Goal: Complete Application Form: Complete application form

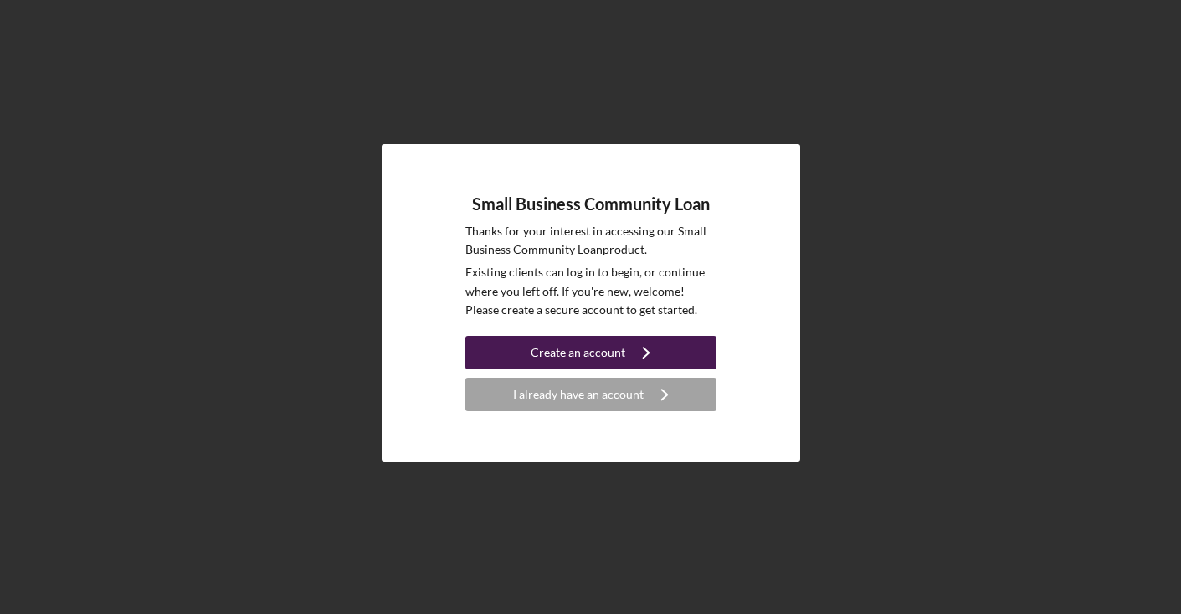
click at [627, 358] on icon "Icon/Navigate" at bounding box center [646, 353] width 42 height 42
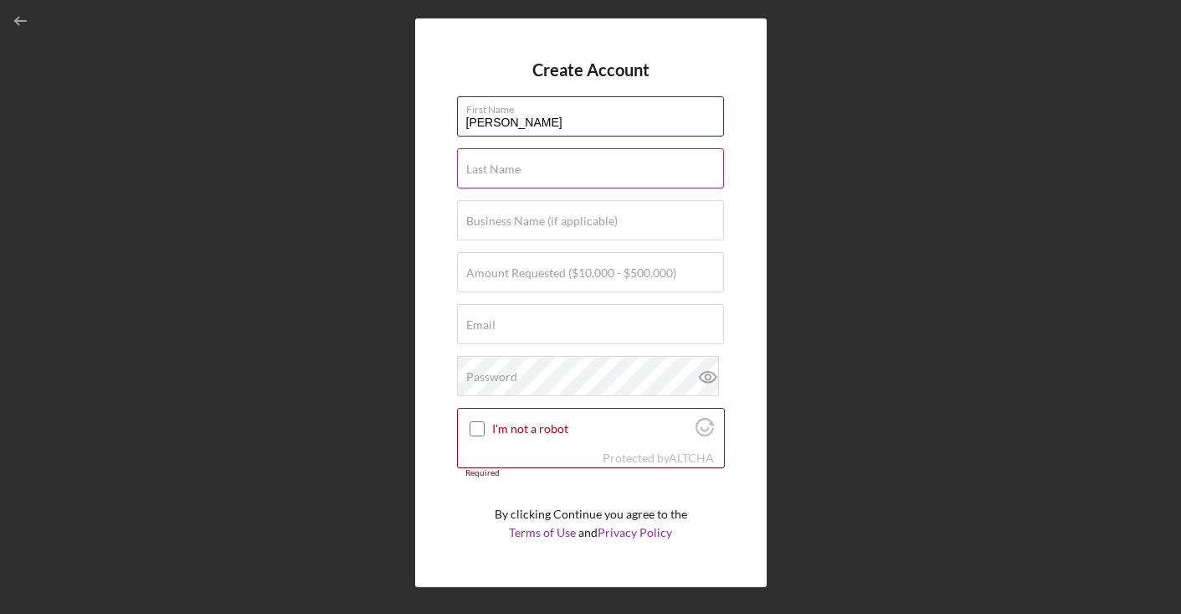
type input "[PERSON_NAME]"
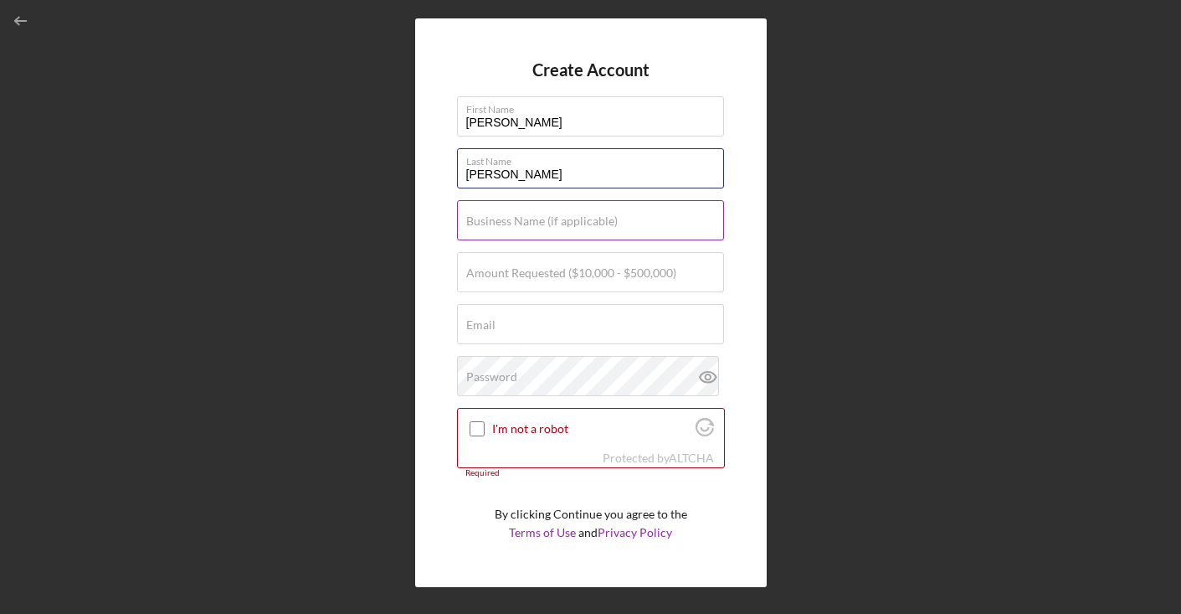
type input "[PERSON_NAME]"
click at [594, 225] on label "Business Name (if applicable)" at bounding box center [542, 220] width 152 height 13
click at [594, 225] on input "Business Name (if applicable)" at bounding box center [590, 220] width 267 height 40
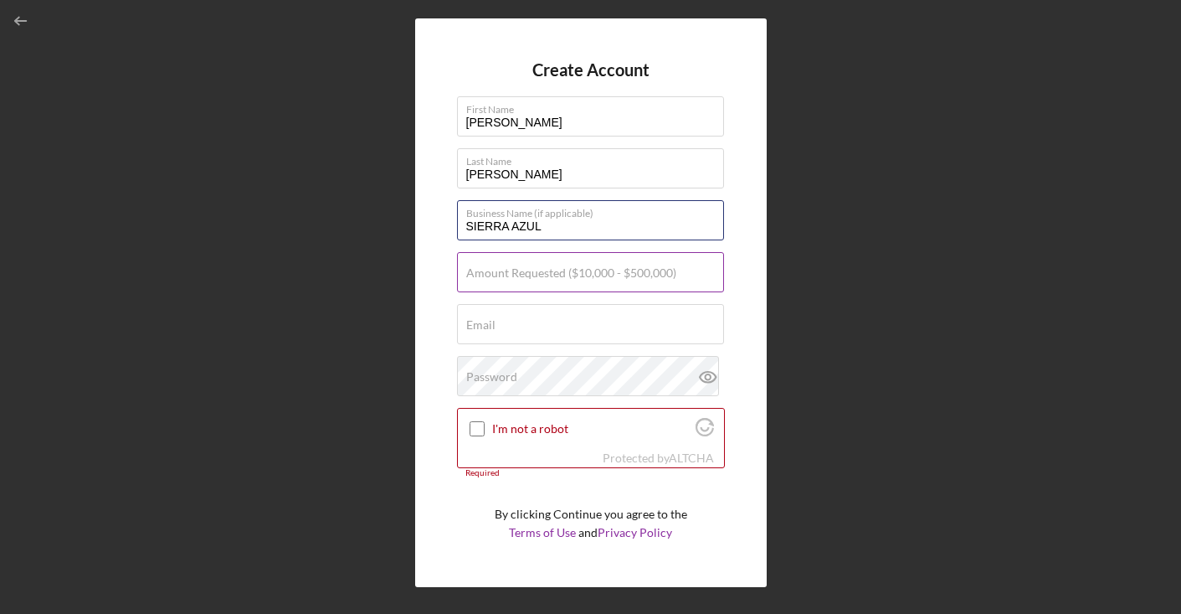
type input "SIERRA AZUL"
click at [589, 276] on label "Amount Requested ($10,000 - $500,000)" at bounding box center [571, 272] width 210 height 13
click at [589, 276] on input "Amount Requested ($10,000 - $500,000)" at bounding box center [590, 272] width 267 height 40
type input "$50,000"
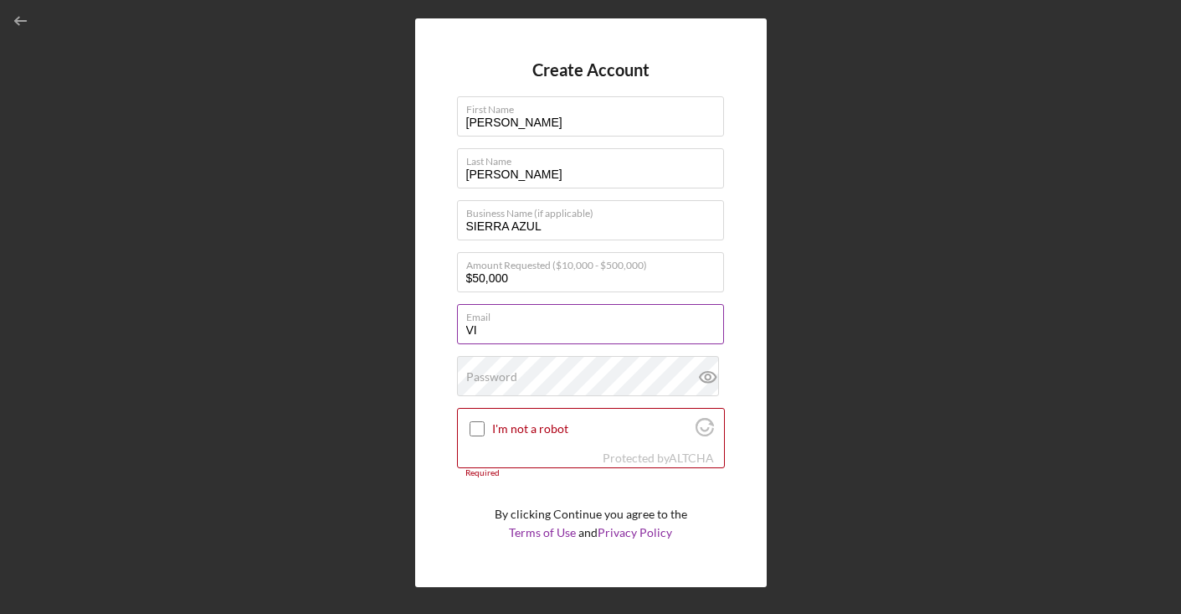
type input "V"
type input "[EMAIL_ADDRESS][DOMAIN_NAME]"
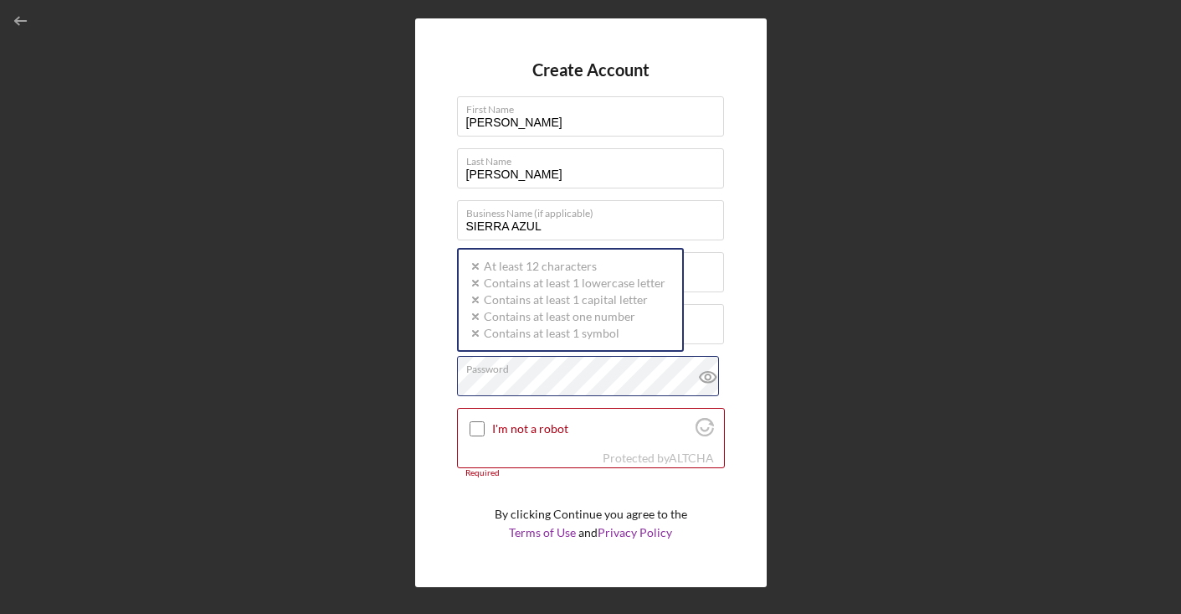
click at [549, 373] on div "Password Icon/icon-validation-no At least 12 characters Icon/icon-validation-no…" at bounding box center [591, 377] width 268 height 42
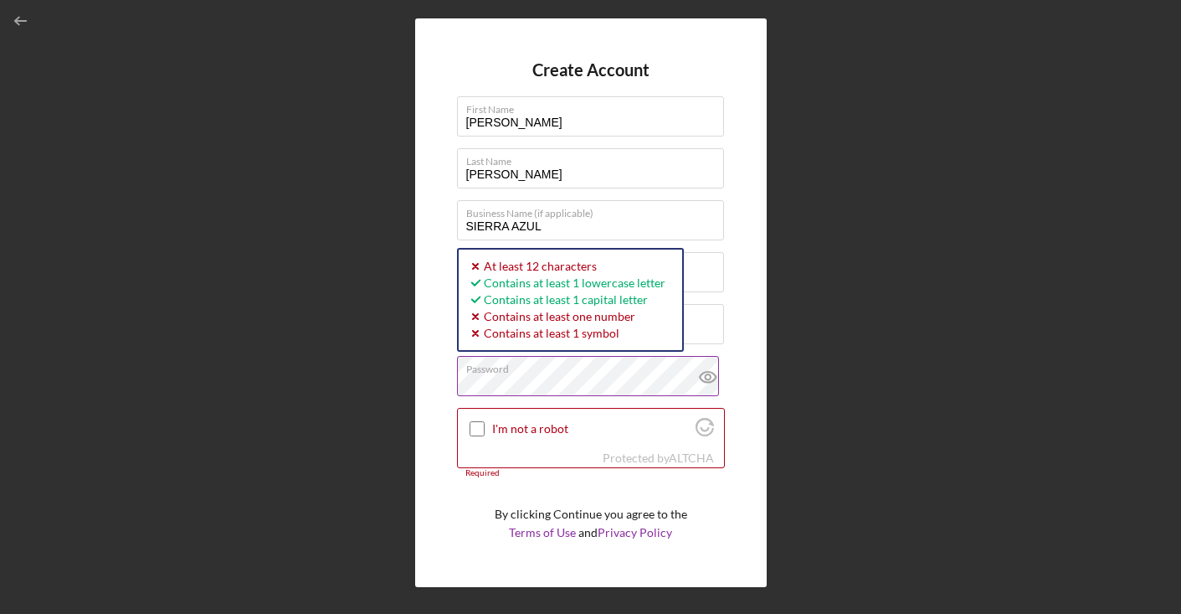
click at [704, 378] on icon at bounding box center [708, 377] width 42 height 42
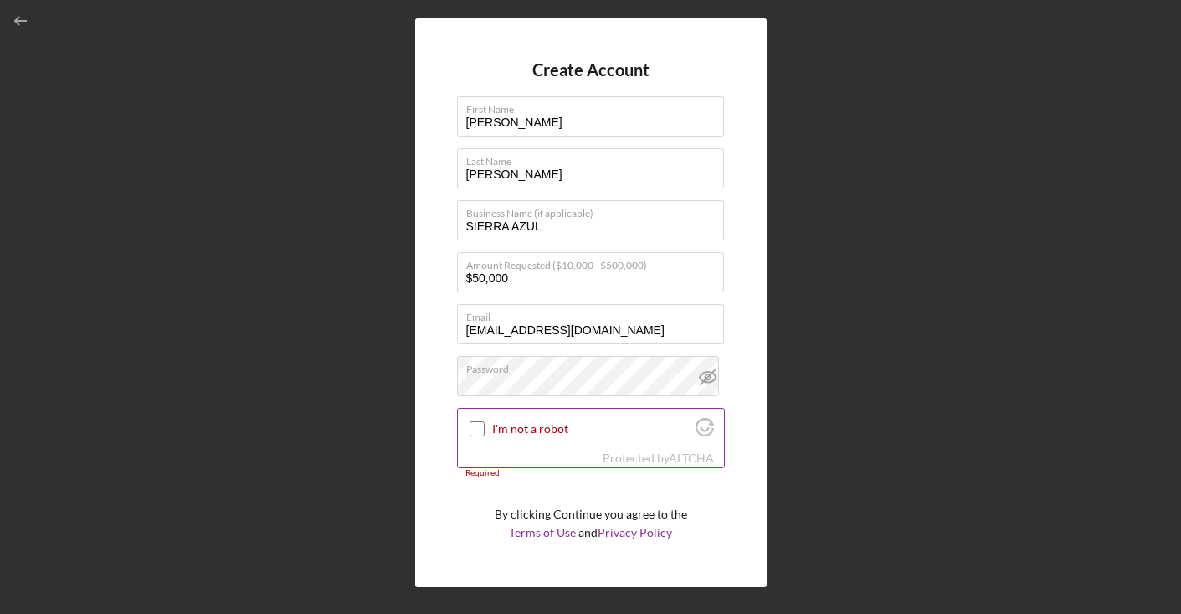
click at [485, 432] on div at bounding box center [477, 429] width 20 height 20
click at [482, 425] on input "I'm not a robot" at bounding box center [477, 428] width 15 height 15
checkbox input "true"
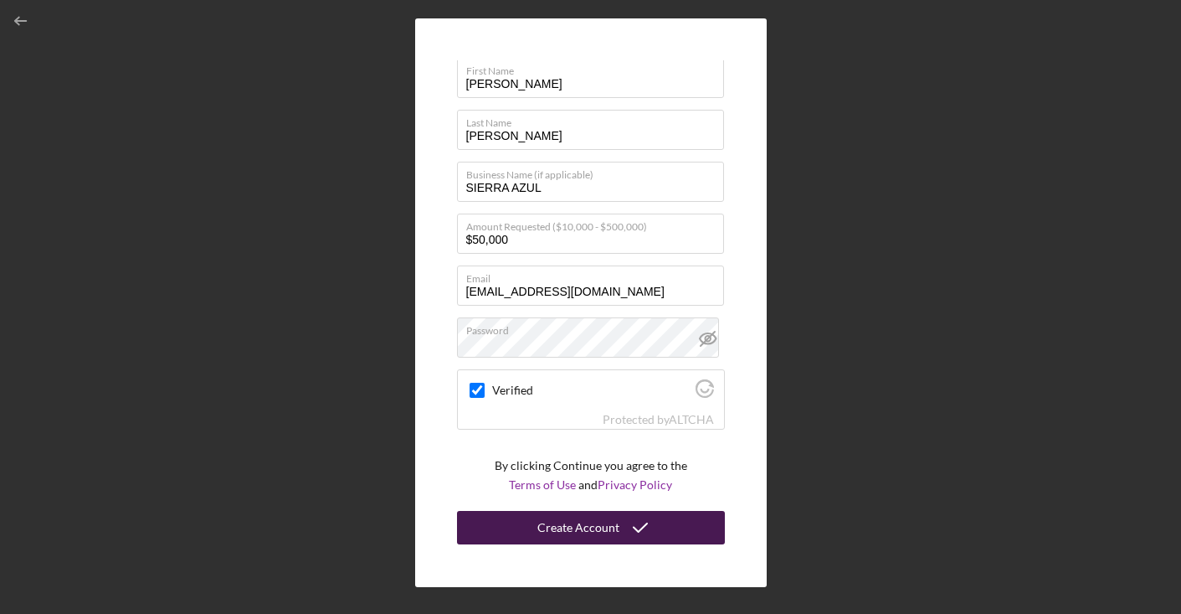
scroll to position [38, 0]
click at [595, 521] on div "Create Account" at bounding box center [579, 528] width 82 height 33
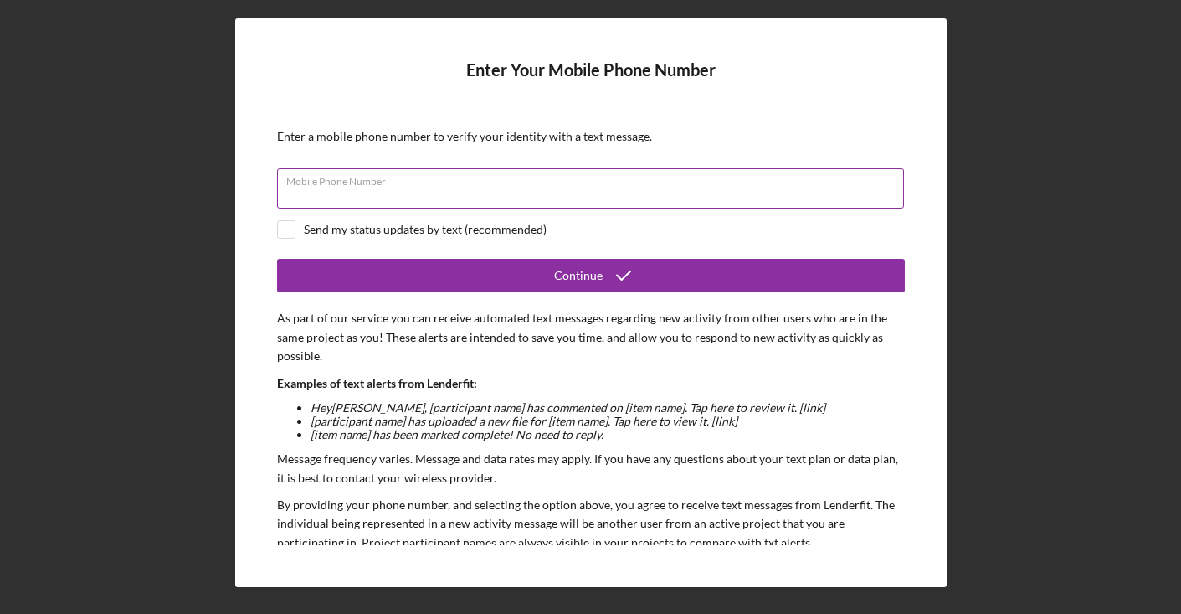
click at [620, 183] on div "Mobile Phone Number" at bounding box center [591, 189] width 628 height 42
type input "[PHONE_NUMBER]"
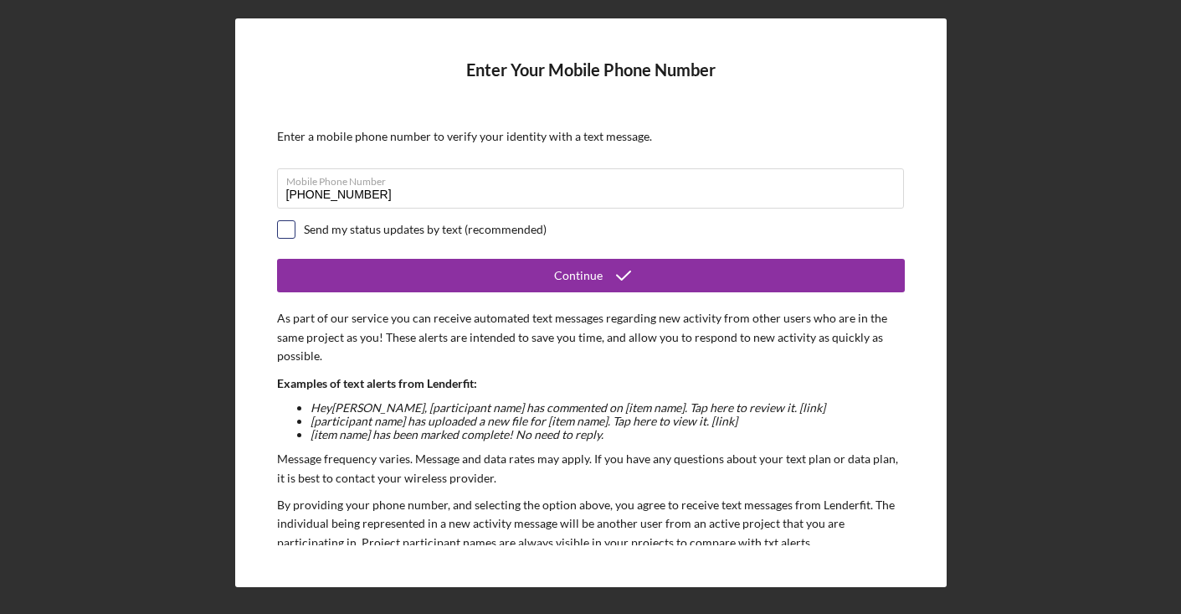
click at [285, 233] on input "checkbox" at bounding box center [286, 229] width 17 height 17
checkbox input "true"
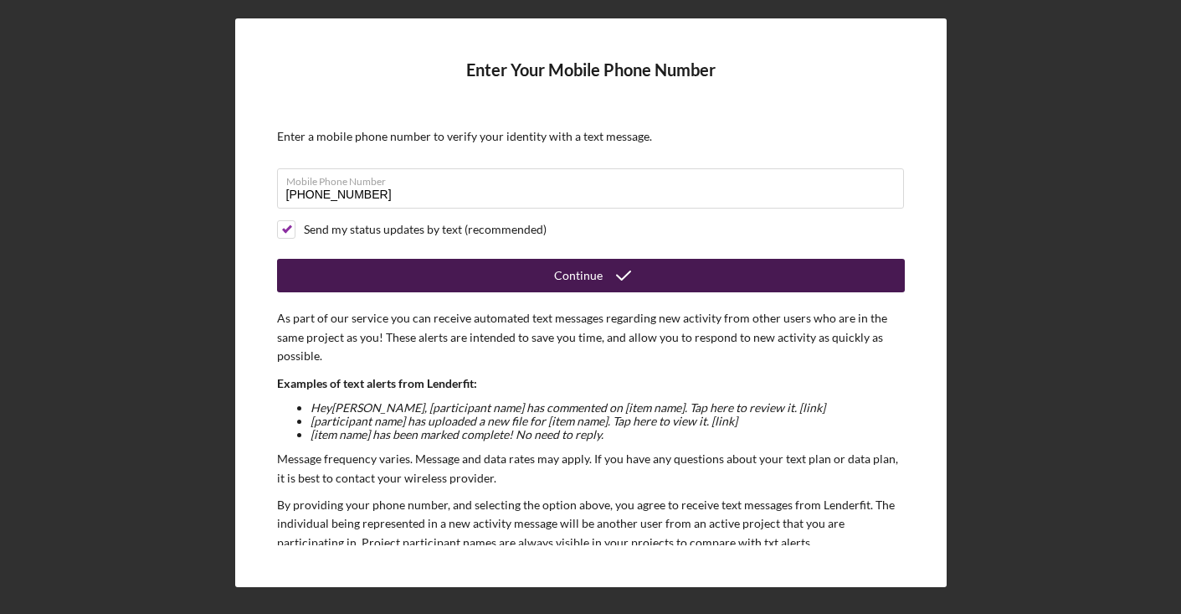
click at [587, 276] on div "Continue" at bounding box center [578, 275] width 49 height 33
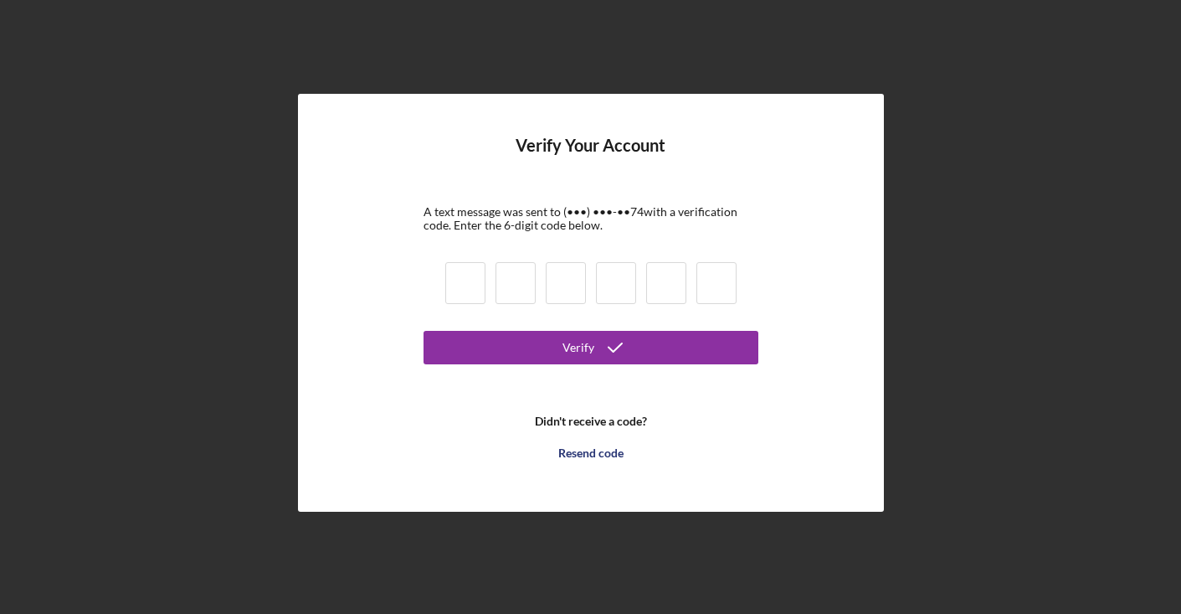
click at [454, 279] on input at bounding box center [465, 283] width 40 height 42
type input "7"
type input "6"
type input "4"
type input "0"
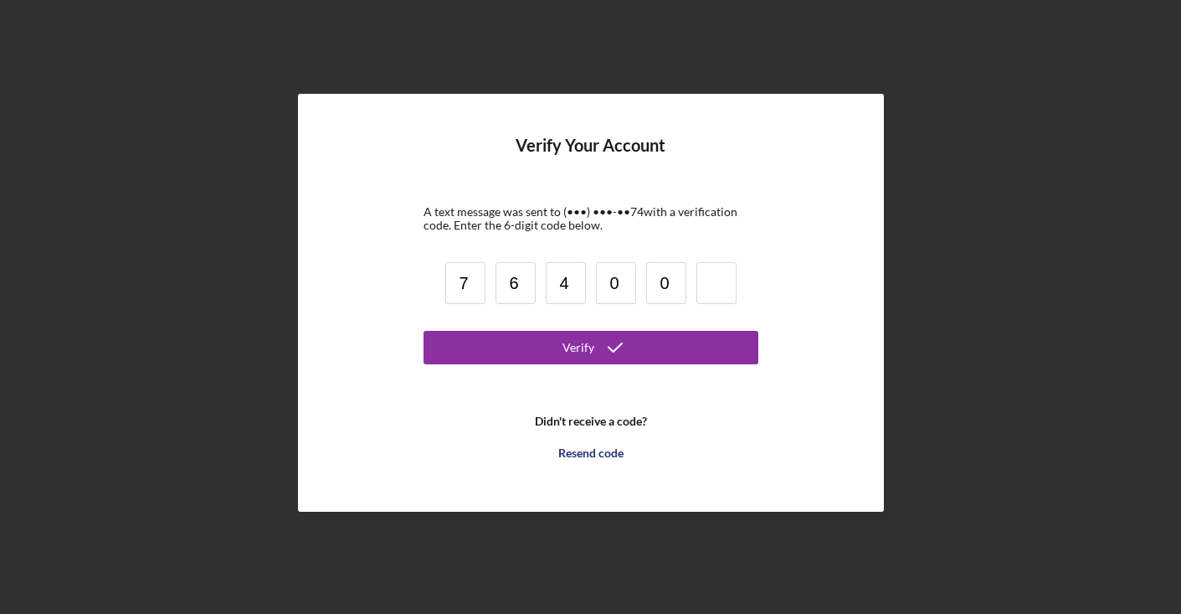
type input "0"
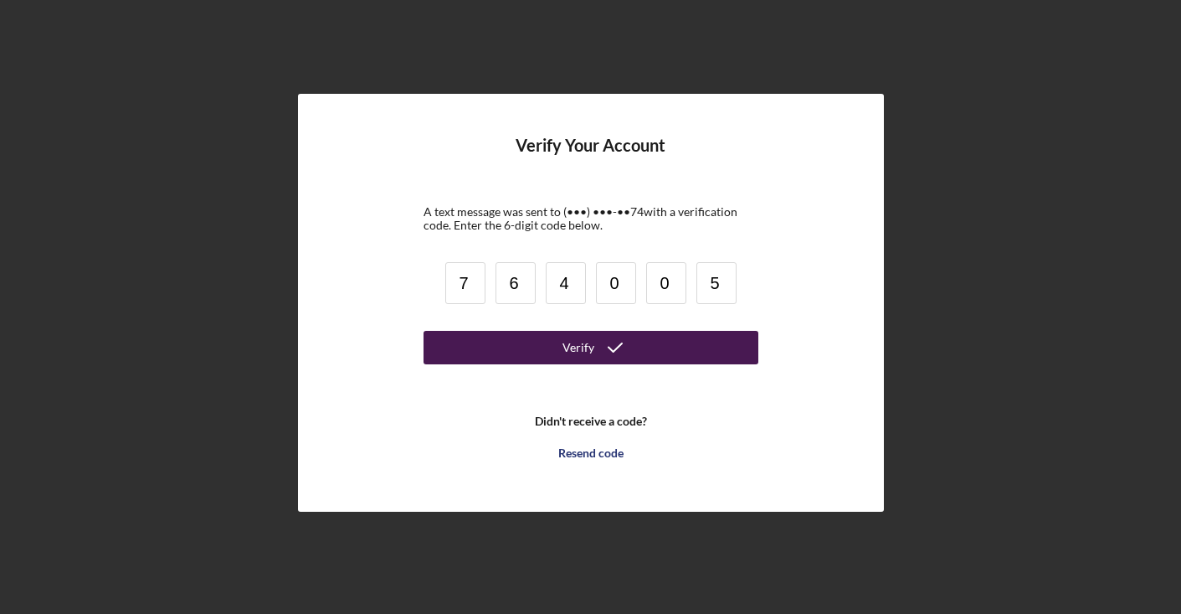
type input "5"
click at [497, 342] on button "Verify" at bounding box center [591, 347] width 335 height 33
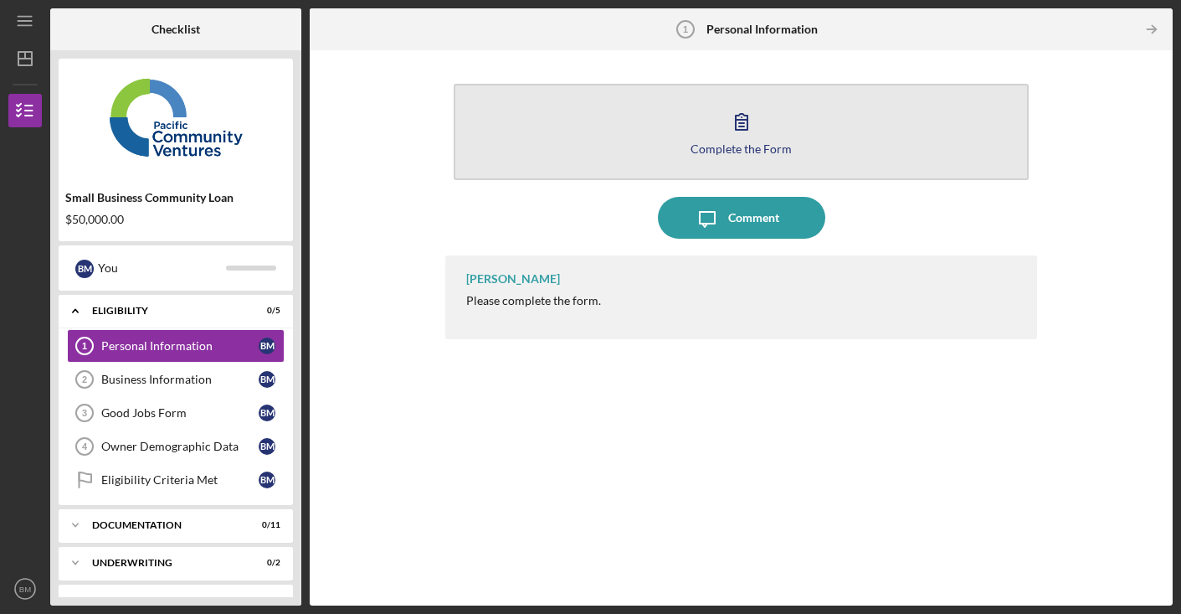
click at [751, 131] on icon "button" at bounding box center [742, 121] width 42 height 42
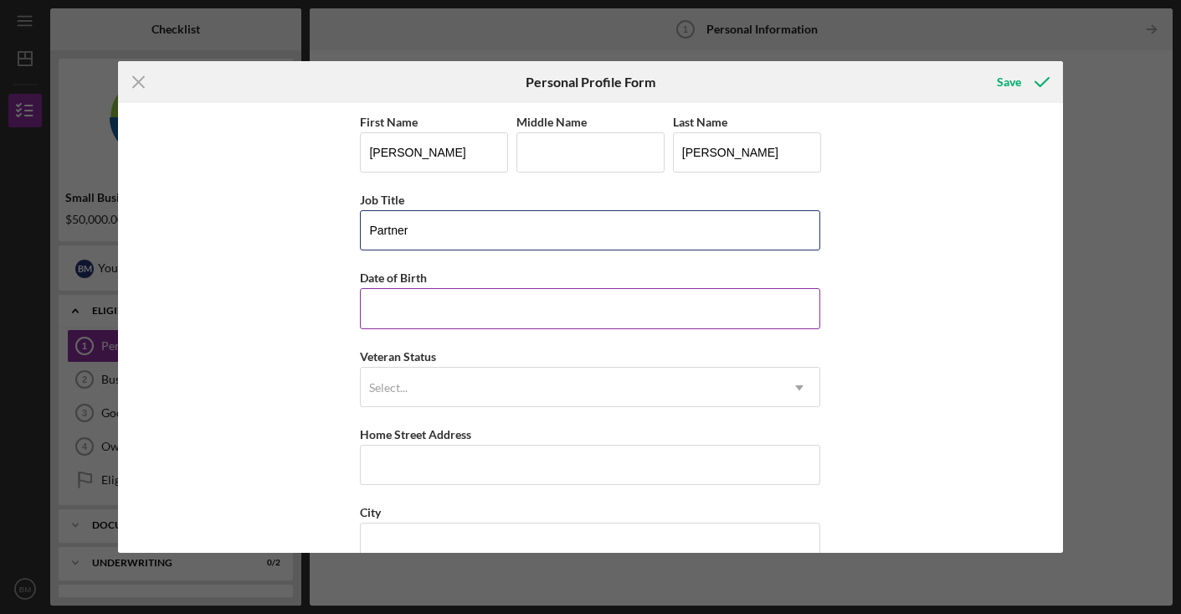
type input "Partner"
type input "[DATE]"
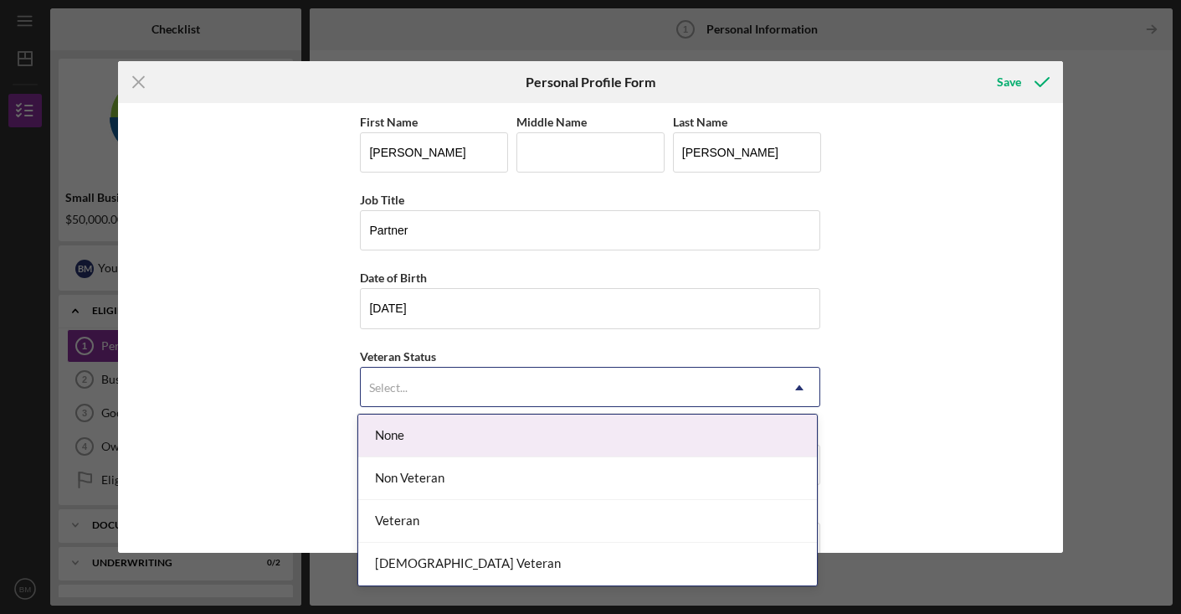
click at [606, 388] on div "Select..." at bounding box center [570, 387] width 419 height 39
click at [511, 440] on div "None" at bounding box center [587, 435] width 459 height 43
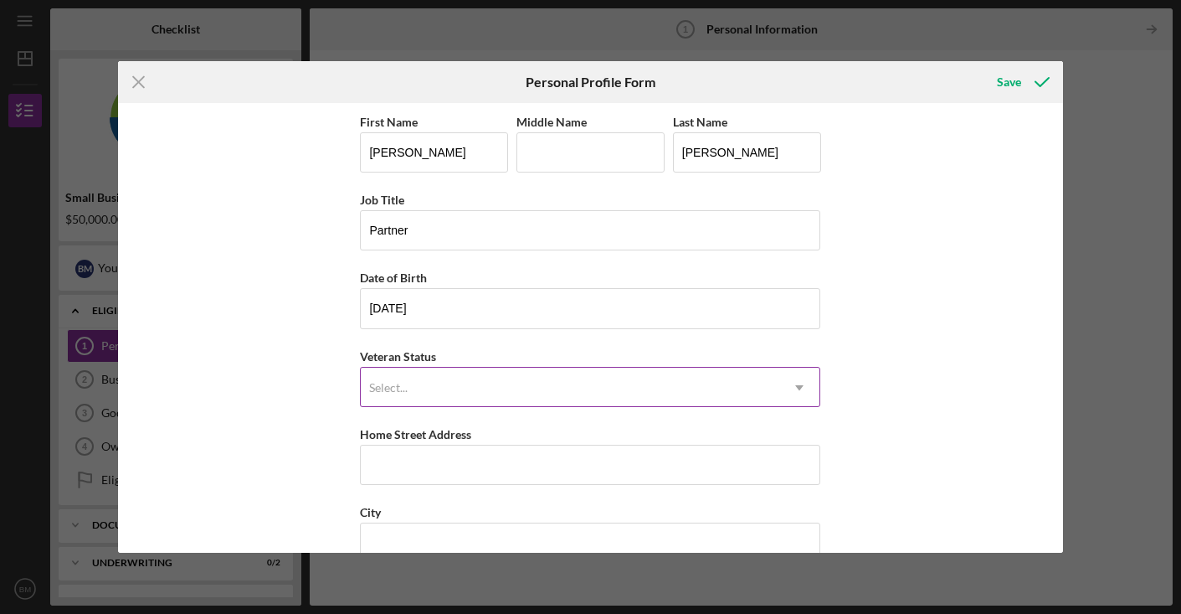
click at [782, 383] on icon "Icon/Dropdown Arrow" at bounding box center [800, 388] width 40 height 40
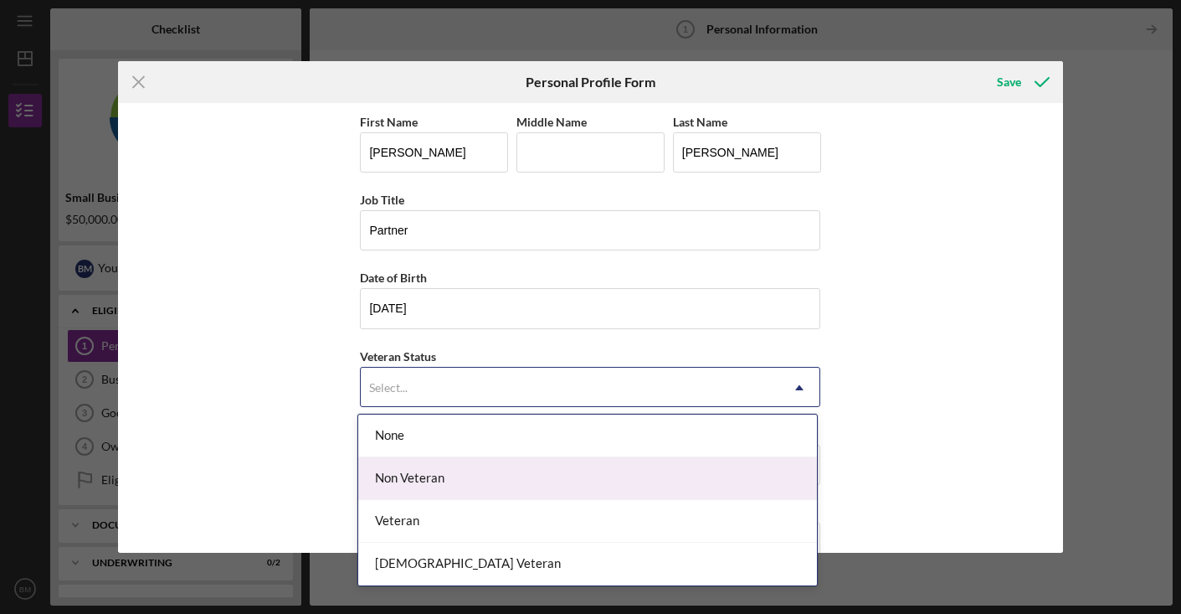
click at [424, 479] on div "Non Veteran" at bounding box center [587, 478] width 459 height 43
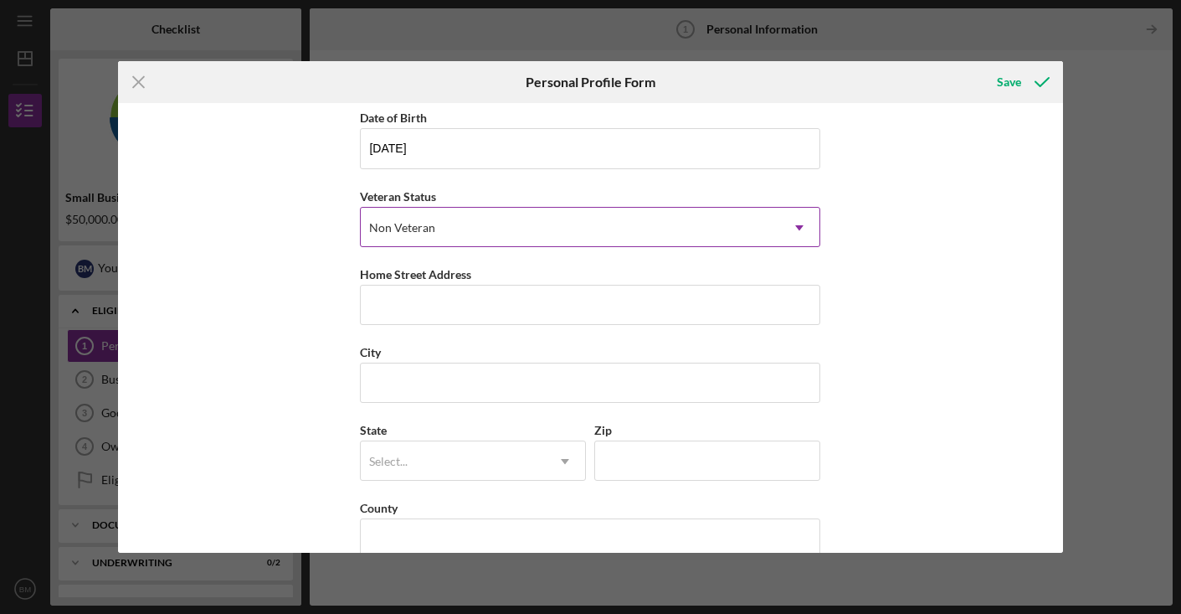
scroll to position [184, 0]
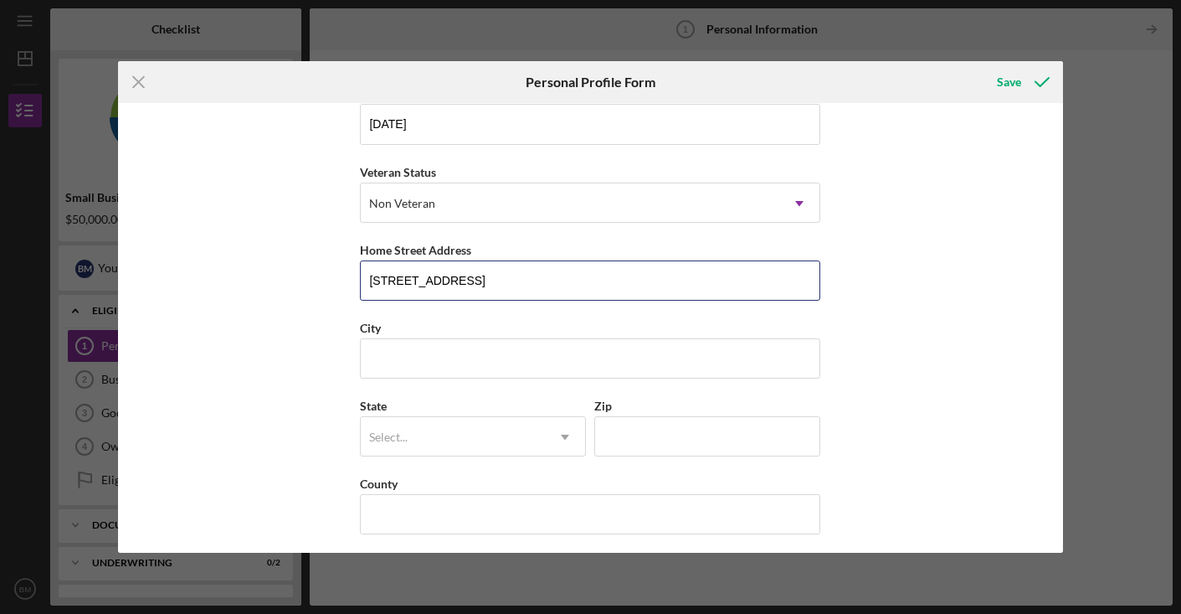
type input "[STREET_ADDRESS]"
click at [1022, 82] on button "Save" at bounding box center [1021, 81] width 83 height 33
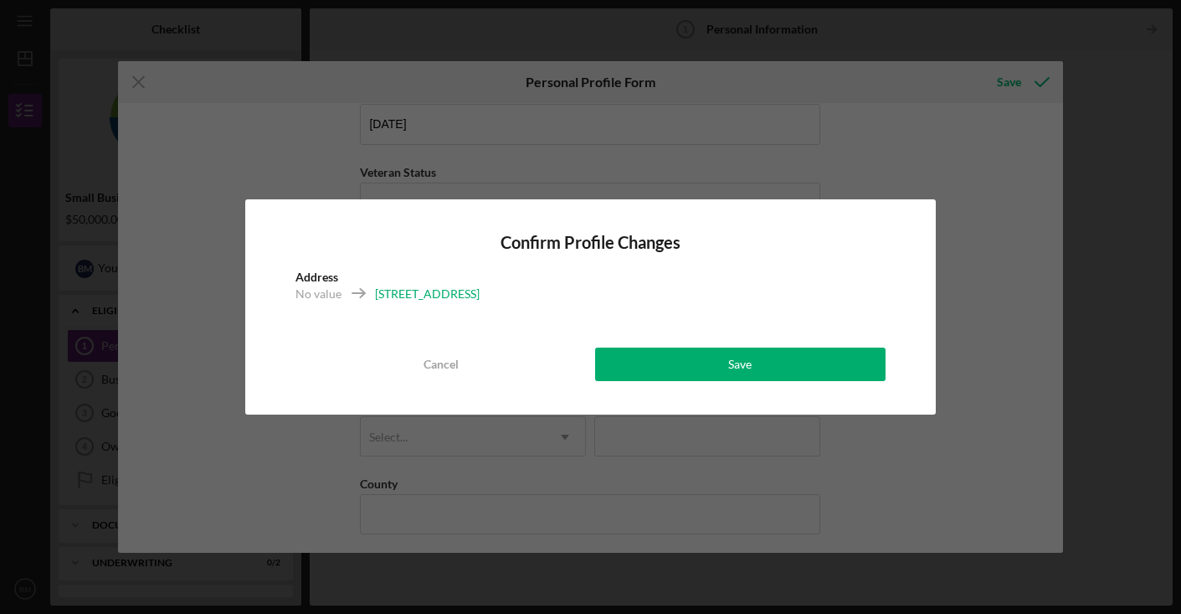
click at [544, 382] on div "Confirm Profile Changes Address No value [STREET_ADDRESS] Save" at bounding box center [591, 306] width 692 height 215
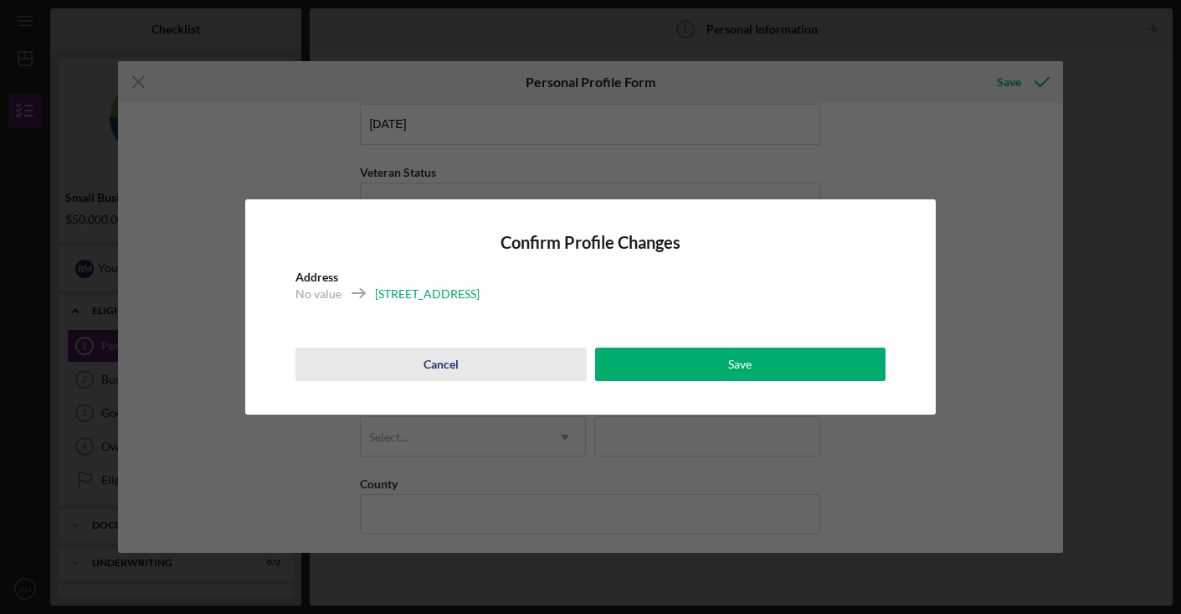
click at [467, 366] on button "Cancel" at bounding box center [441, 363] width 291 height 33
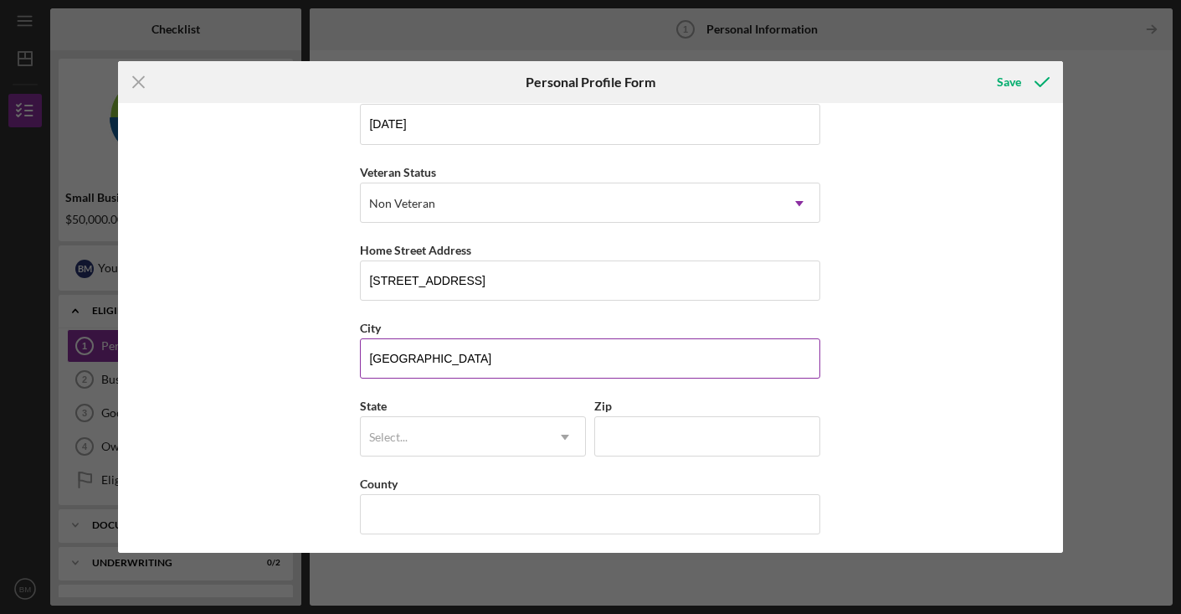
type input "[GEOGRAPHIC_DATA]"
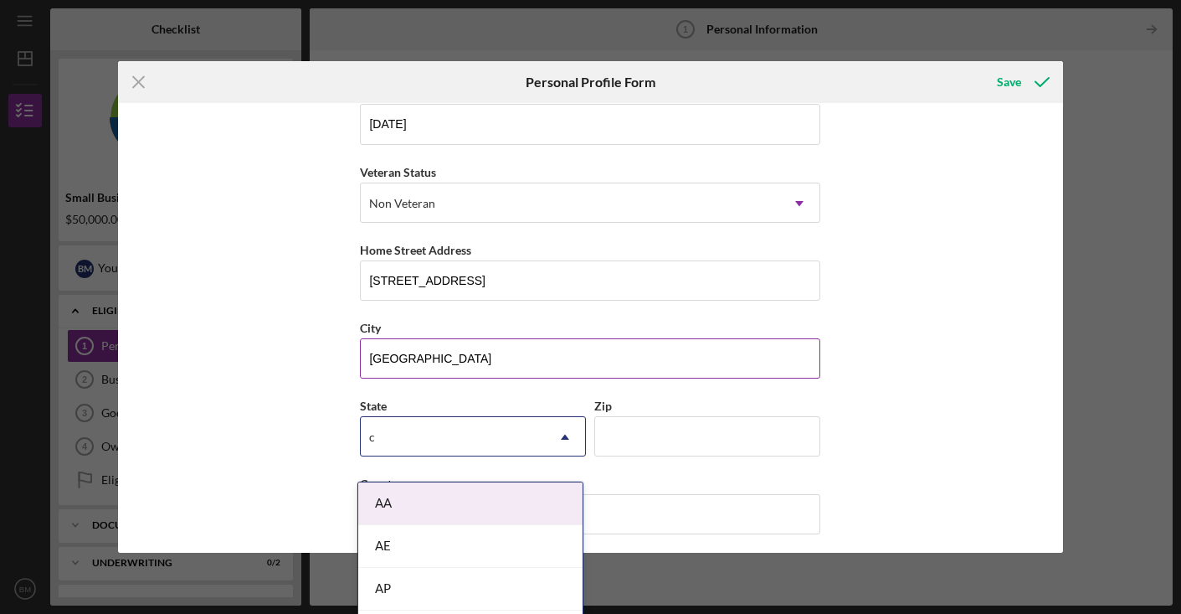
type input "ca"
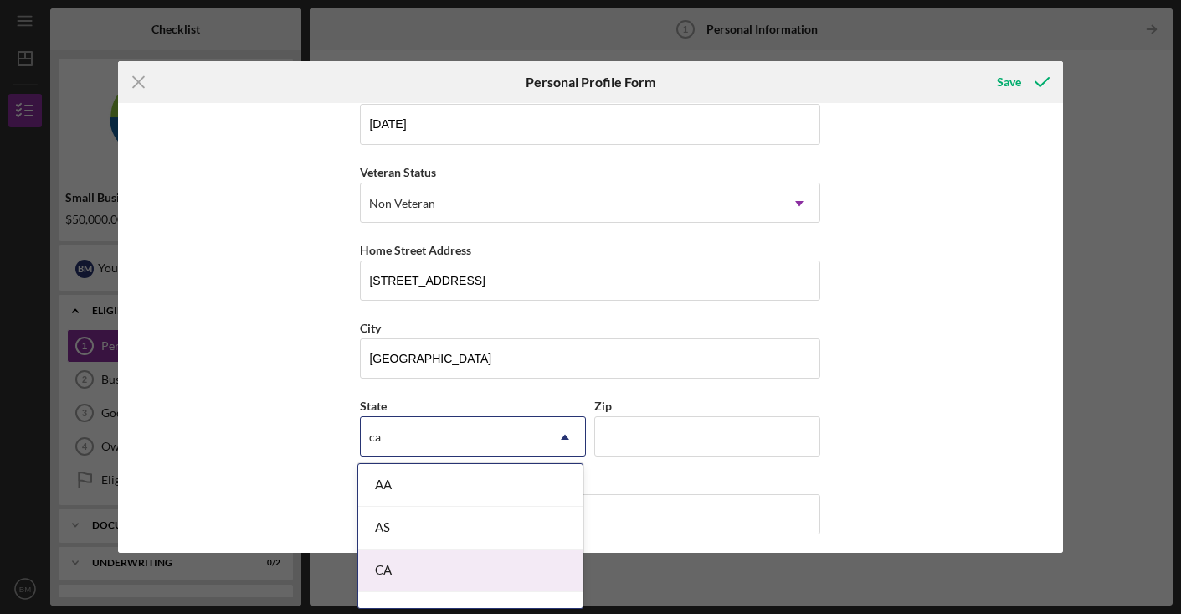
click at [449, 568] on div "CA" at bounding box center [470, 570] width 224 height 43
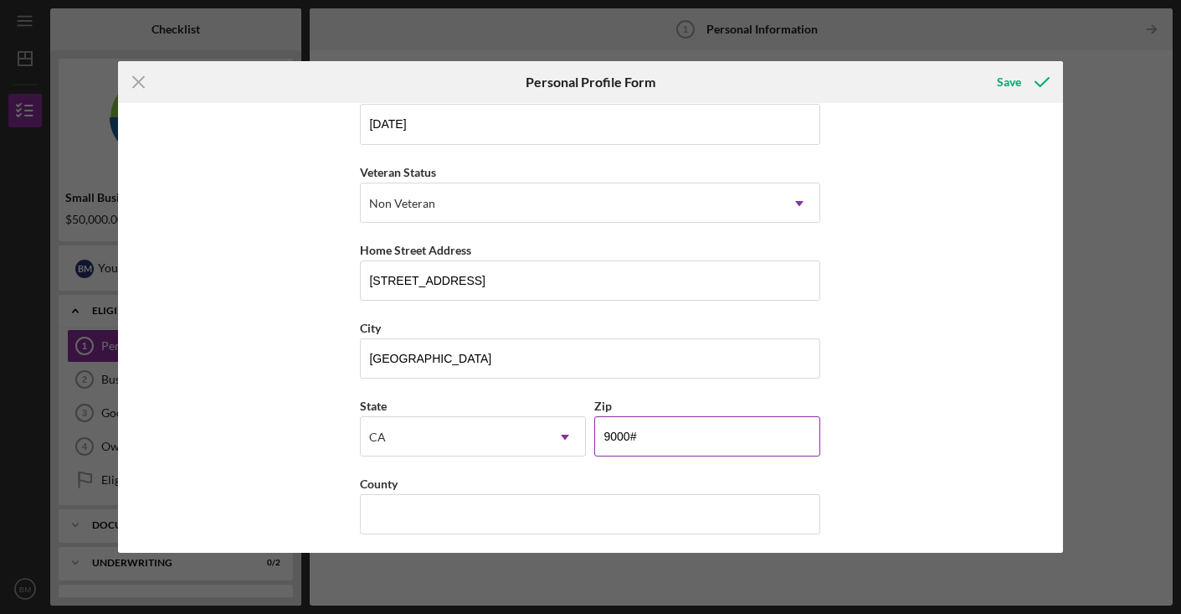
type input "90004"
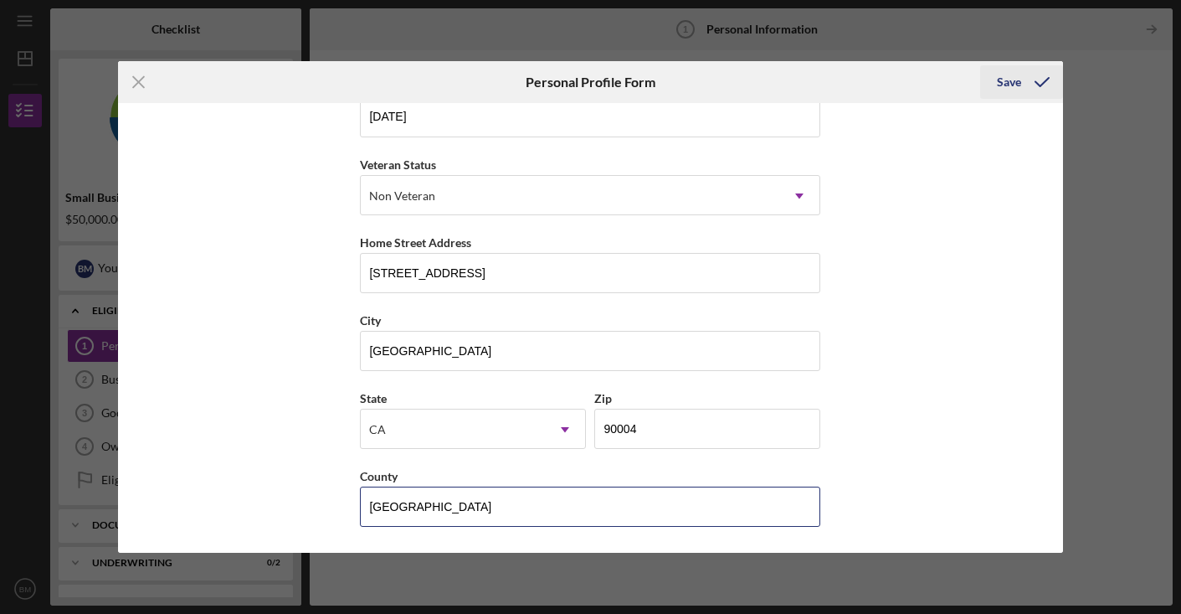
scroll to position [192, 0]
type input "[GEOGRAPHIC_DATA]"
click at [1037, 87] on icon "submit" at bounding box center [1043, 82] width 42 height 42
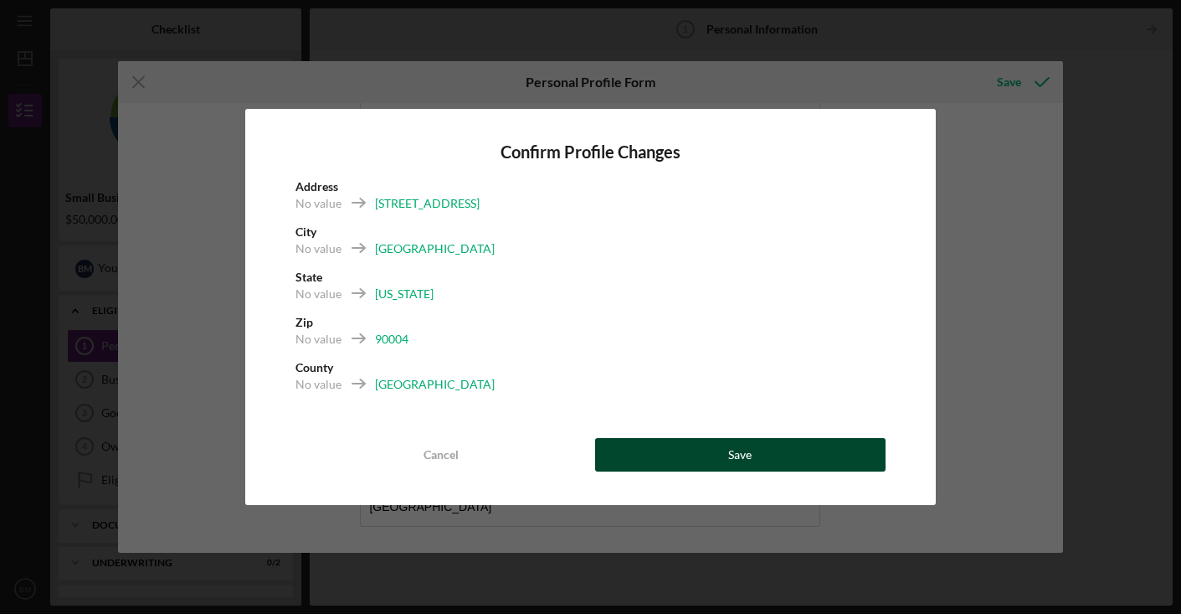
click at [741, 450] on div "Save" at bounding box center [739, 454] width 23 height 33
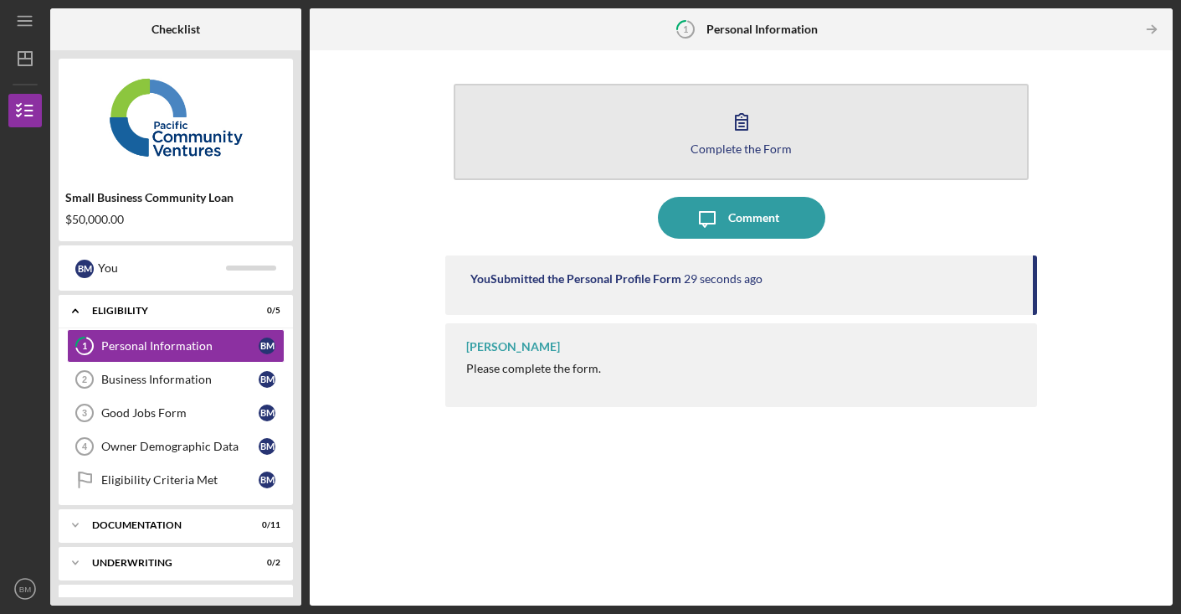
click at [749, 127] on icon "button" at bounding box center [742, 121] width 42 height 42
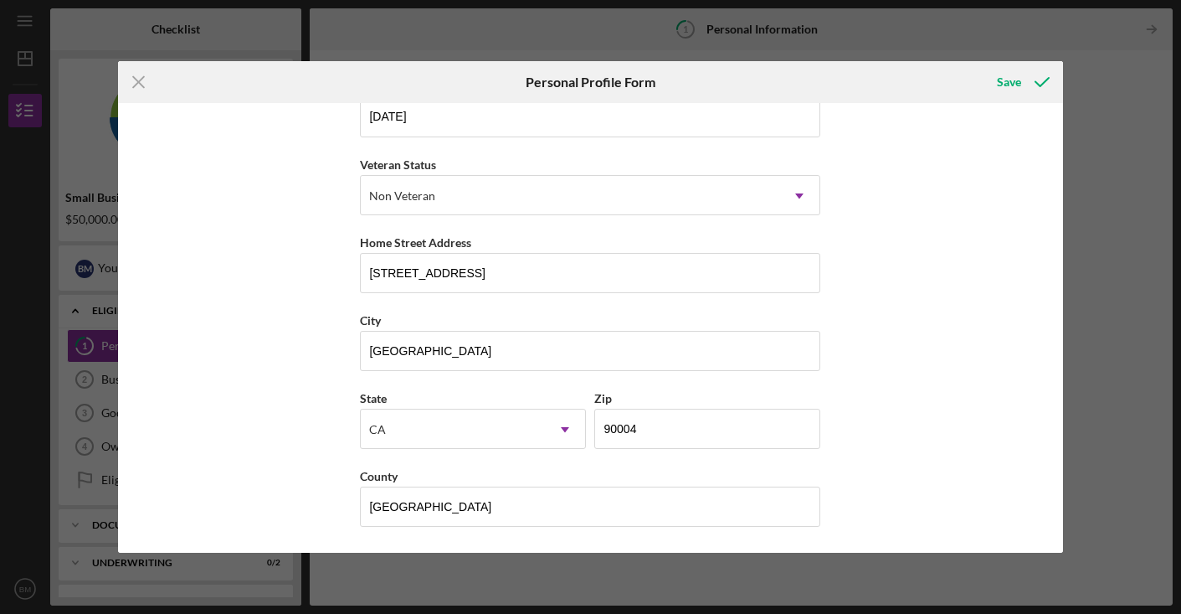
scroll to position [192, 0]
click at [1042, 80] on icon "submit" at bounding box center [1043, 82] width 42 height 42
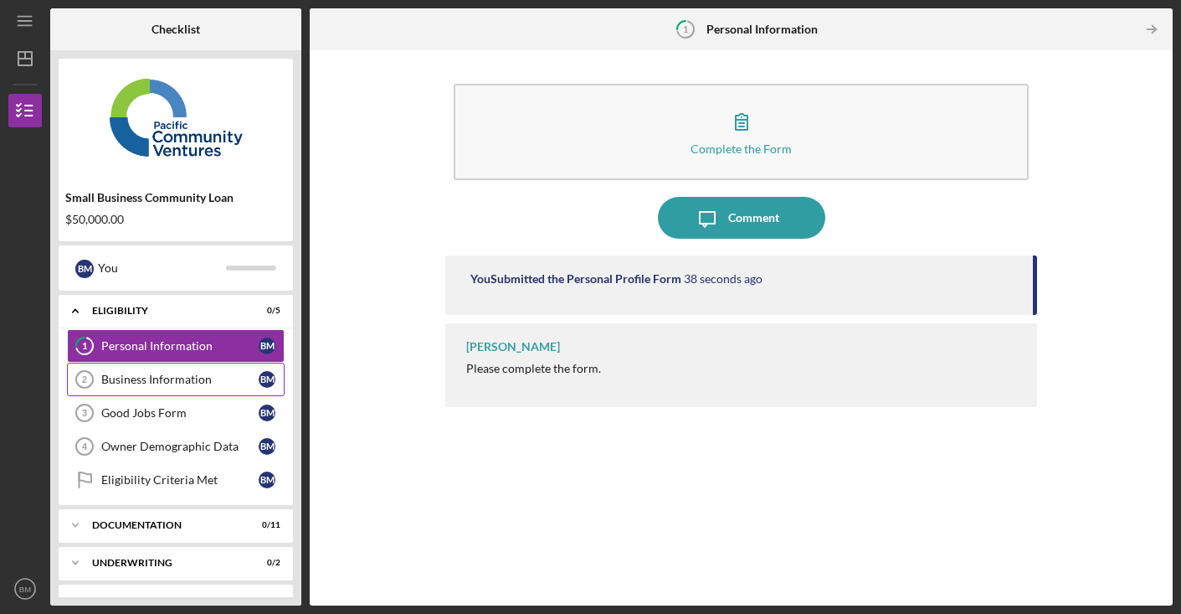
click at [188, 375] on div "Business Information" at bounding box center [179, 379] width 157 height 13
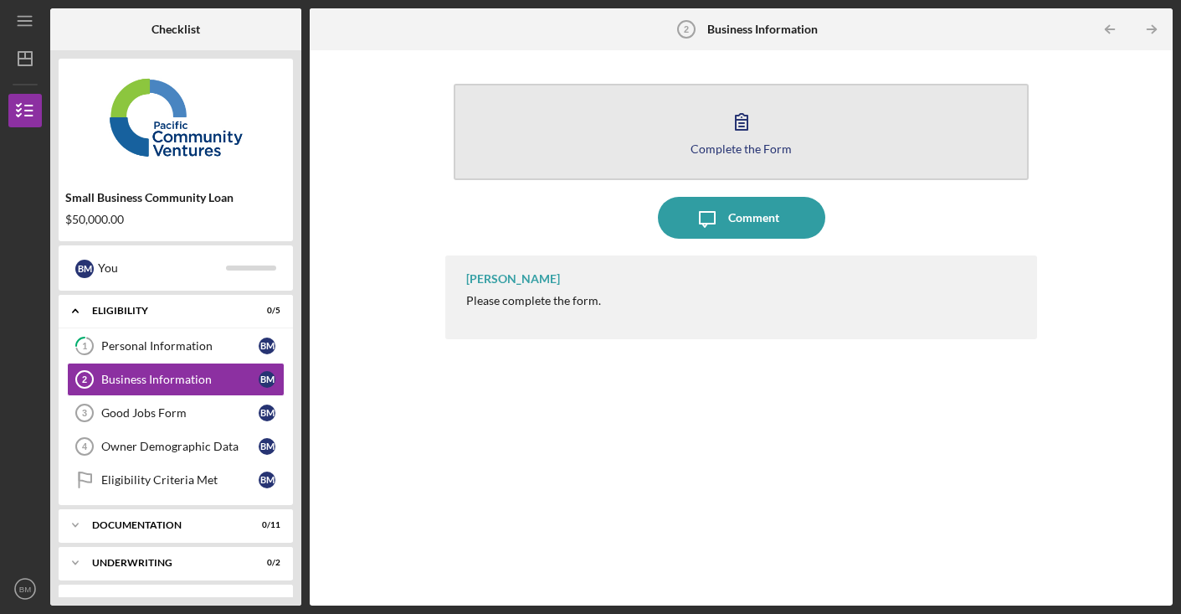
click at [753, 129] on icon "button" at bounding box center [742, 121] width 42 height 42
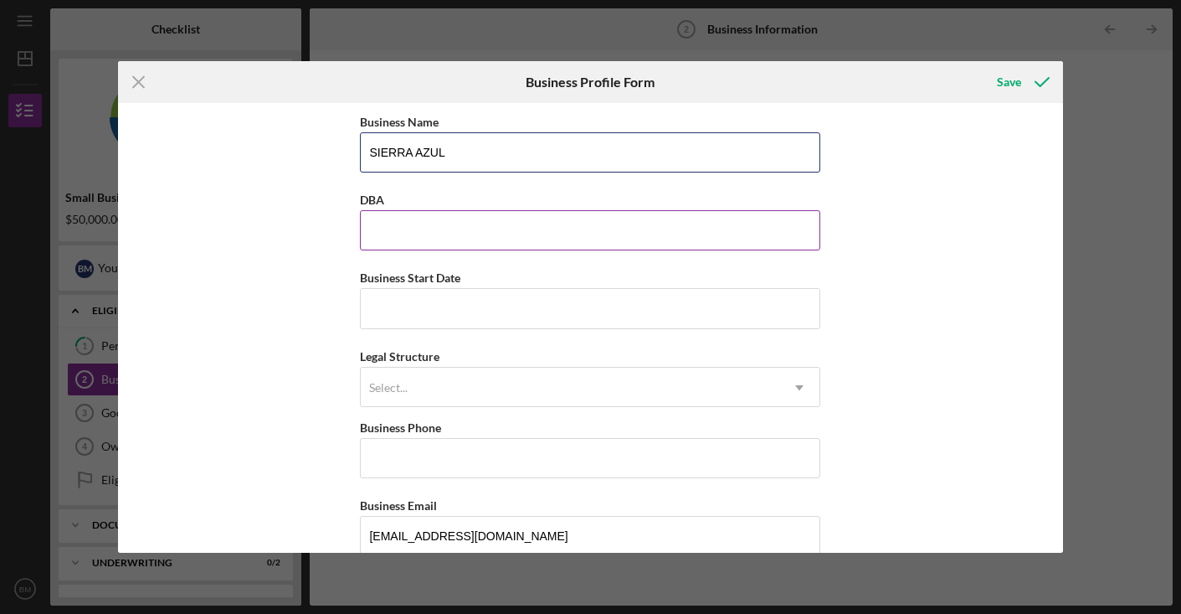
type input "SIERRA AZUL"
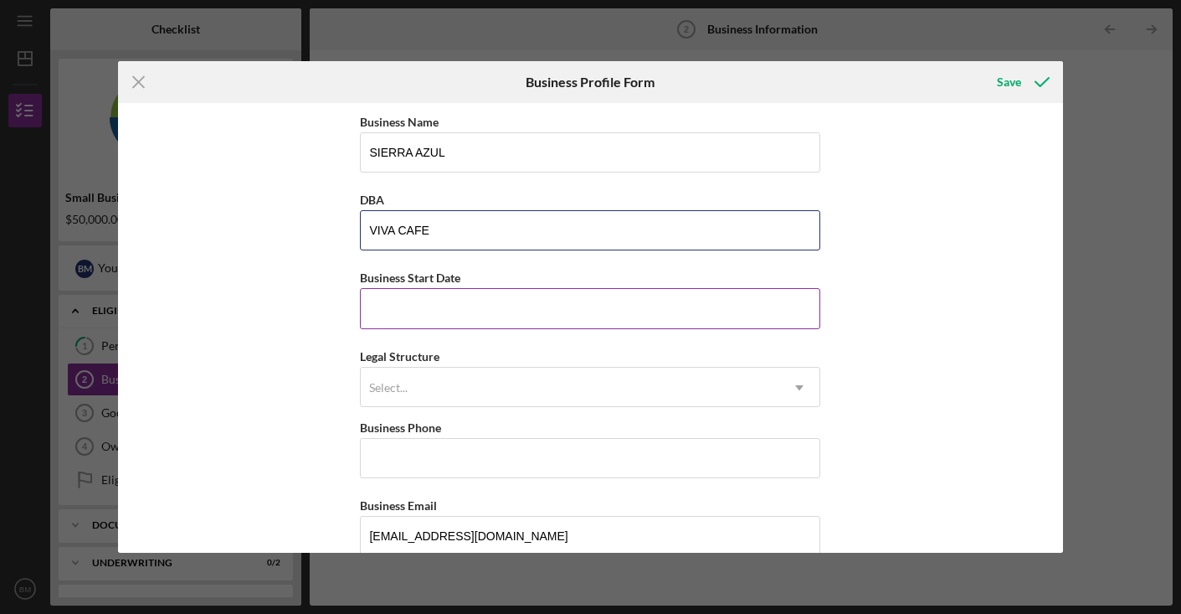
type input "VIVA CAFE"
type input "[DATE]"
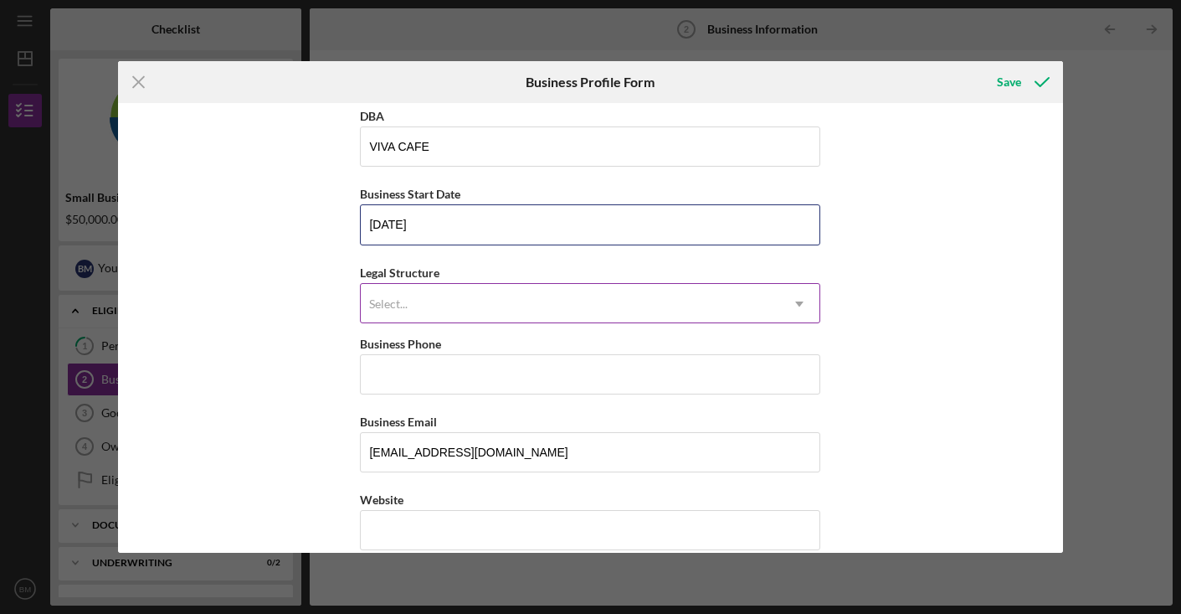
scroll to position [89, 0]
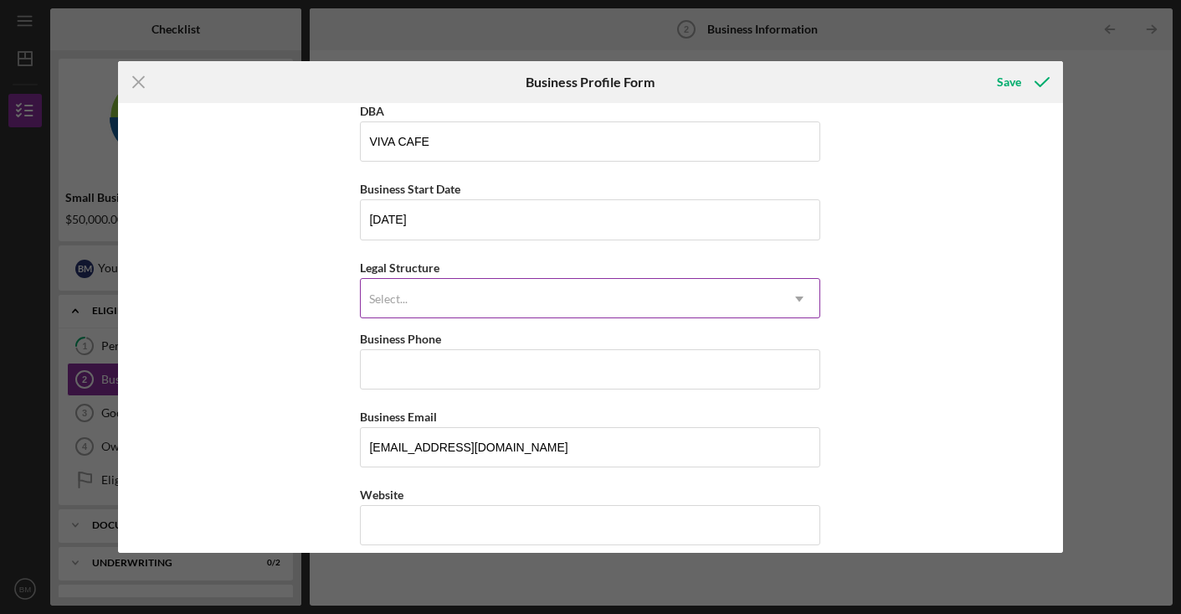
click at [795, 297] on icon "Icon/Dropdown Arrow" at bounding box center [800, 299] width 40 height 40
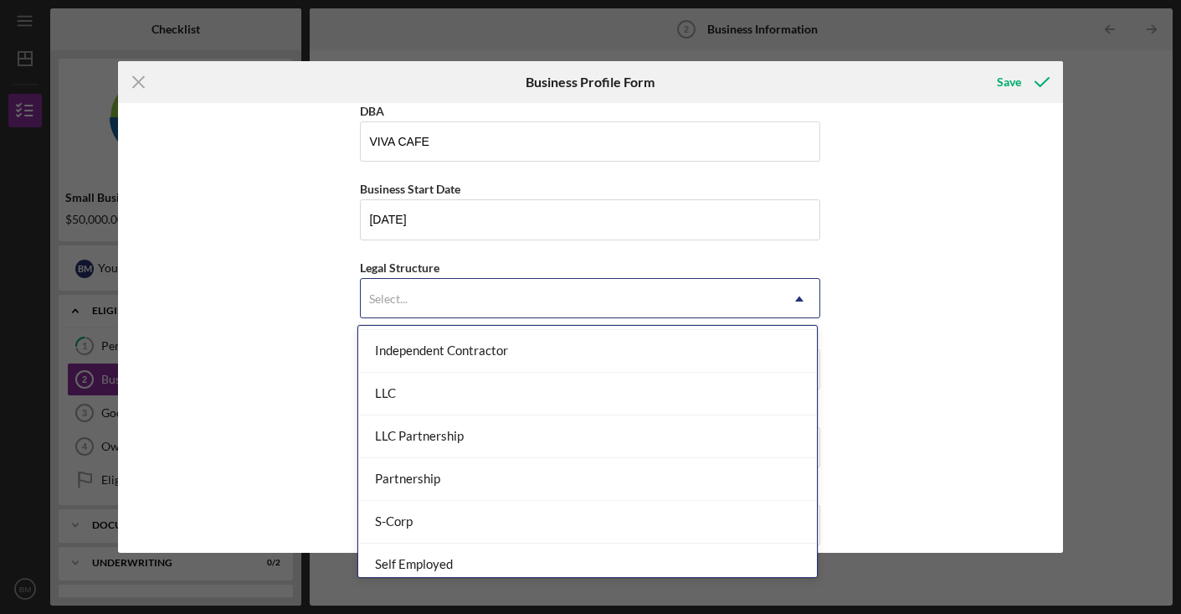
scroll to position [263, 0]
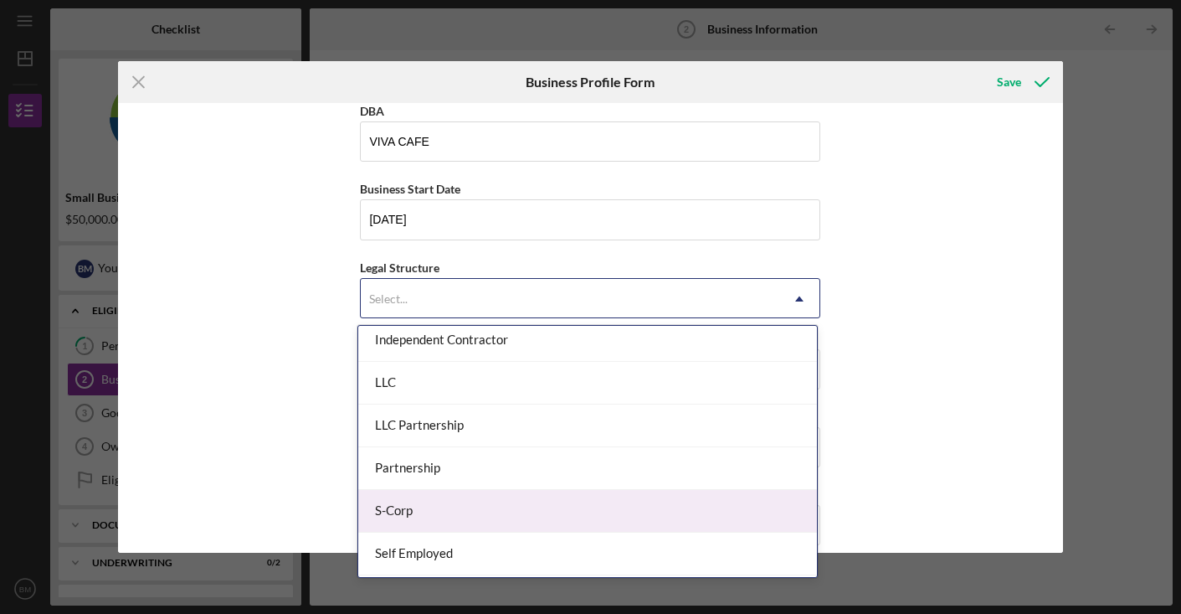
click at [544, 502] on div "S-Corp" at bounding box center [587, 511] width 459 height 43
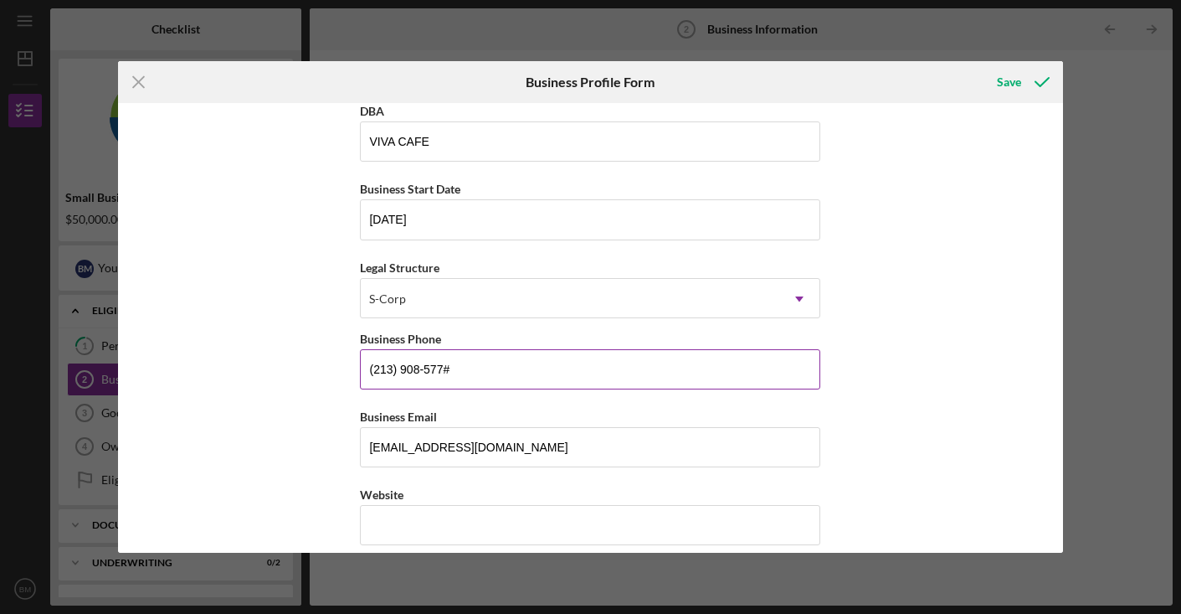
type input "[PHONE_NUMBER]"
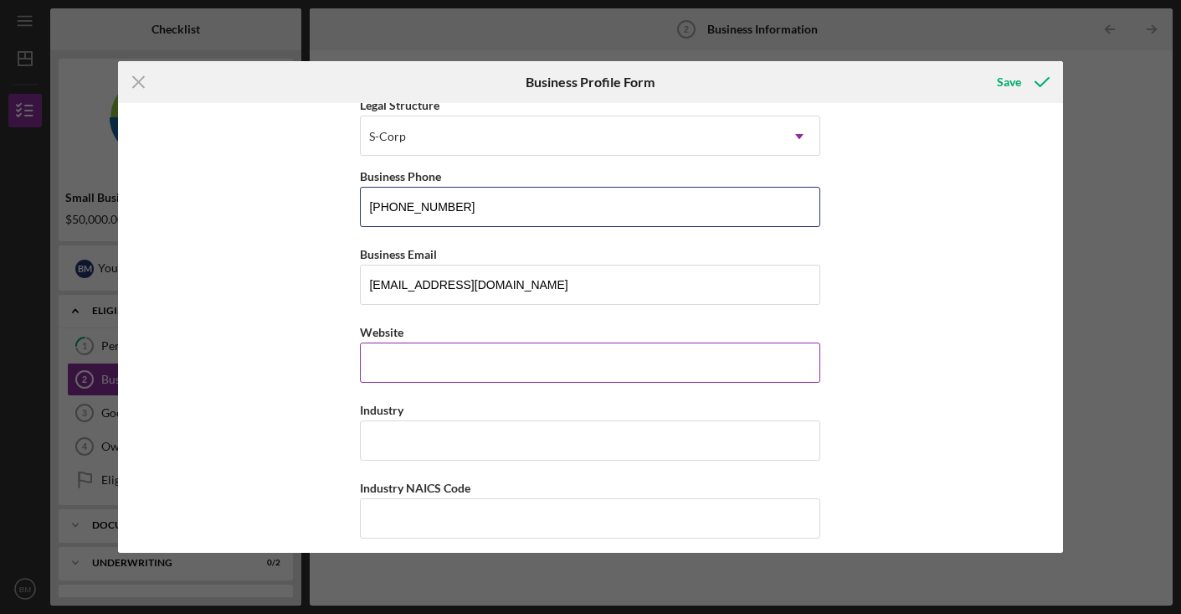
scroll to position [255, 0]
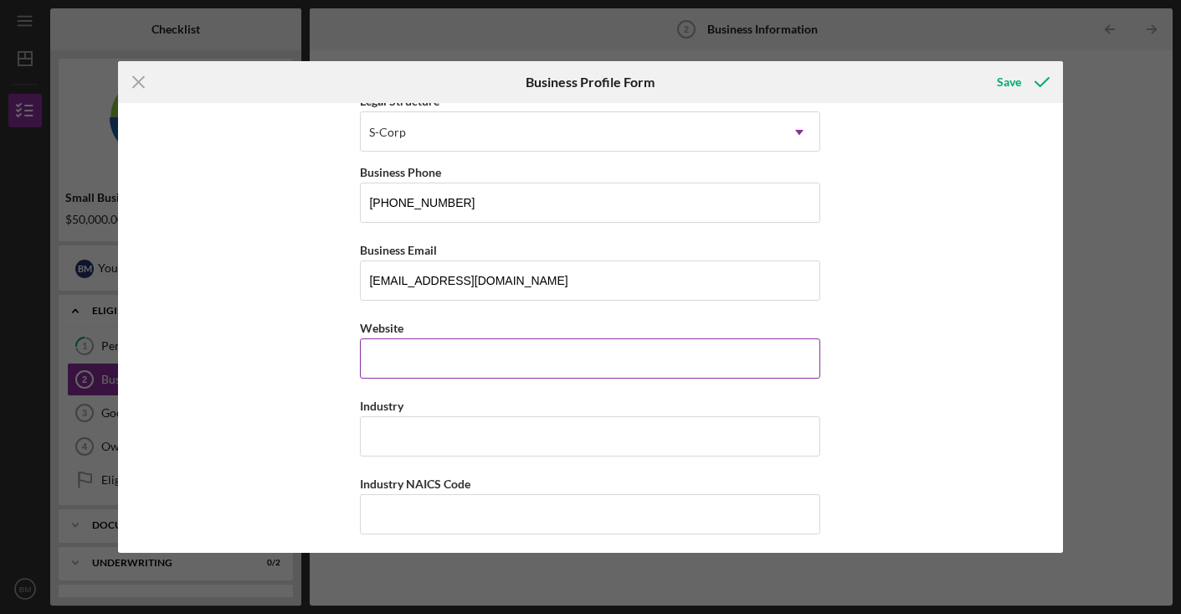
click at [679, 358] on input "Website" at bounding box center [590, 358] width 461 height 40
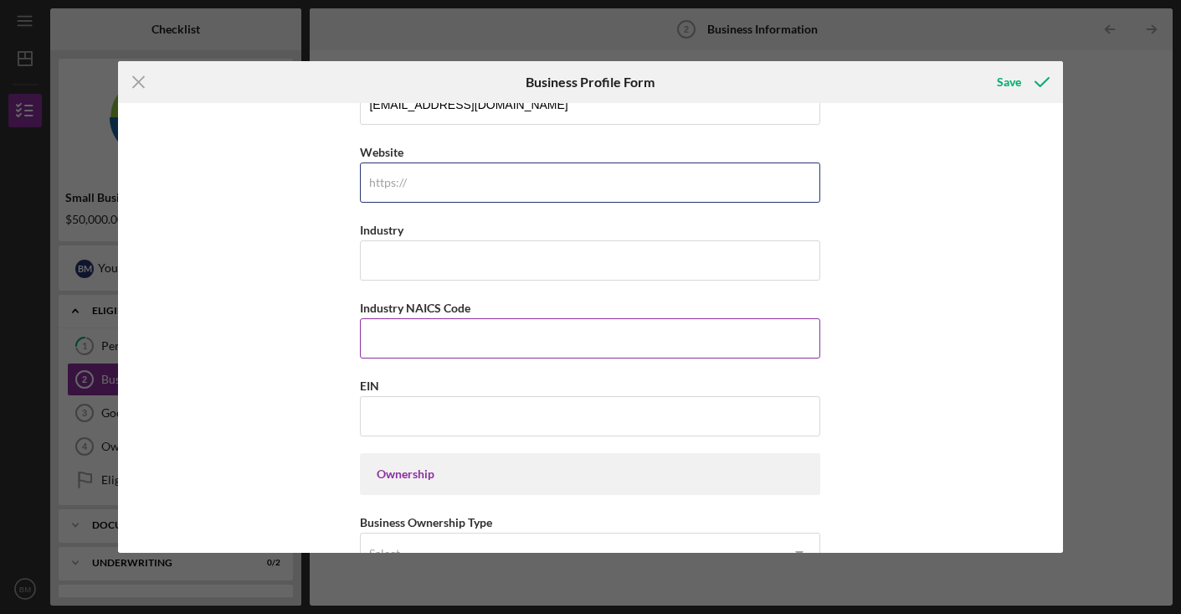
scroll to position [435, 0]
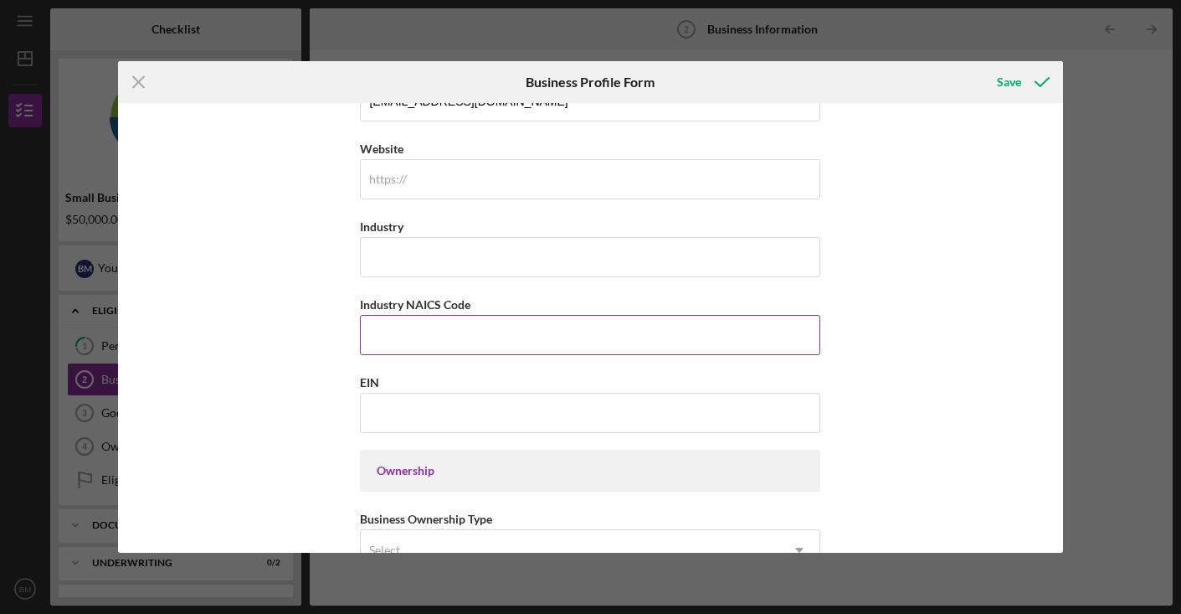
click at [708, 342] on input "Industry NAICS Code" at bounding box center [590, 335] width 461 height 40
click at [764, 332] on input "Industry NAICS Code" at bounding box center [590, 335] width 461 height 40
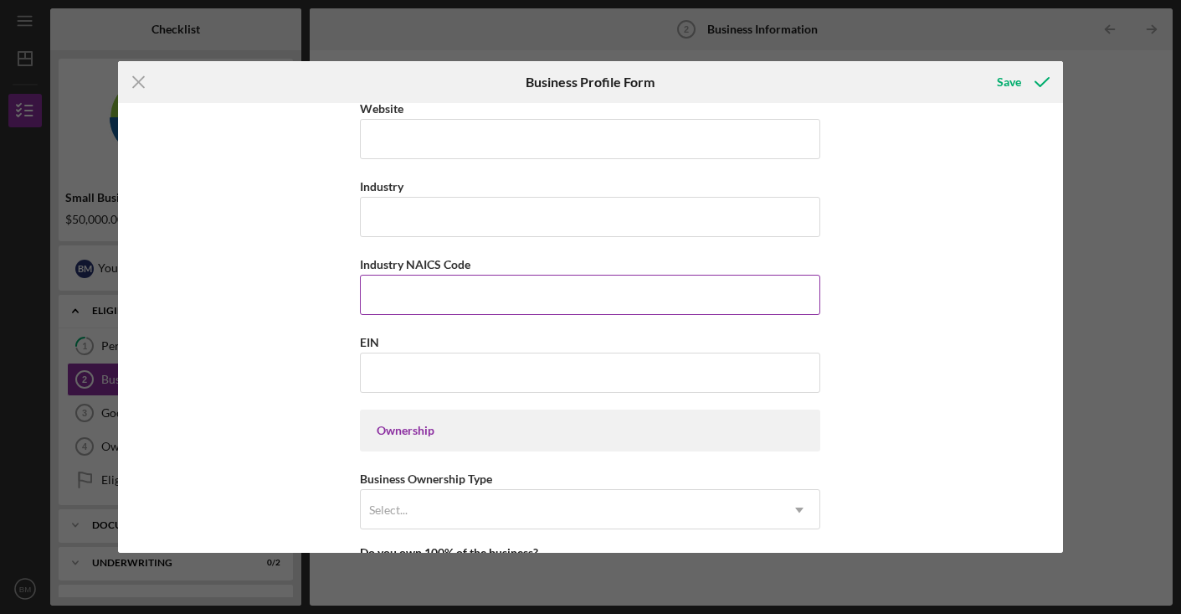
scroll to position [476, 0]
click at [669, 288] on input "Industry NAICS Code" at bounding box center [590, 293] width 461 height 40
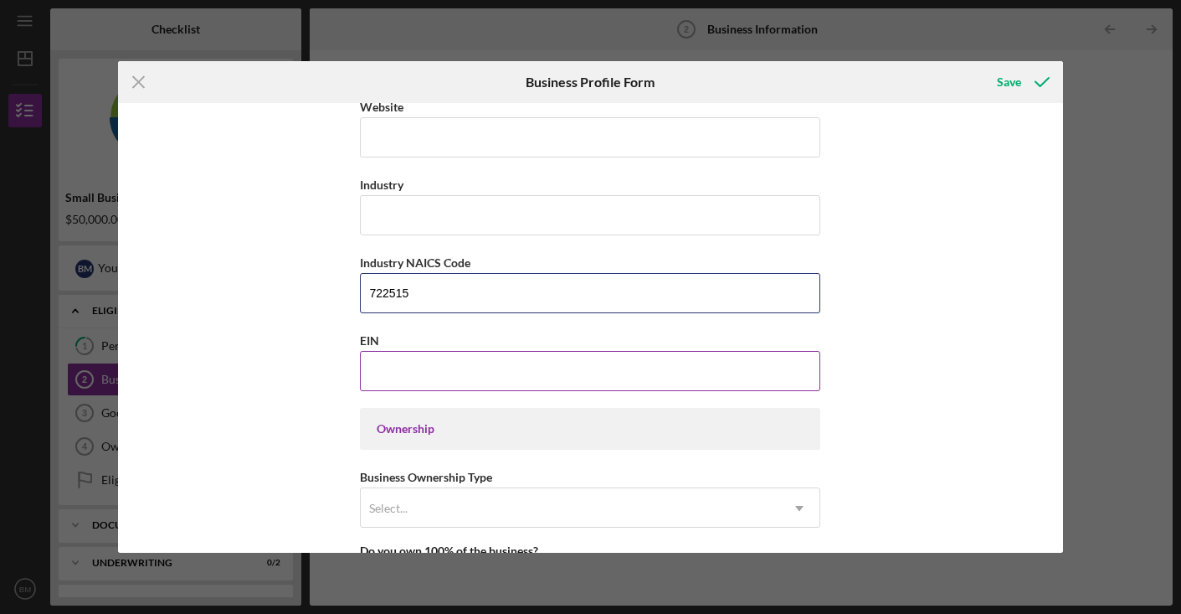
type input "722515"
click at [728, 364] on input "EIN" at bounding box center [590, 371] width 461 height 40
type input "[US_EMPLOYER_IDENTIFICATION_NUMBER]"
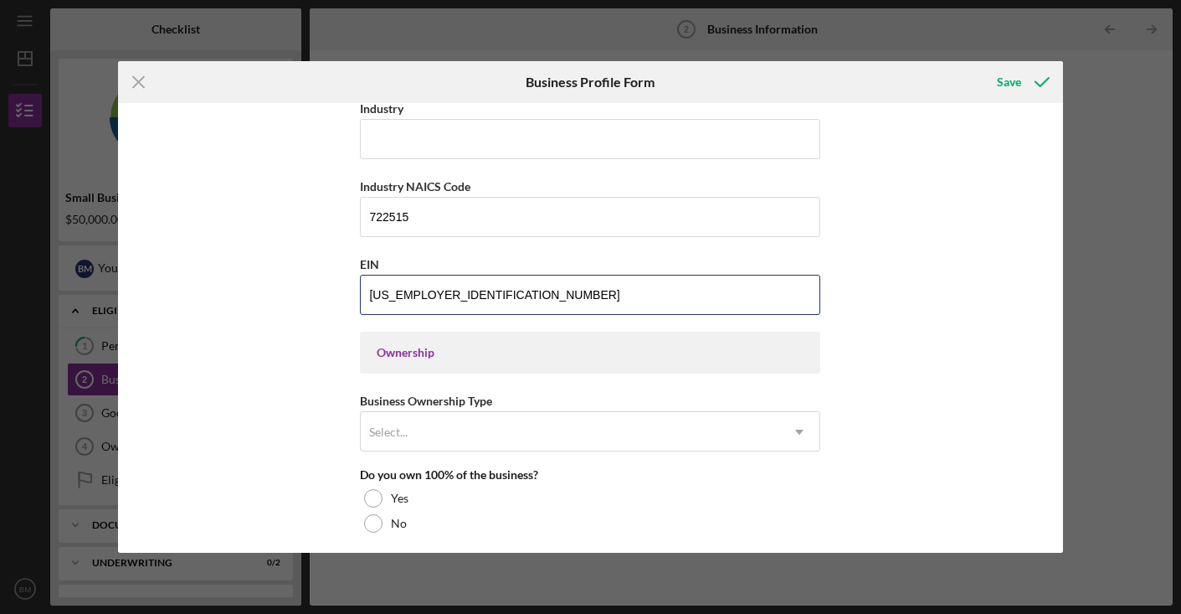
scroll to position [554, 0]
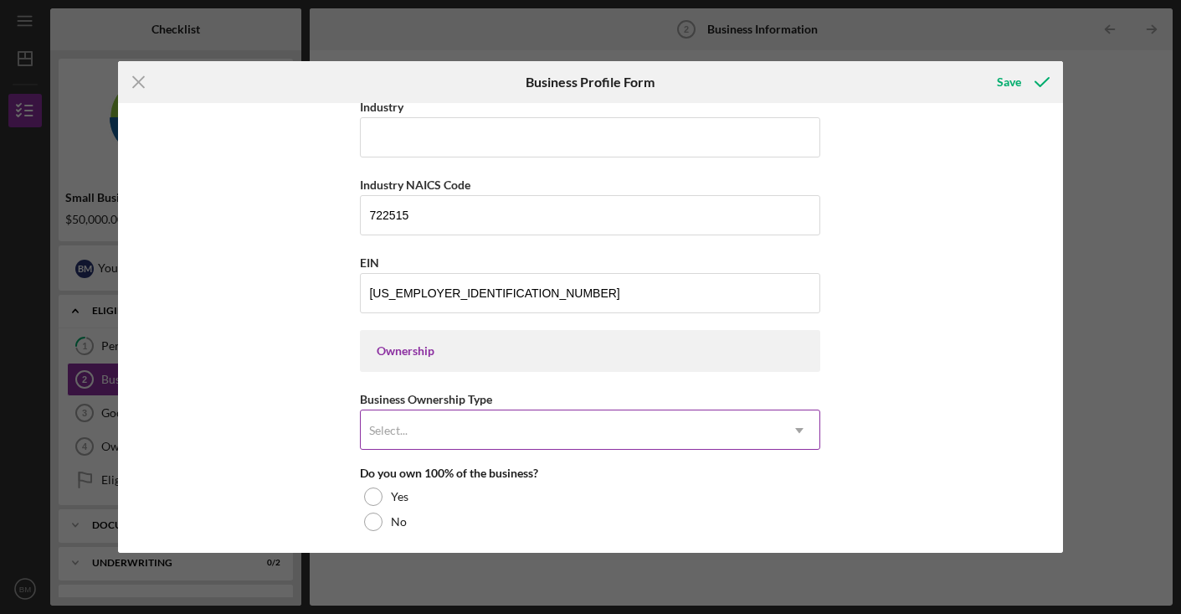
click at [798, 437] on icon "Icon/Dropdown Arrow" at bounding box center [800, 430] width 40 height 40
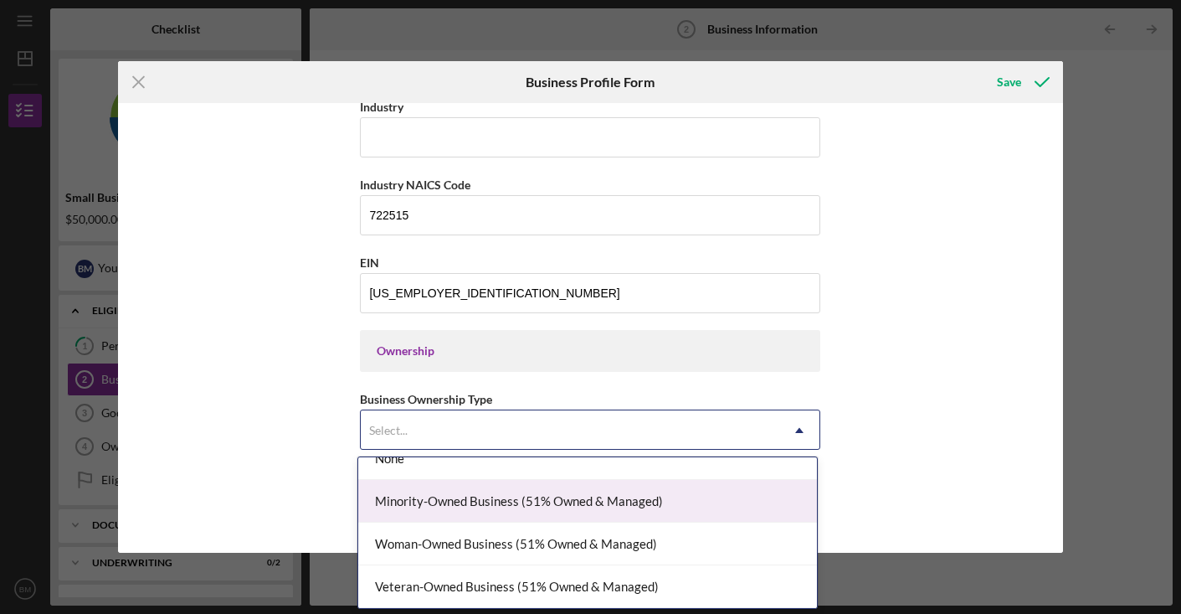
scroll to position [20, 0]
click at [636, 500] on div "Minority-Owned Business (51% Owned & Managed)" at bounding box center [587, 501] width 459 height 43
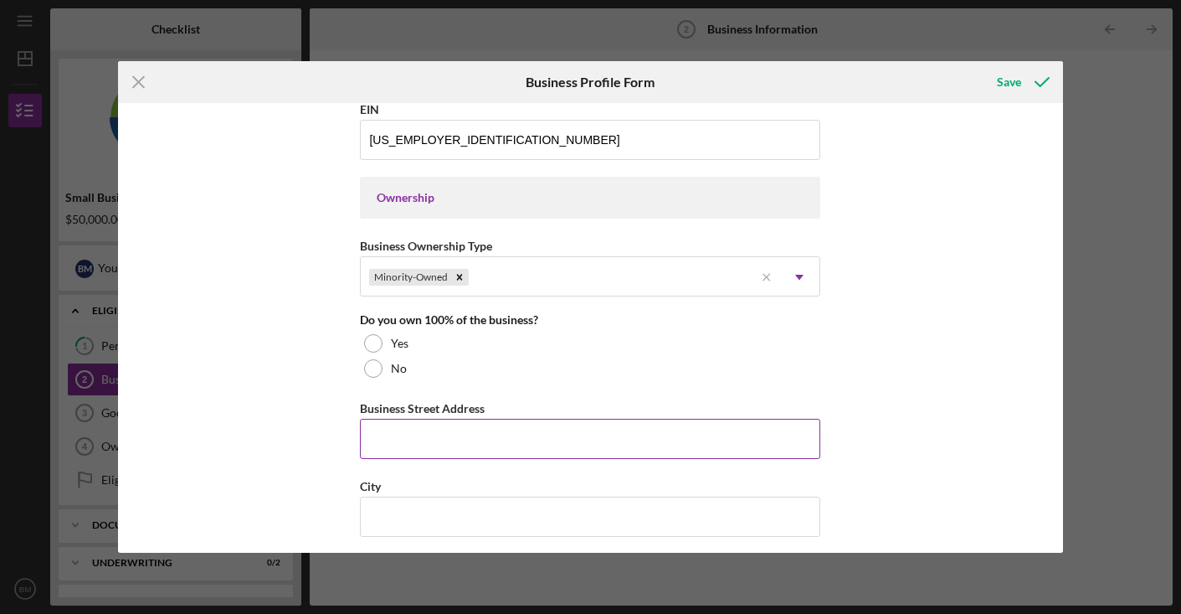
scroll to position [713, 0]
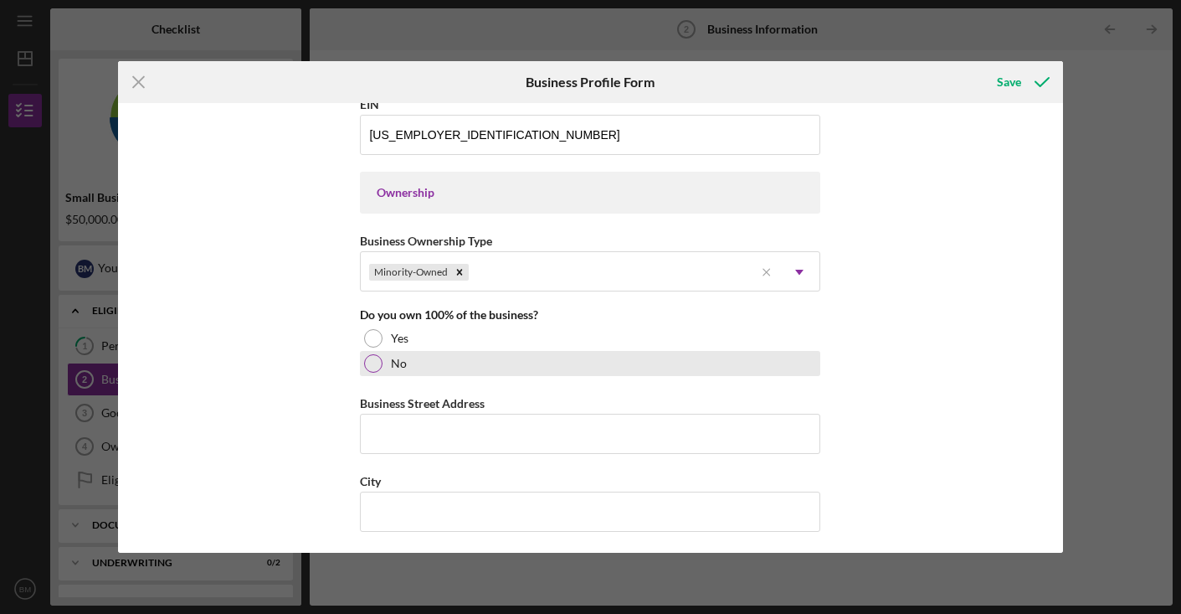
click at [373, 363] on div at bounding box center [373, 363] width 18 height 18
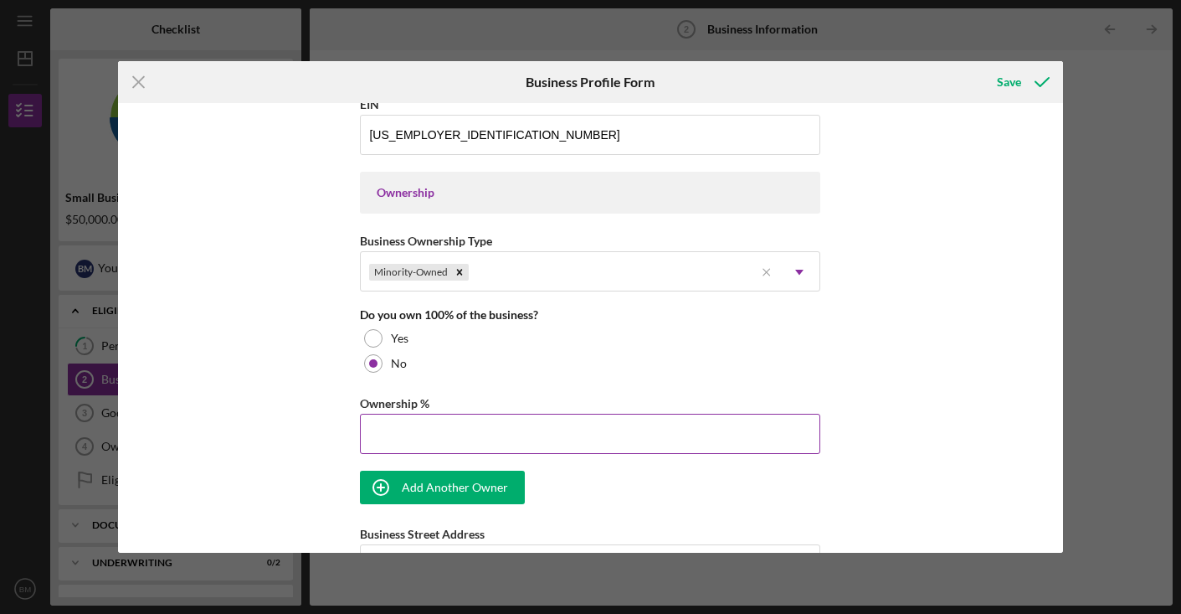
click at [527, 425] on input "Ownership %" at bounding box center [590, 434] width 461 height 40
type input "33.33%"
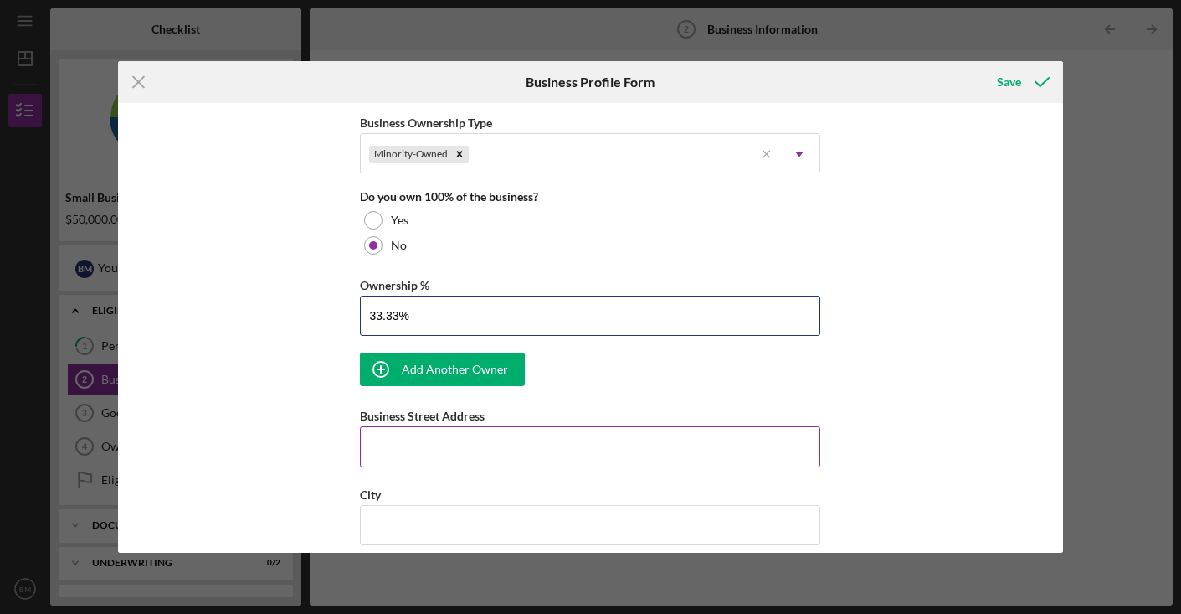
scroll to position [846, 0]
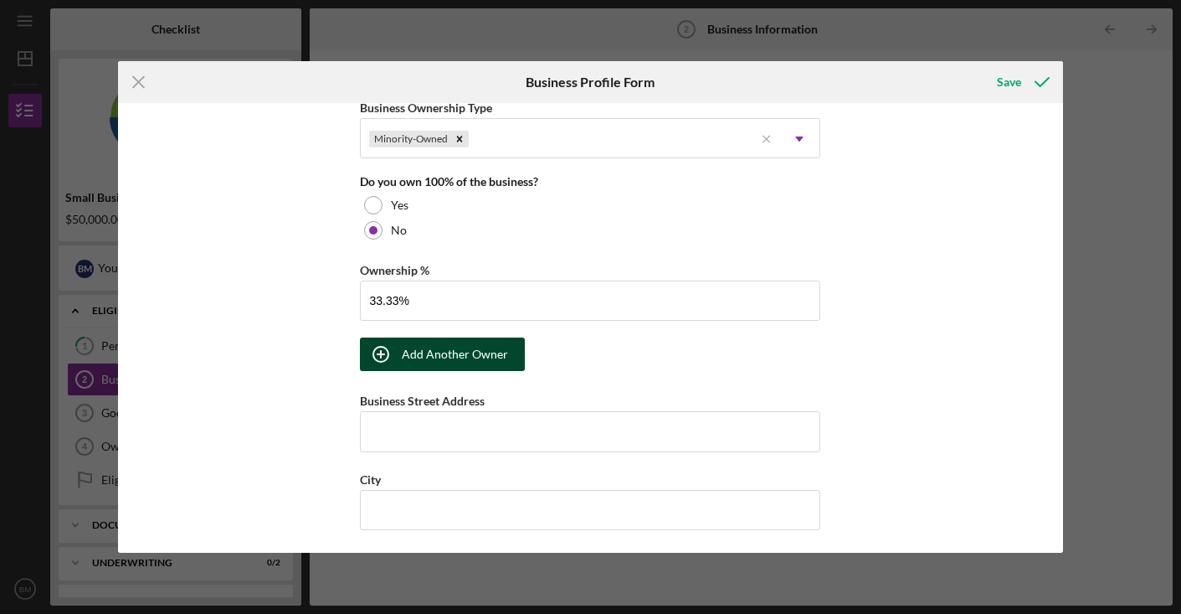
click at [492, 361] on div "Add Another Owner" at bounding box center [455, 353] width 106 height 33
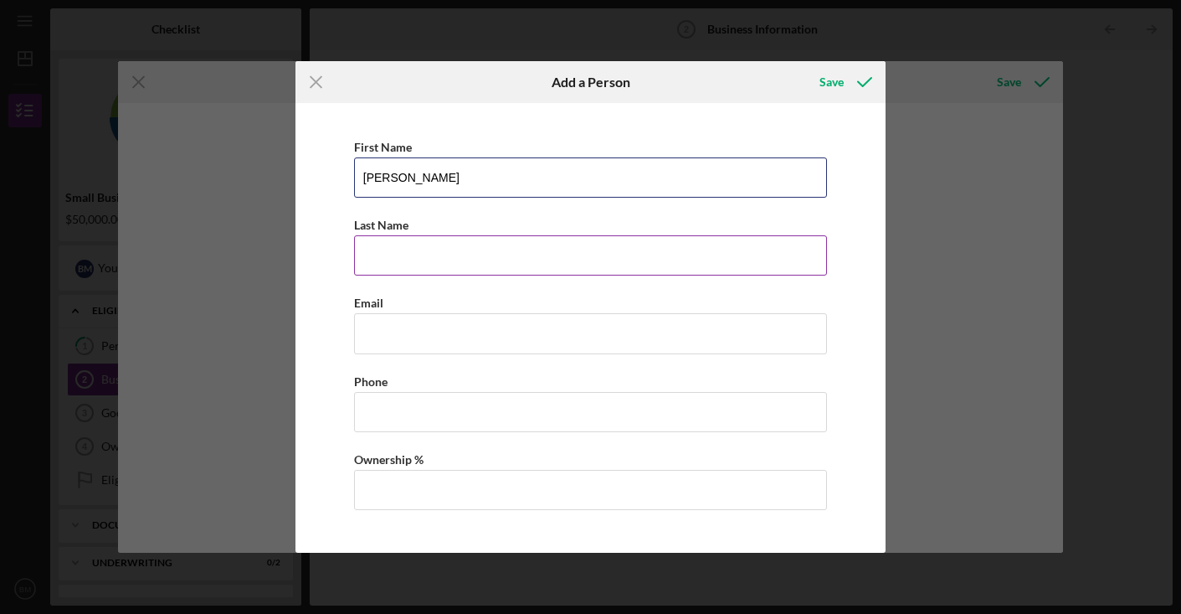
type input "[PERSON_NAME]"
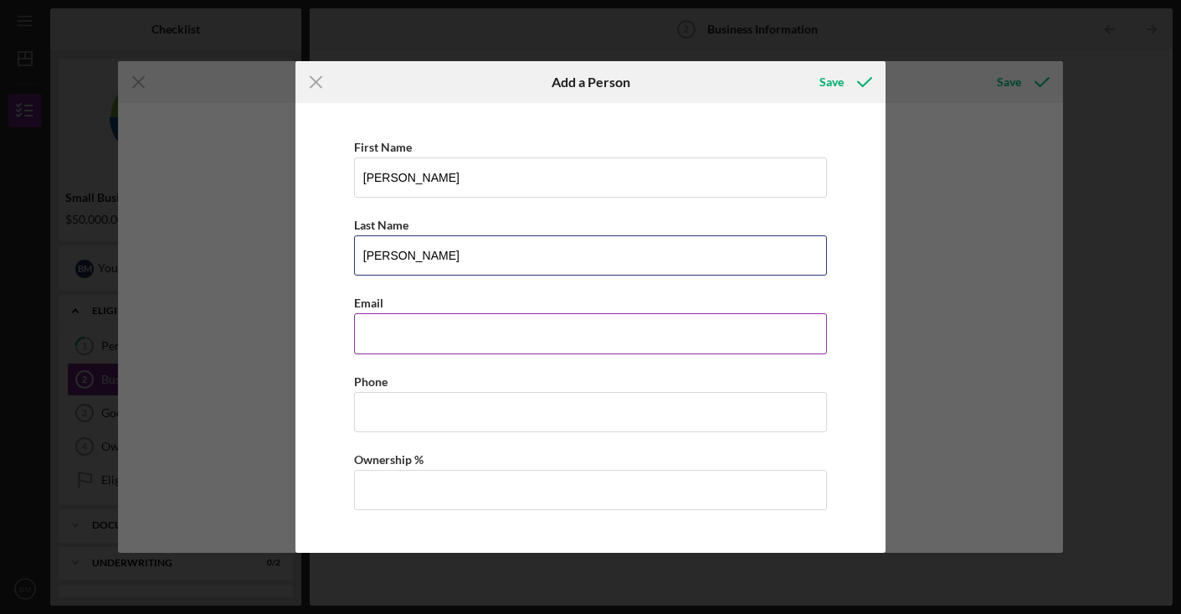
type input "[PERSON_NAME]"
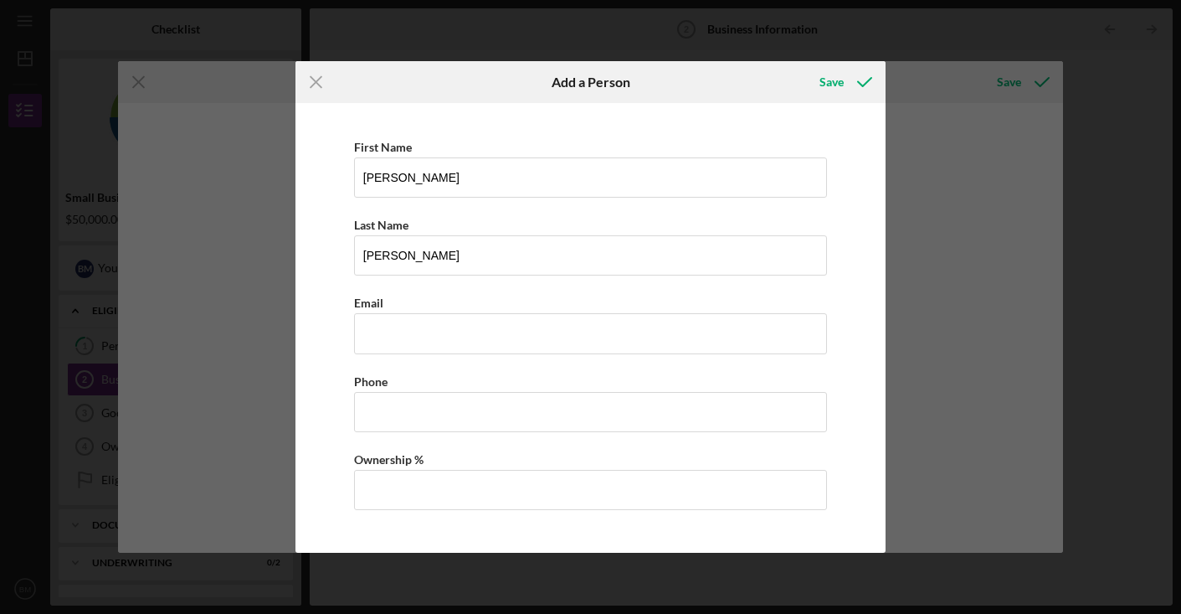
click at [849, 369] on div "First Name [PERSON_NAME] Last Name [PERSON_NAME] Email Phone Ownership %" at bounding box center [591, 331] width 574 height 440
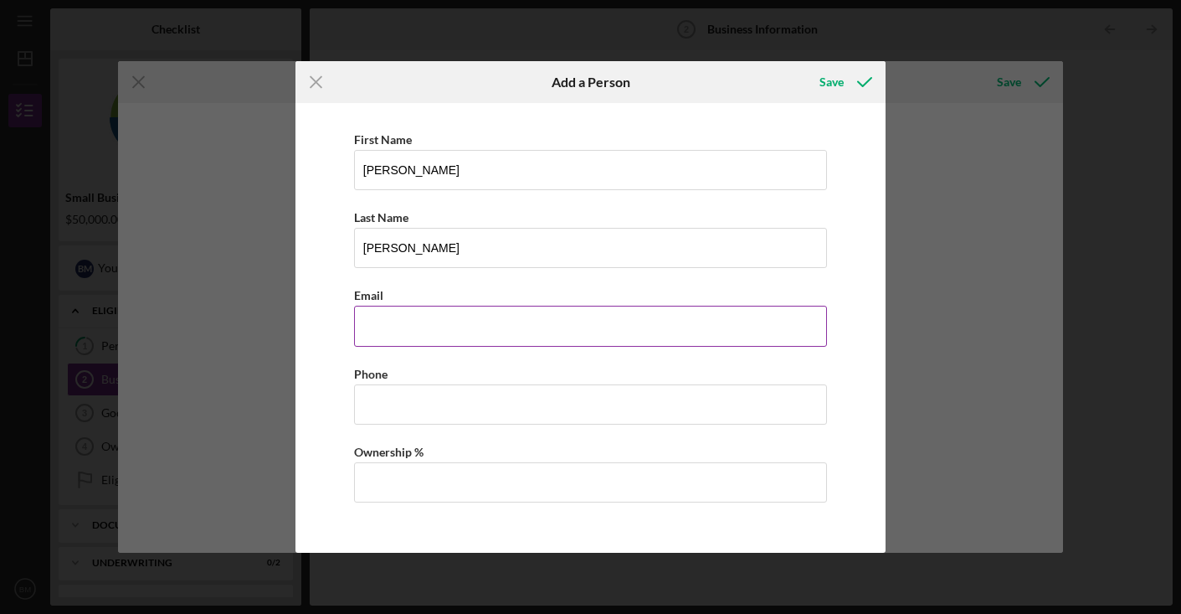
scroll to position [8, 0]
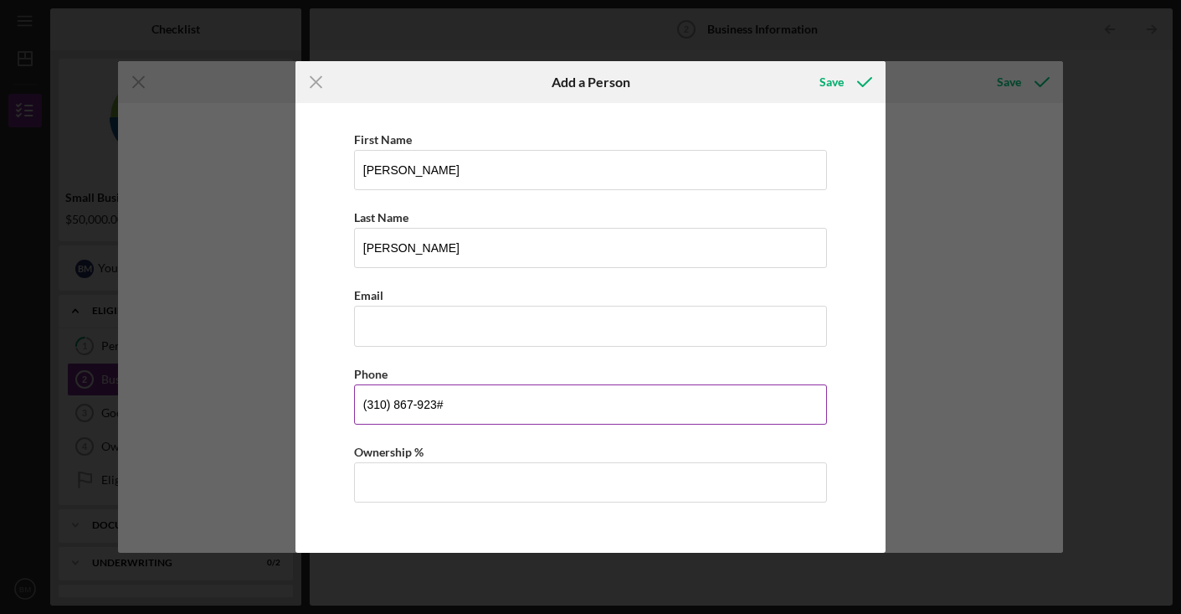
type input "[PHONE_NUMBER]"
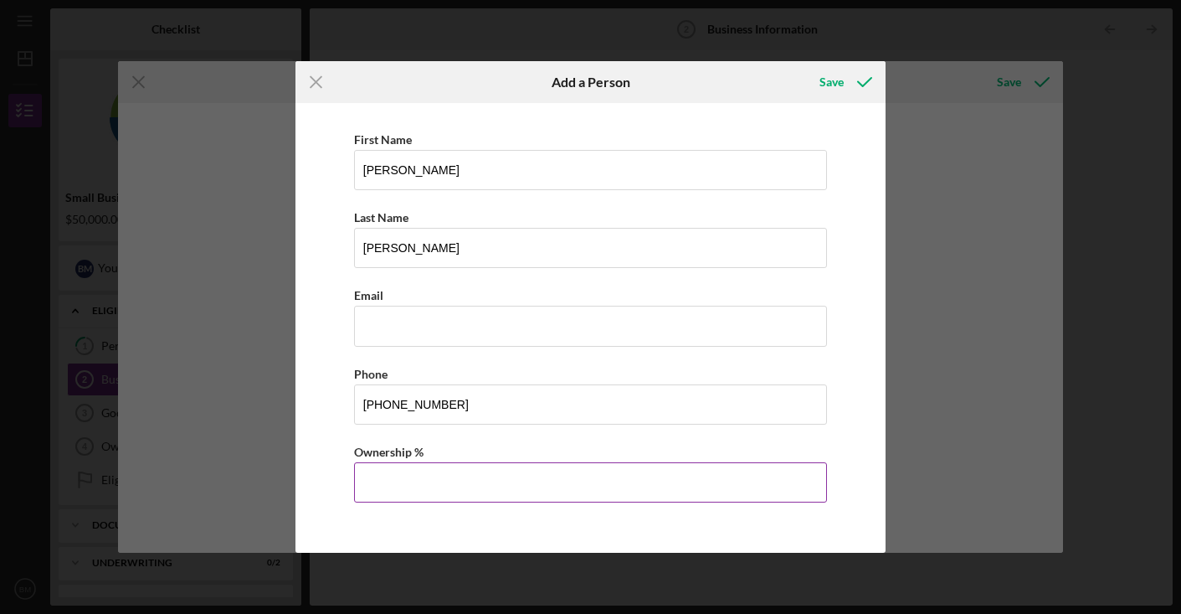
click at [595, 471] on input "Ownership %" at bounding box center [591, 482] width 474 height 40
type input "33.33%"
click at [838, 81] on div "Save" at bounding box center [832, 81] width 24 height 33
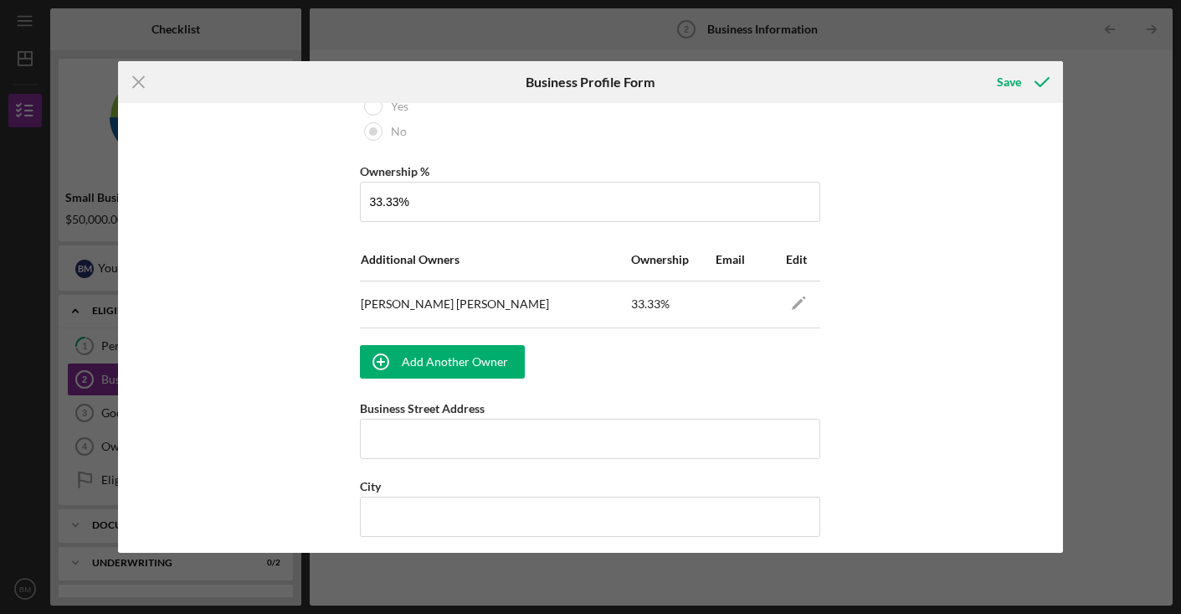
scroll to position [947, 0]
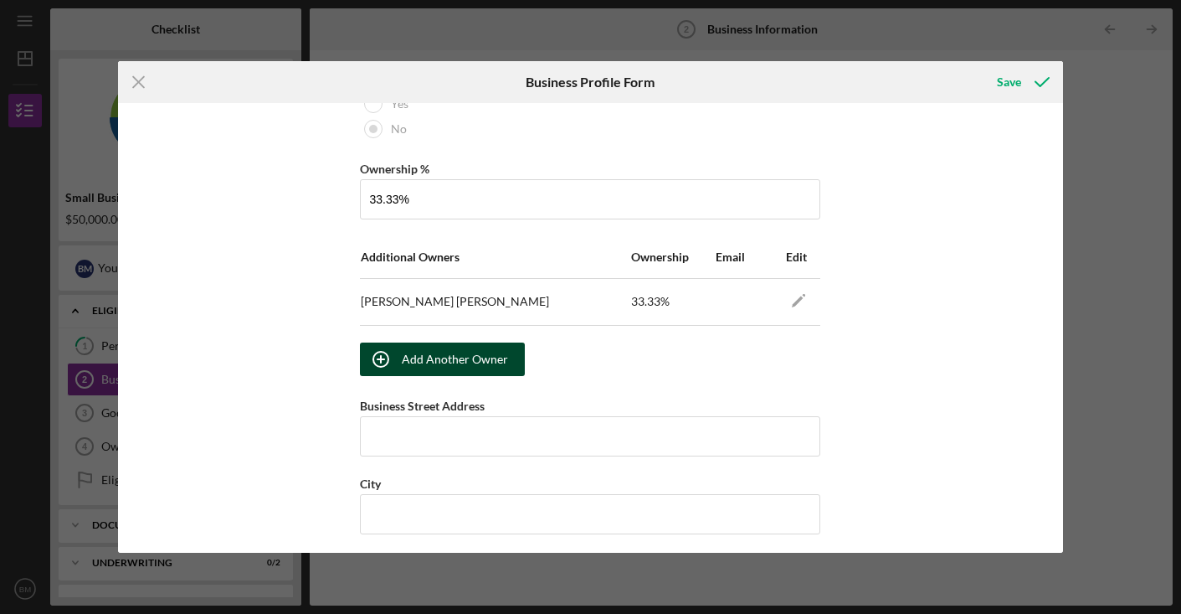
click at [492, 354] on div "Add Another Owner" at bounding box center [455, 358] width 106 height 33
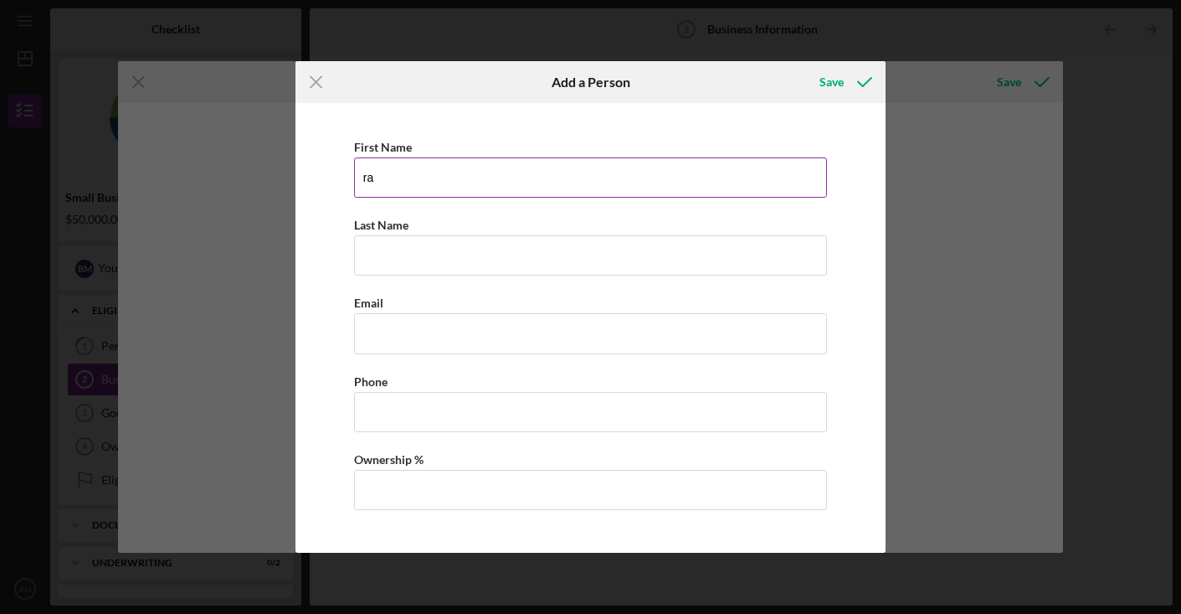
type input "r"
type input "[PERSON_NAME]"
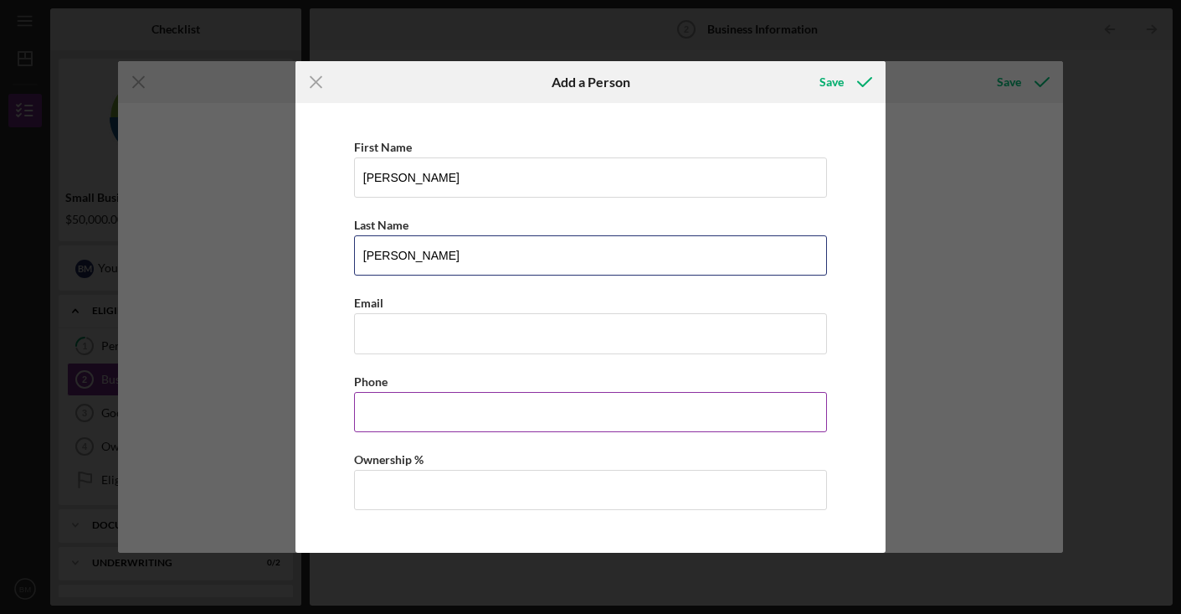
type input "[PERSON_NAME]"
type input "[PHONE_NUMBER]"
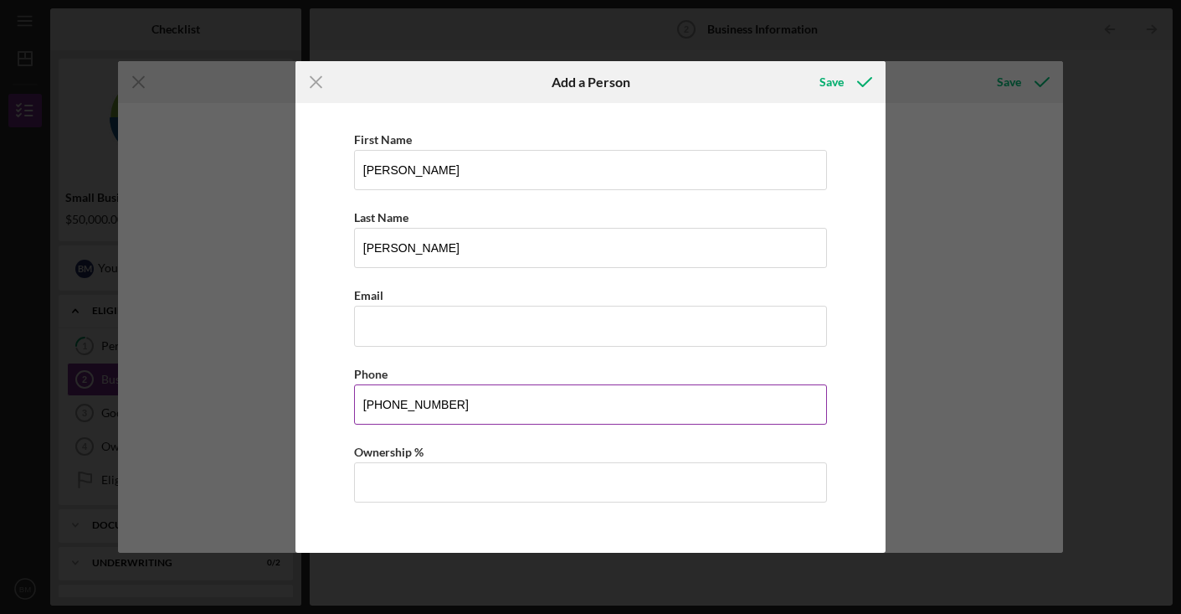
scroll to position [8, 0]
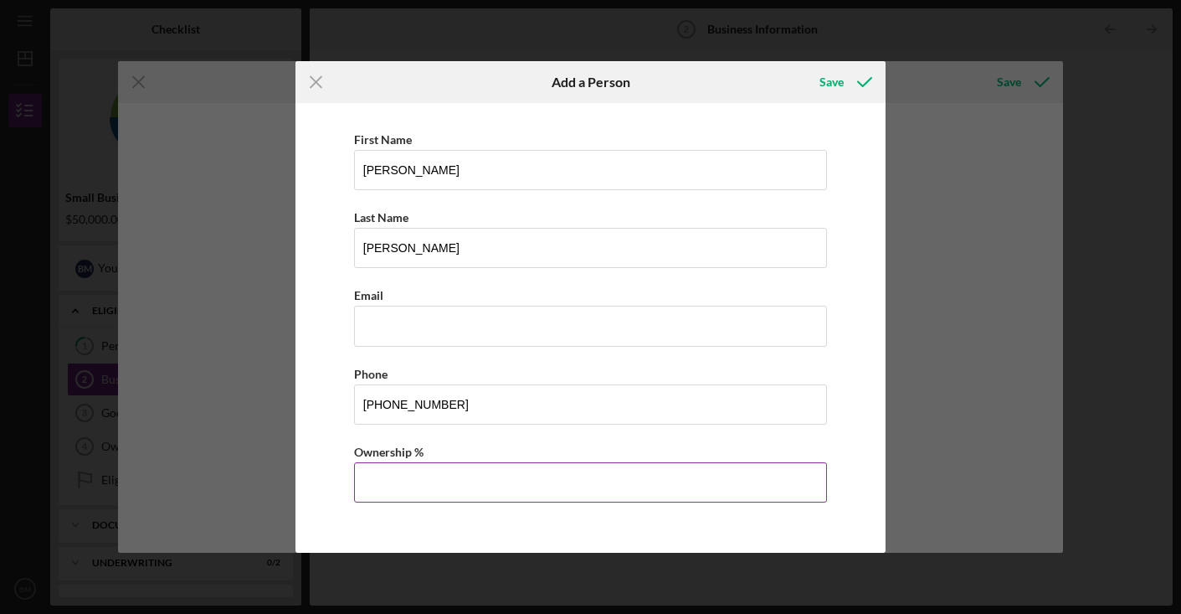
click at [449, 484] on input "Ownership %" at bounding box center [591, 482] width 474 height 40
type input "33.33%"
click at [826, 83] on div "Save" at bounding box center [832, 81] width 24 height 33
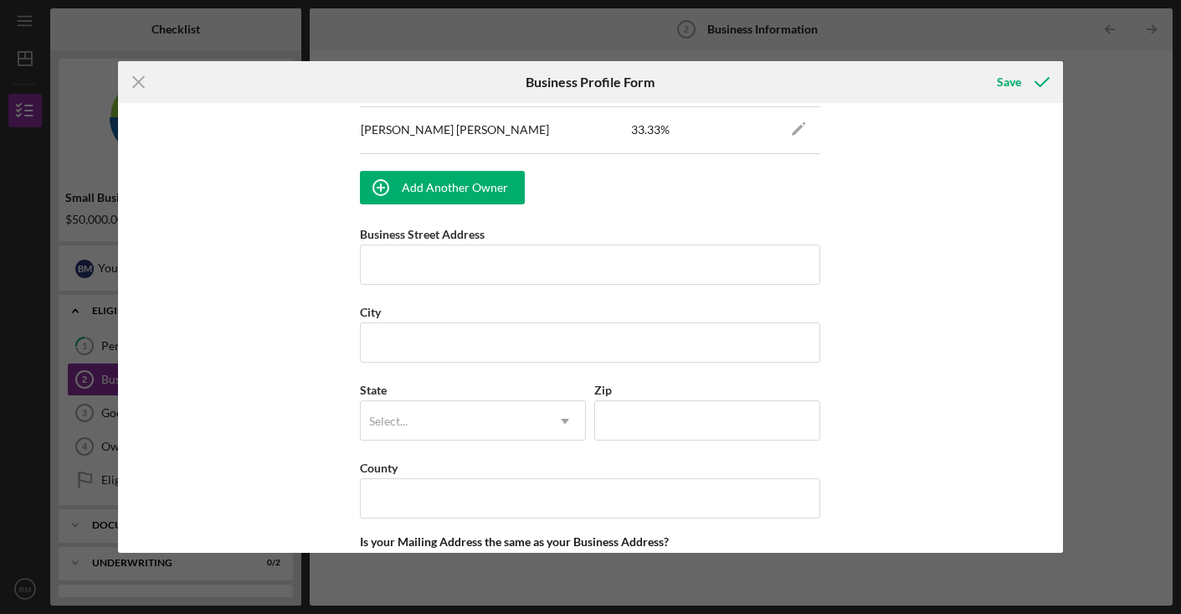
scroll to position [1169, 0]
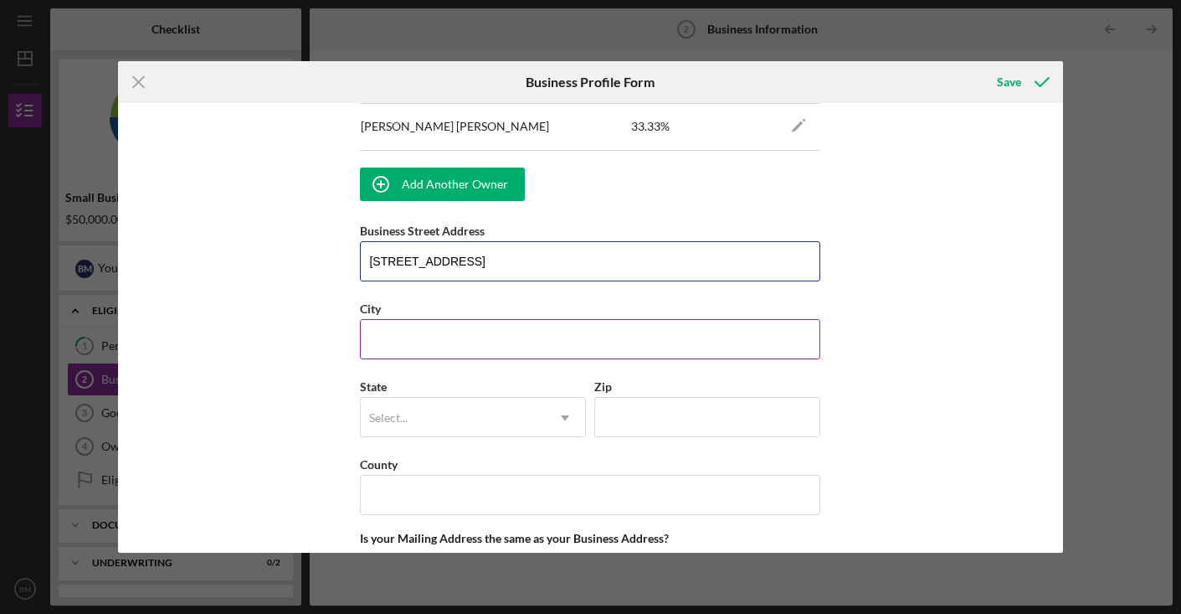
type input "[STREET_ADDRESS]"
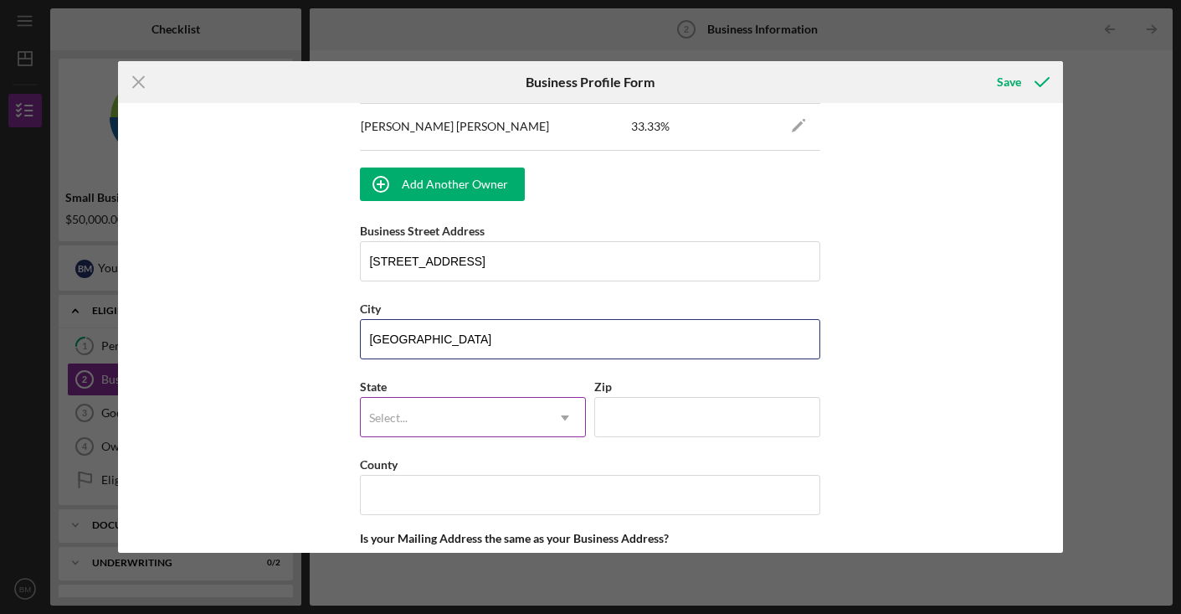
type input "[GEOGRAPHIC_DATA]"
click at [550, 419] on icon "Icon/Dropdown Arrow" at bounding box center [565, 418] width 40 height 40
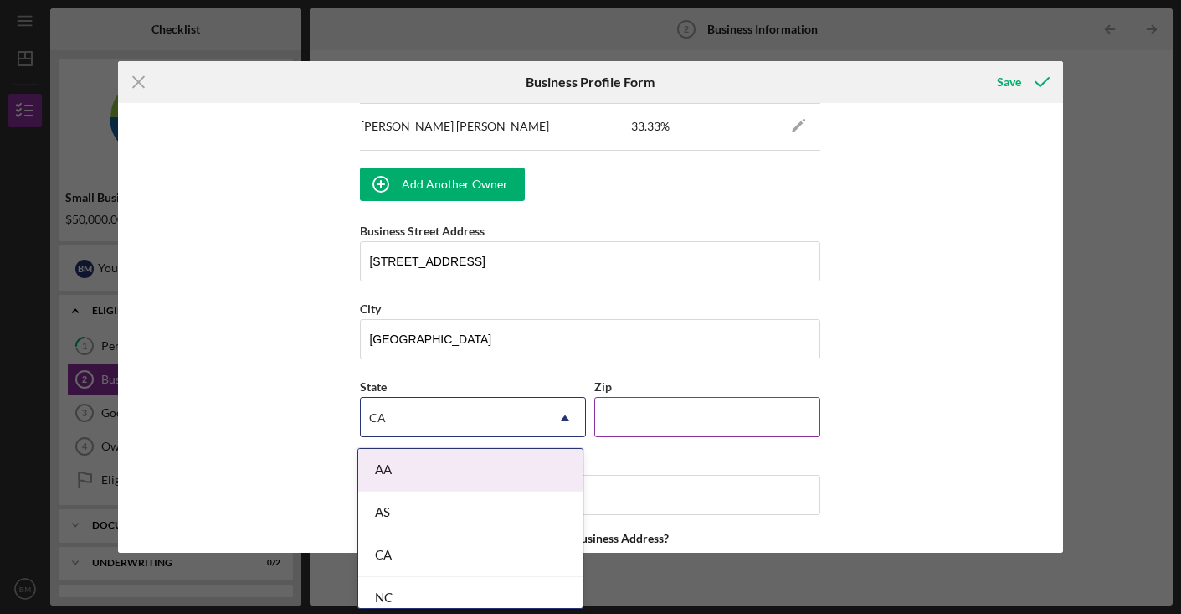
type input "CA"
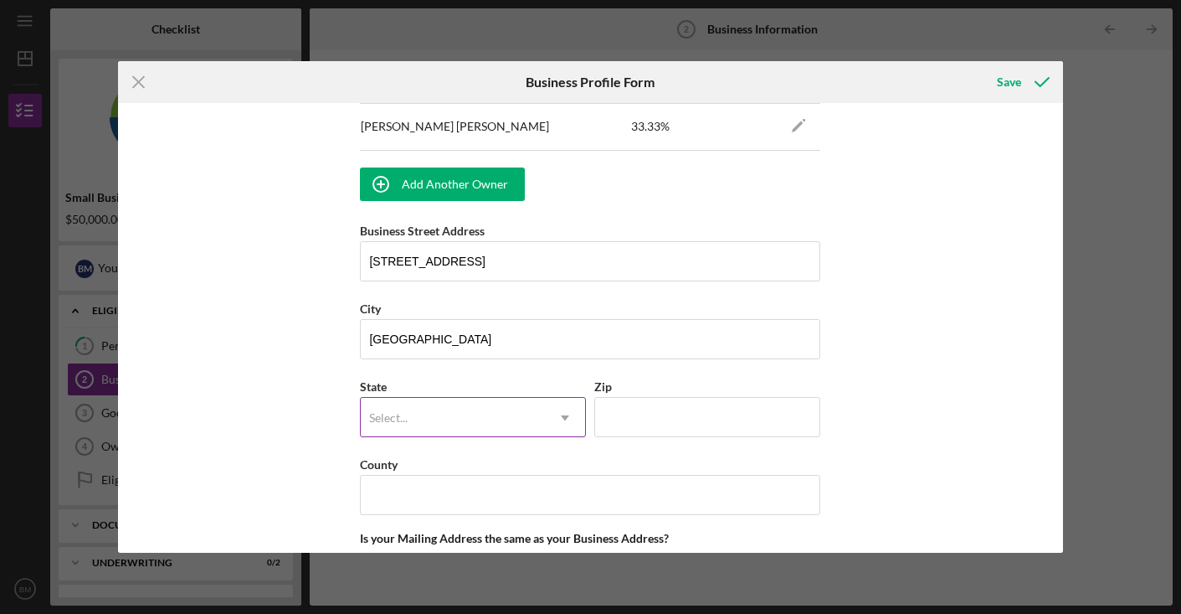
click at [536, 421] on div "Select..." at bounding box center [453, 418] width 184 height 39
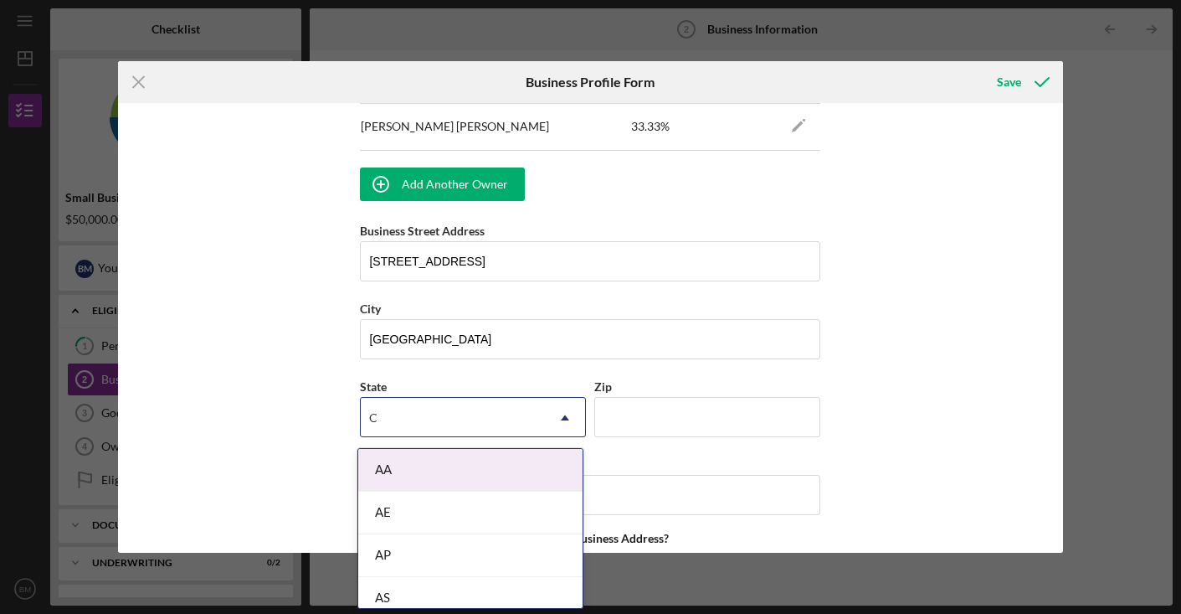
type input "CA"
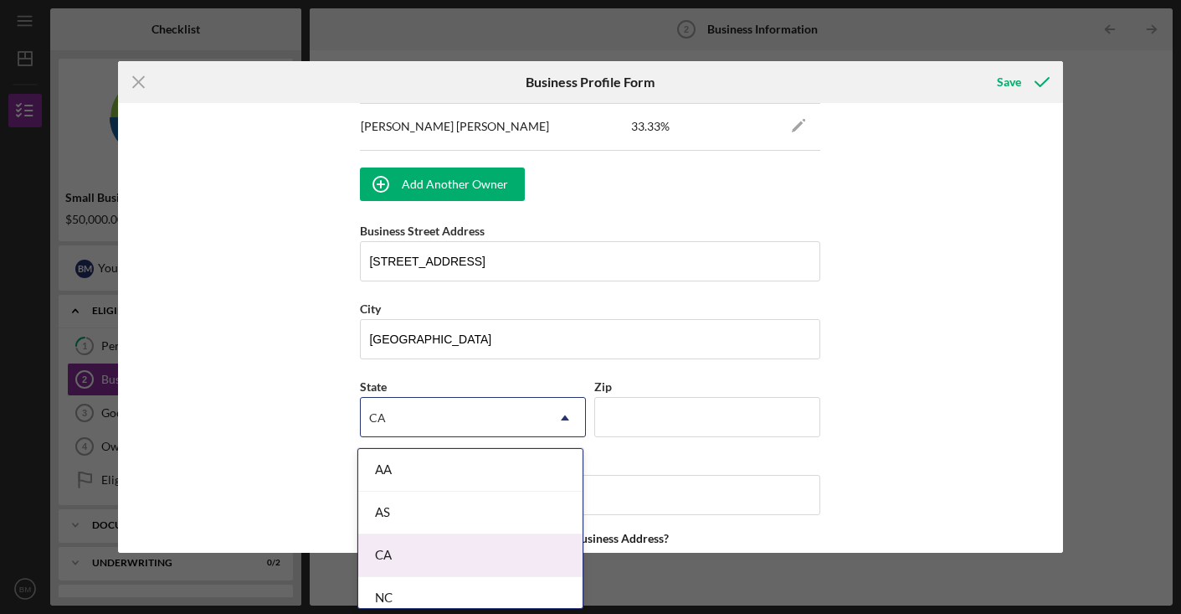
click at [445, 551] on div "CA" at bounding box center [470, 555] width 224 height 43
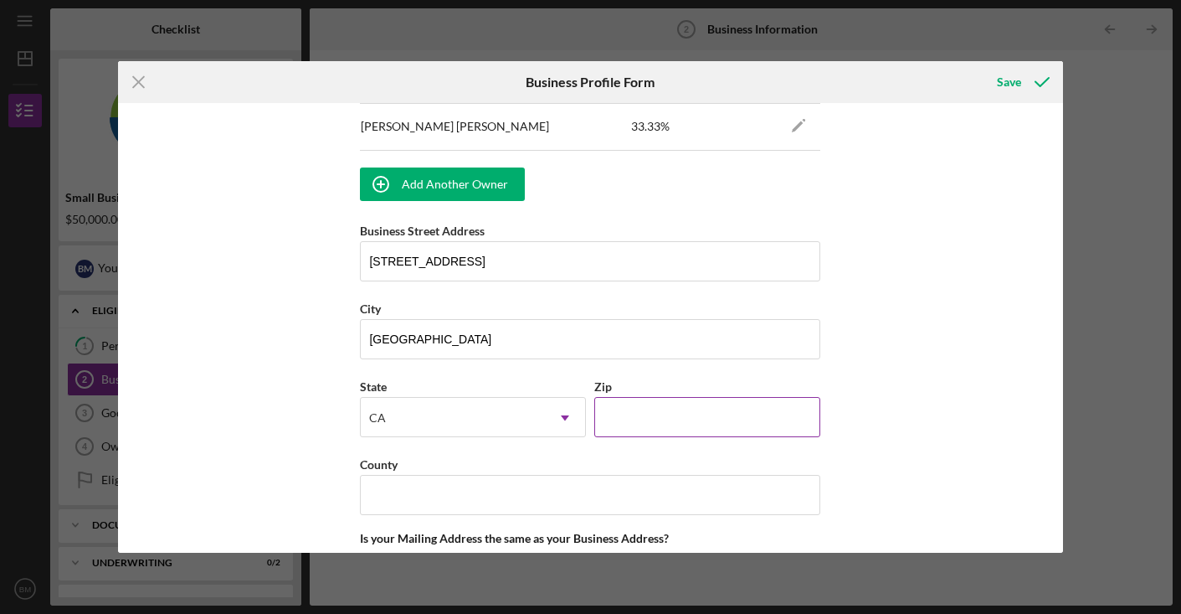
click at [715, 415] on input "Zip" at bounding box center [707, 417] width 226 height 40
type input "90005"
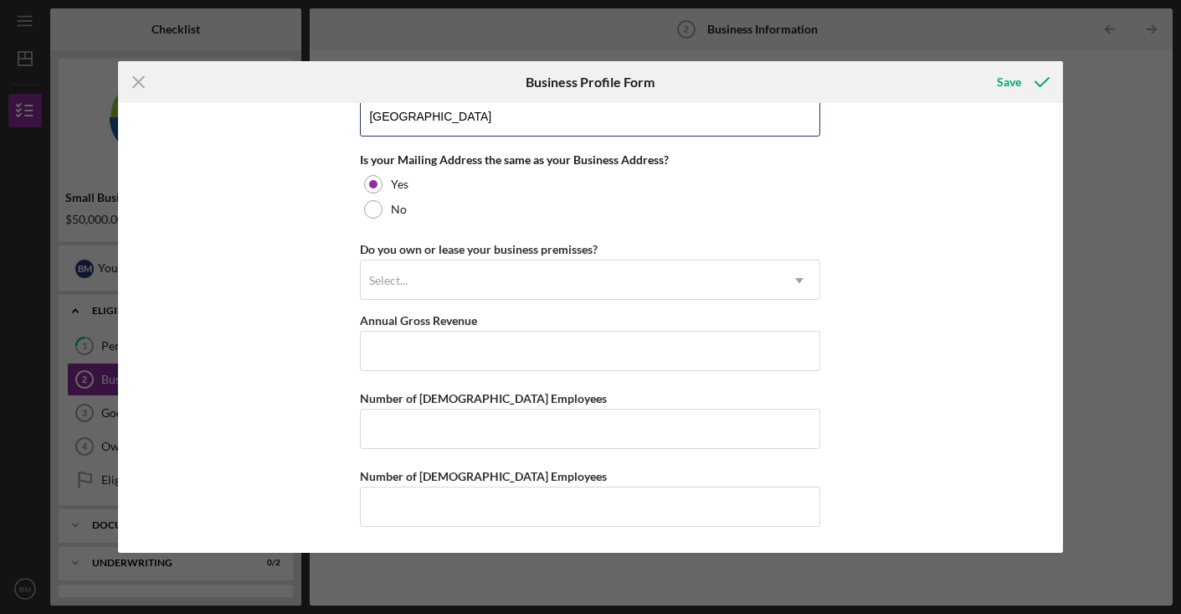
scroll to position [1551, 0]
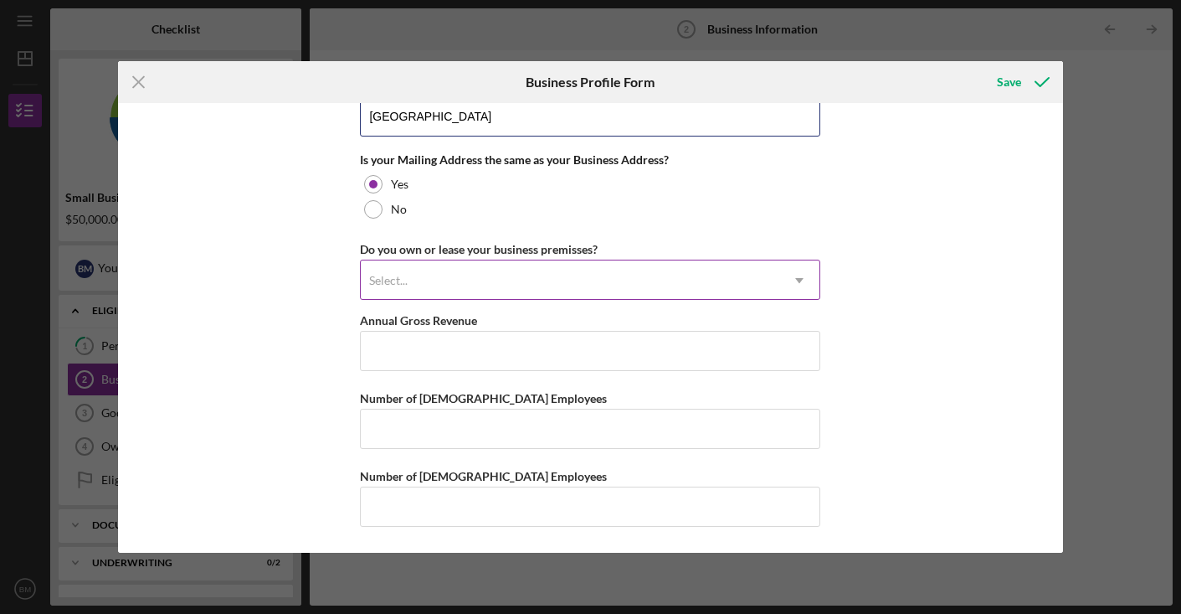
type input "[GEOGRAPHIC_DATA]"
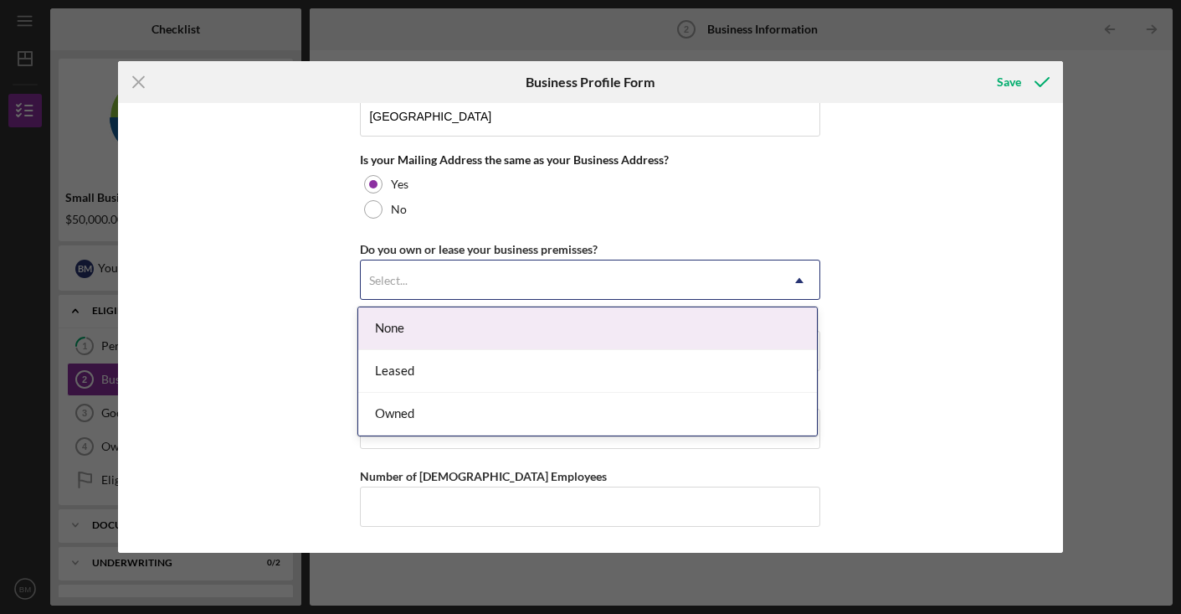
click at [790, 278] on icon "Icon/Dropdown Arrow" at bounding box center [800, 280] width 40 height 40
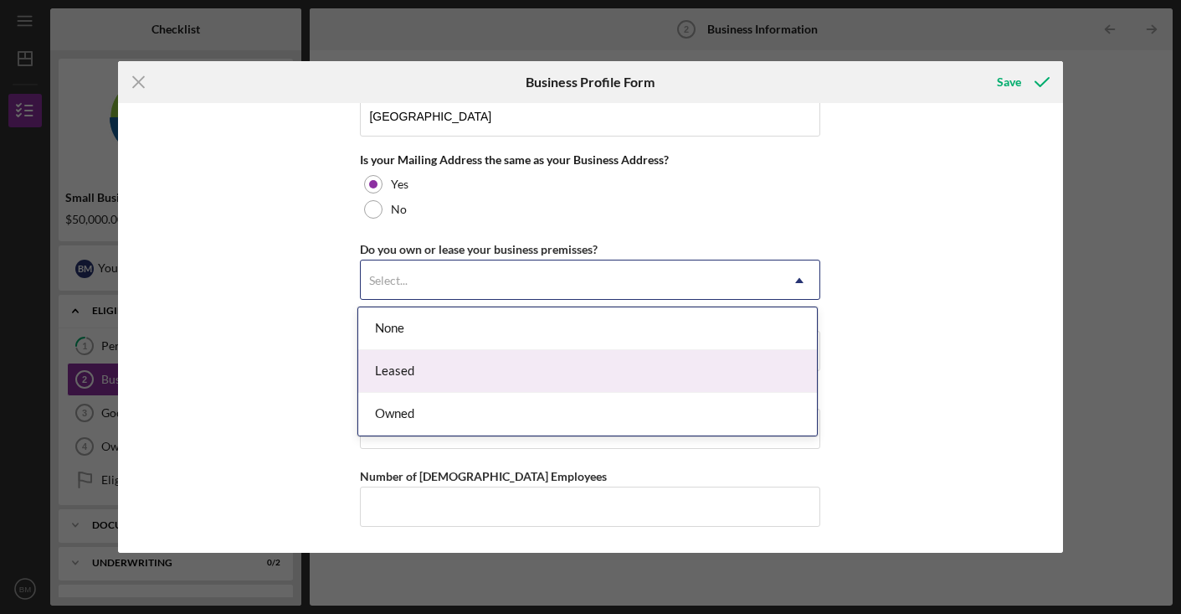
click at [486, 378] on div "Leased" at bounding box center [587, 371] width 459 height 43
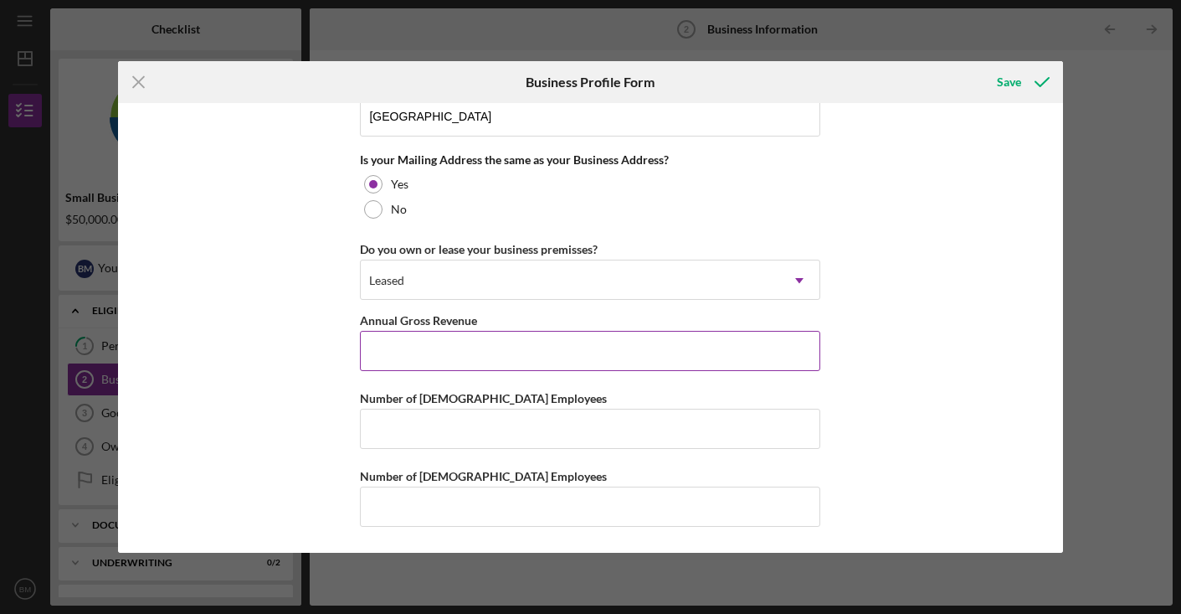
click at [524, 344] on input "Annual Gross Revenue" at bounding box center [590, 351] width 461 height 40
type input "$250,000"
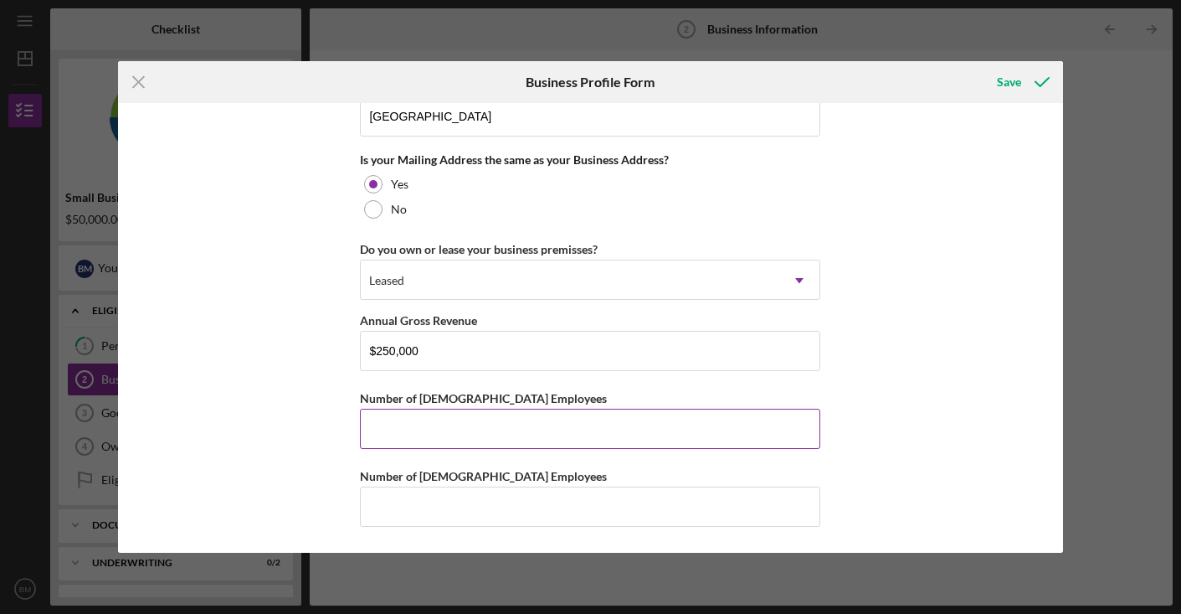
click at [497, 425] on input "Number of [DEMOGRAPHIC_DATA] Employees" at bounding box center [590, 429] width 461 height 40
type input "0"
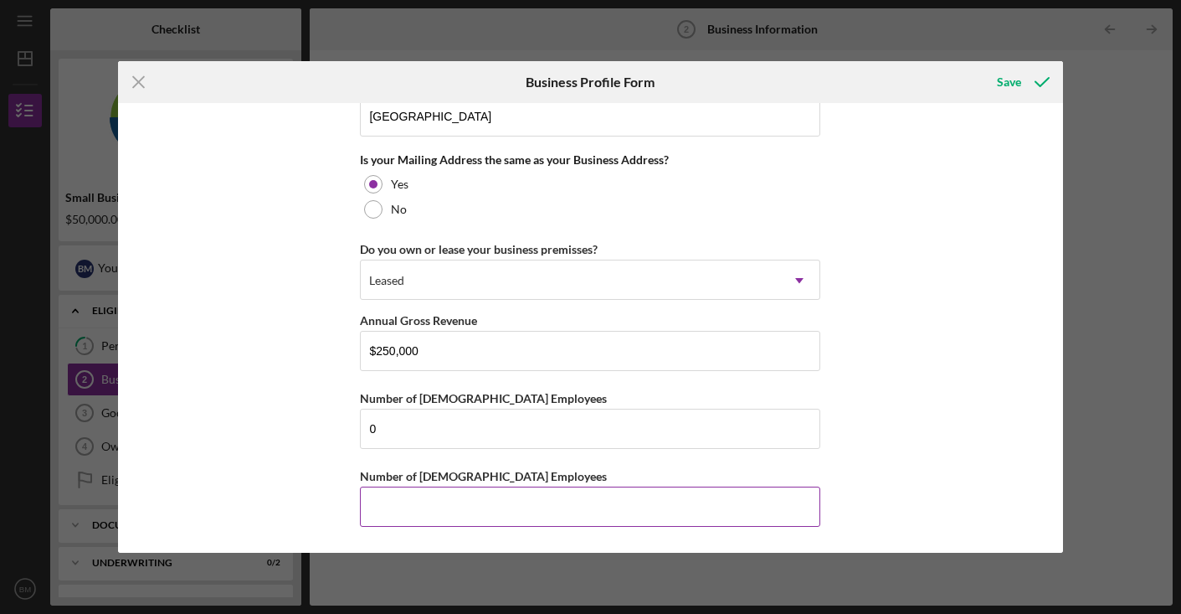
click at [474, 507] on input "Number of [DEMOGRAPHIC_DATA] Employees" at bounding box center [590, 506] width 461 height 40
type input "3"
click at [1007, 78] on div "Save" at bounding box center [1009, 81] width 24 height 33
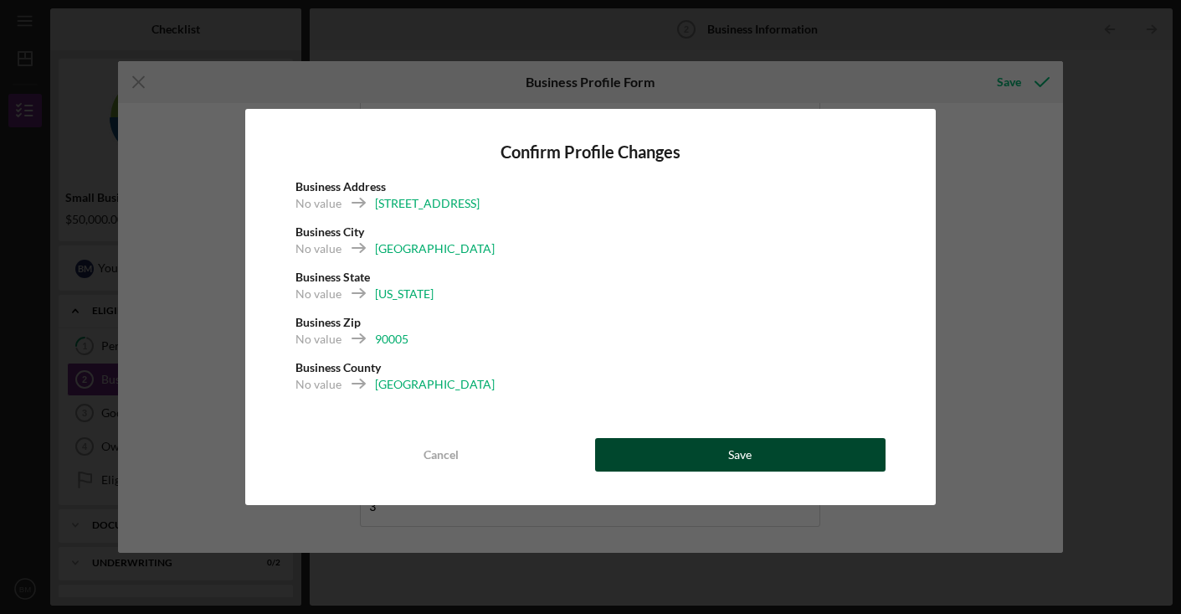
click at [766, 456] on button "Save" at bounding box center [740, 454] width 291 height 33
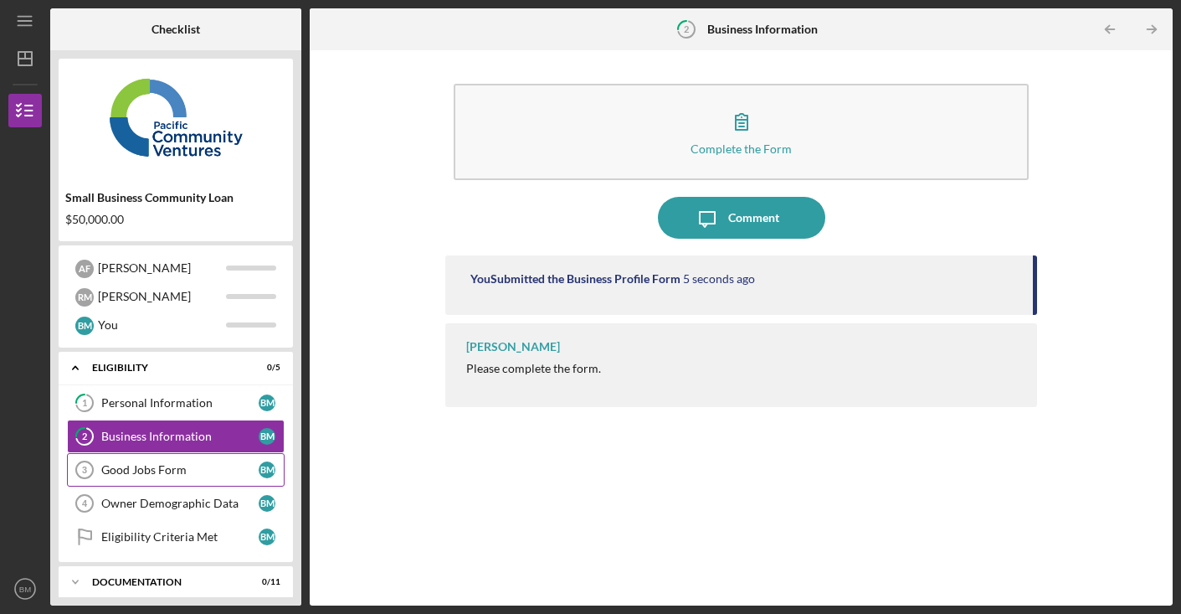
click at [201, 473] on div "Good Jobs Form" at bounding box center [179, 469] width 157 height 13
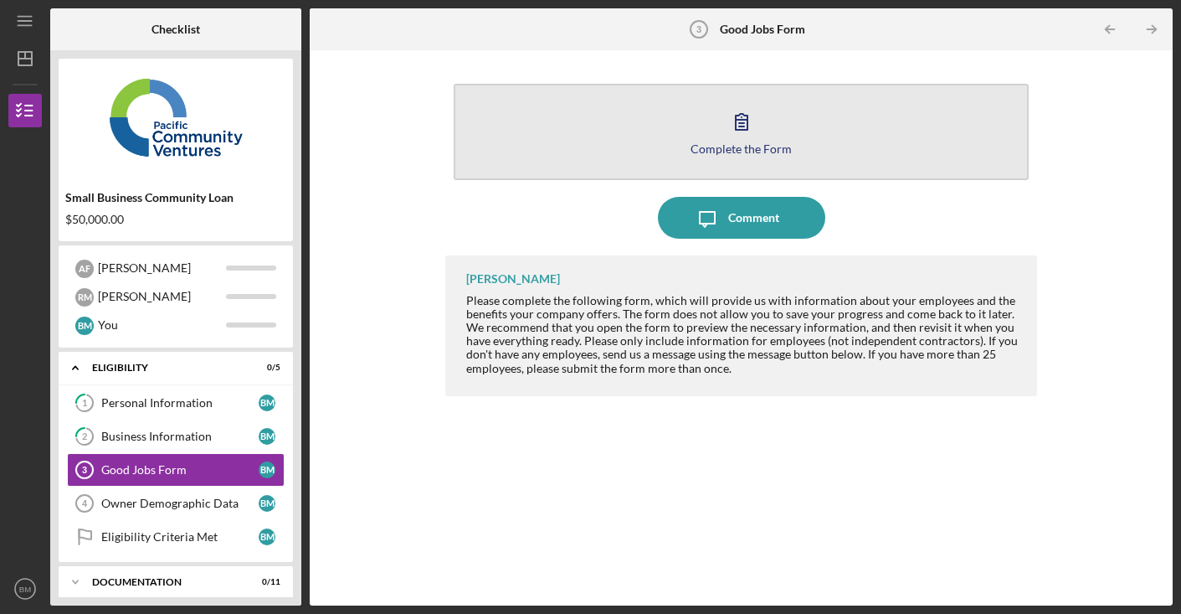
click at [745, 128] on icon "button" at bounding box center [742, 121] width 42 height 42
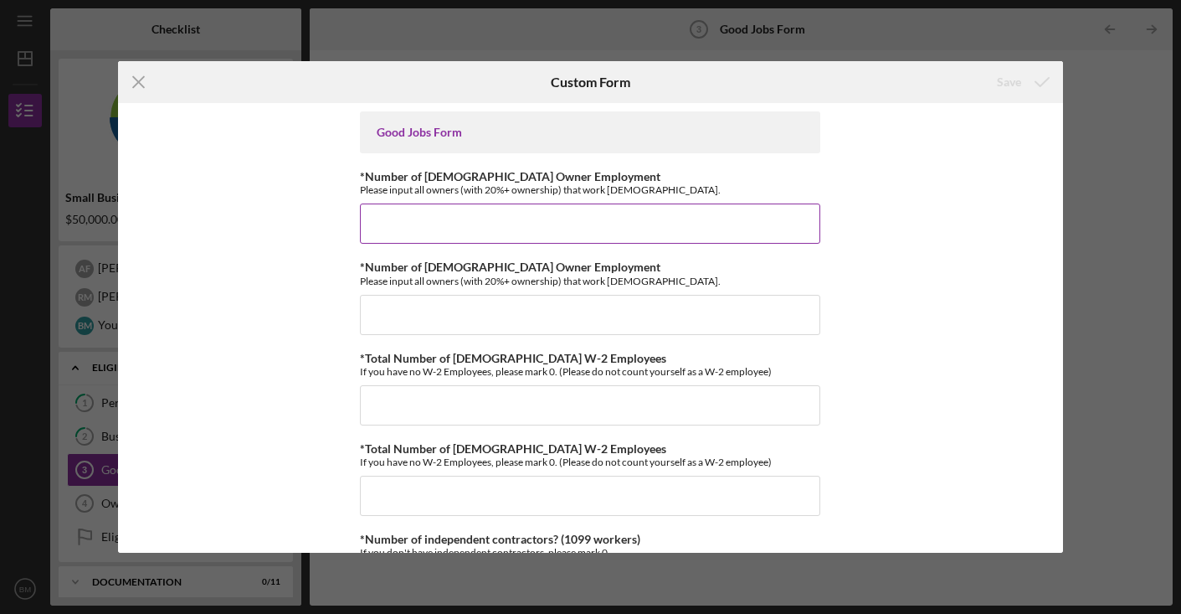
click at [735, 219] on input "*Number of [DEMOGRAPHIC_DATA] Owner Employment" at bounding box center [590, 223] width 461 height 40
type input "3"
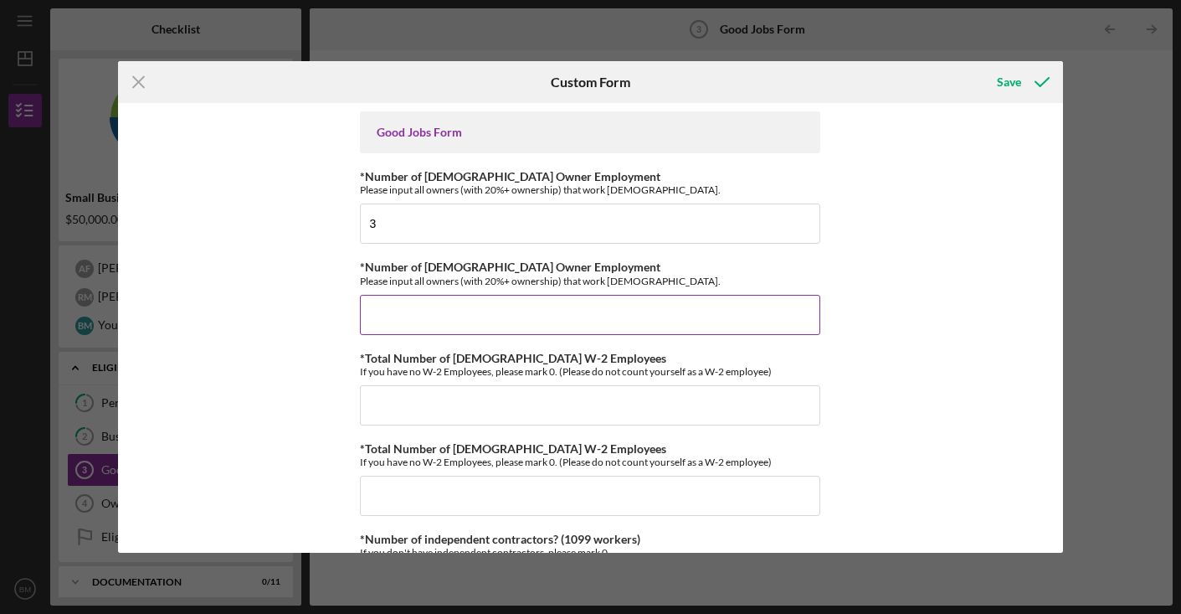
click at [724, 306] on input "*Number of [DEMOGRAPHIC_DATA] Owner Employment" at bounding box center [590, 315] width 461 height 40
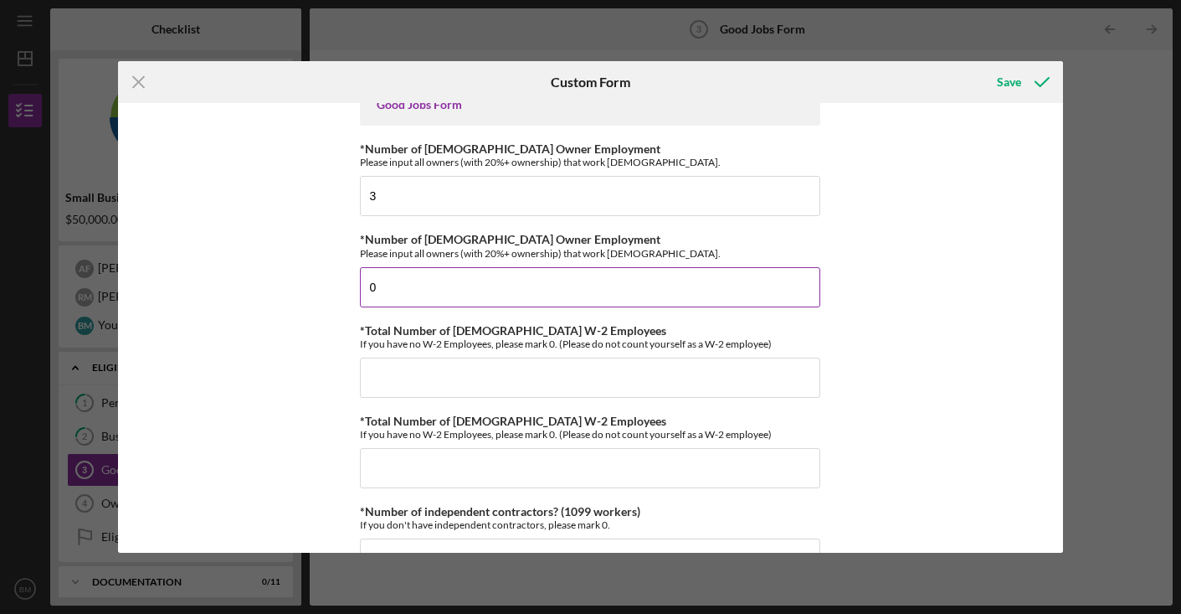
scroll to position [30, 0]
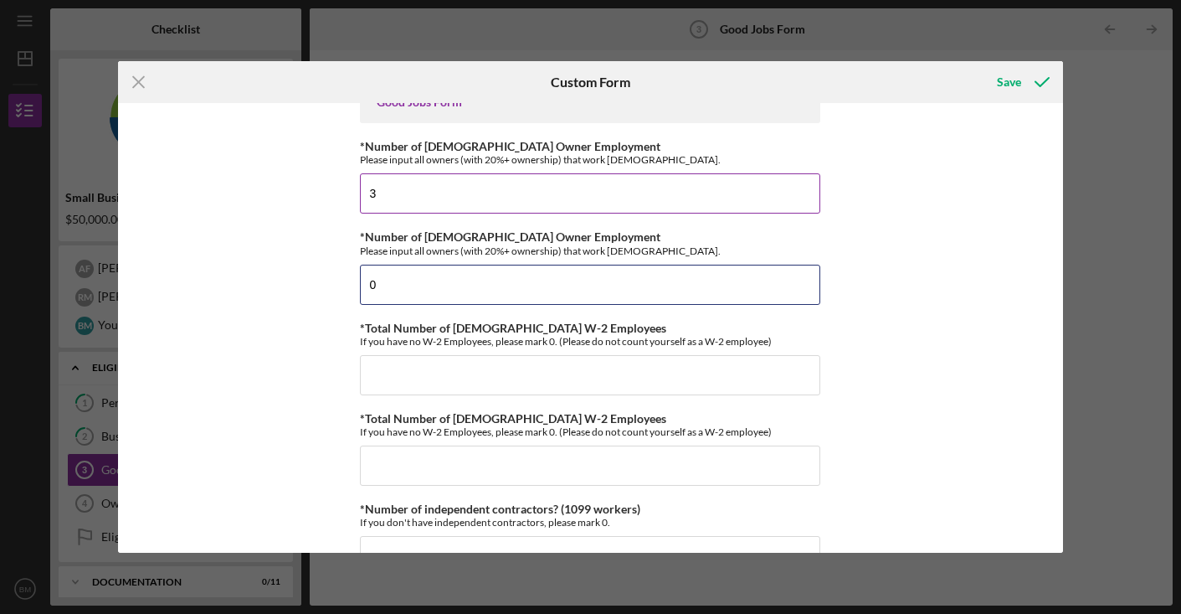
type input "0"
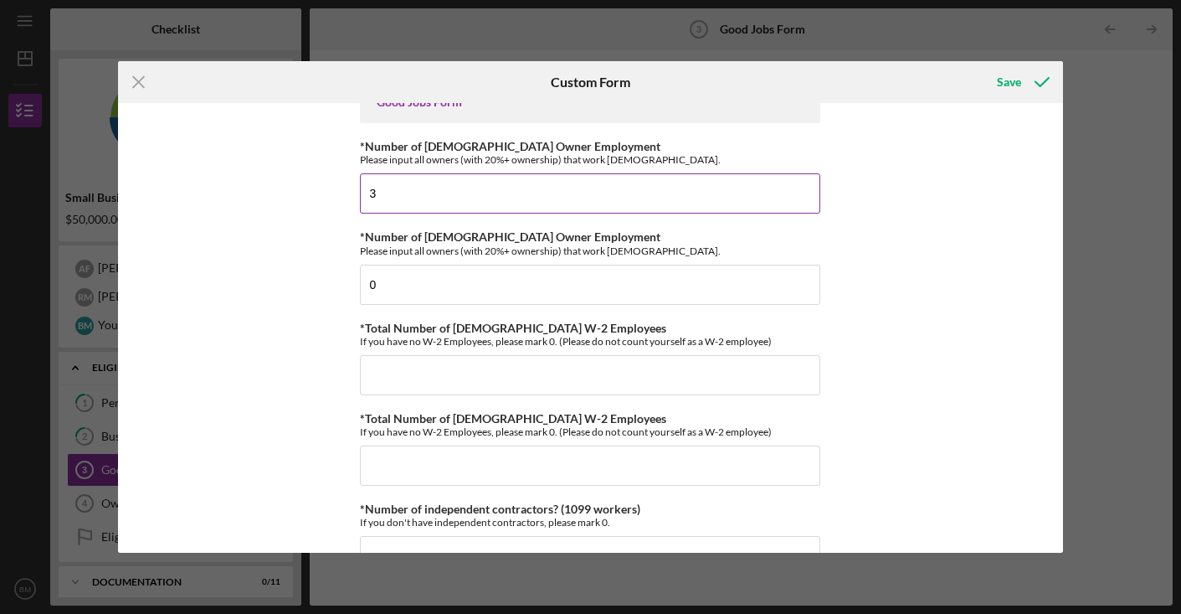
click at [448, 206] on input "3" at bounding box center [590, 193] width 461 height 40
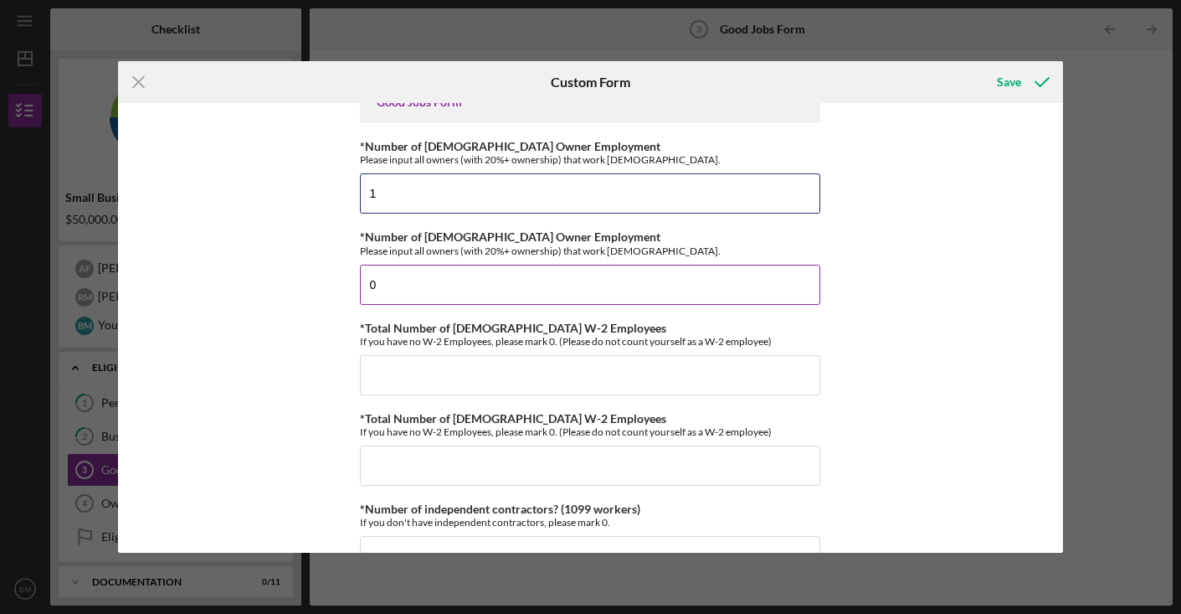
type input "1"
click at [417, 284] on input "0" at bounding box center [590, 285] width 461 height 40
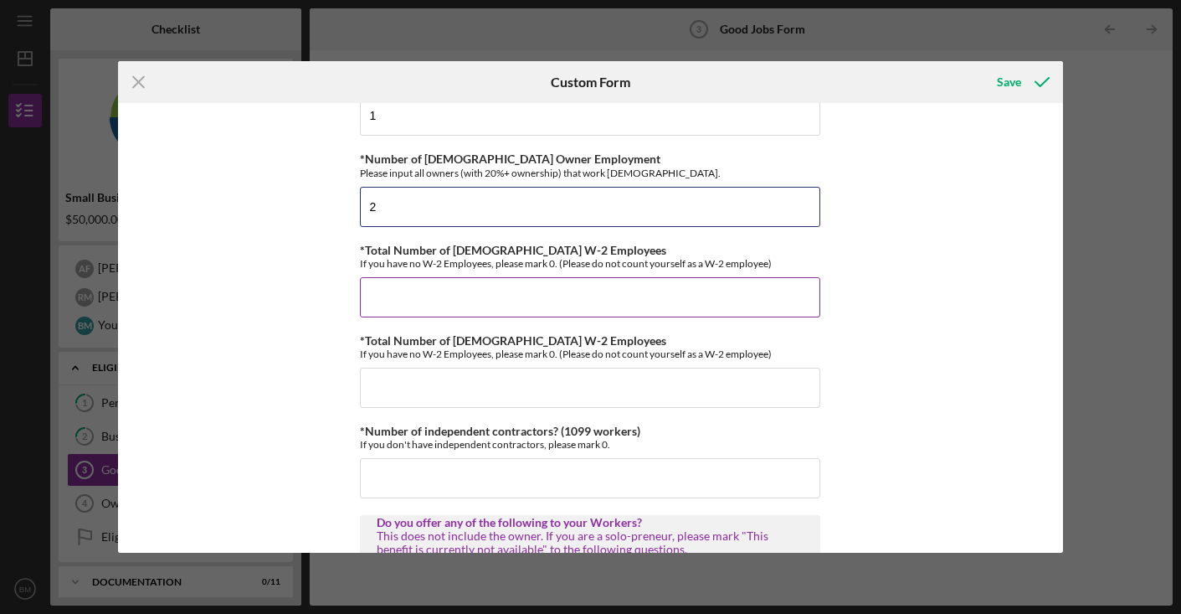
scroll to position [111, 0]
type input "2"
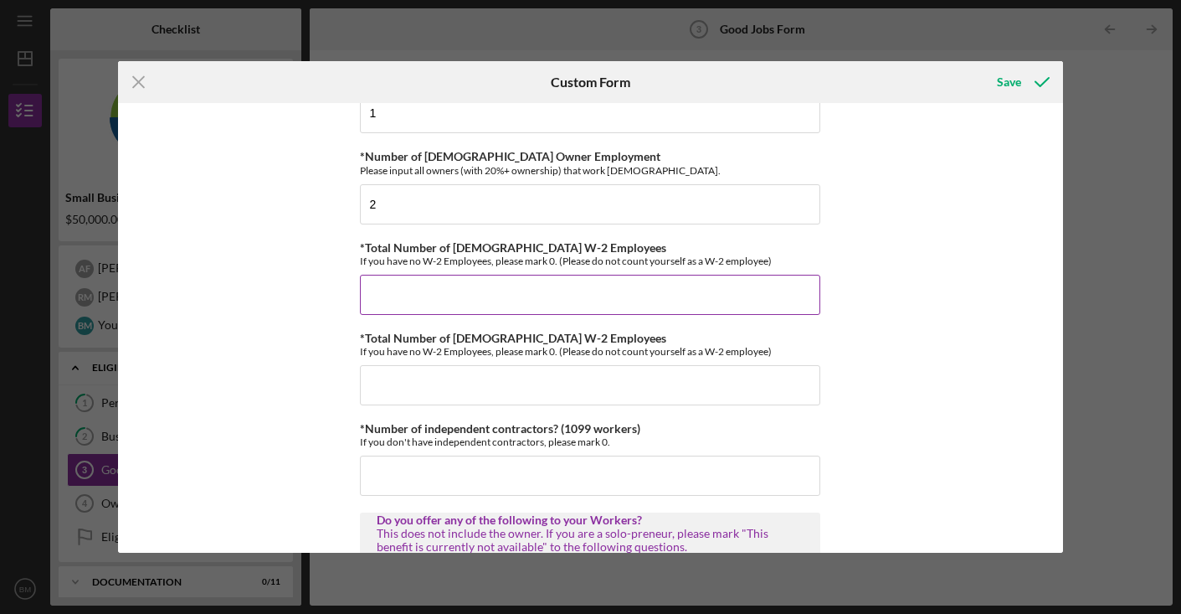
click at [569, 291] on input "*Total Number of [DEMOGRAPHIC_DATA] W-2 Employees" at bounding box center [590, 295] width 461 height 40
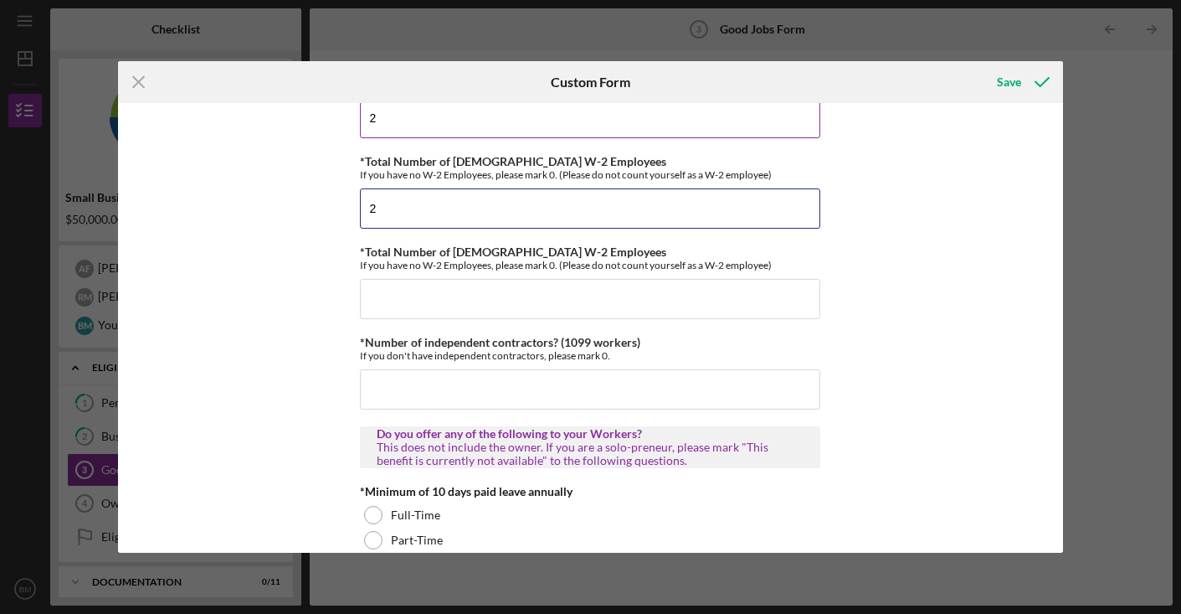
scroll to position [204, 0]
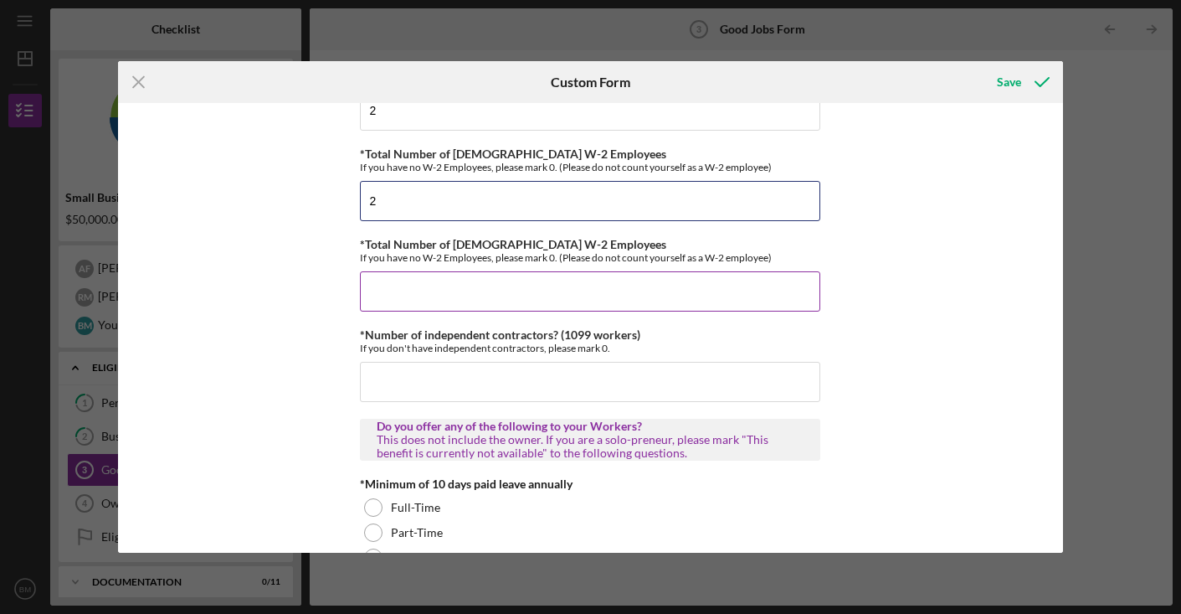
type input "2"
click at [594, 294] on input "*Total Number of [DEMOGRAPHIC_DATA] W-2 Employees" at bounding box center [590, 291] width 461 height 40
click at [588, 203] on input "2" at bounding box center [590, 201] width 461 height 40
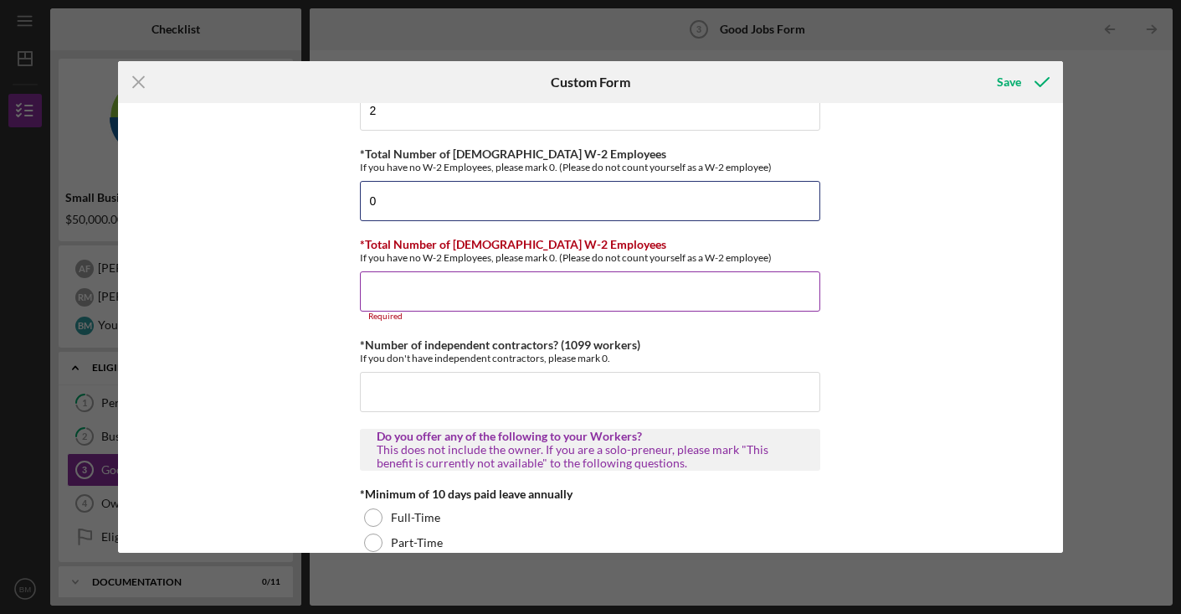
type input "0"
click at [545, 289] on input "*Total Number of [DEMOGRAPHIC_DATA] W-2 Employees" at bounding box center [590, 291] width 461 height 40
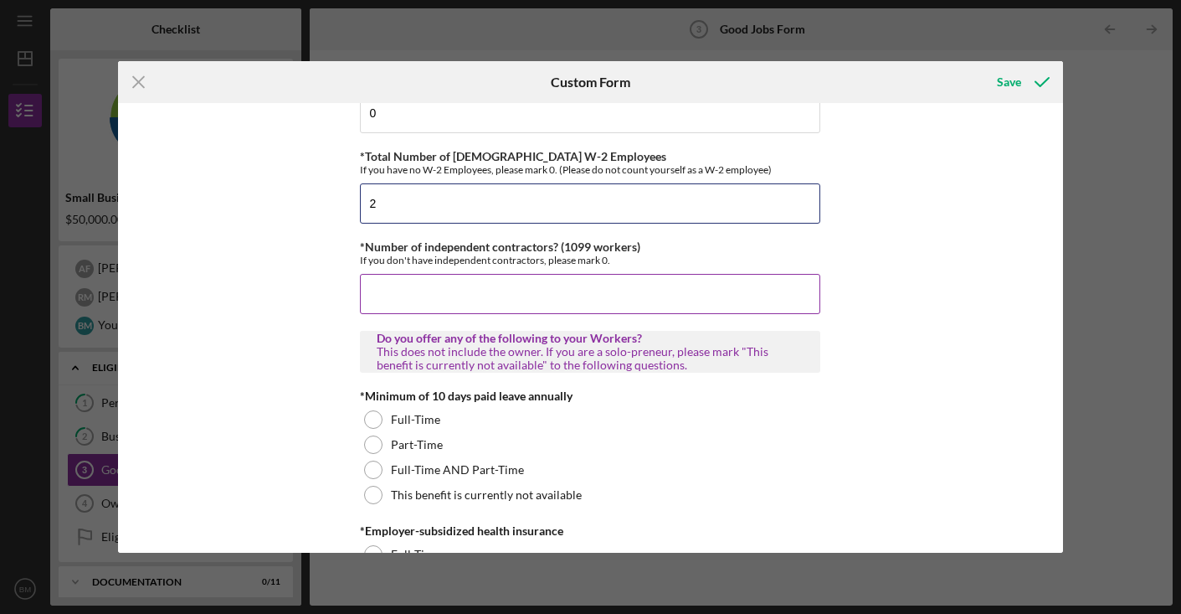
scroll to position [295, 0]
type input "2"
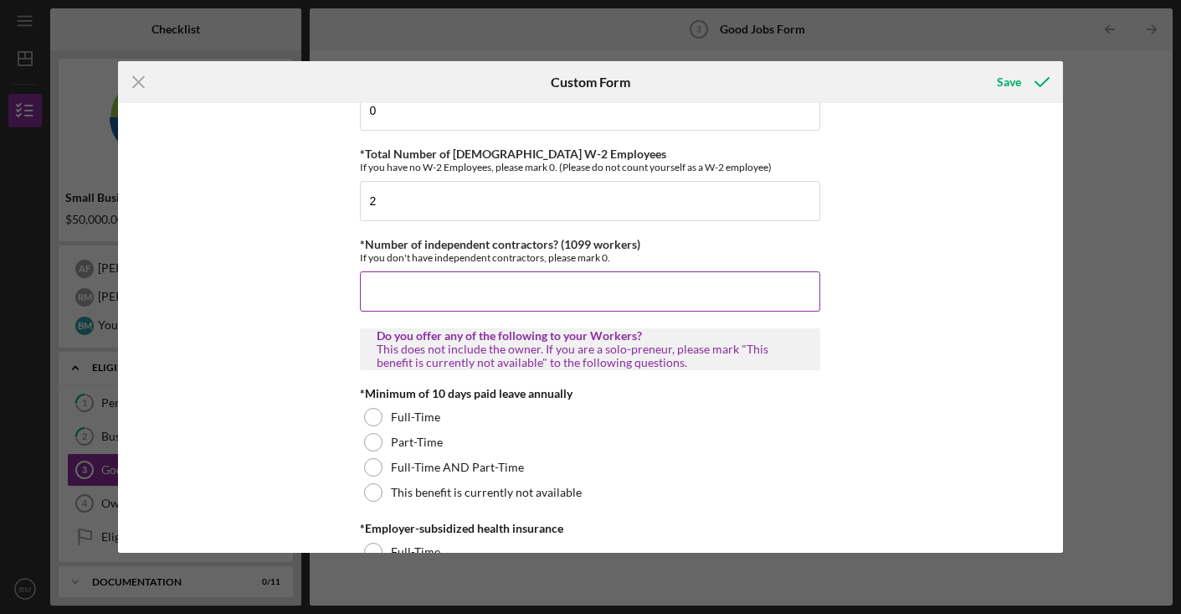
click at [687, 298] on input "*Number of independent contractors? (1099 workers)" at bounding box center [590, 291] width 461 height 40
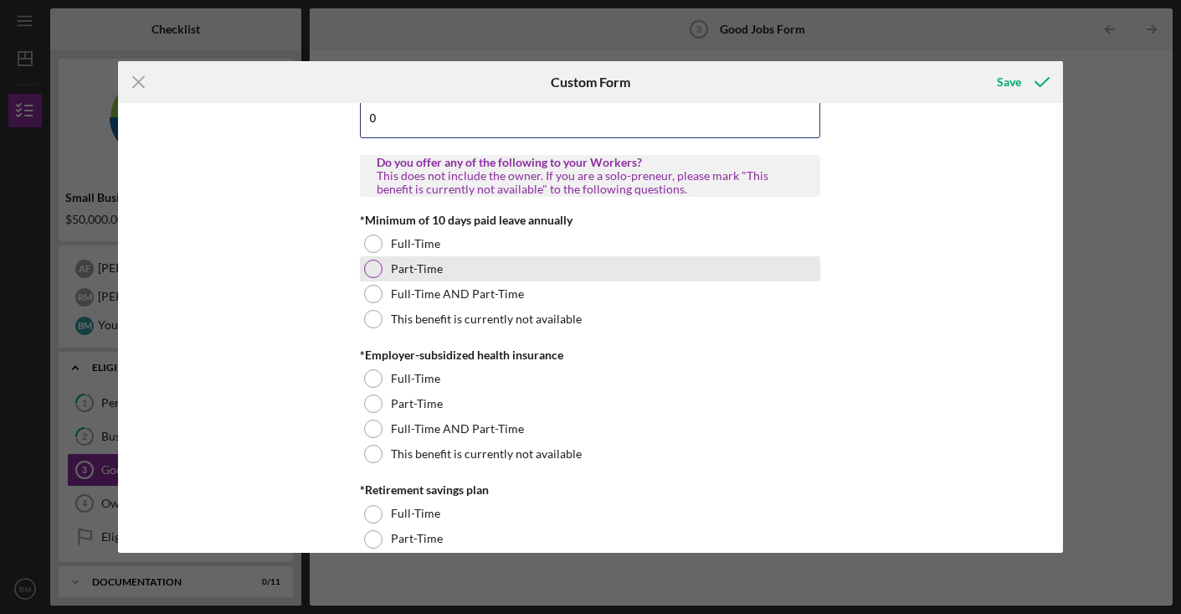
scroll to position [475, 0]
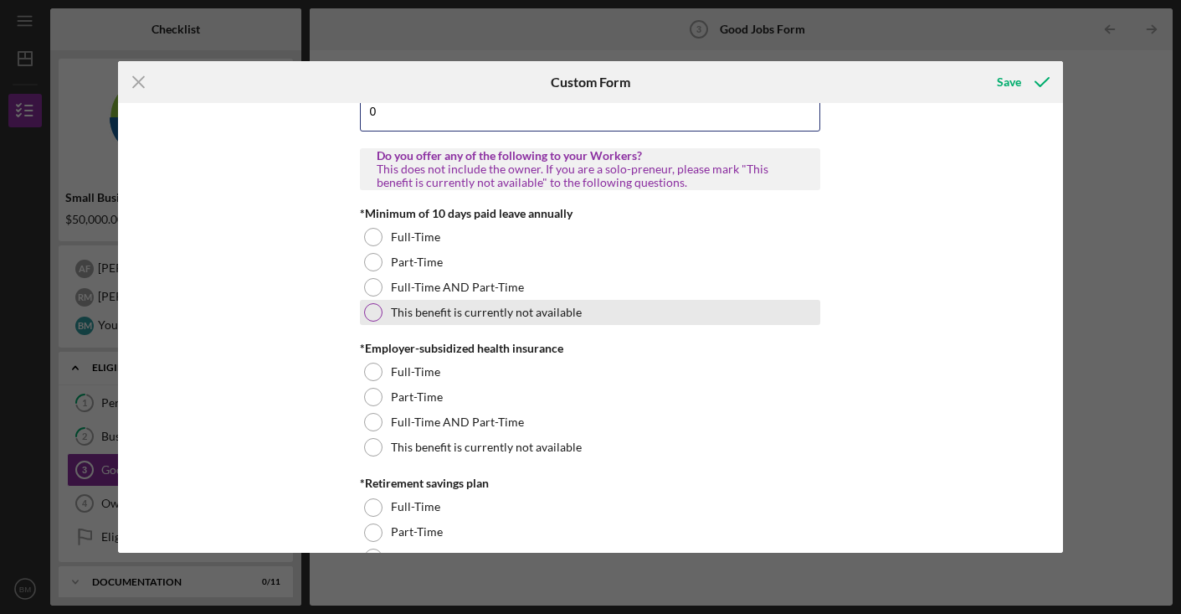
type input "0"
click at [375, 312] on div at bounding box center [373, 312] width 18 height 18
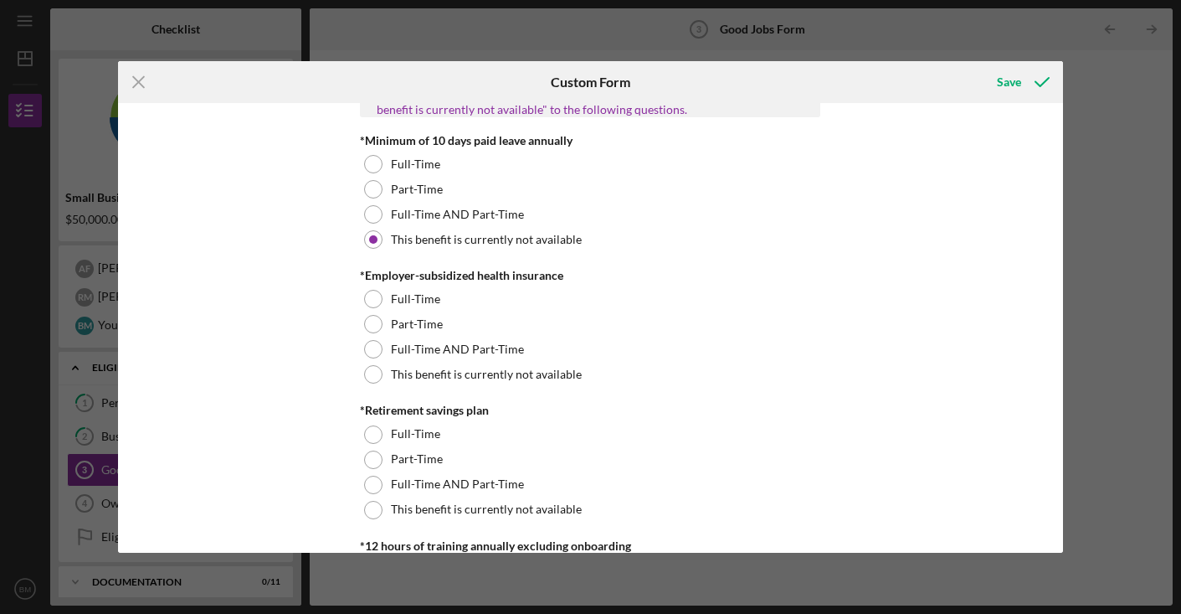
scroll to position [551, 0]
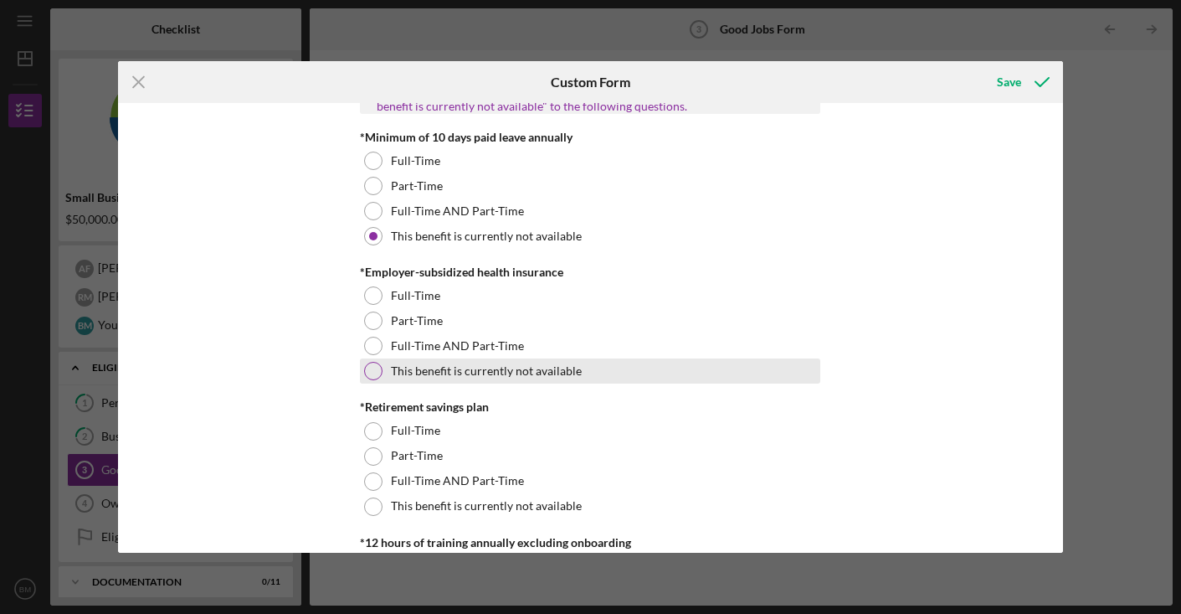
click at [375, 374] on div at bounding box center [373, 371] width 18 height 18
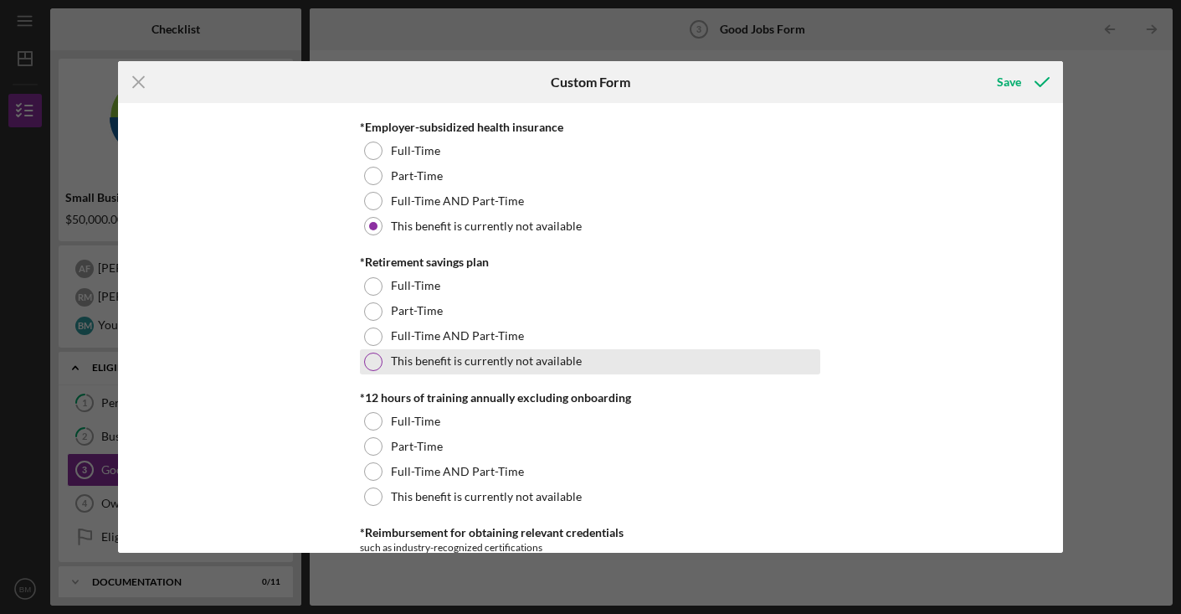
scroll to position [708, 0]
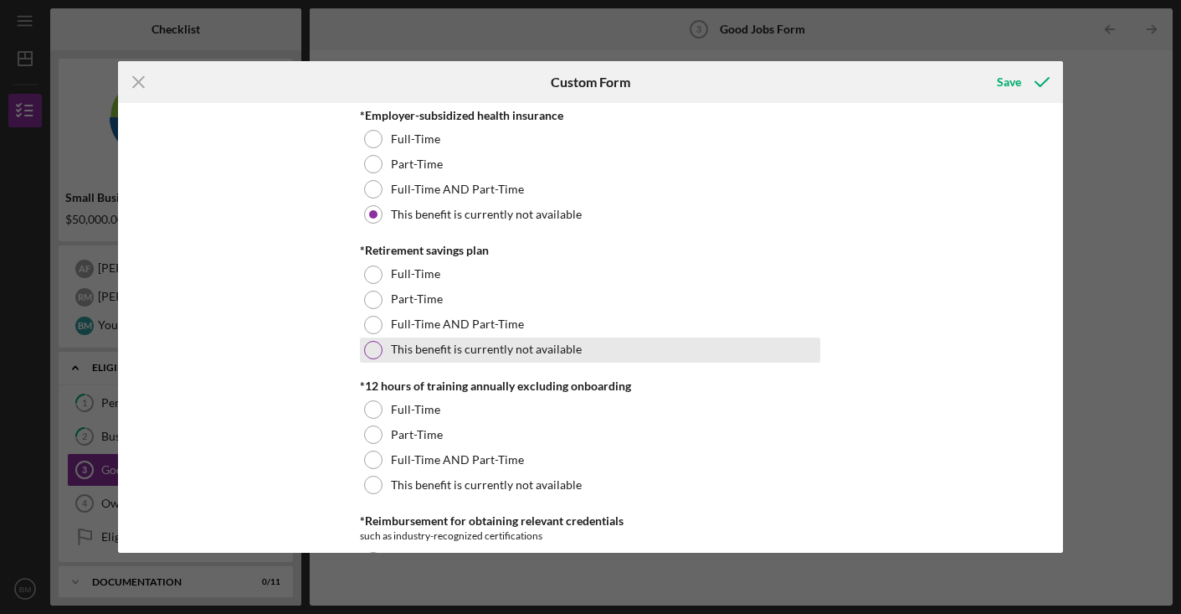
click at [371, 346] on div at bounding box center [373, 350] width 18 height 18
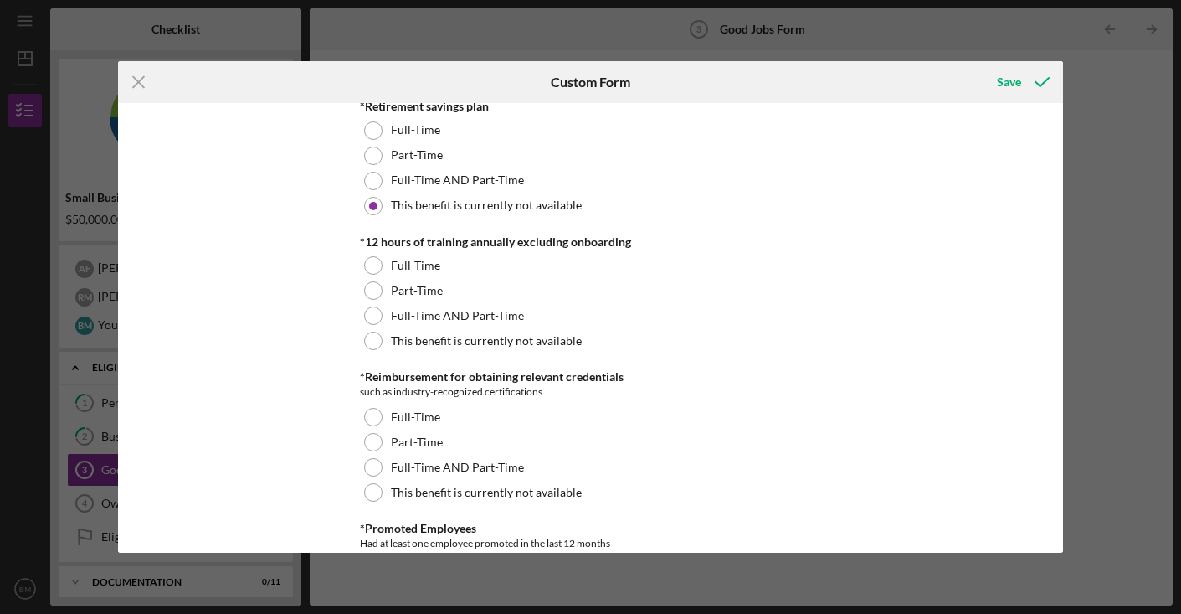
scroll to position [853, 0]
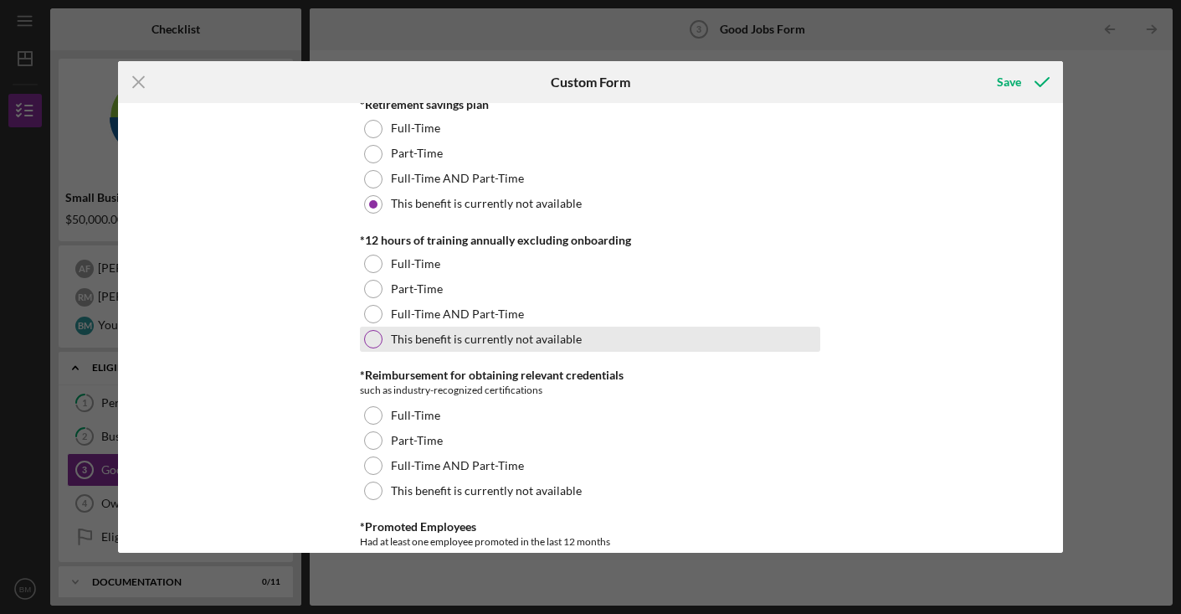
click at [373, 335] on div at bounding box center [373, 339] width 18 height 18
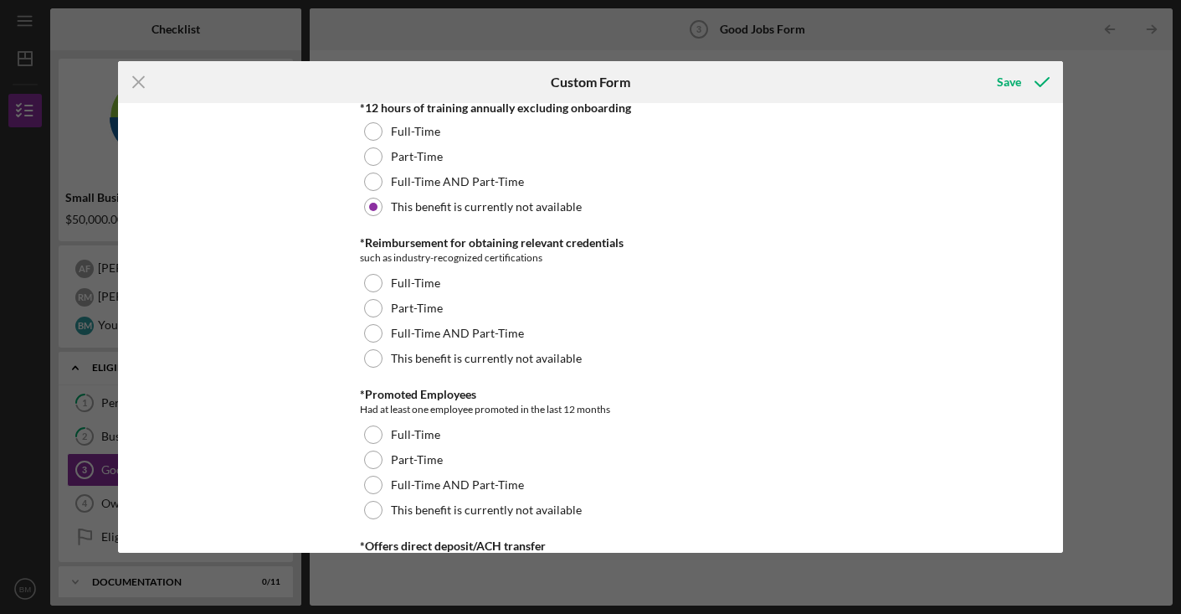
scroll to position [995, 0]
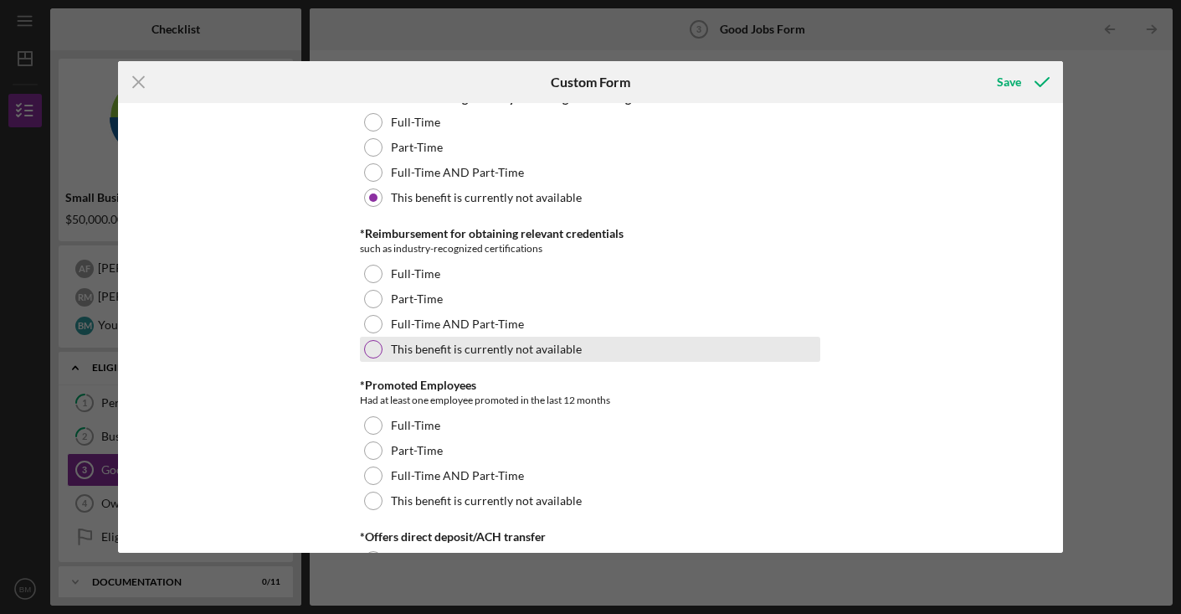
click at [374, 347] on div at bounding box center [373, 349] width 18 height 18
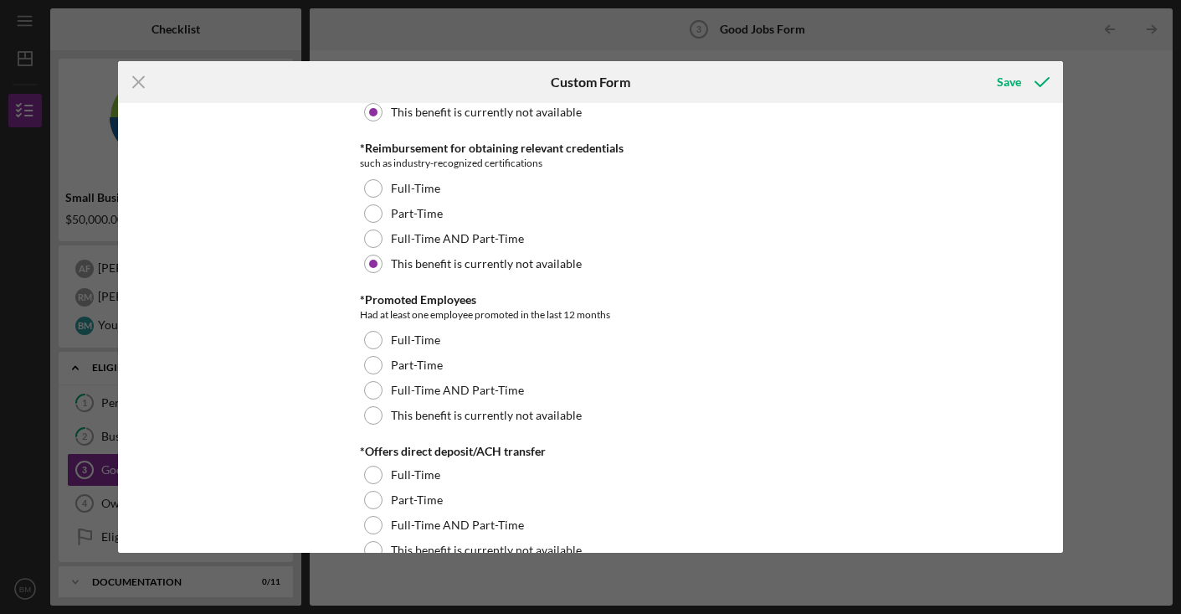
scroll to position [1109, 0]
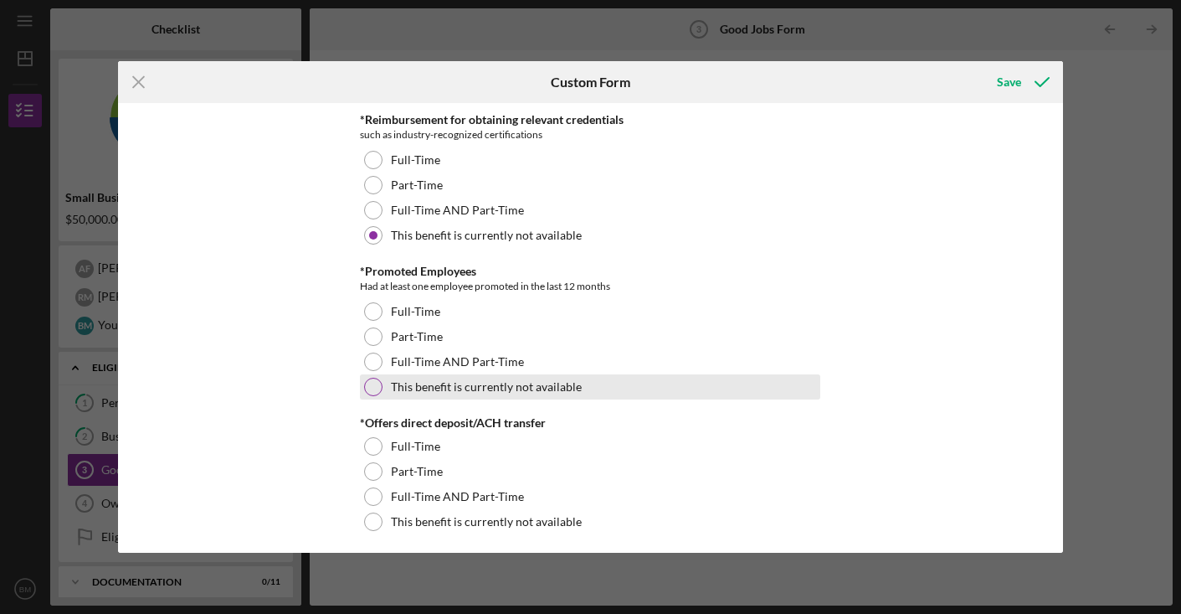
click at [373, 383] on div at bounding box center [373, 387] width 18 height 18
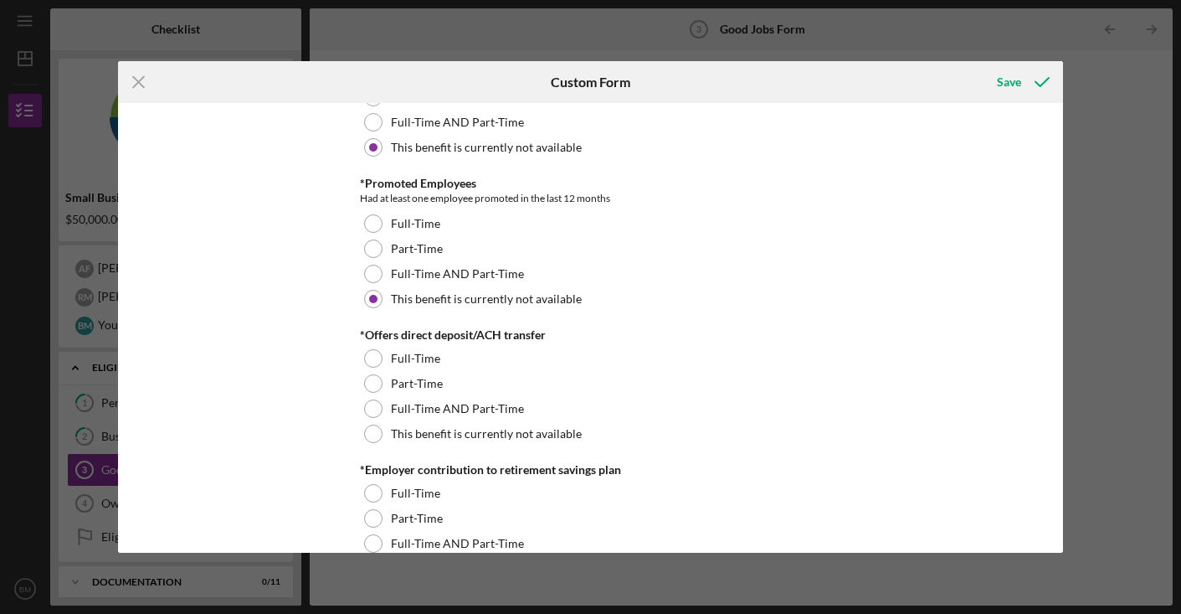
scroll to position [1207, 0]
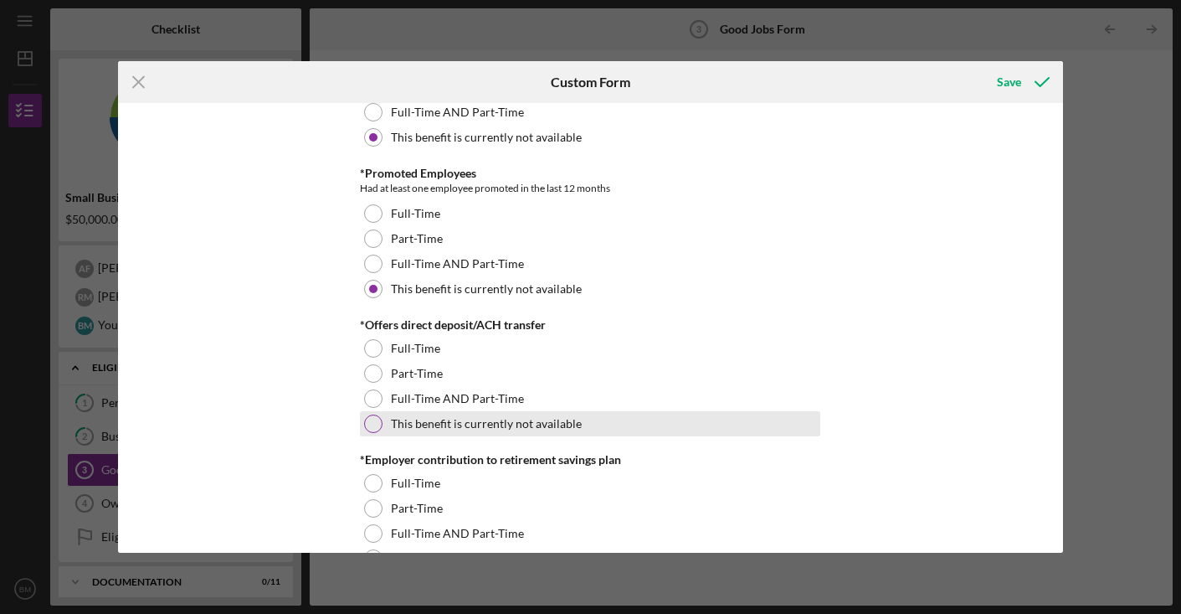
click at [374, 421] on div at bounding box center [373, 423] width 18 height 18
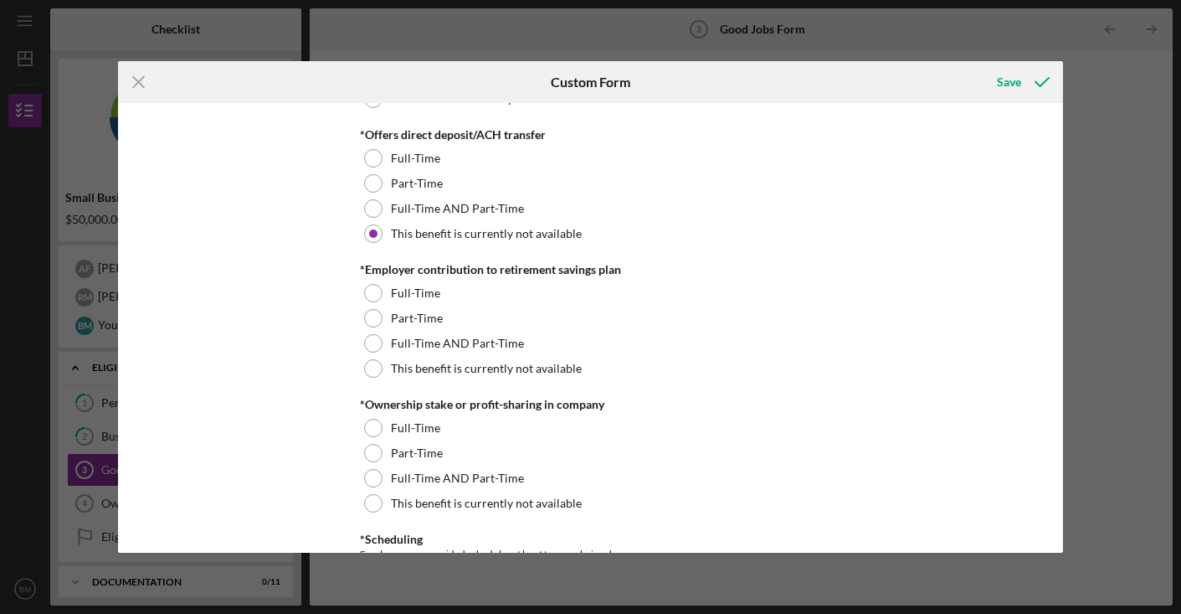
scroll to position [1397, 0]
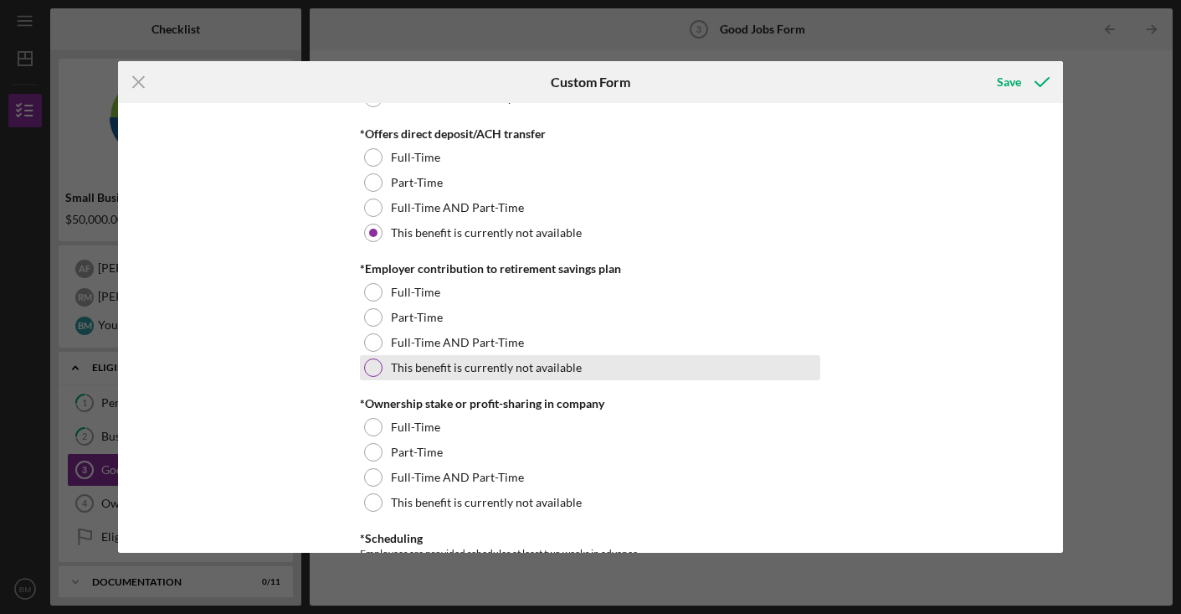
click at [373, 360] on div at bounding box center [373, 367] width 18 height 18
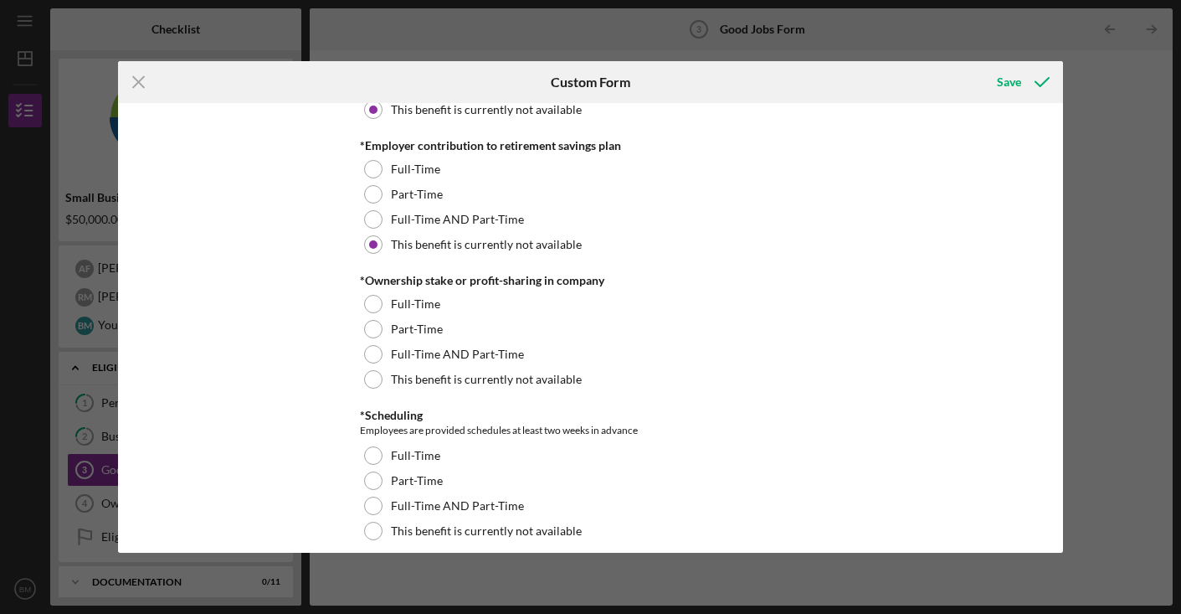
scroll to position [1524, 0]
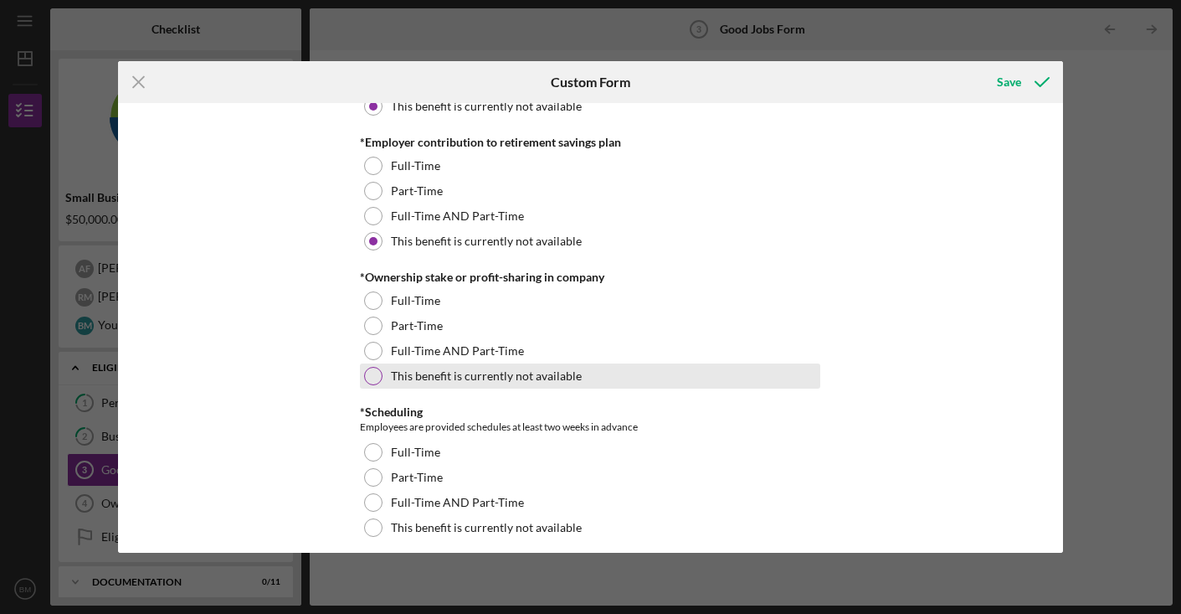
click at [372, 373] on div at bounding box center [373, 376] width 18 height 18
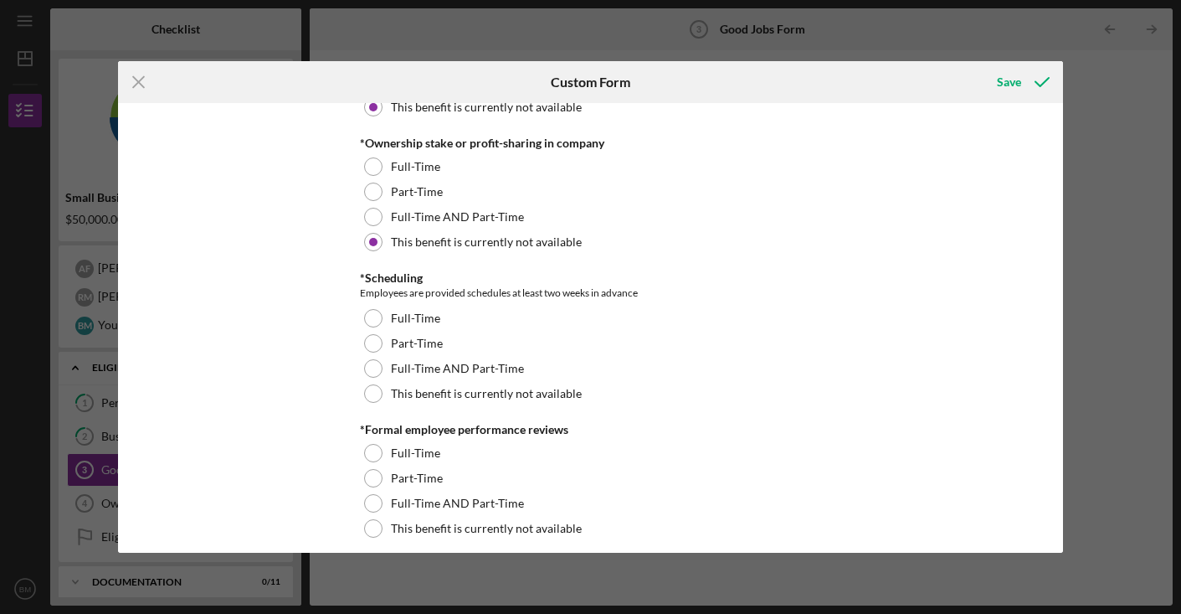
scroll to position [1667, 0]
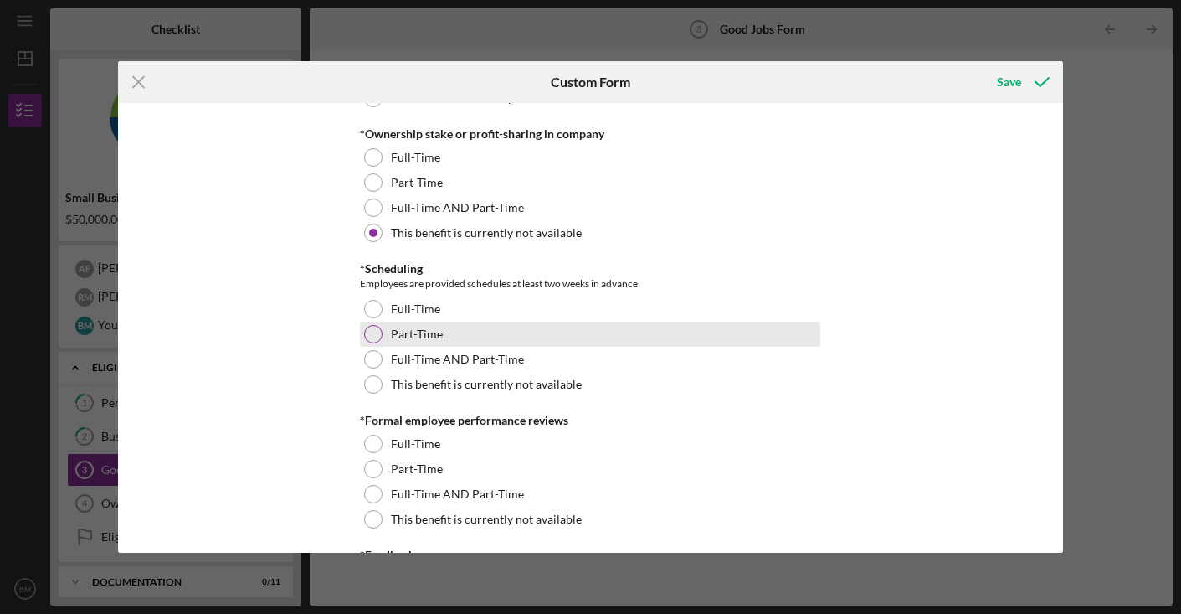
click at [378, 335] on div at bounding box center [373, 334] width 18 height 18
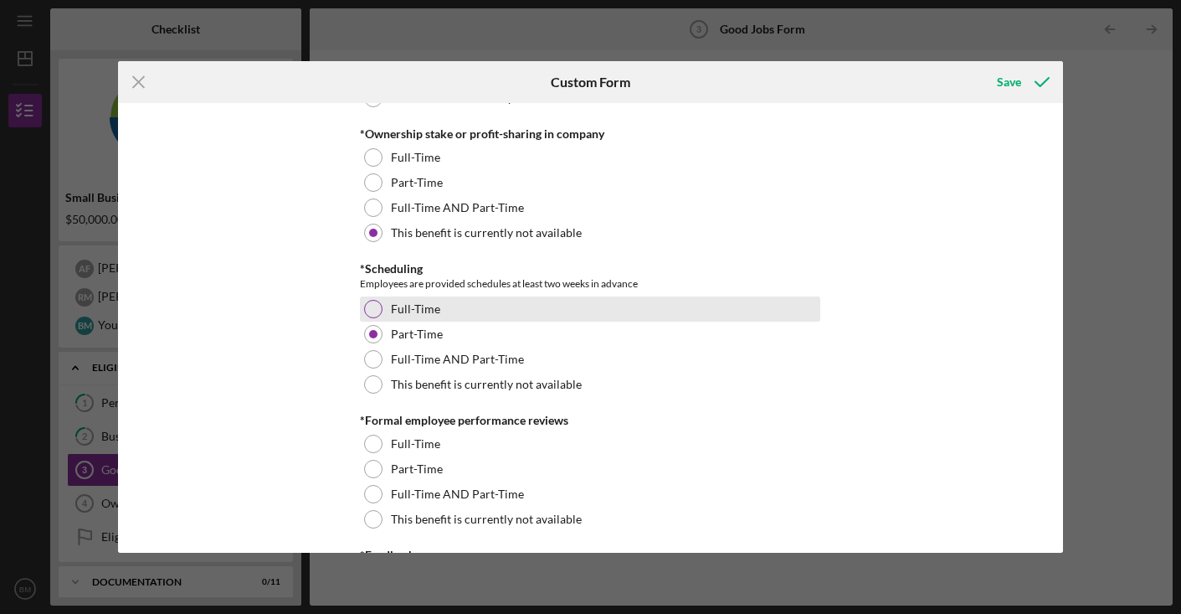
click at [372, 302] on div at bounding box center [373, 309] width 18 height 18
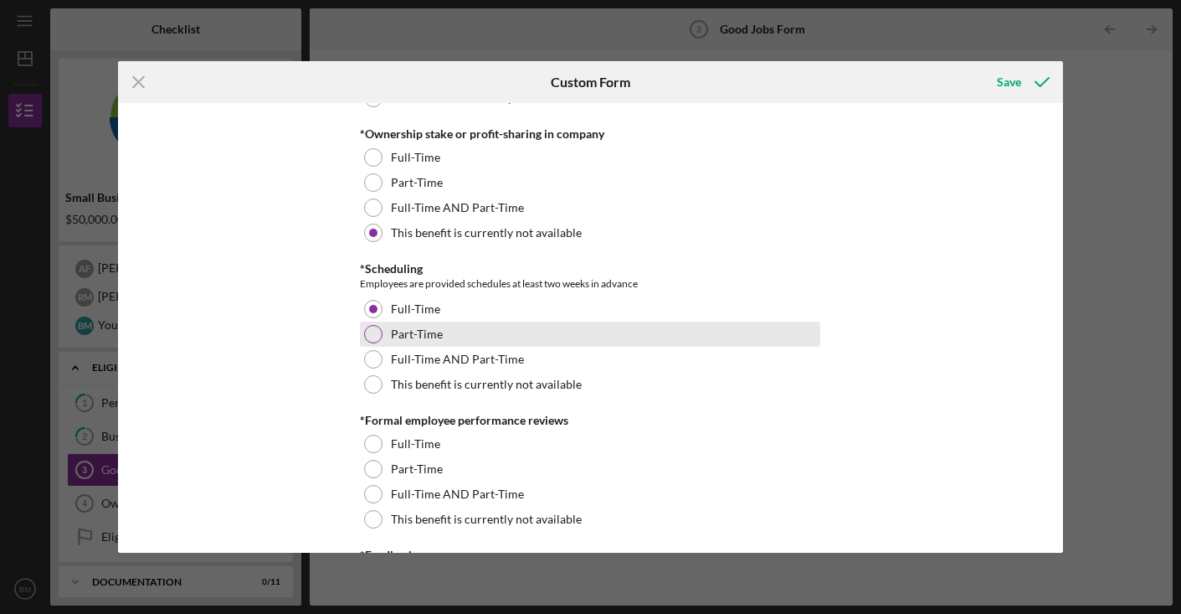
click at [377, 336] on div at bounding box center [373, 334] width 18 height 18
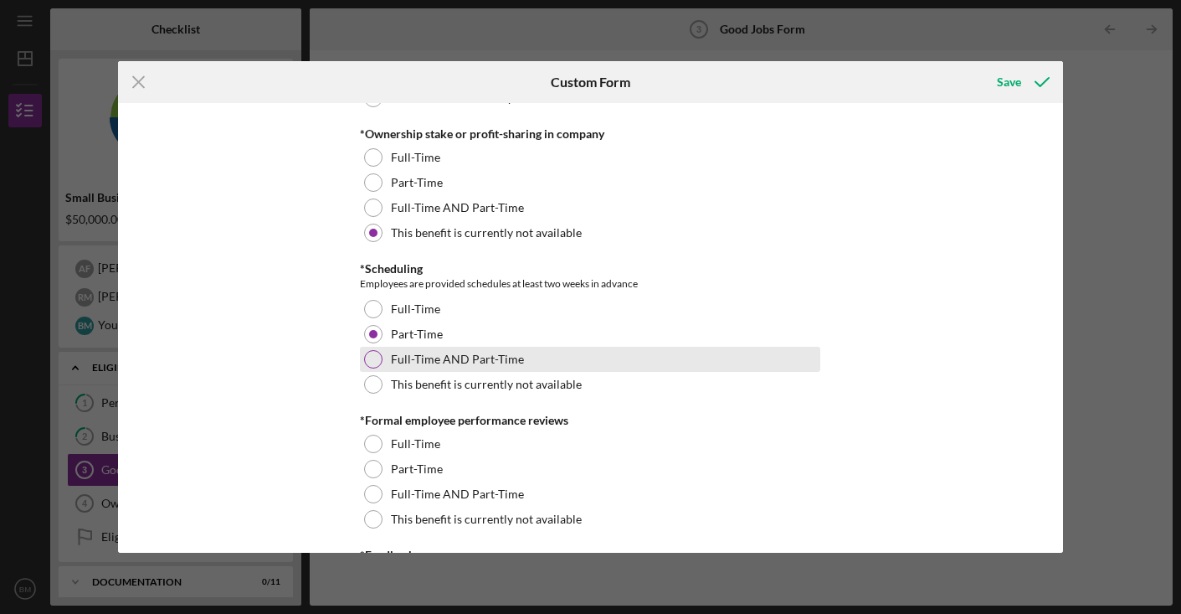
click at [372, 362] on div at bounding box center [373, 359] width 18 height 18
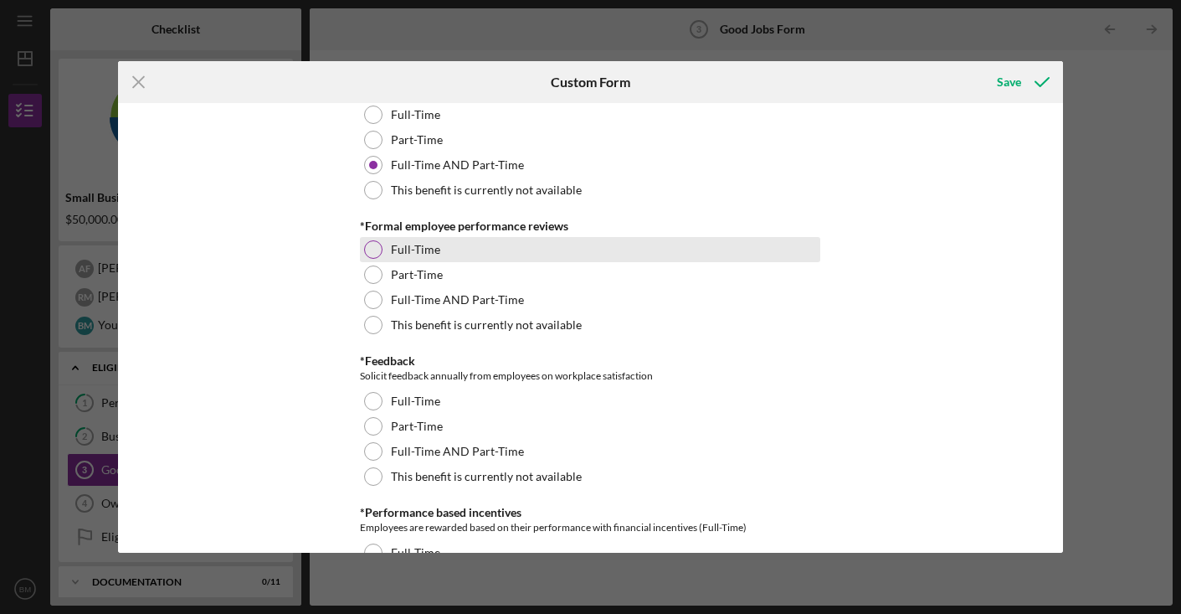
scroll to position [1867, 0]
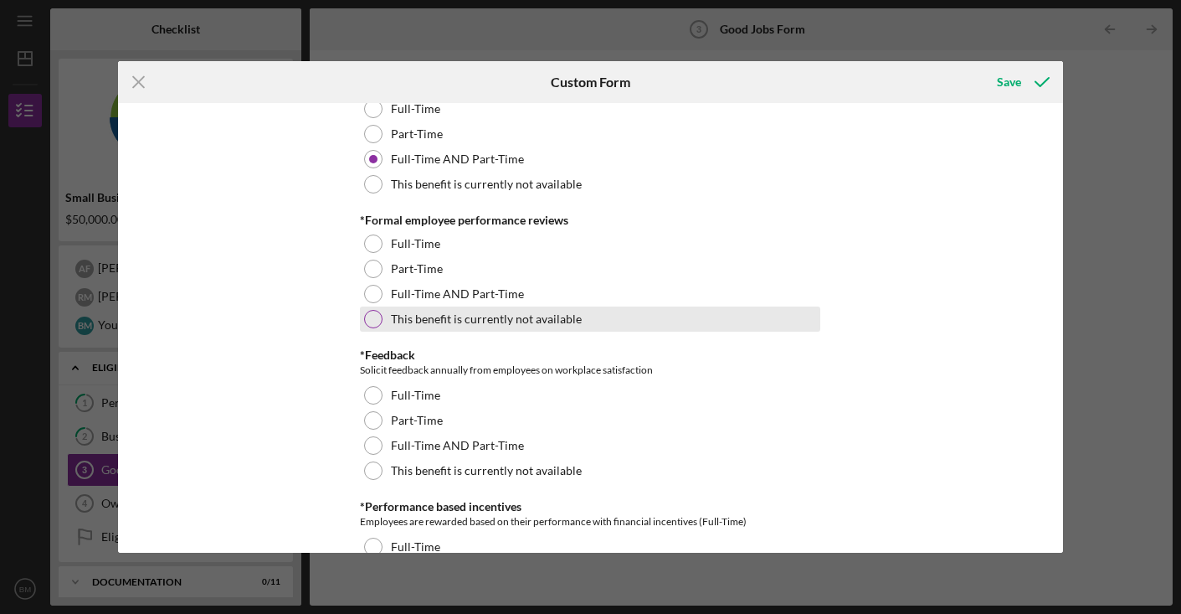
click at [377, 317] on div at bounding box center [373, 319] width 18 height 18
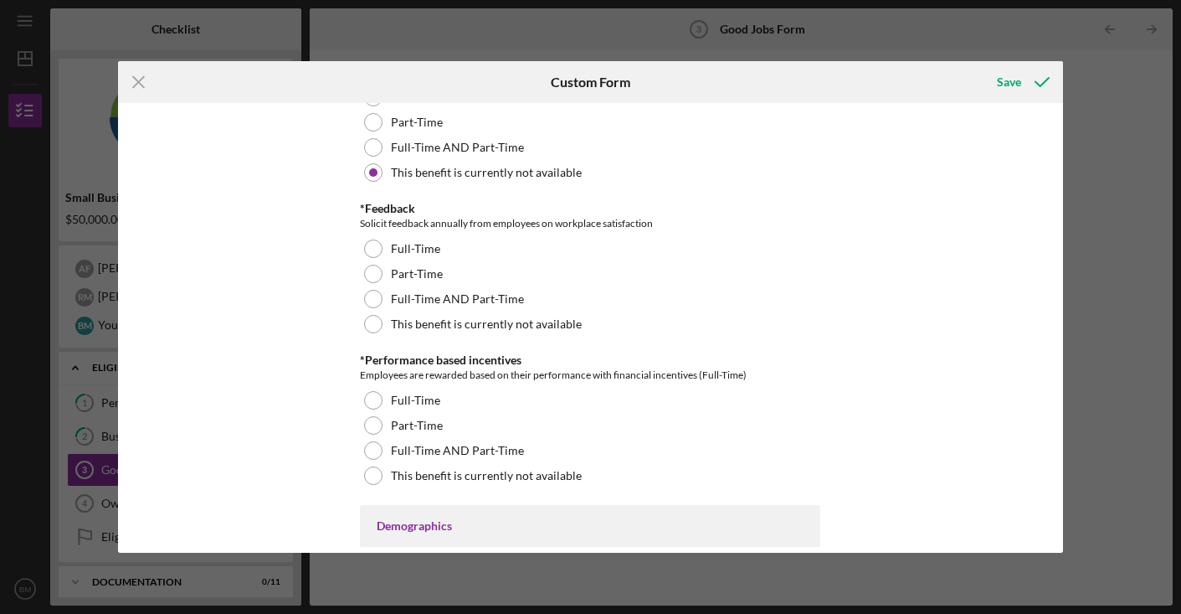
scroll to position [2016, 0]
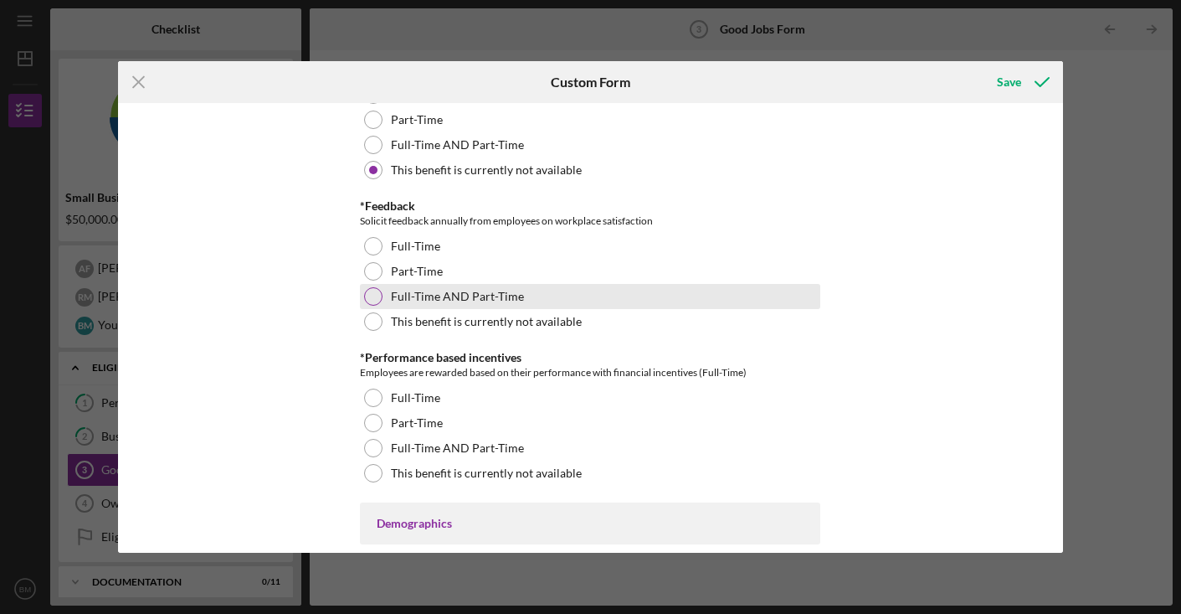
click at [374, 300] on div at bounding box center [373, 296] width 18 height 18
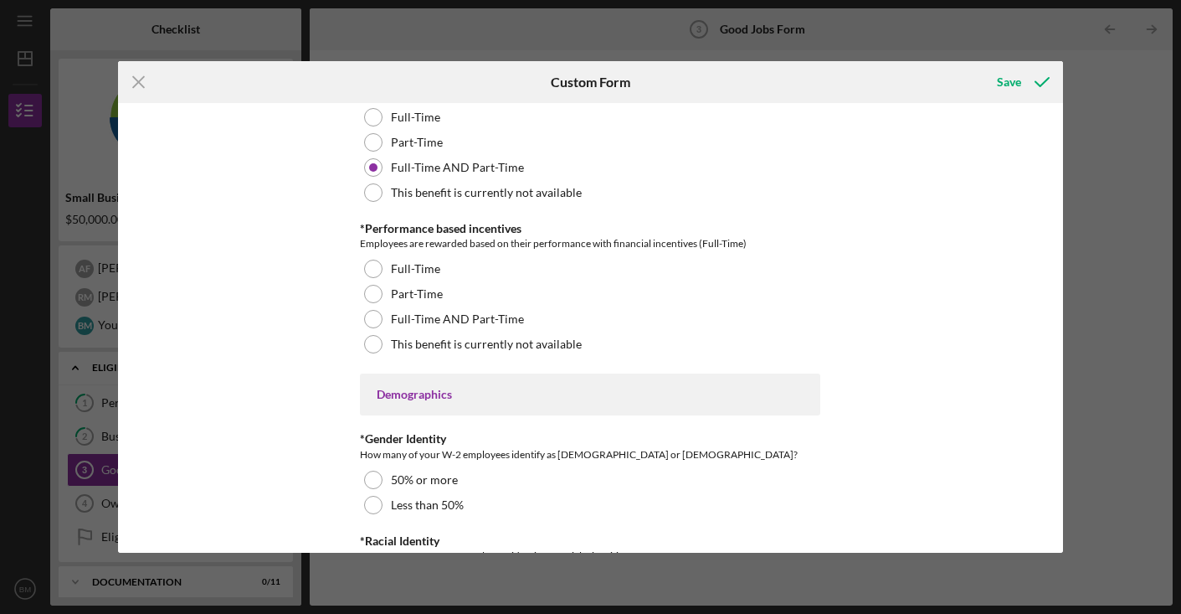
scroll to position [2152, 0]
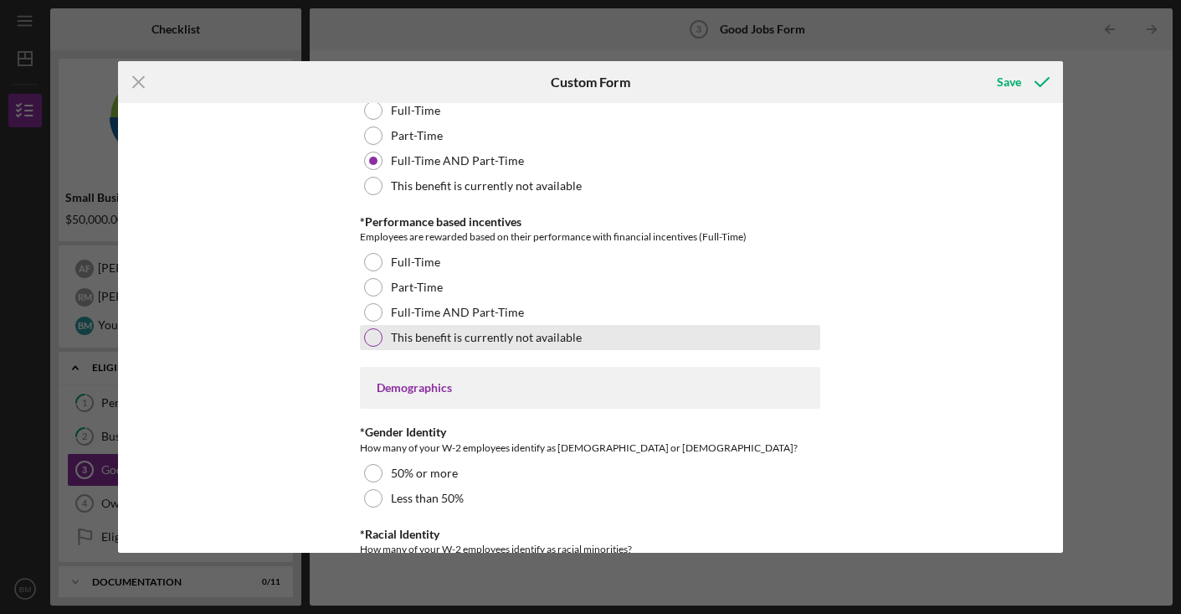
click at [376, 336] on div at bounding box center [373, 337] width 18 height 18
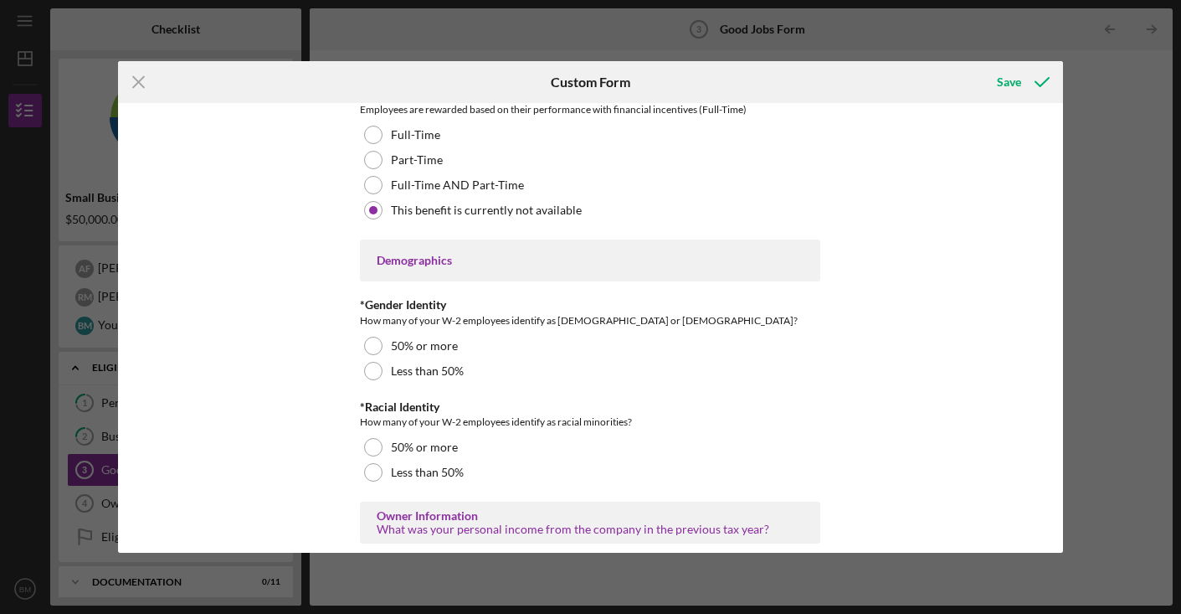
scroll to position [2281, 0]
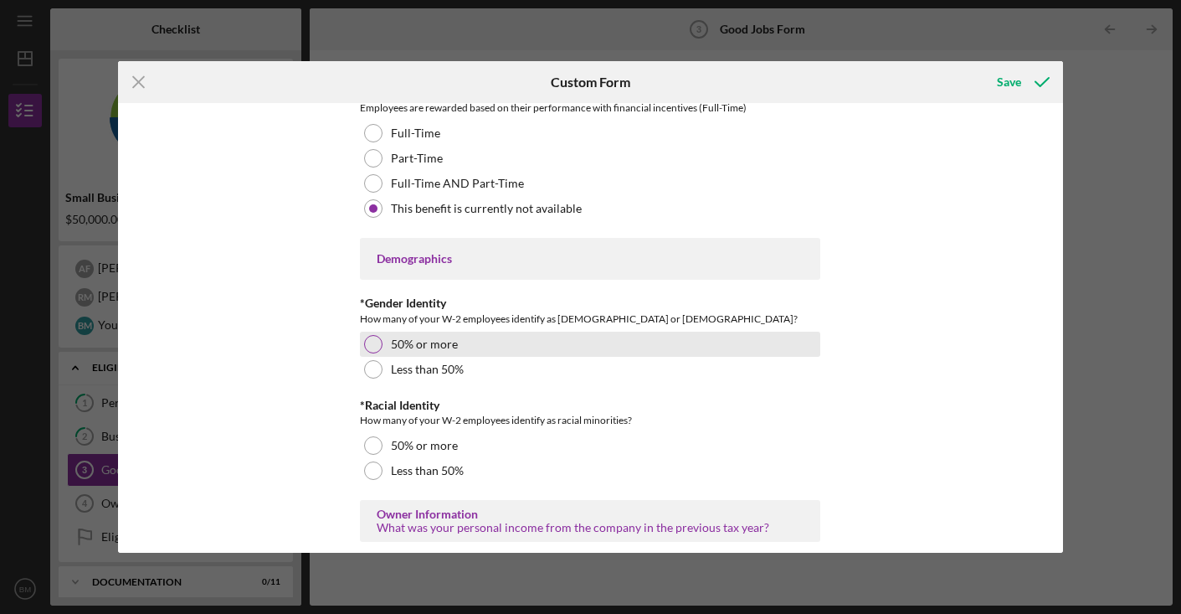
click at [372, 346] on div at bounding box center [373, 344] width 18 height 18
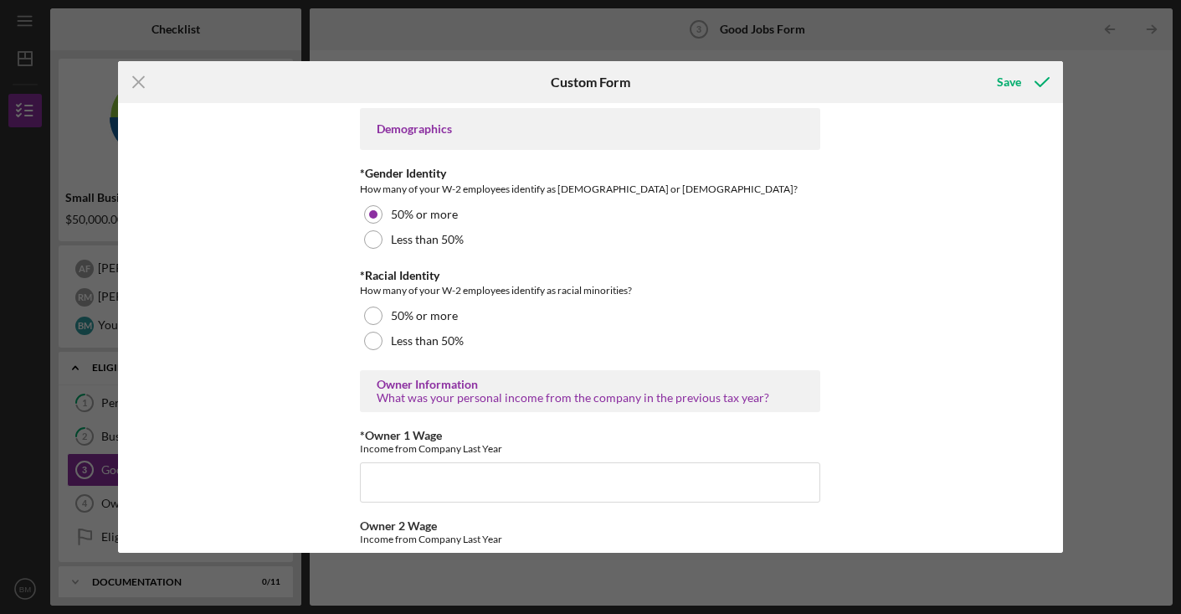
scroll to position [2411, 0]
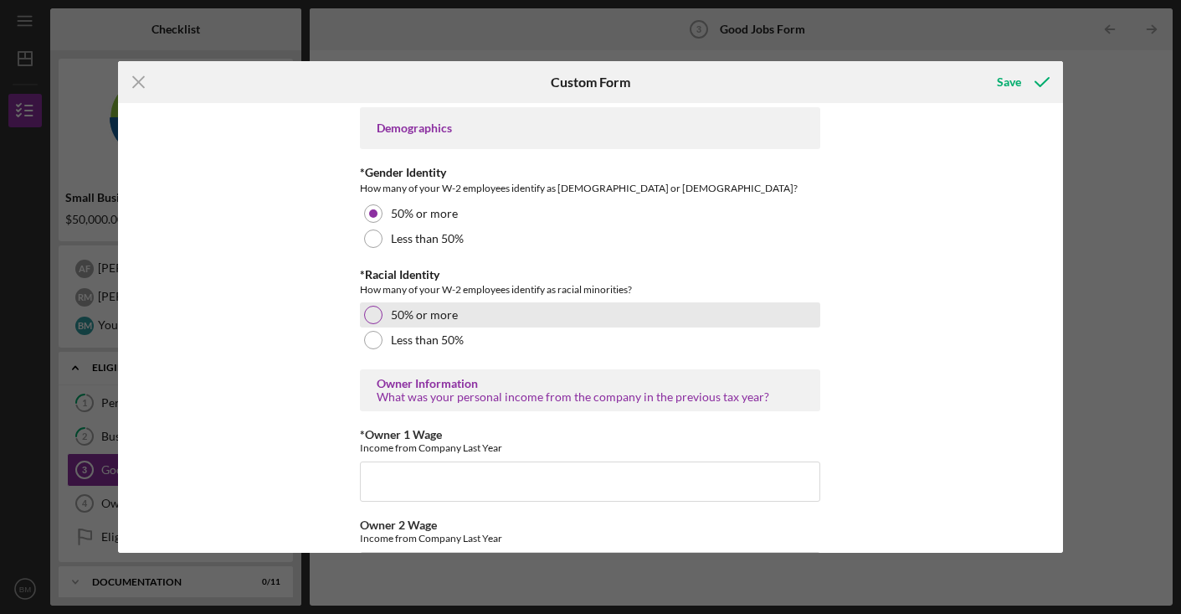
click at [373, 311] on div at bounding box center [373, 315] width 18 height 18
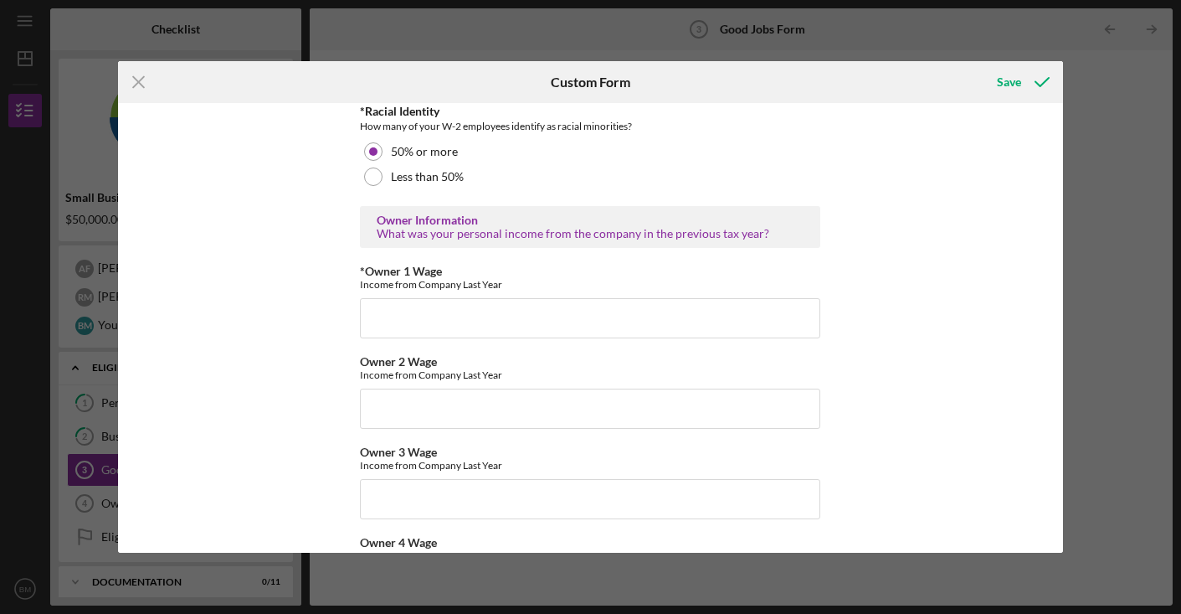
scroll to position [2581, 0]
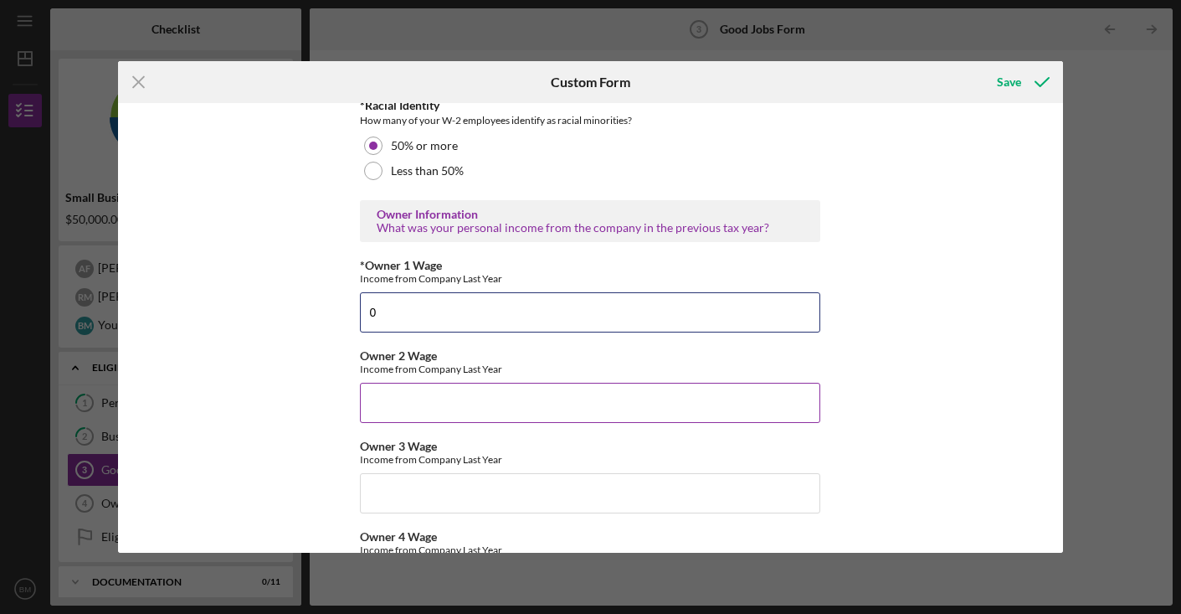
type input "0"
type input "$0"
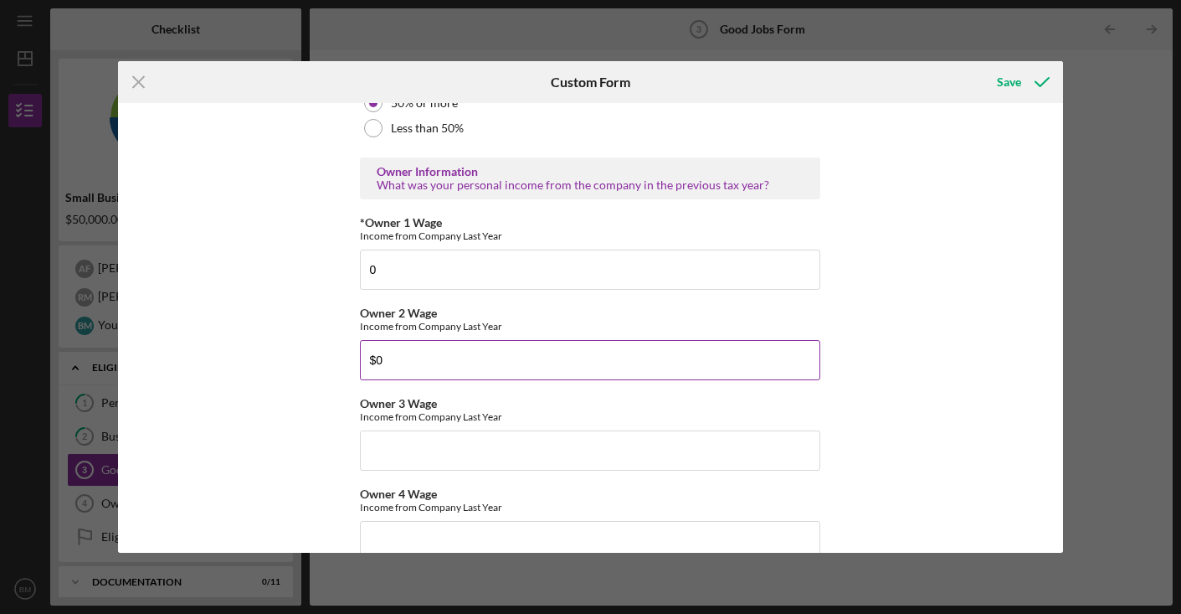
scroll to position [2660, 0]
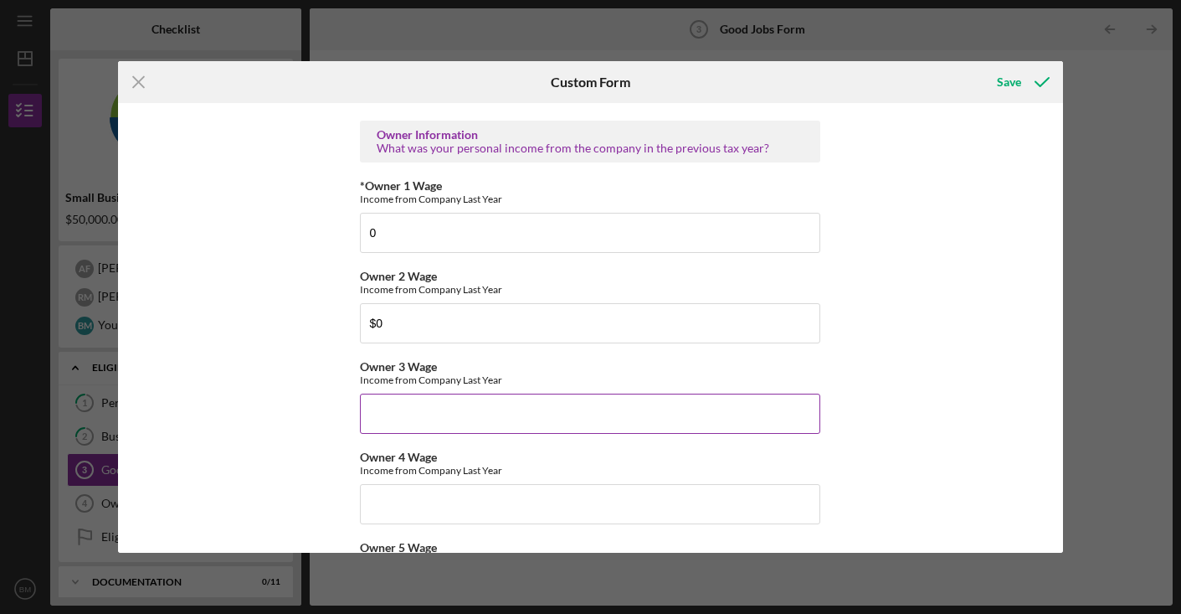
type input "$0"
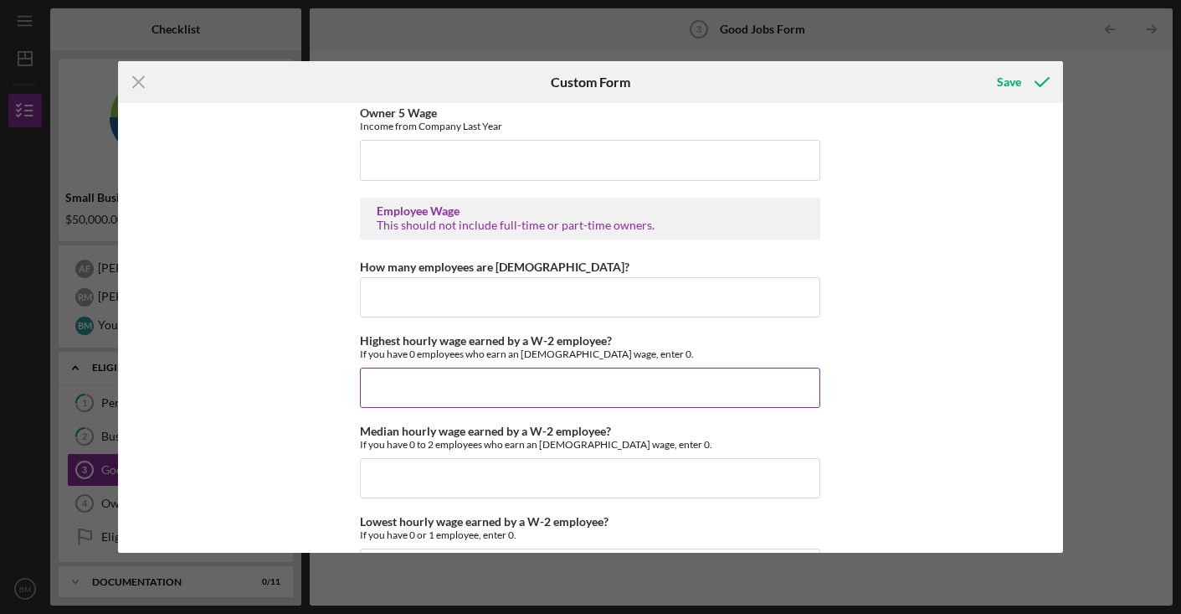
scroll to position [3096, 0]
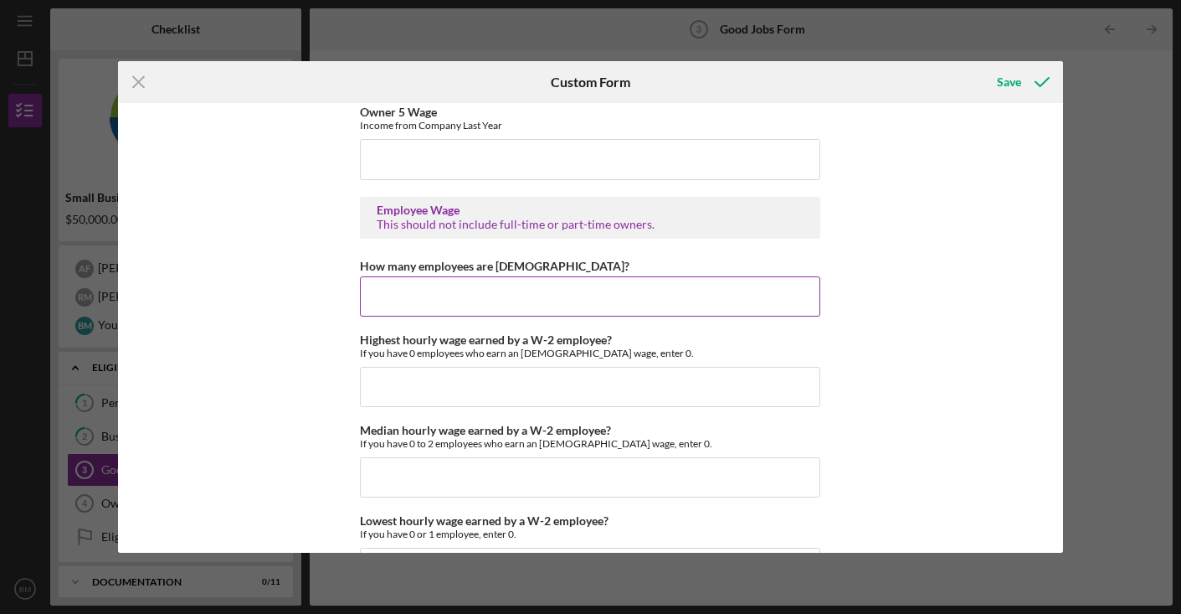
click at [563, 294] on input "How many employees are [DEMOGRAPHIC_DATA]?" at bounding box center [590, 296] width 461 height 40
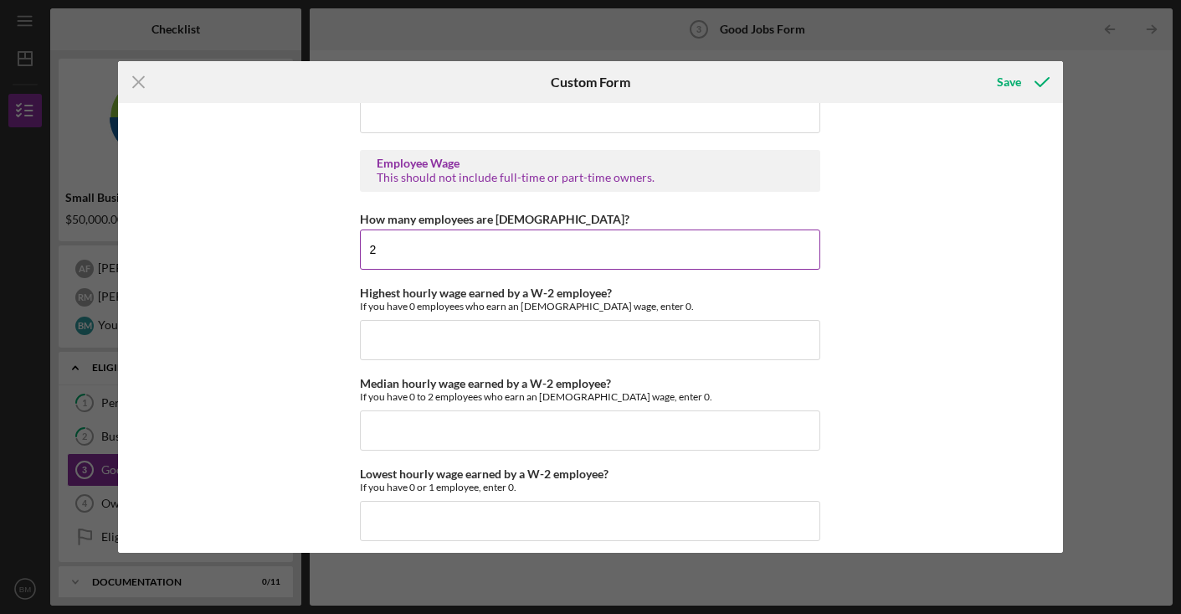
scroll to position [3148, 0]
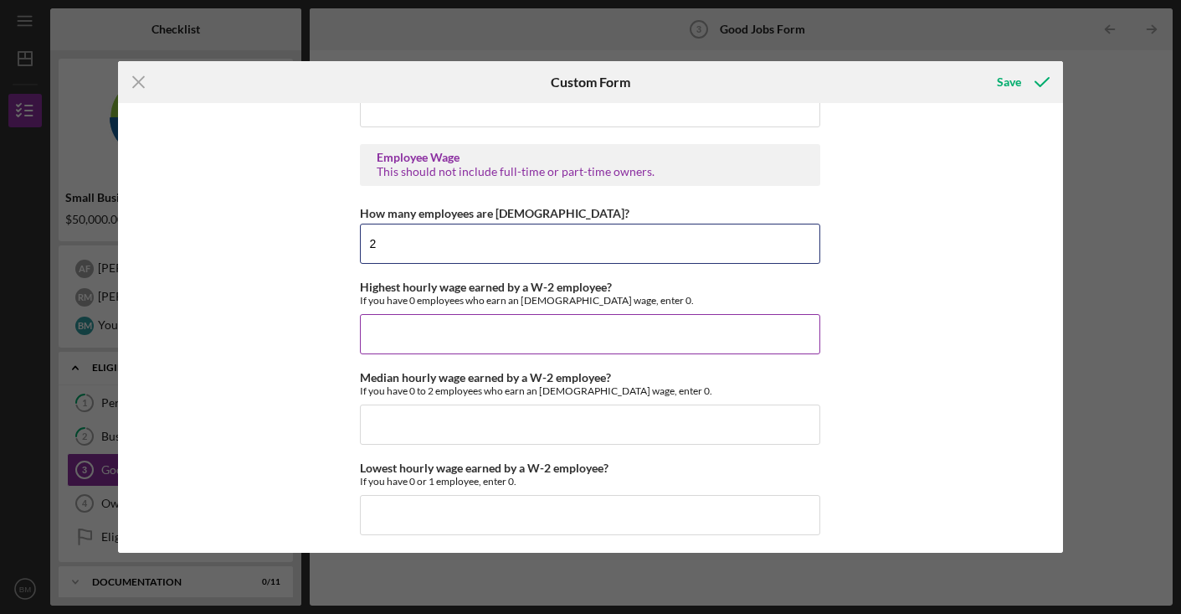
type input "2"
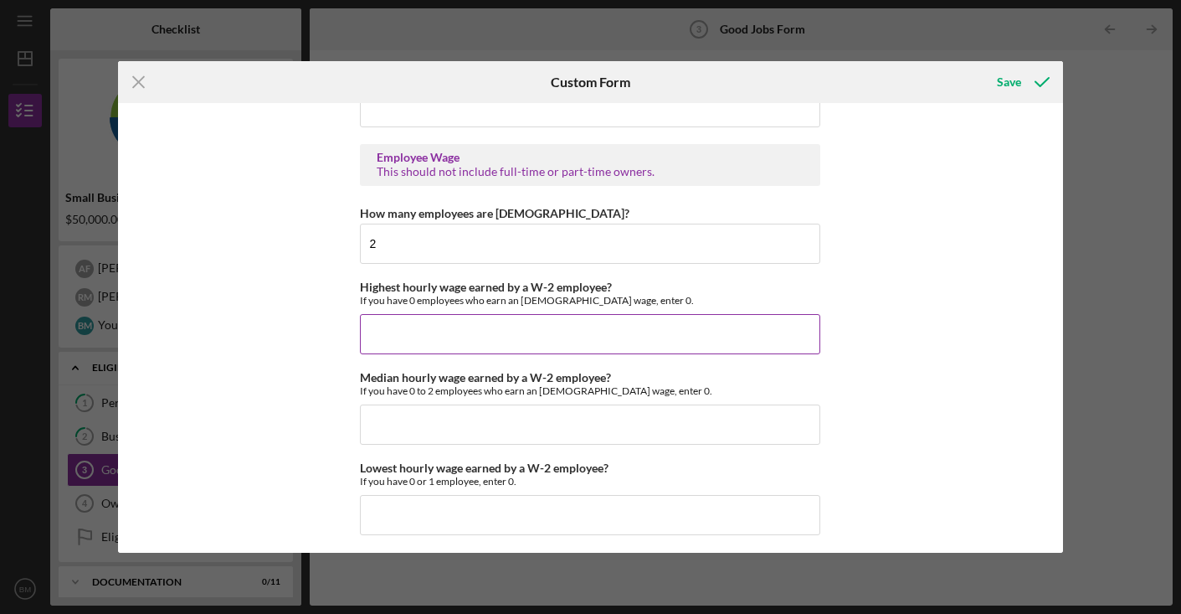
click at [477, 329] on input "Highest hourly wage earned by a W-2 employee?" at bounding box center [590, 334] width 461 height 40
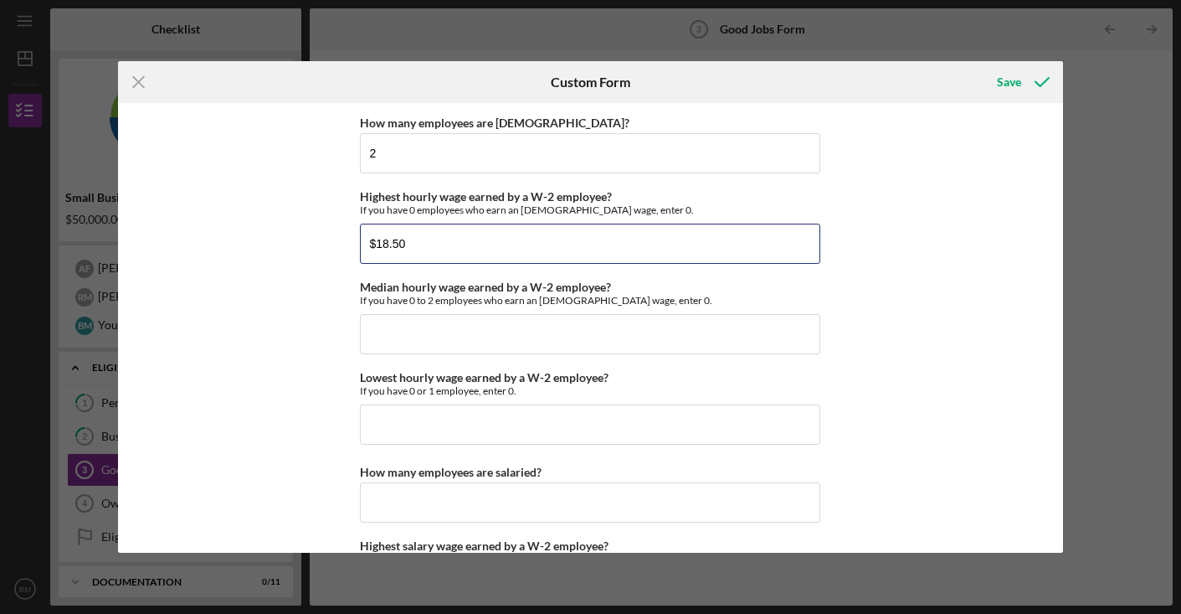
scroll to position [3247, 0]
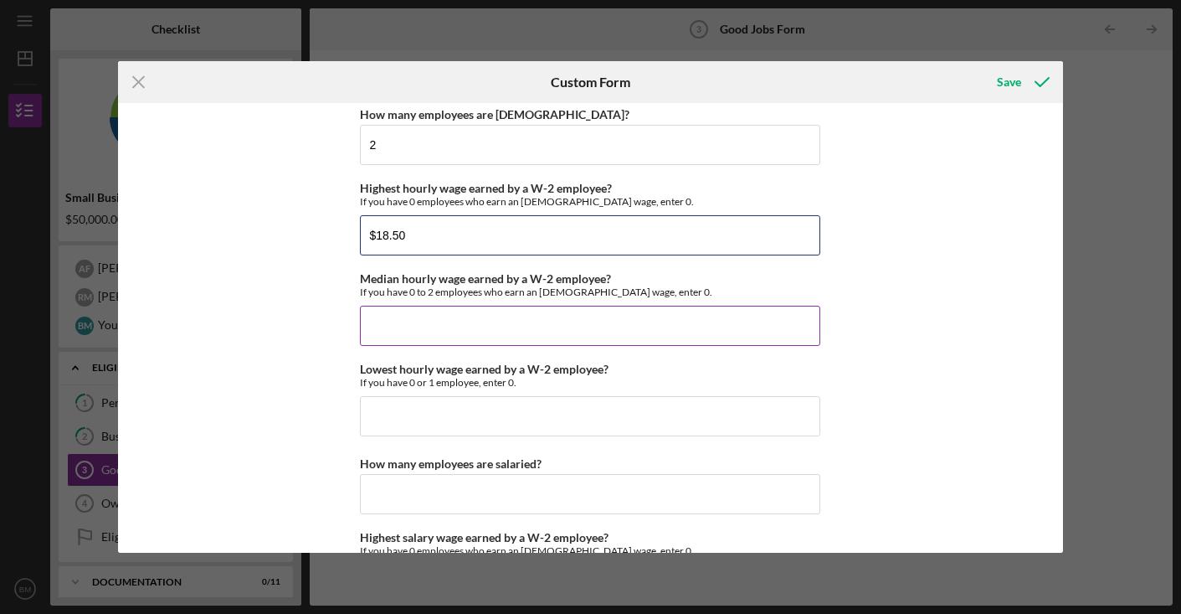
type input "$18.50"
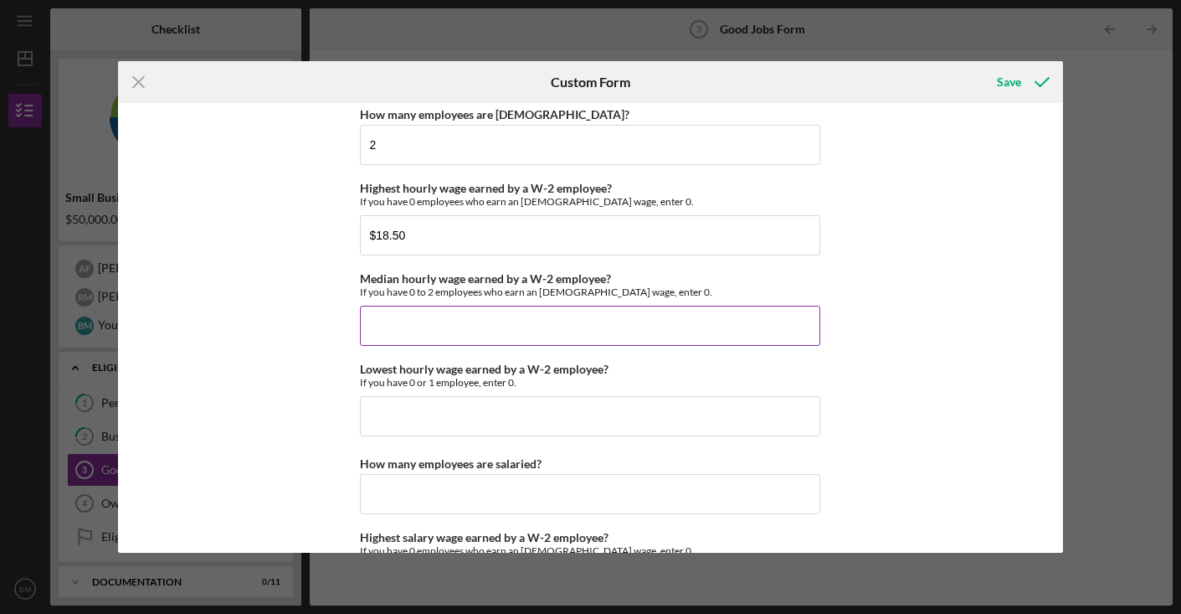
click at [745, 326] on input "Median hourly wage earned by a W-2 employee?" at bounding box center [590, 326] width 461 height 40
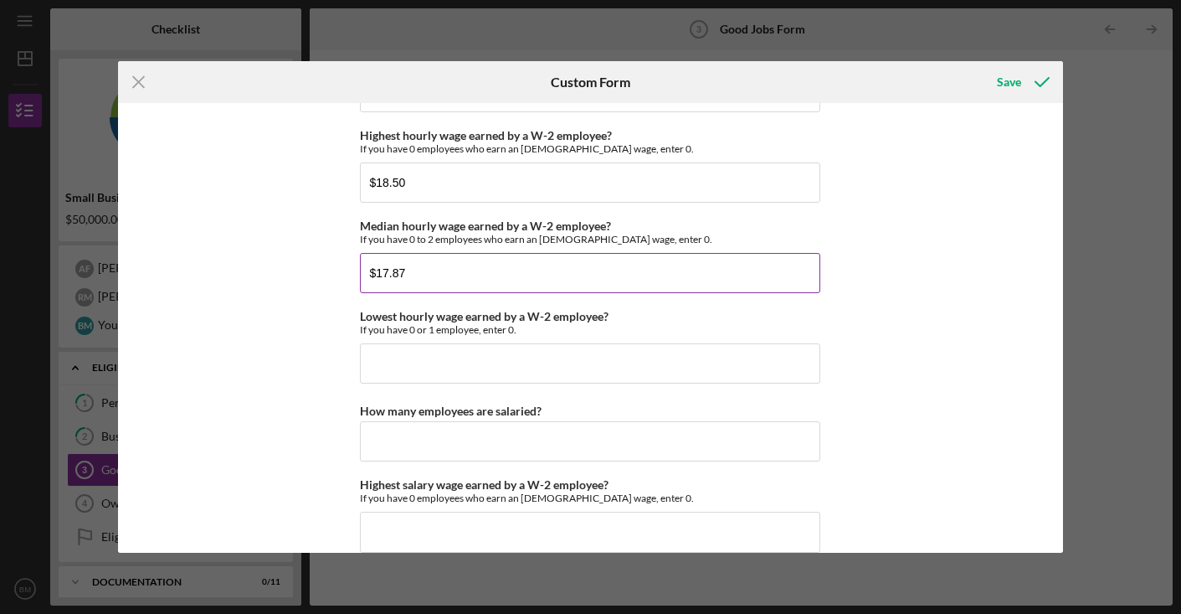
scroll to position [3301, 0]
type input "$17.87"
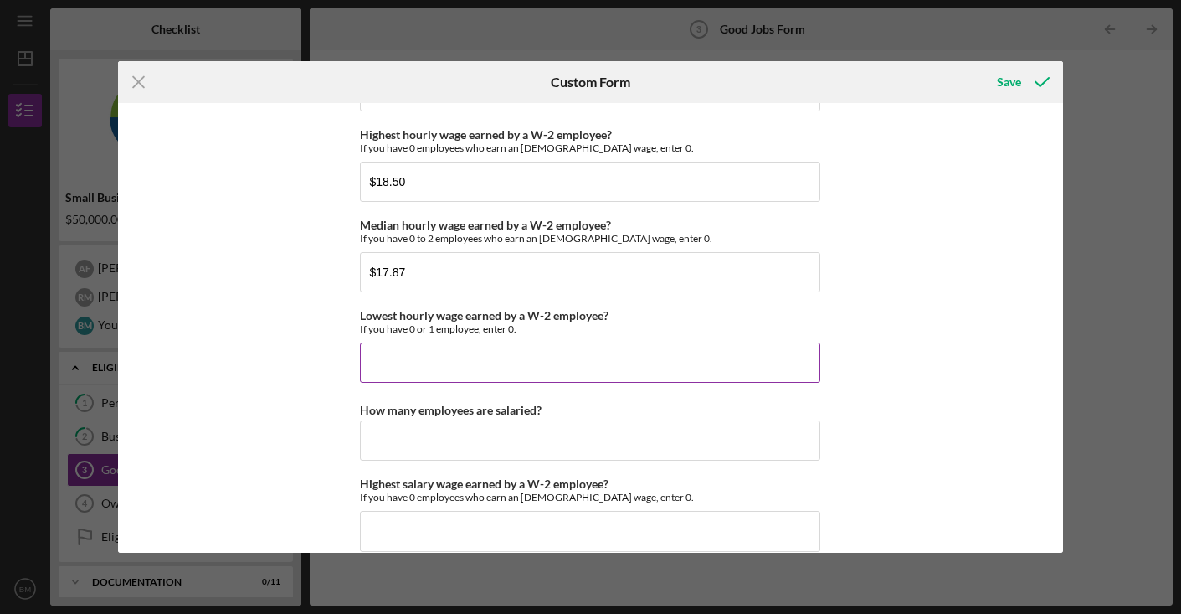
click at [572, 360] on input "Lowest hourly wage earned by a W-2 employee?" at bounding box center [590, 362] width 461 height 40
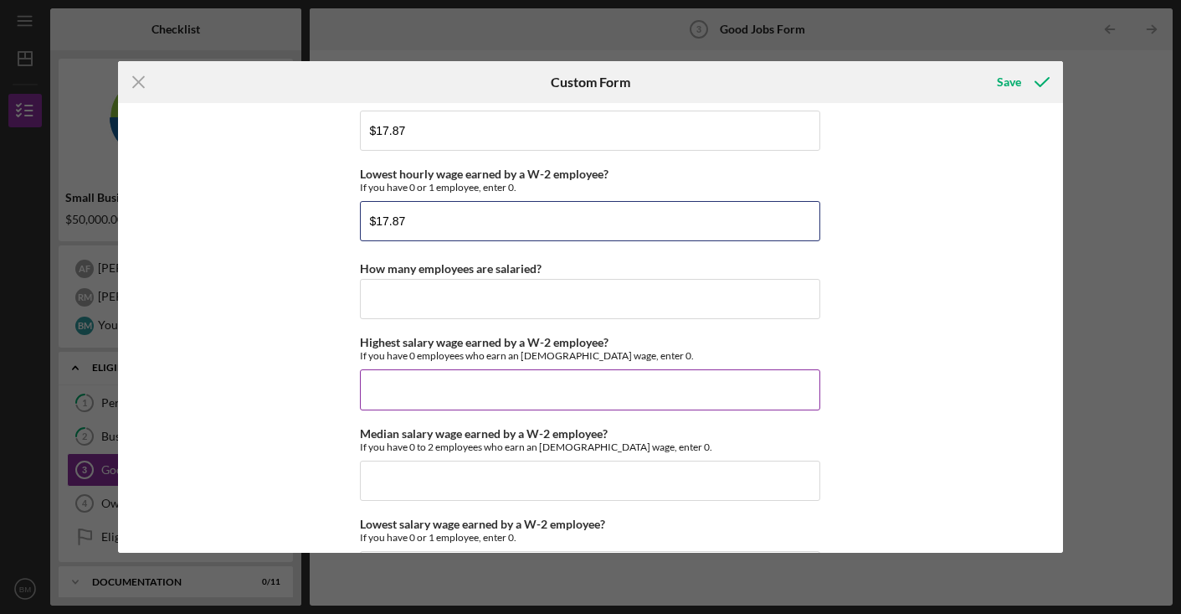
scroll to position [3450, 0]
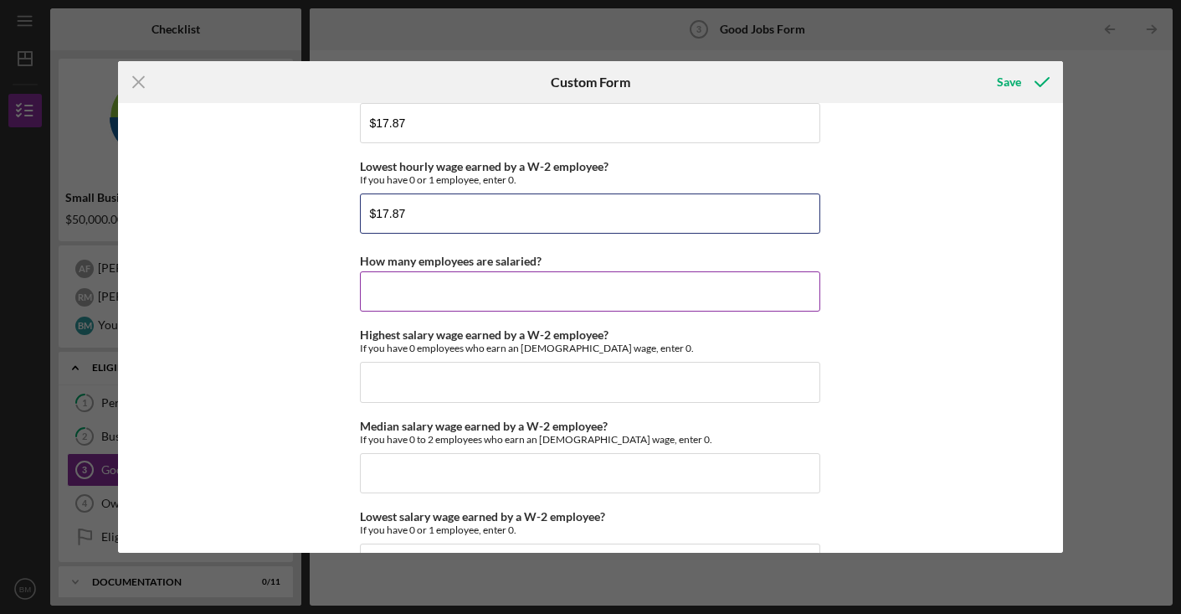
type input "$17.87"
click at [553, 290] on input "How many employees are salaried?" at bounding box center [590, 291] width 461 height 40
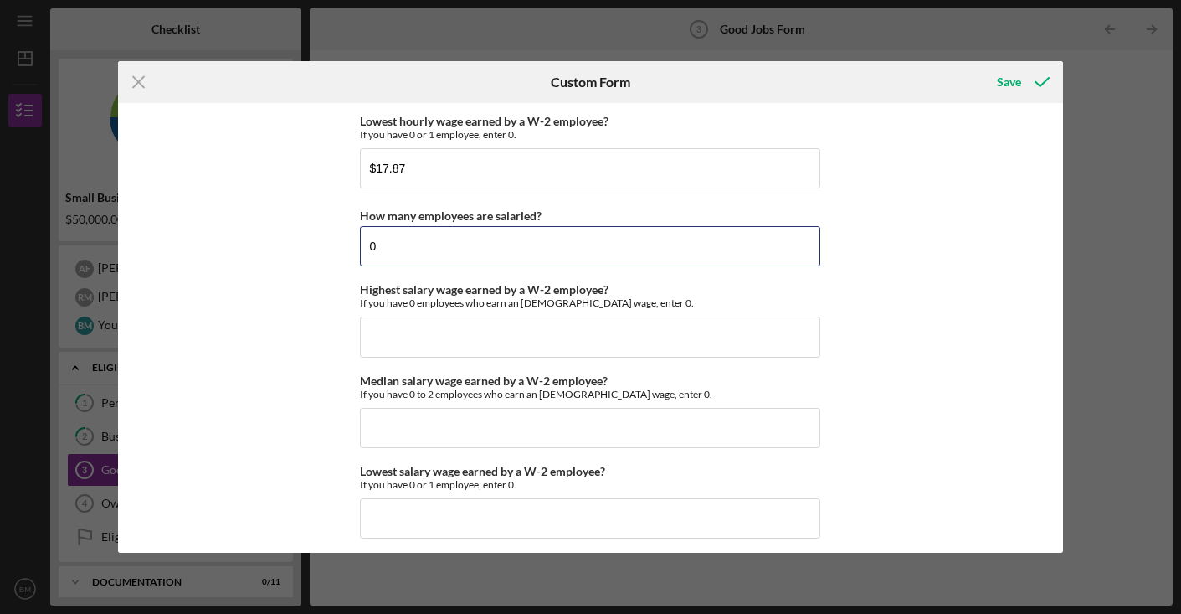
scroll to position [3505, 0]
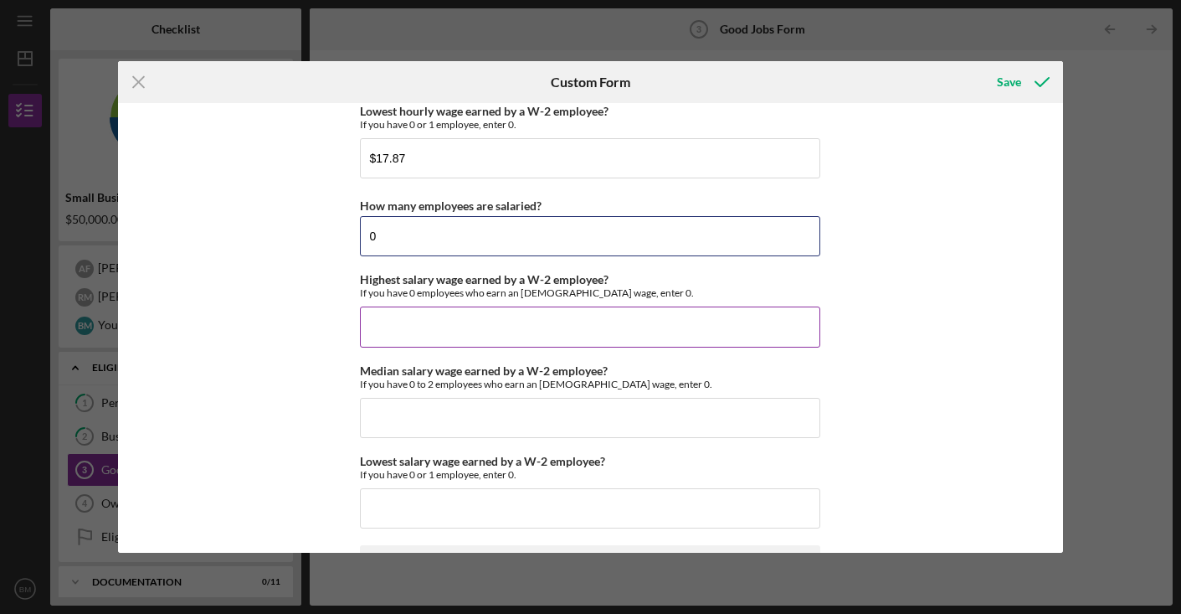
type input "0"
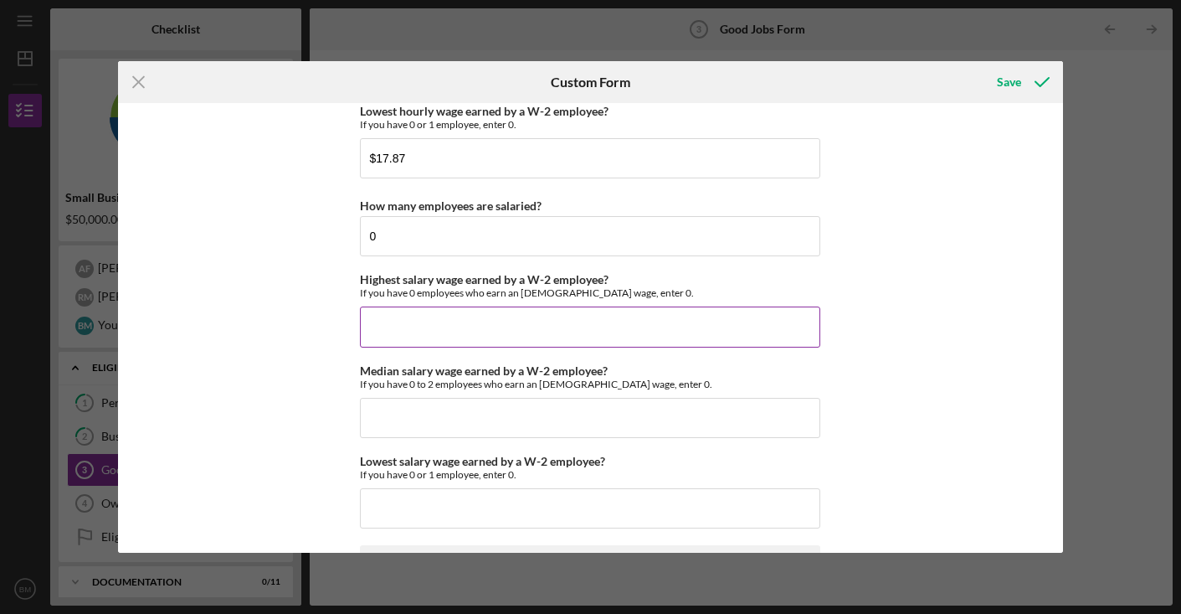
click at [719, 331] on input "Highest salary wage earned by a W-2 employee?" at bounding box center [590, 326] width 461 height 40
type input "$0"
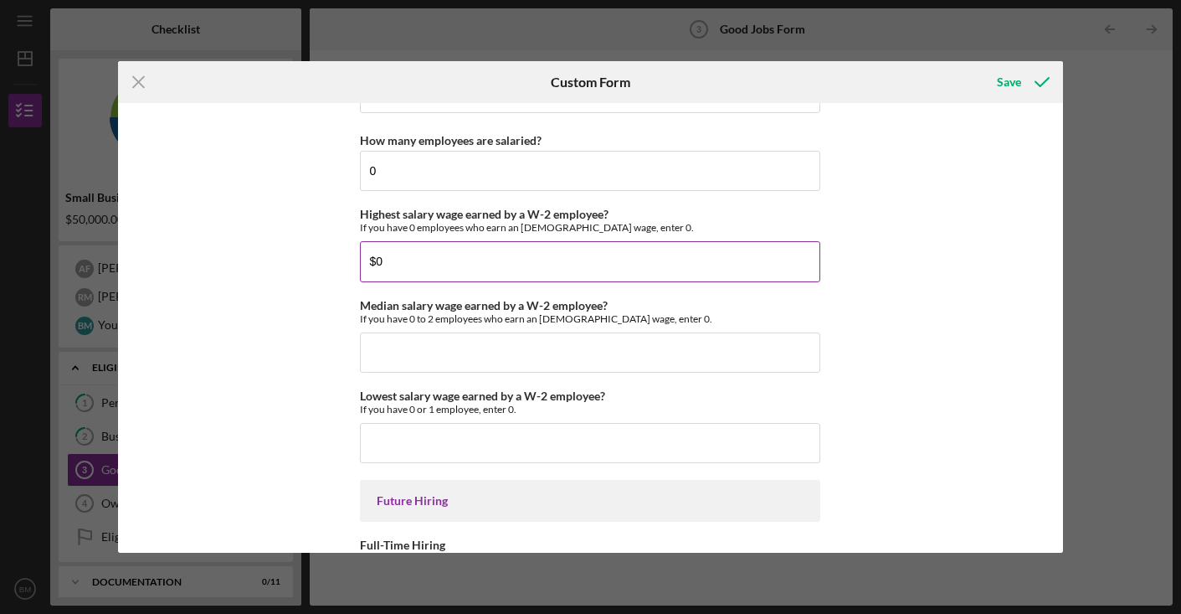
scroll to position [3576, 0]
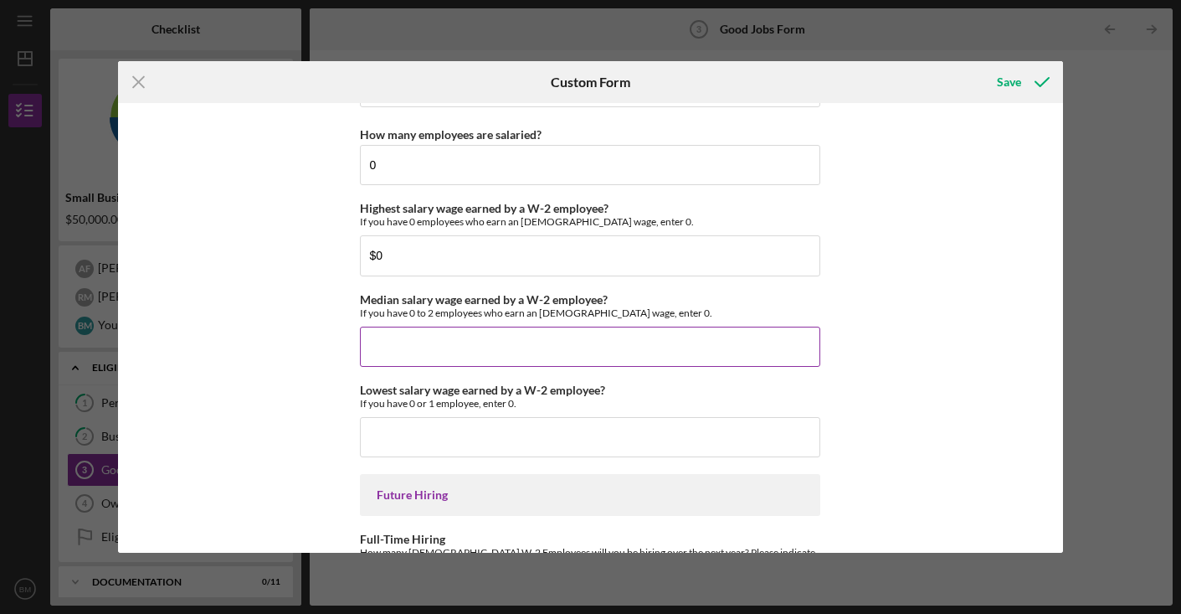
click at [711, 339] on input "Median salary wage earned by a W-2 employee?" at bounding box center [590, 347] width 461 height 40
type input "$0"
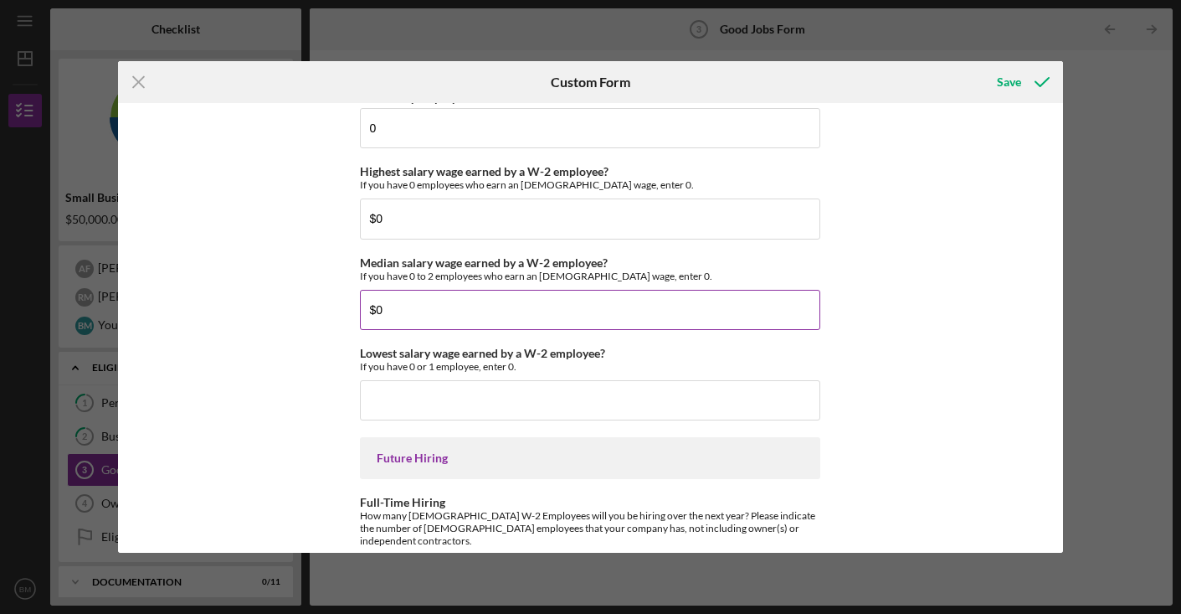
scroll to position [3615, 0]
click at [655, 399] on input "Lowest salary wage earned by a W-2 employee?" at bounding box center [590, 398] width 461 height 40
type input "$0"
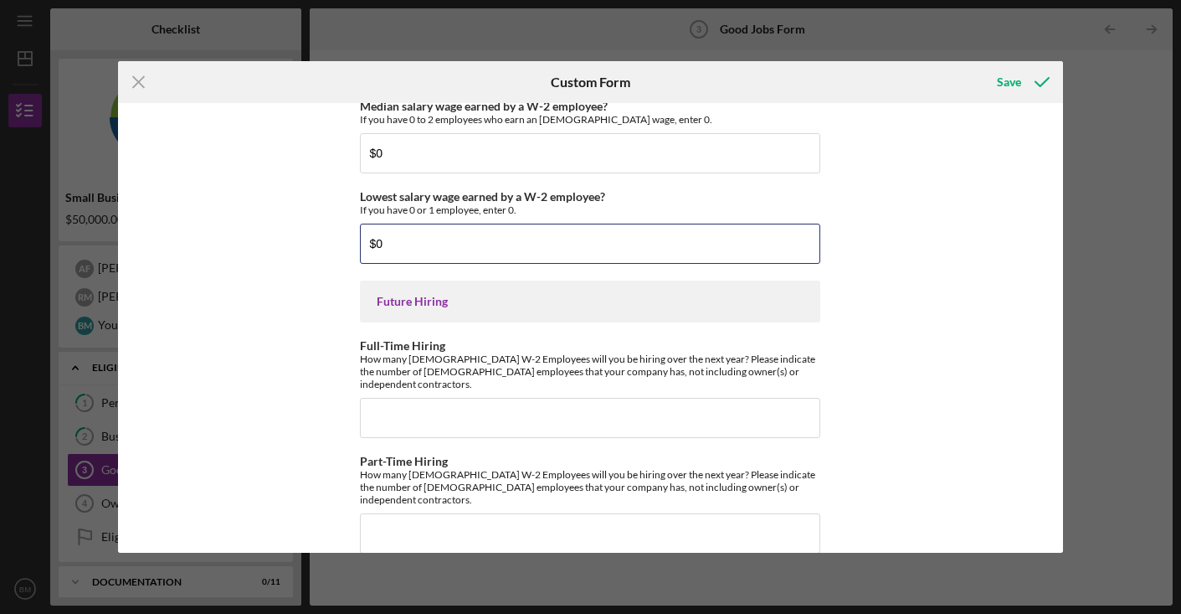
scroll to position [3769, 0]
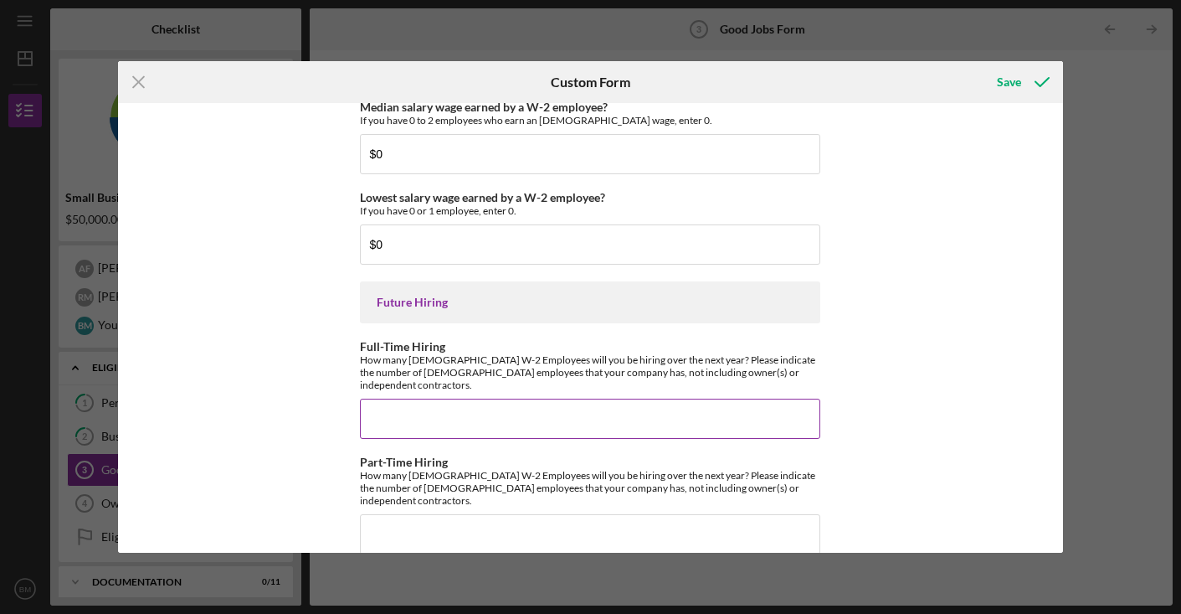
type input "1"
type input "2"
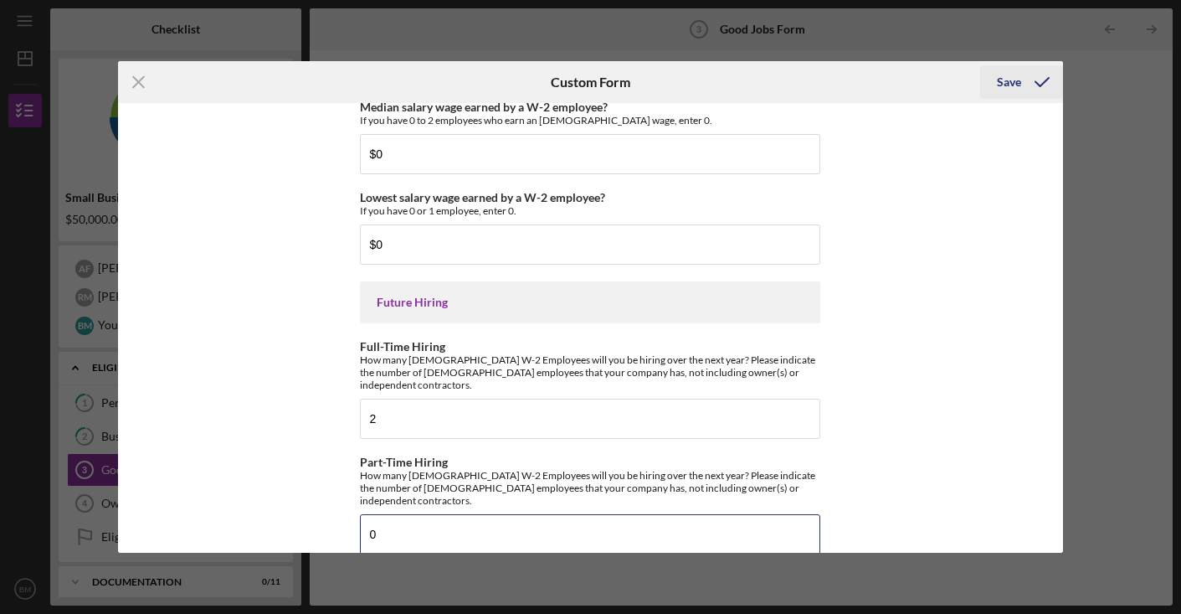
type input "0"
click at [1012, 85] on div "Save" at bounding box center [1009, 81] width 24 height 33
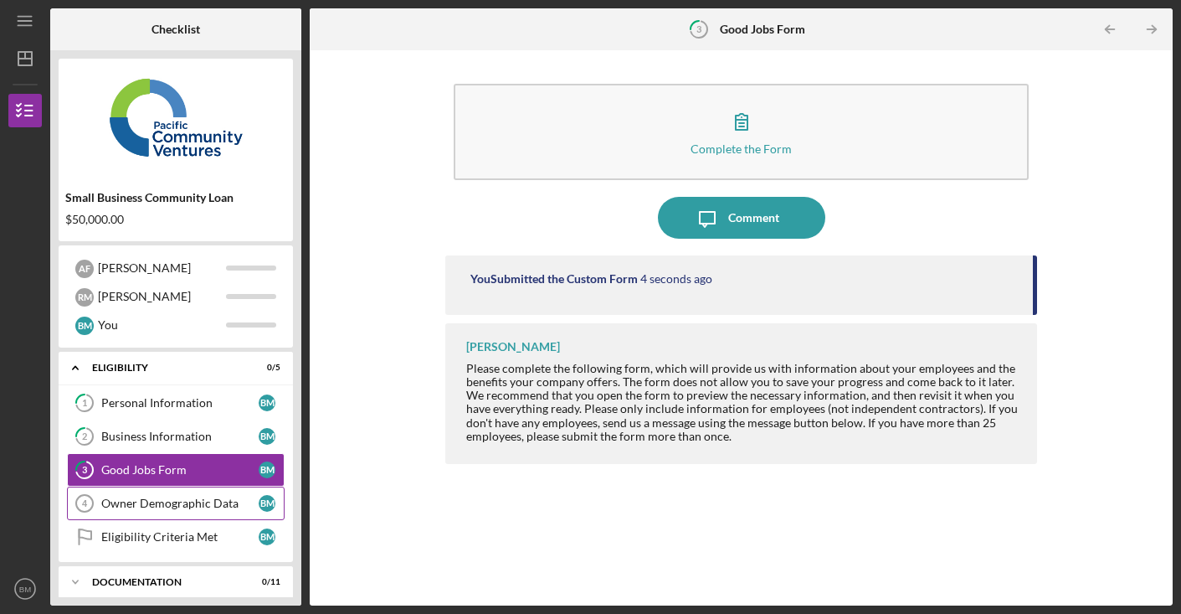
click at [182, 504] on div "Owner Demographic Data" at bounding box center [179, 503] width 157 height 13
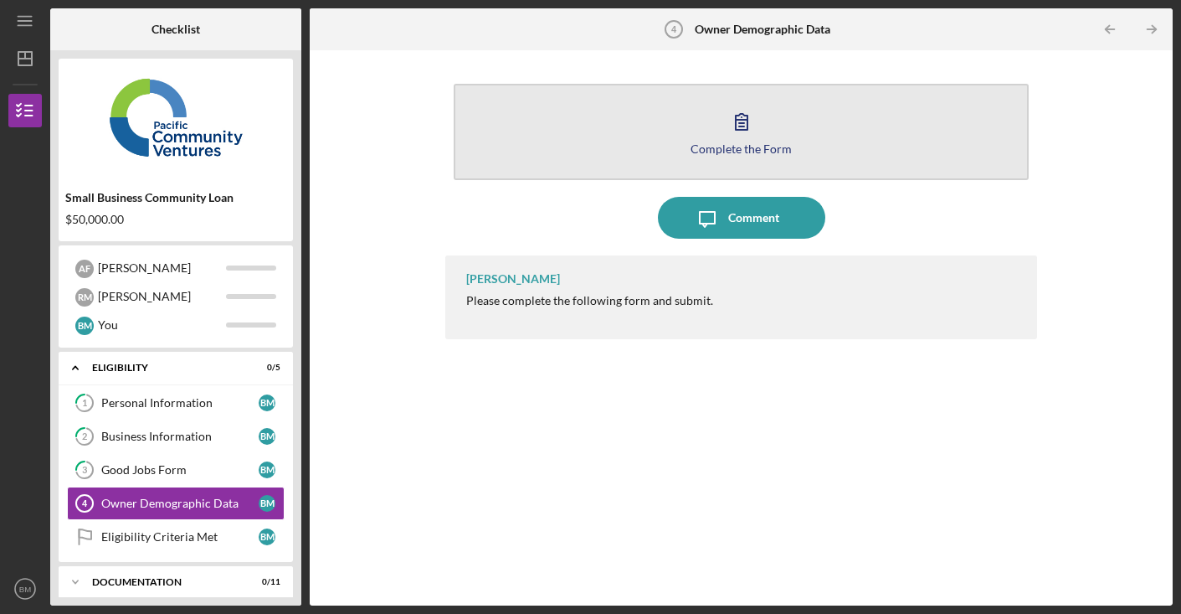
click at [748, 147] on div "Complete the Form" at bounding box center [741, 148] width 101 height 13
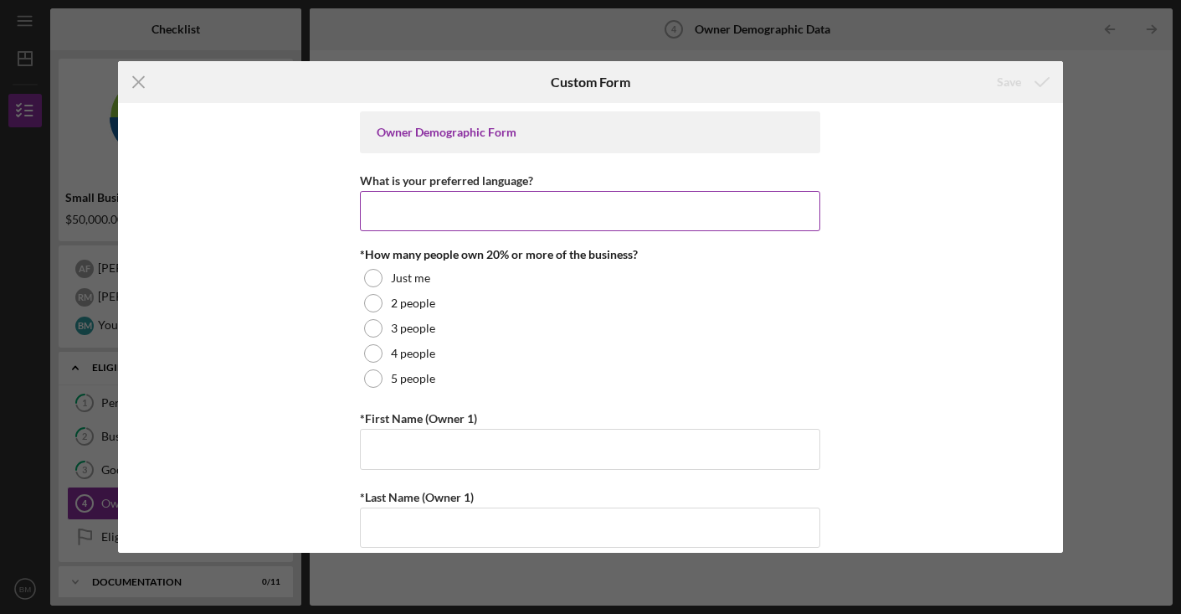
click at [626, 204] on input "What is your preferred language?" at bounding box center [590, 211] width 461 height 40
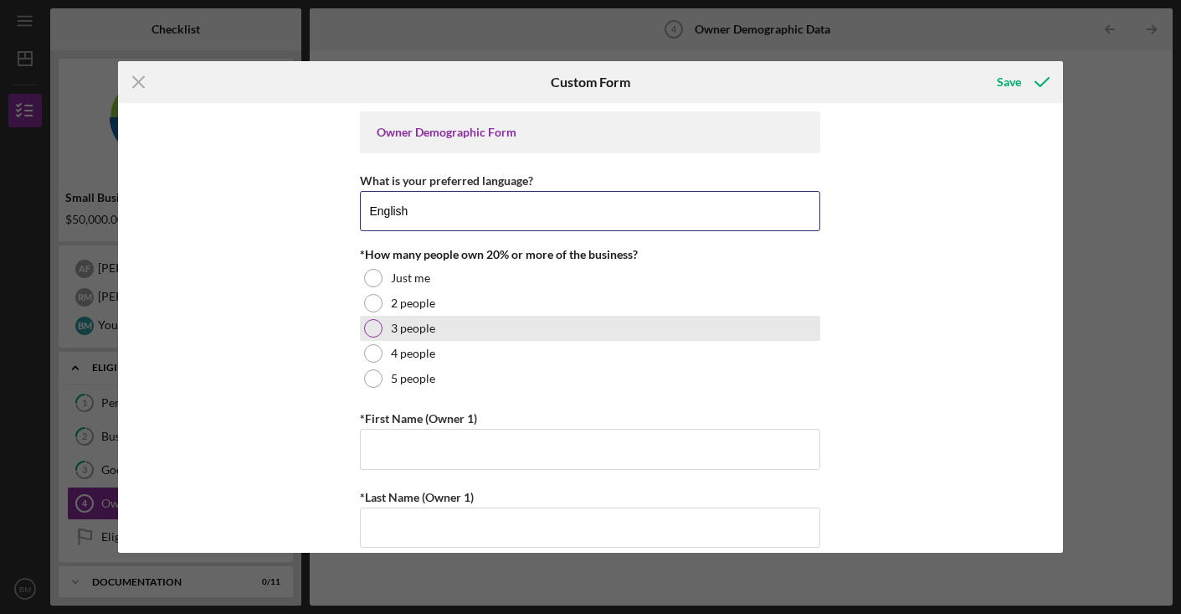
type input "English"
click at [376, 331] on div at bounding box center [373, 328] width 18 height 18
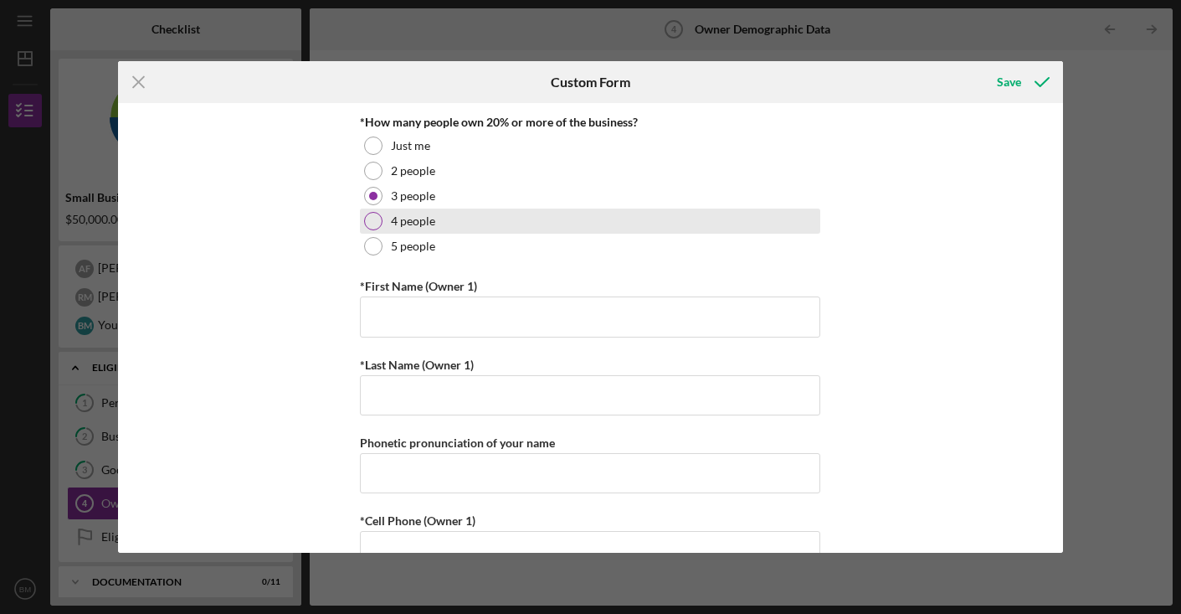
scroll to position [140, 0]
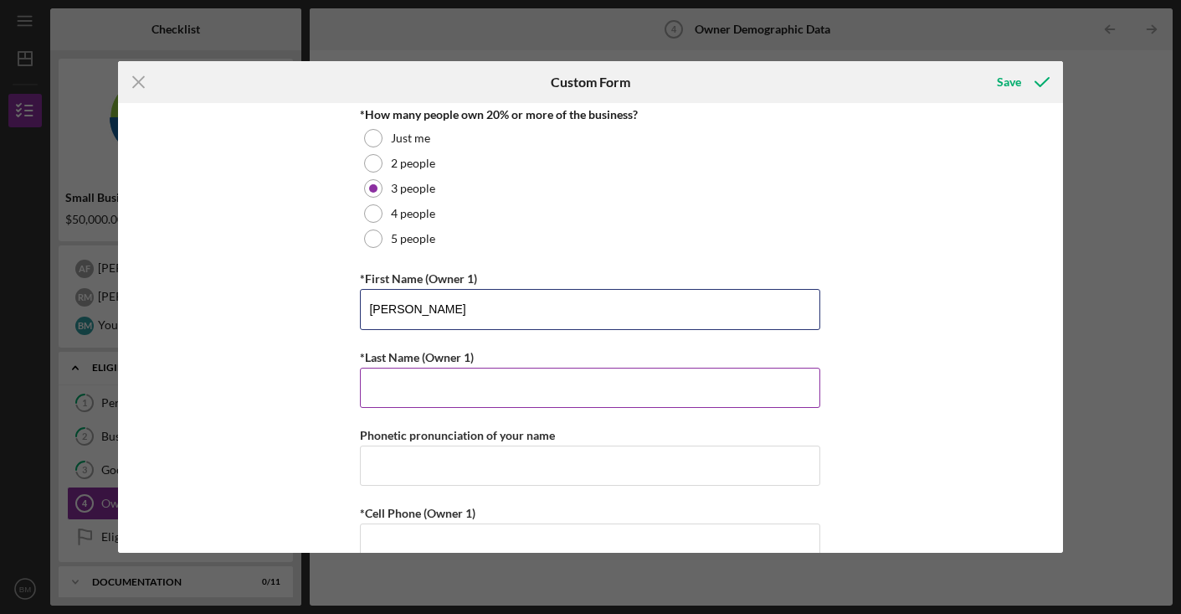
type input "[PERSON_NAME]"
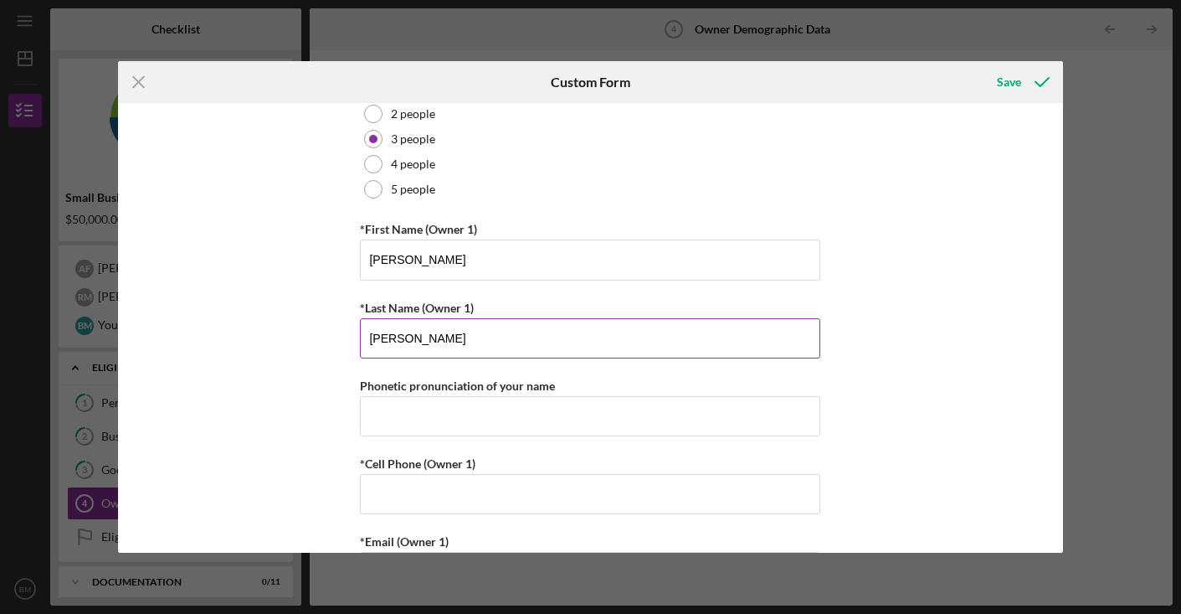
scroll to position [197, 0]
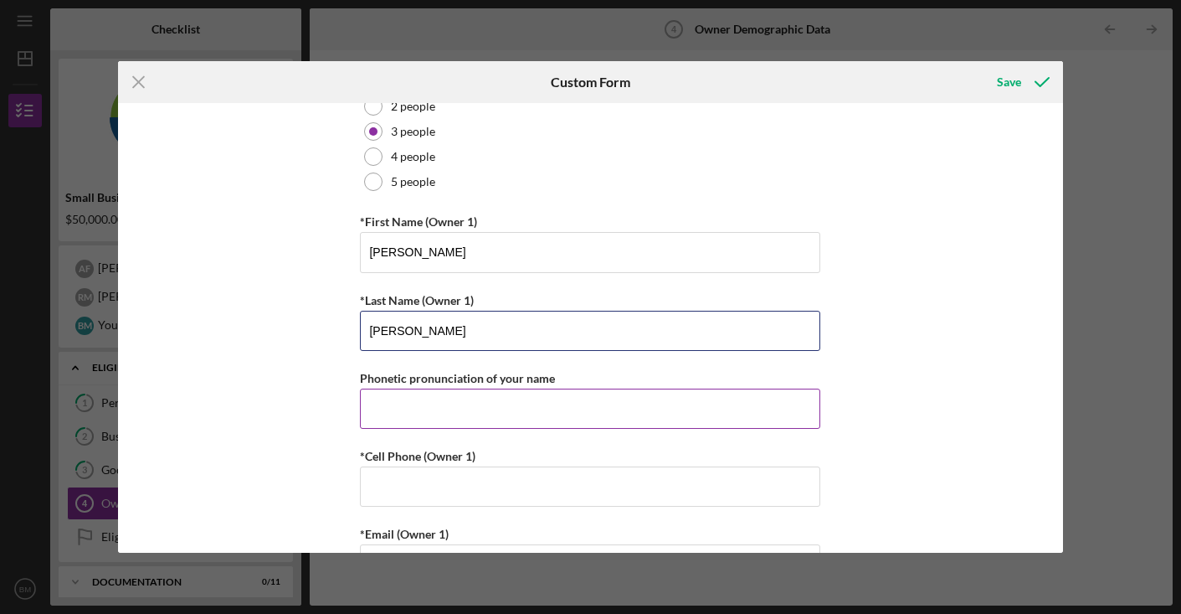
type input "[PERSON_NAME]"
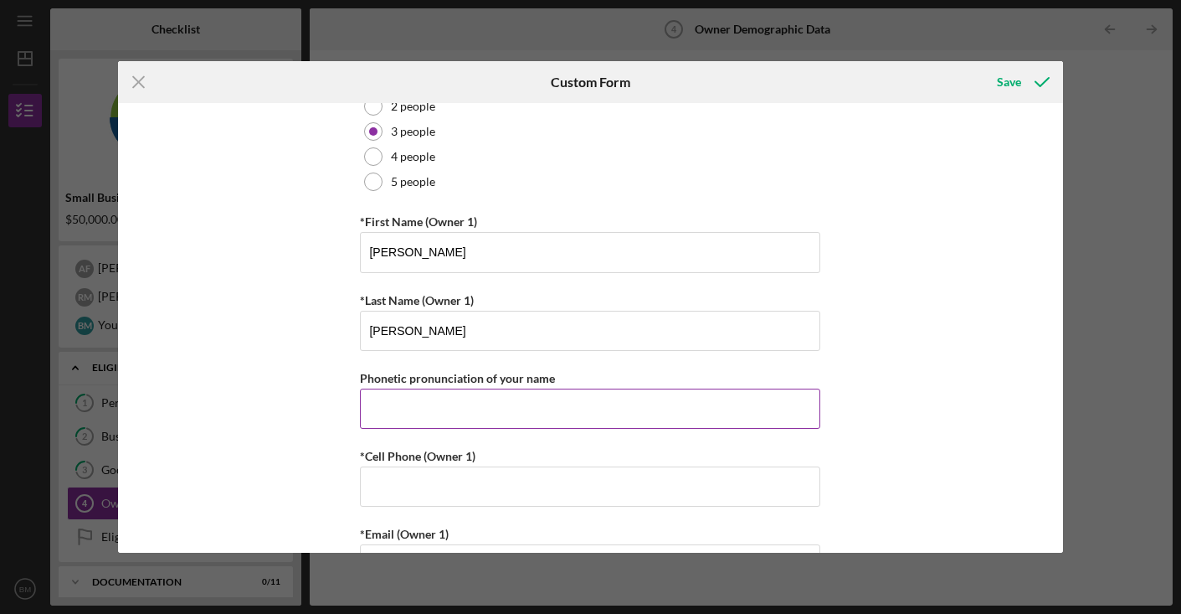
click at [811, 410] on input "Phonetic pronunciation of your name" at bounding box center [590, 409] width 461 height 40
click at [872, 399] on div "Owner Demographic Form What is your preferred language? English *How many peopl…" at bounding box center [590, 327] width 945 height 449
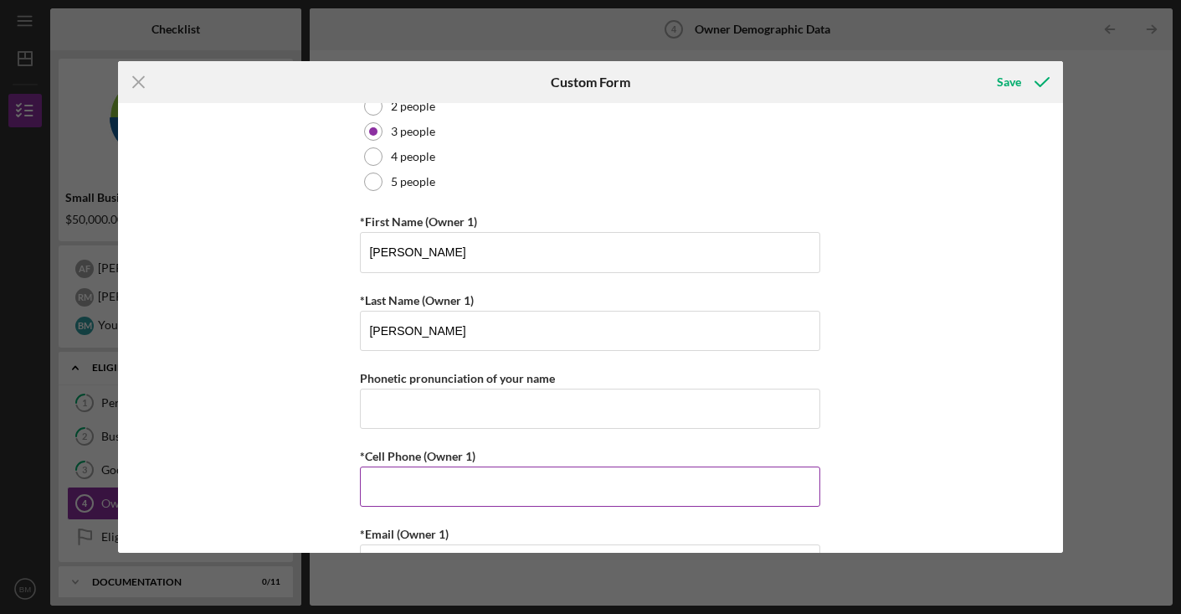
type input "(3##) ###-####"
type input "[PHONE_NUMBER]"
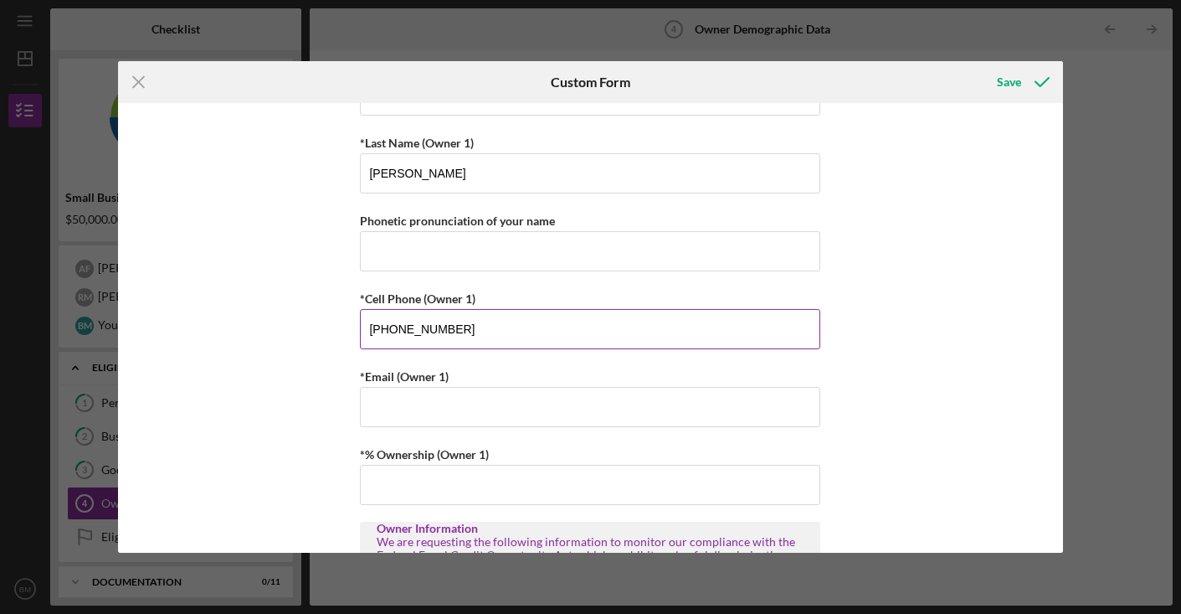
scroll to position [360, 0]
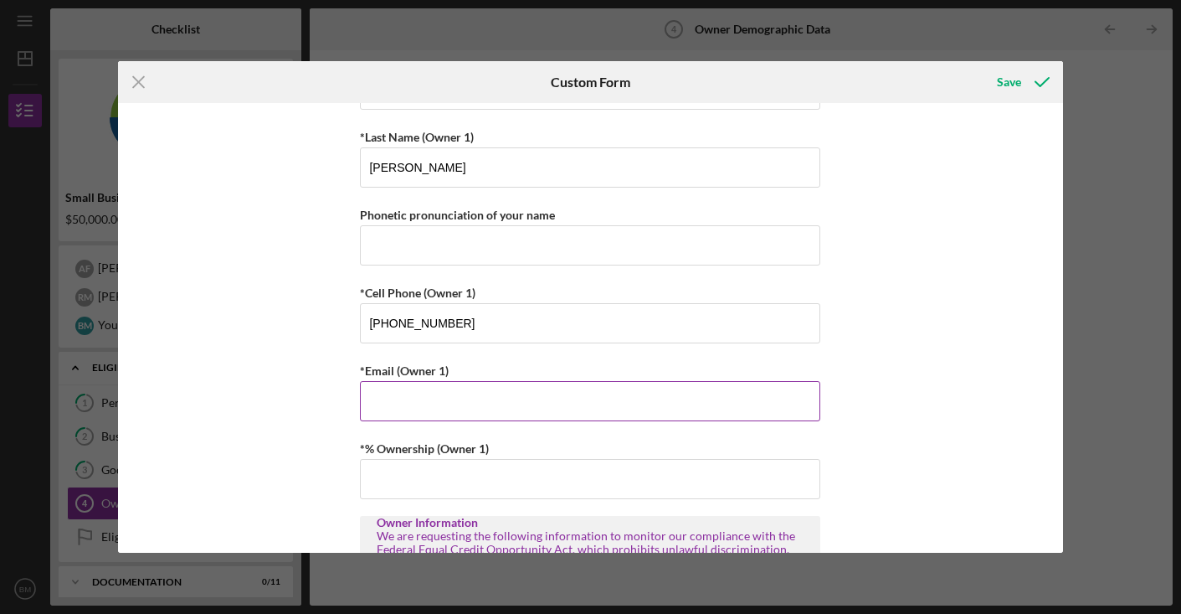
click at [591, 403] on input "*Email (Owner 1)" at bounding box center [590, 401] width 461 height 40
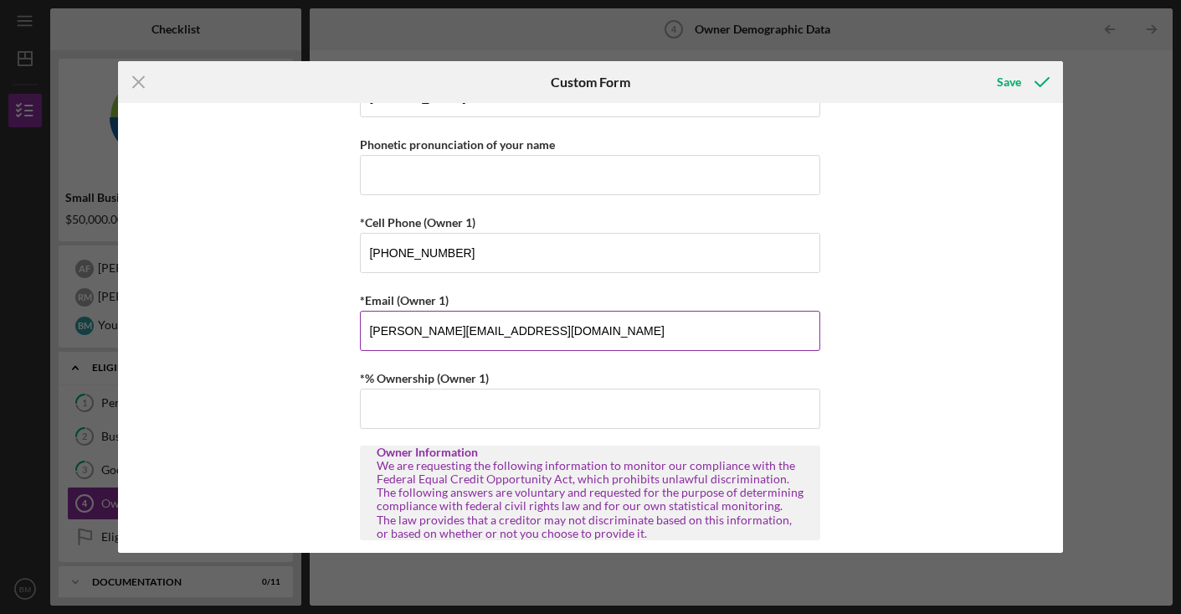
scroll to position [434, 0]
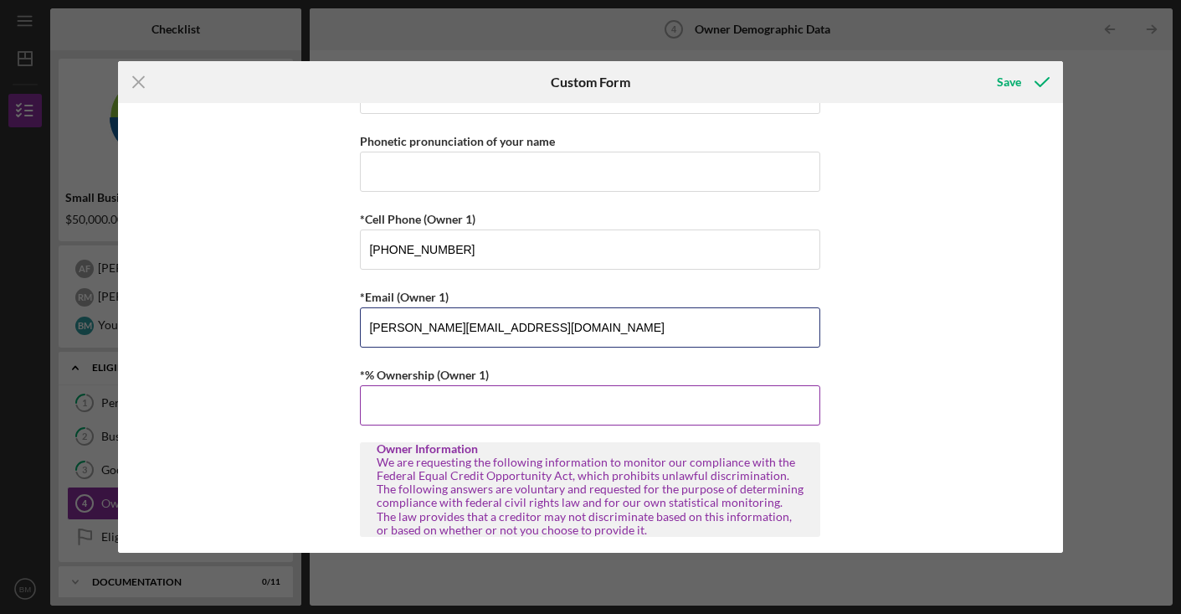
type input "[PERSON_NAME][EMAIL_ADDRESS][DOMAIN_NAME]"
click at [538, 399] on input "*% Ownership (Owner 1)" at bounding box center [590, 405] width 461 height 40
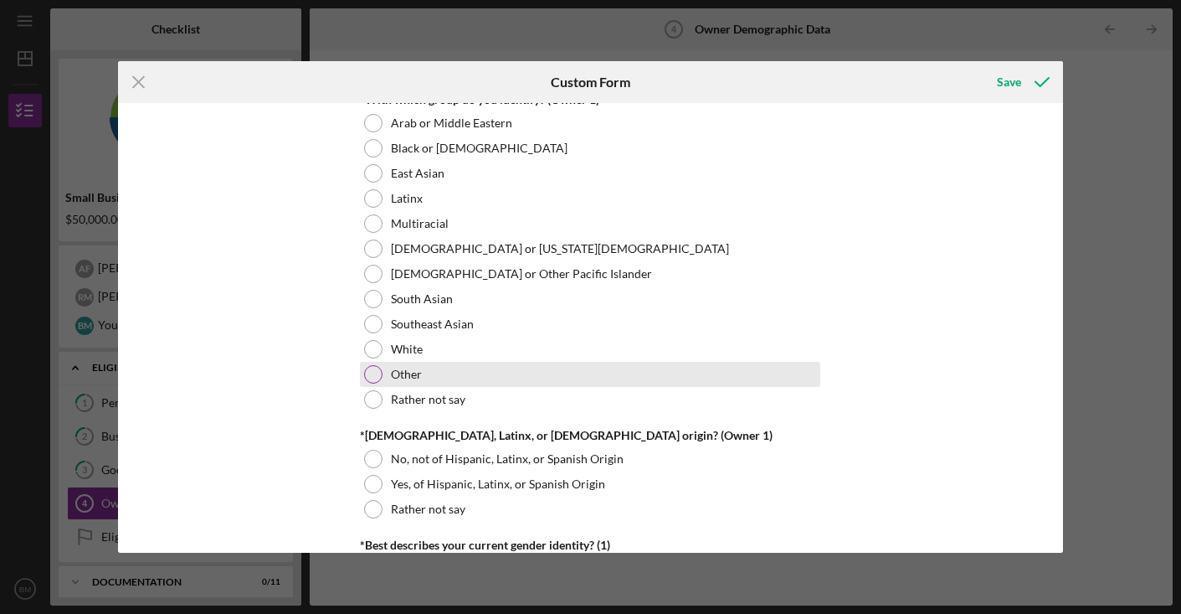
scroll to position [898, 0]
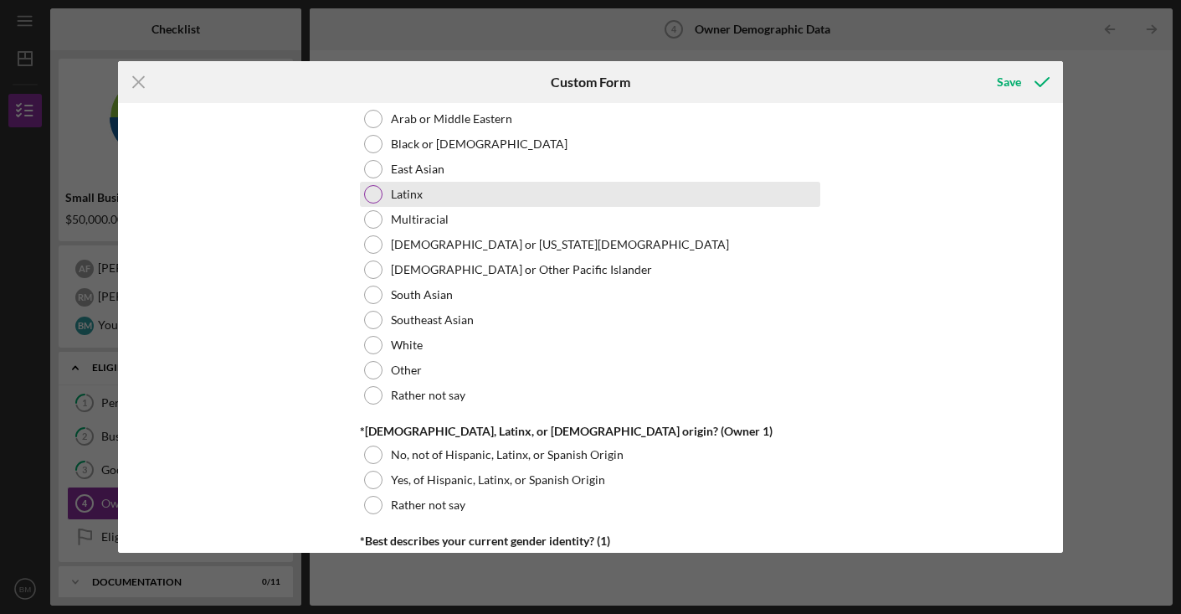
type input "33.33000%"
click at [379, 188] on div at bounding box center [373, 194] width 18 height 18
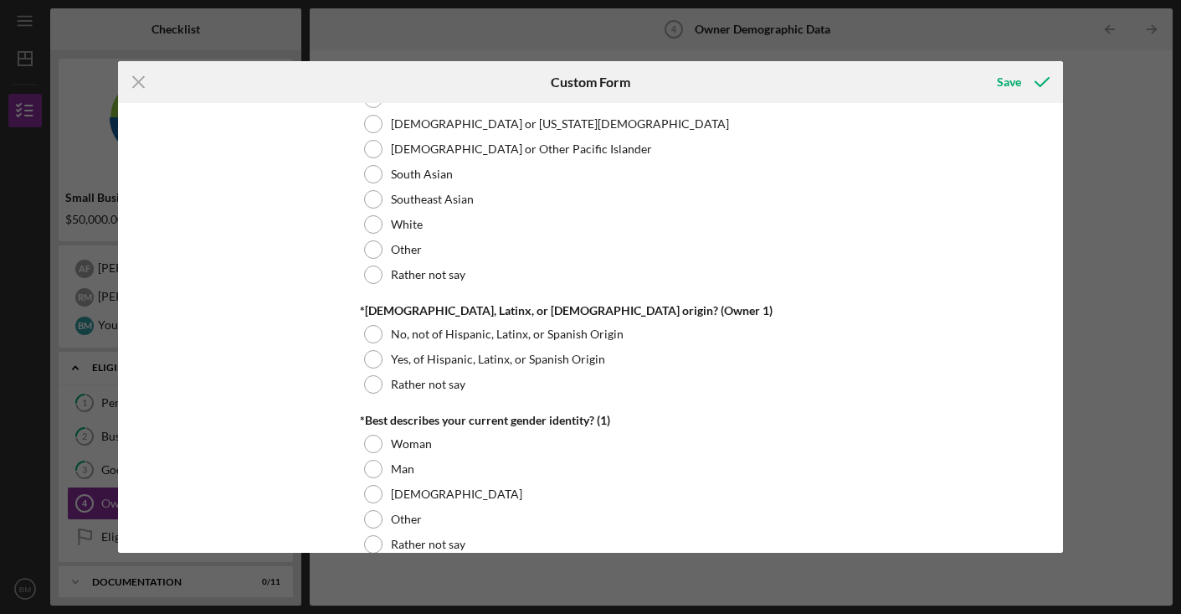
scroll to position [1026, 0]
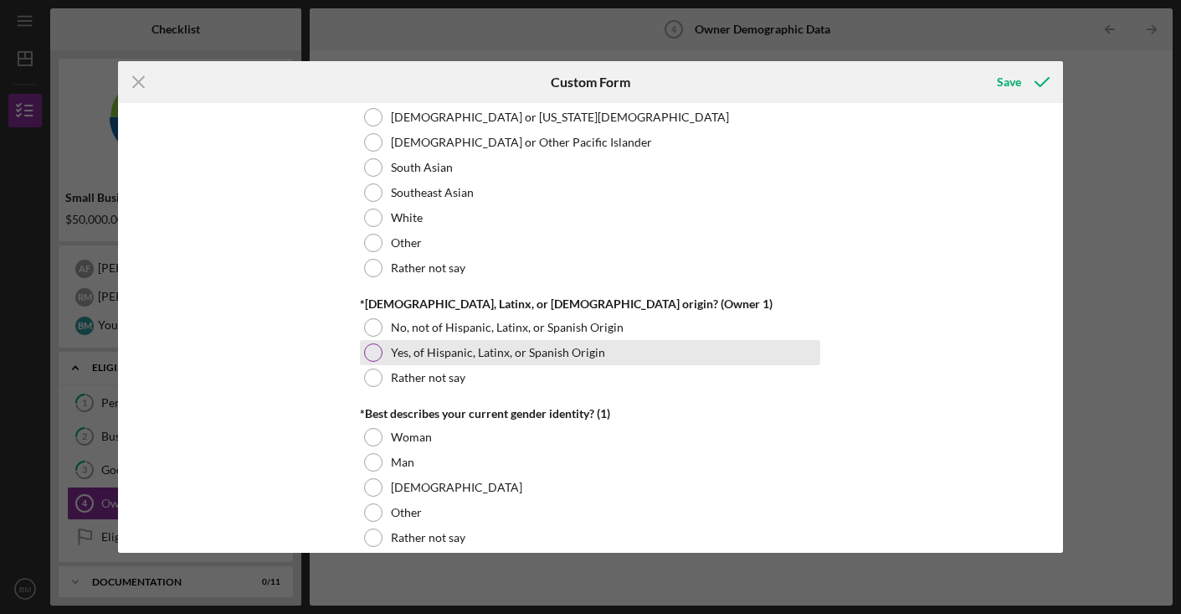
click at [380, 346] on div "Yes, of Hispanic, Latinx, or Spanish Origin" at bounding box center [590, 352] width 461 height 25
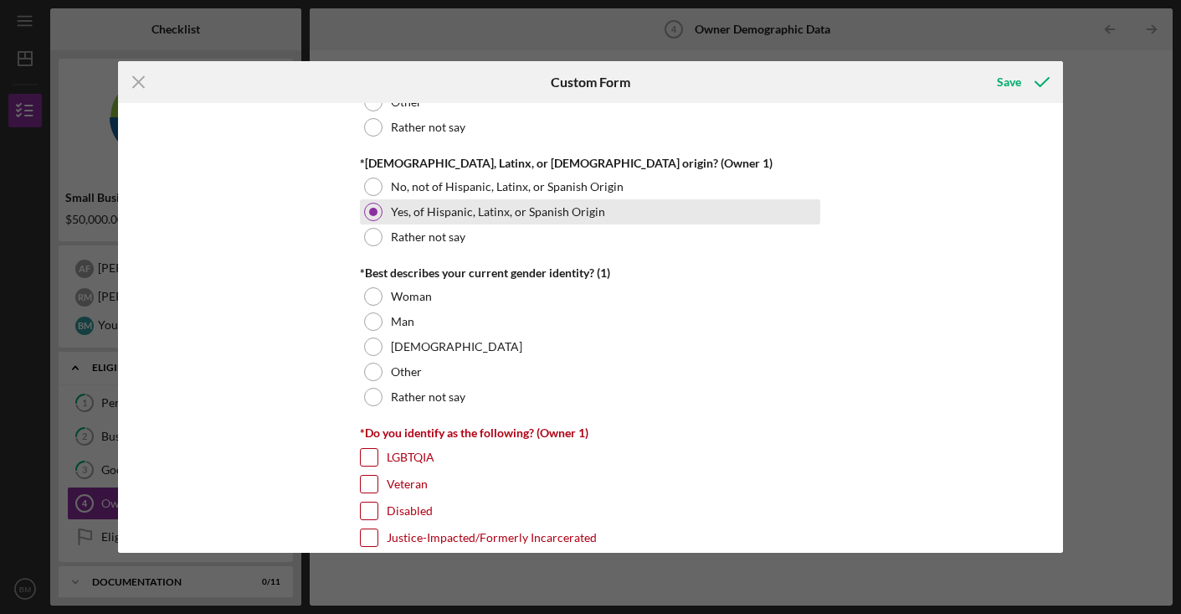
scroll to position [1171, 0]
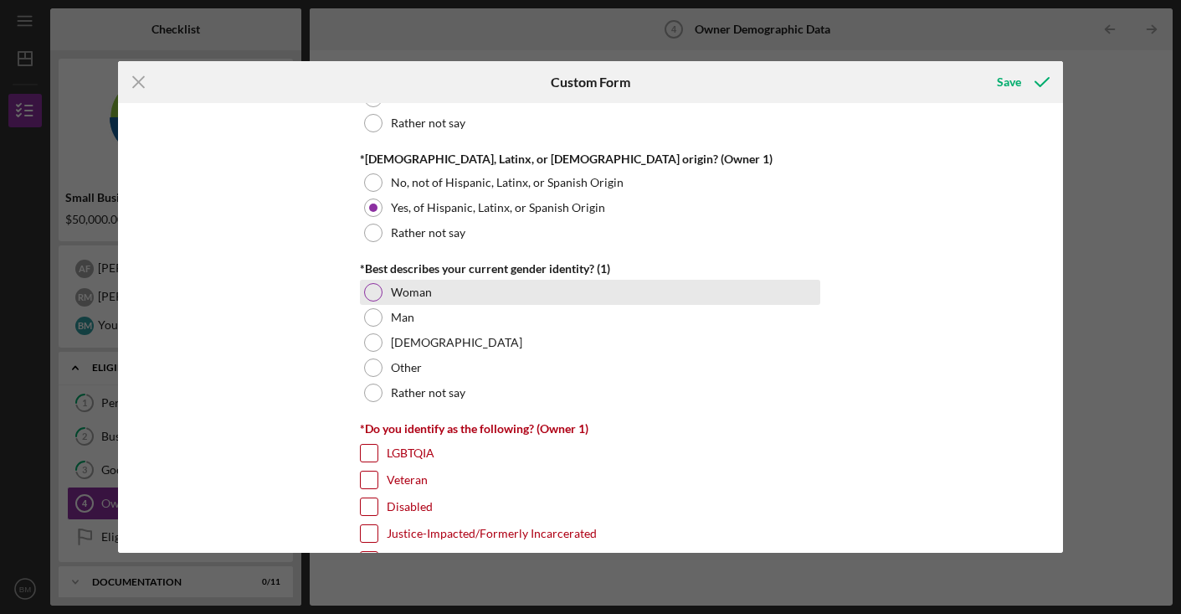
click at [377, 291] on div at bounding box center [373, 292] width 18 height 18
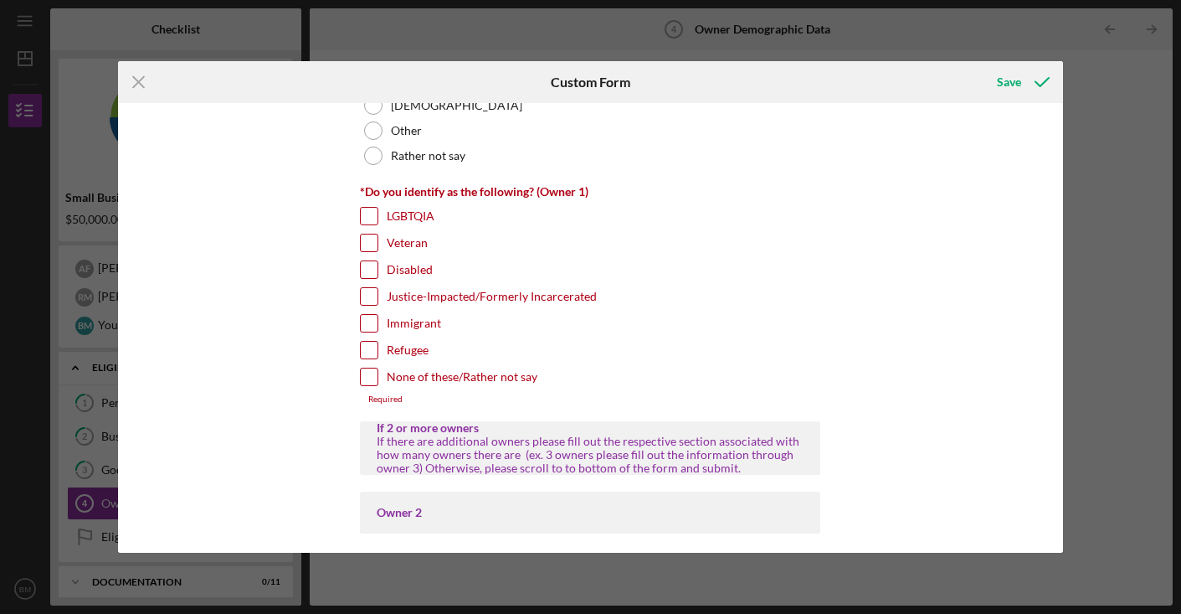
scroll to position [1416, 0]
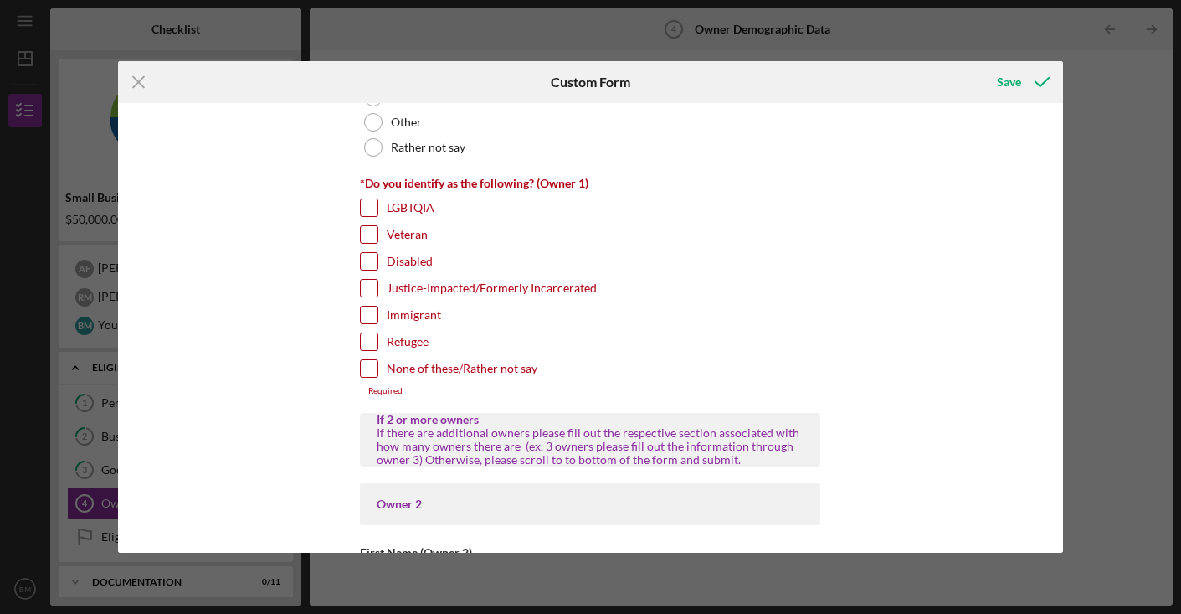
click at [368, 369] on input "None of these/Rather not say" at bounding box center [369, 368] width 17 height 17
checkbox input "true"
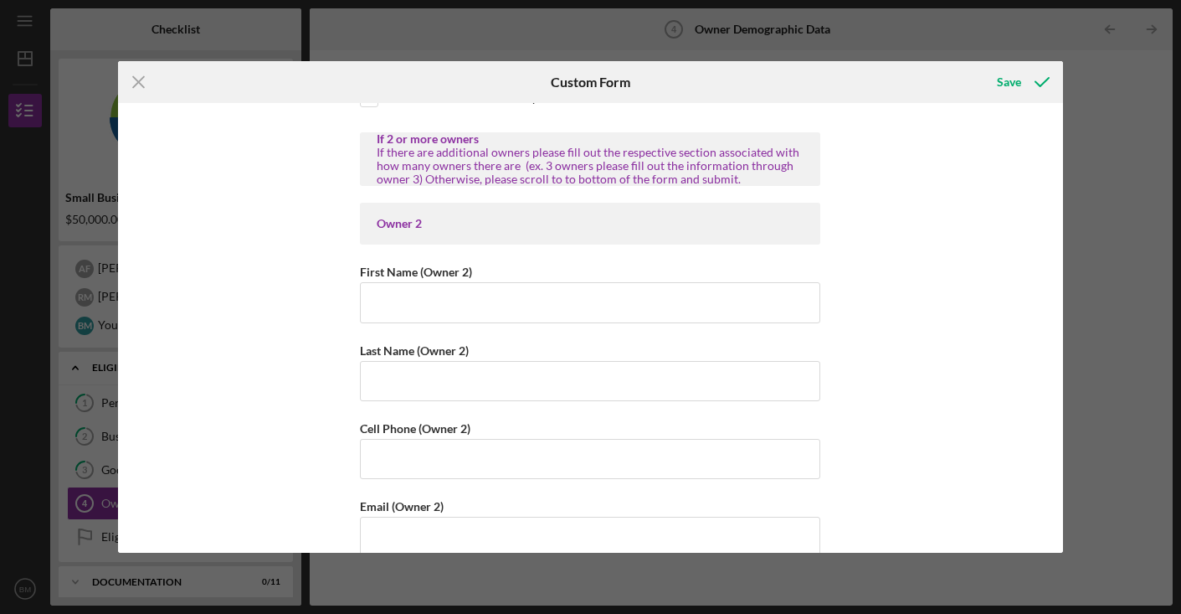
scroll to position [1717, 0]
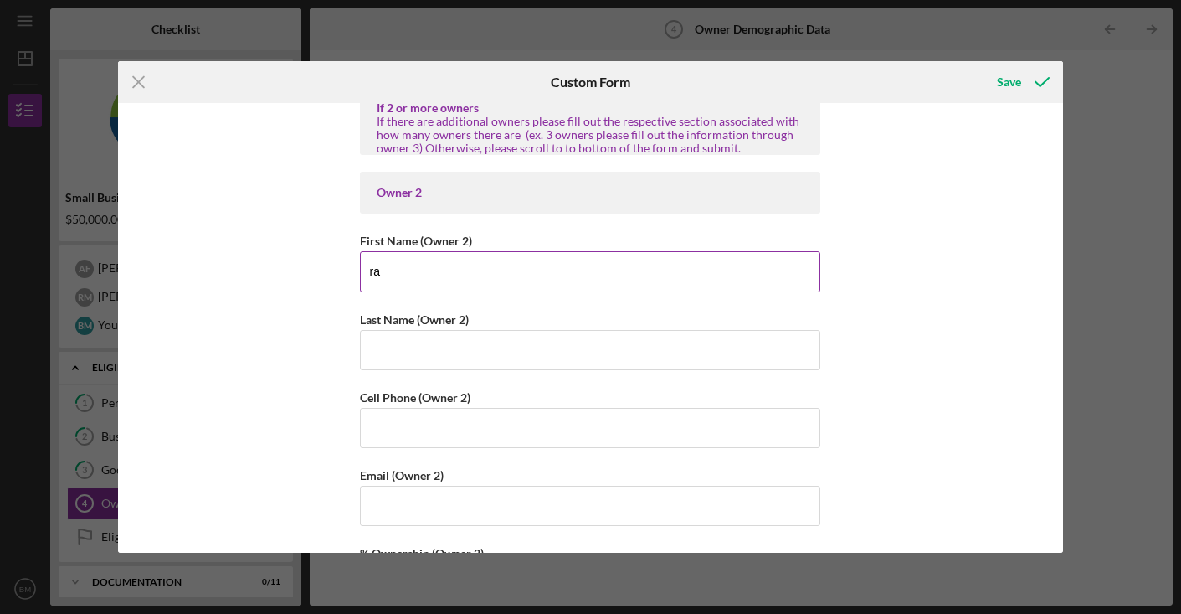
type input "r"
type input "[PERSON_NAME]"
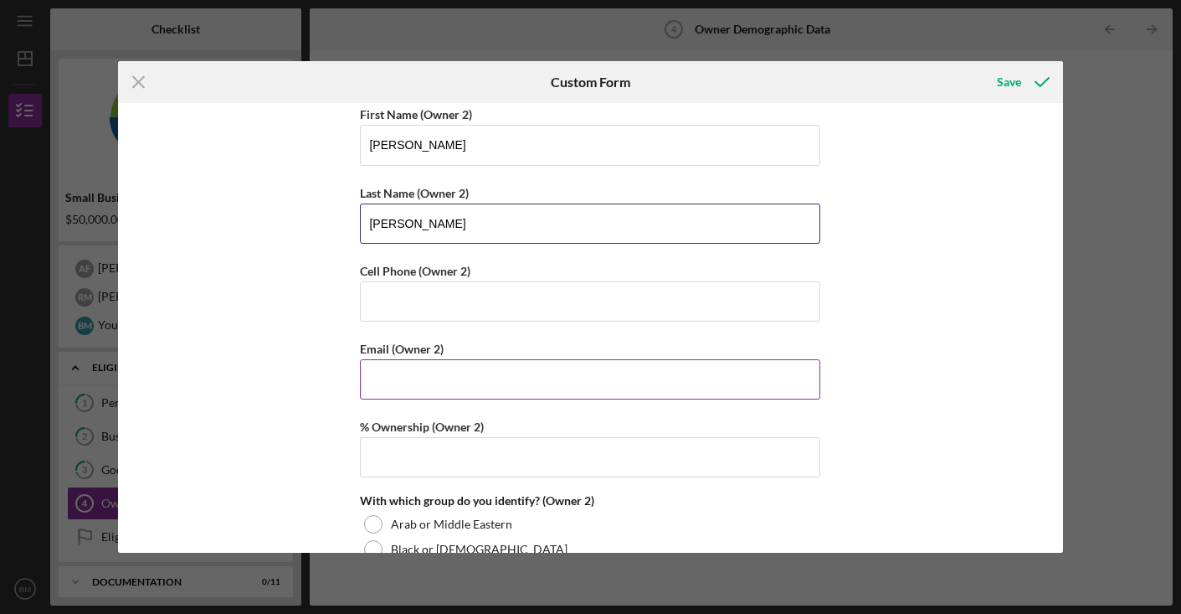
scroll to position [1856, 0]
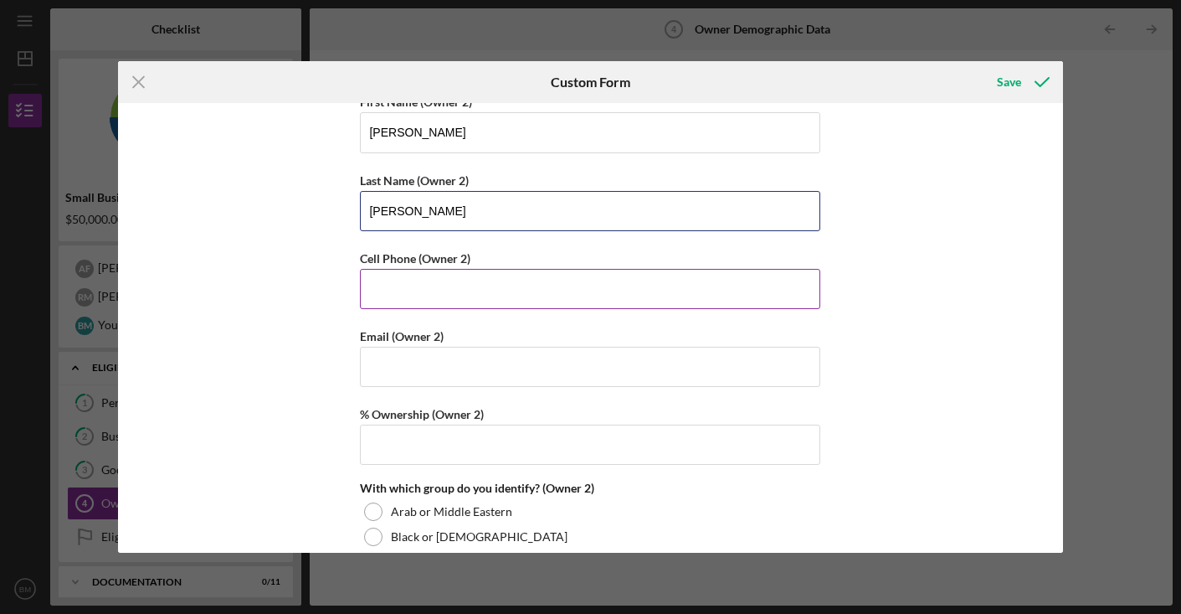
type input "[PERSON_NAME]"
type input "[PHONE_NUMBER]"
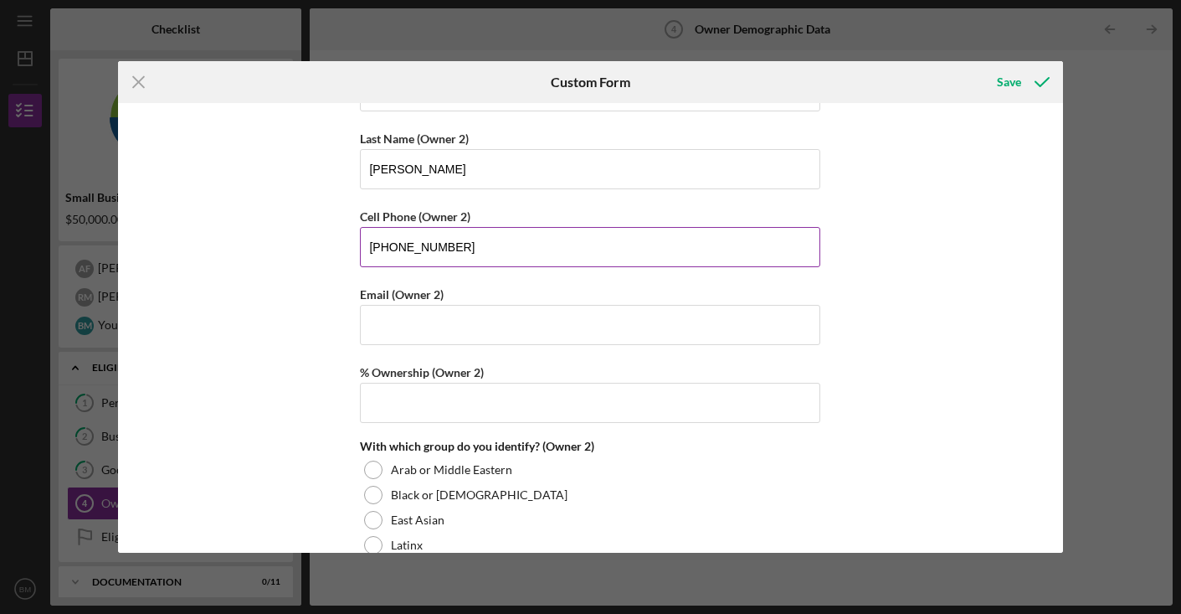
scroll to position [1922, 0]
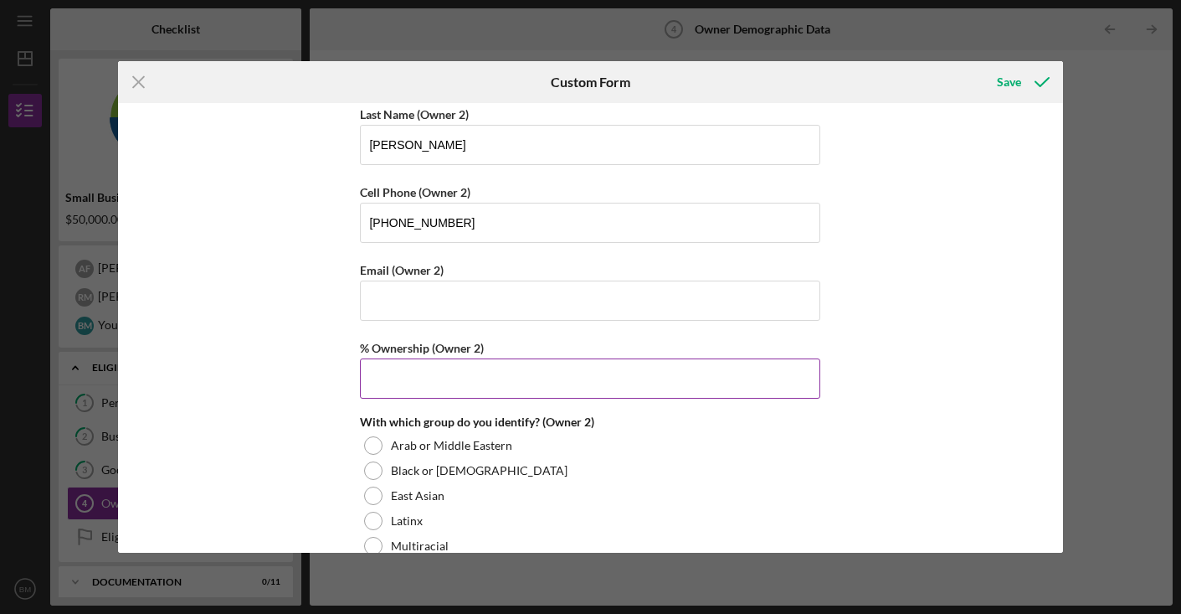
click at [595, 378] on input "% Ownership (Owner 2)" at bounding box center [590, 378] width 461 height 40
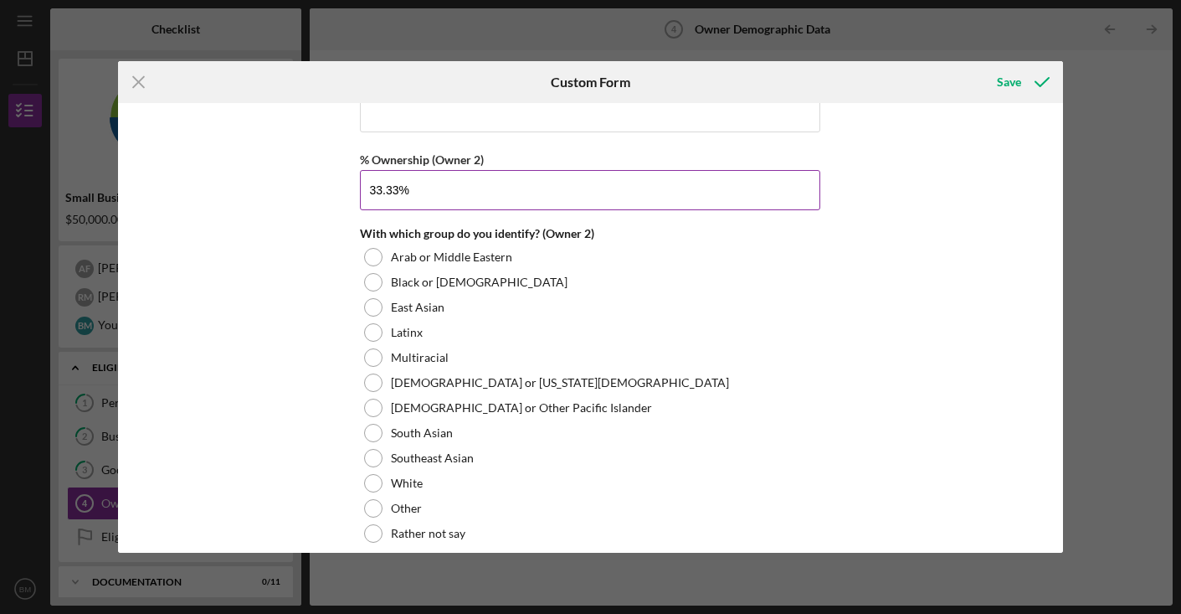
scroll to position [2170, 0]
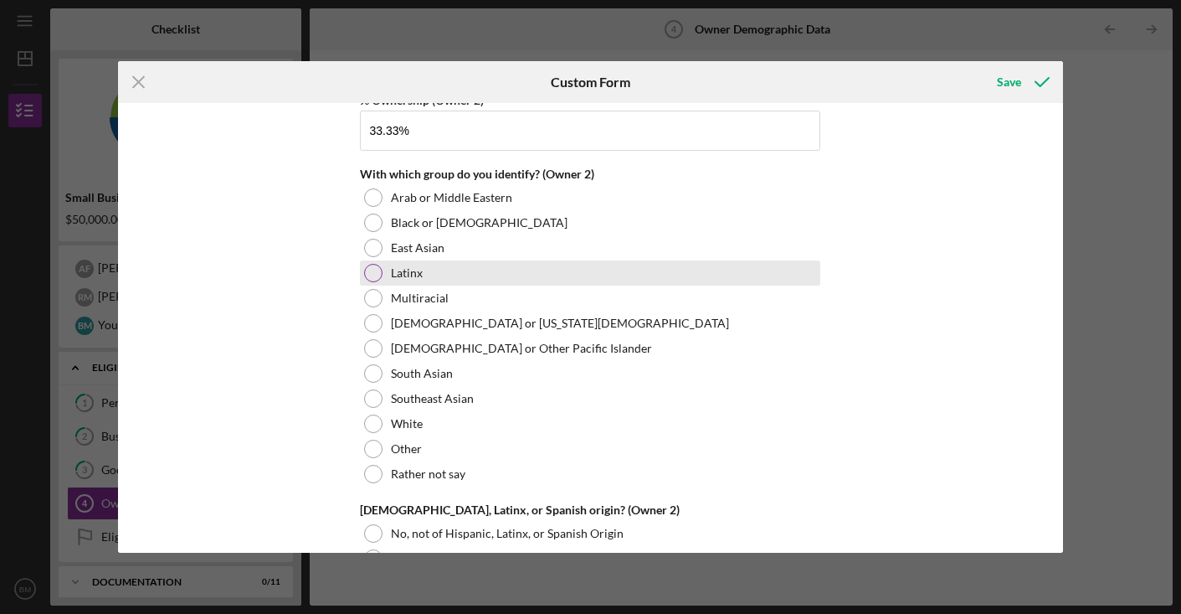
type input "33.33000%"
click at [375, 271] on div at bounding box center [373, 273] width 18 height 18
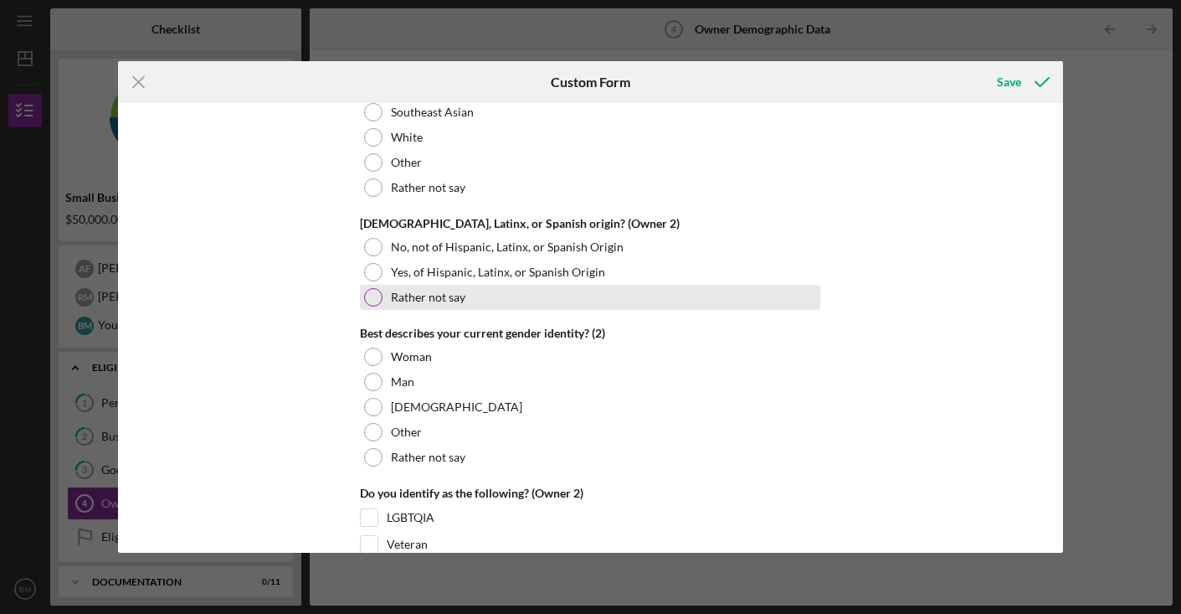
scroll to position [2460, 0]
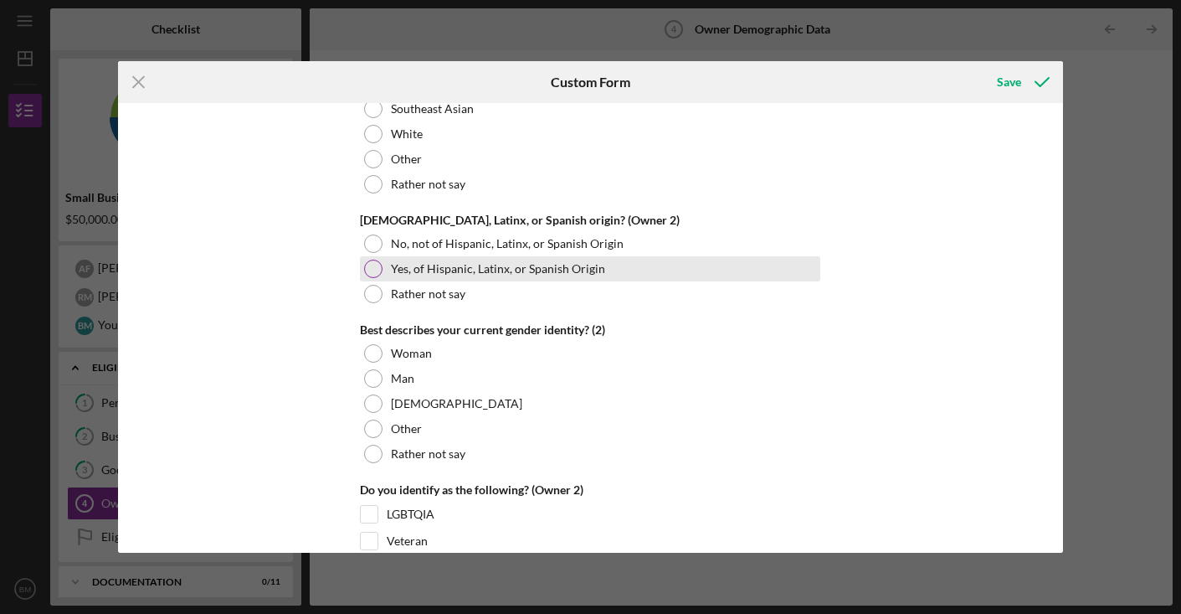
click at [368, 269] on div at bounding box center [373, 269] width 18 height 18
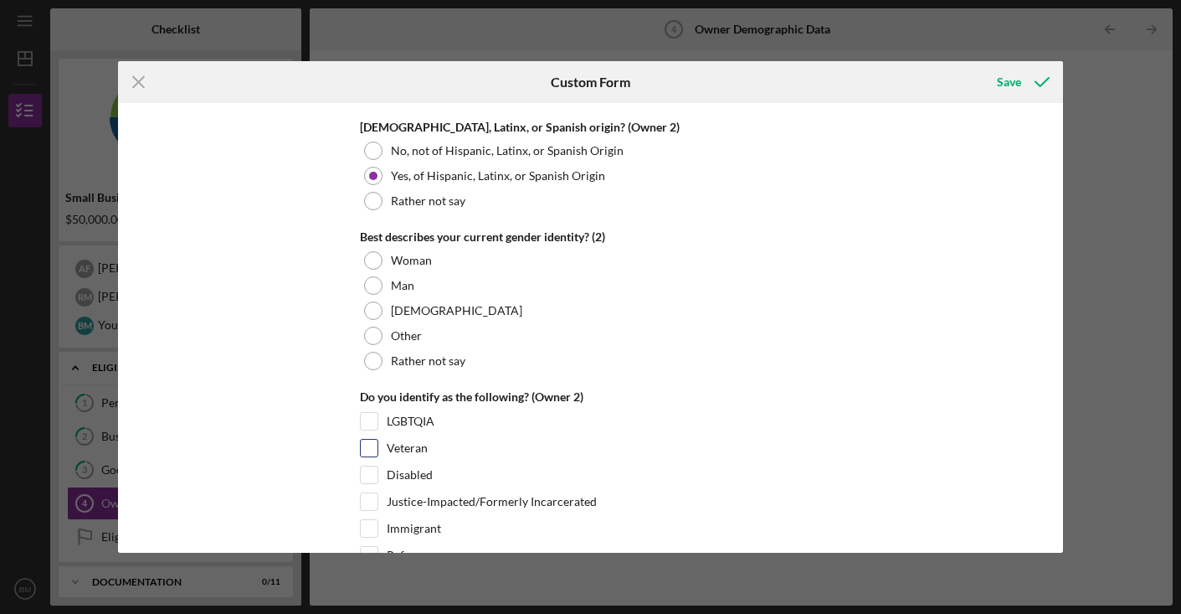
scroll to position [2560, 0]
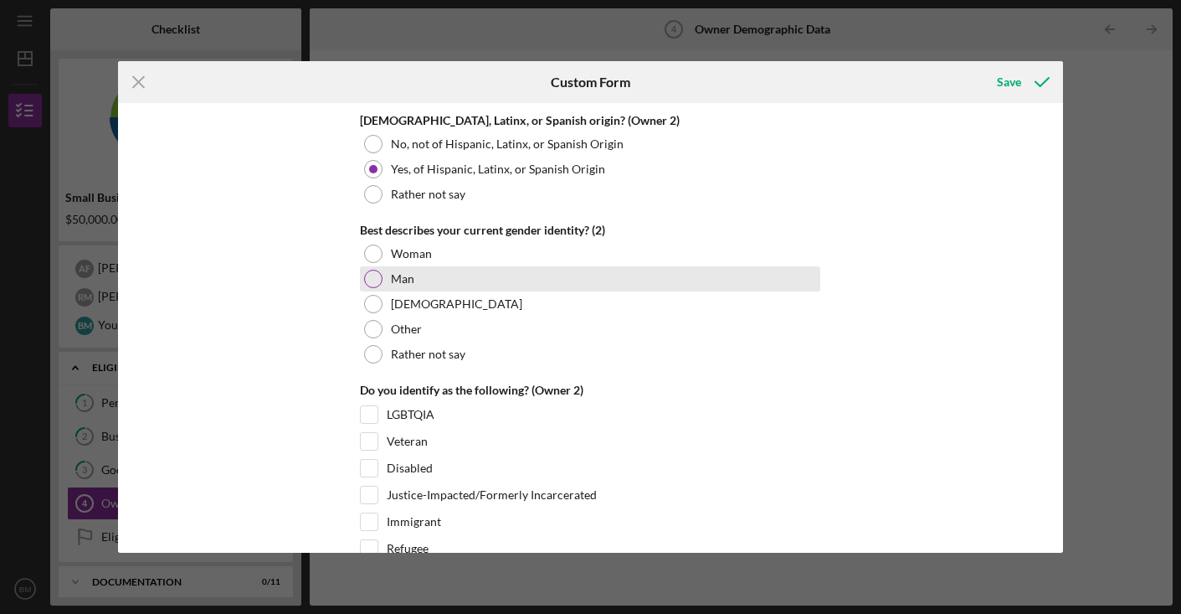
click at [371, 276] on div at bounding box center [373, 279] width 18 height 18
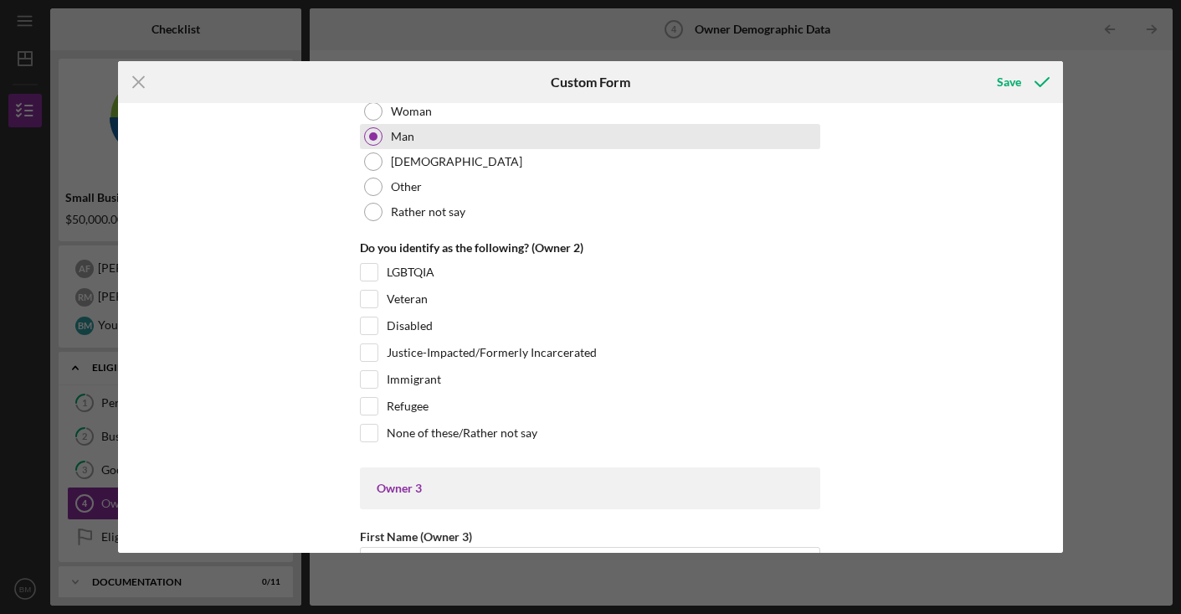
scroll to position [2718, 0]
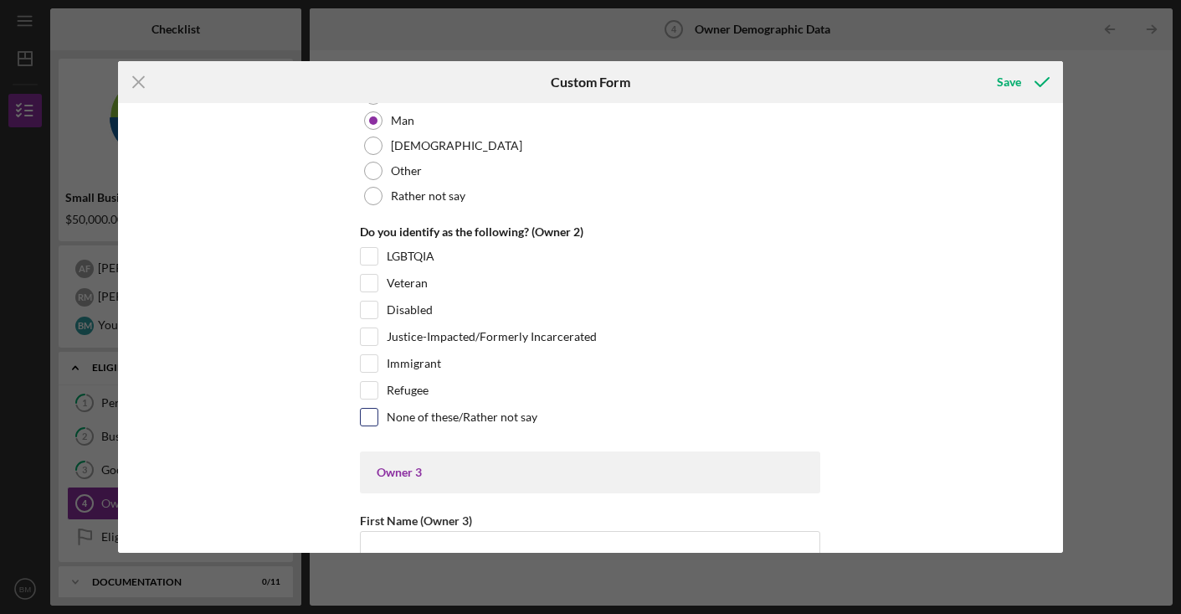
click at [369, 415] on input "None of these/Rather not say" at bounding box center [369, 417] width 17 height 17
checkbox input "true"
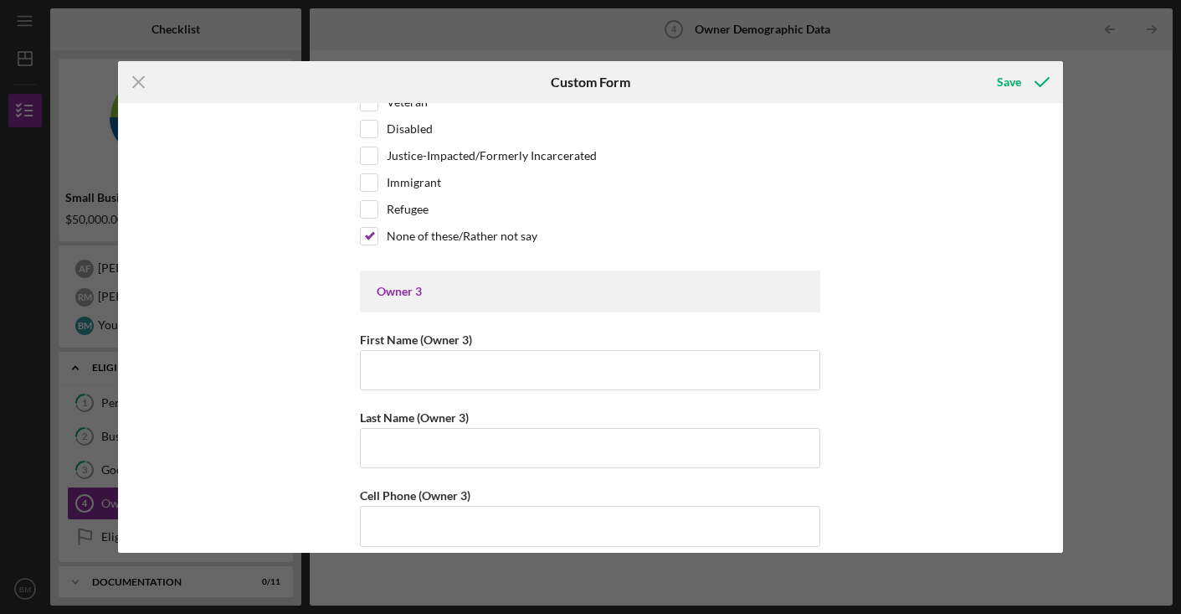
scroll to position [2905, 0]
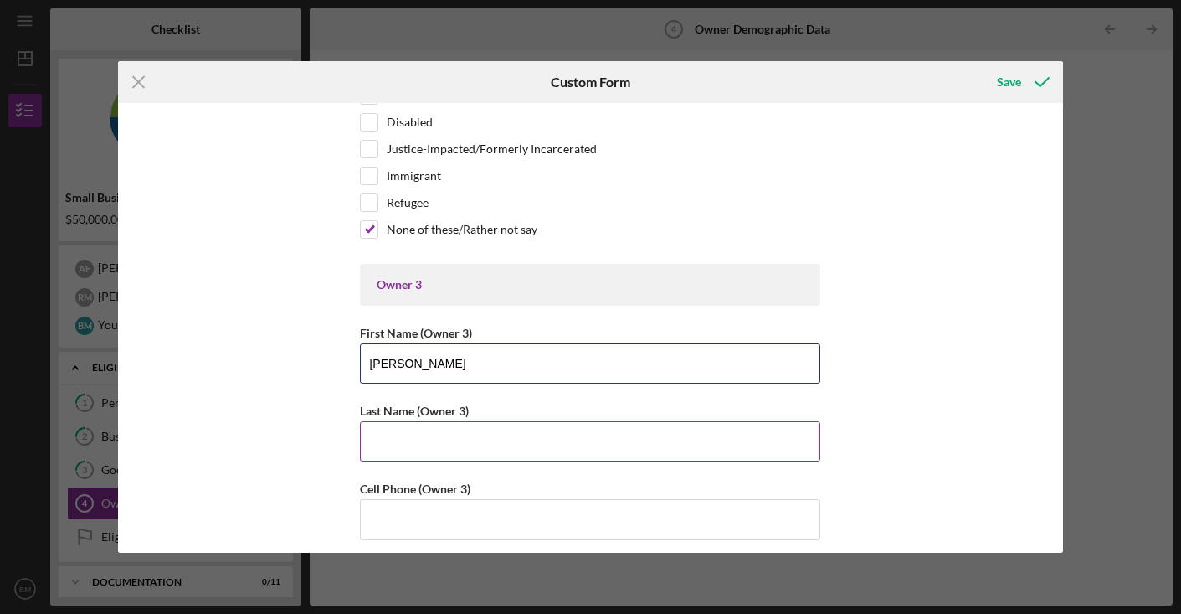
type input "[PERSON_NAME]"
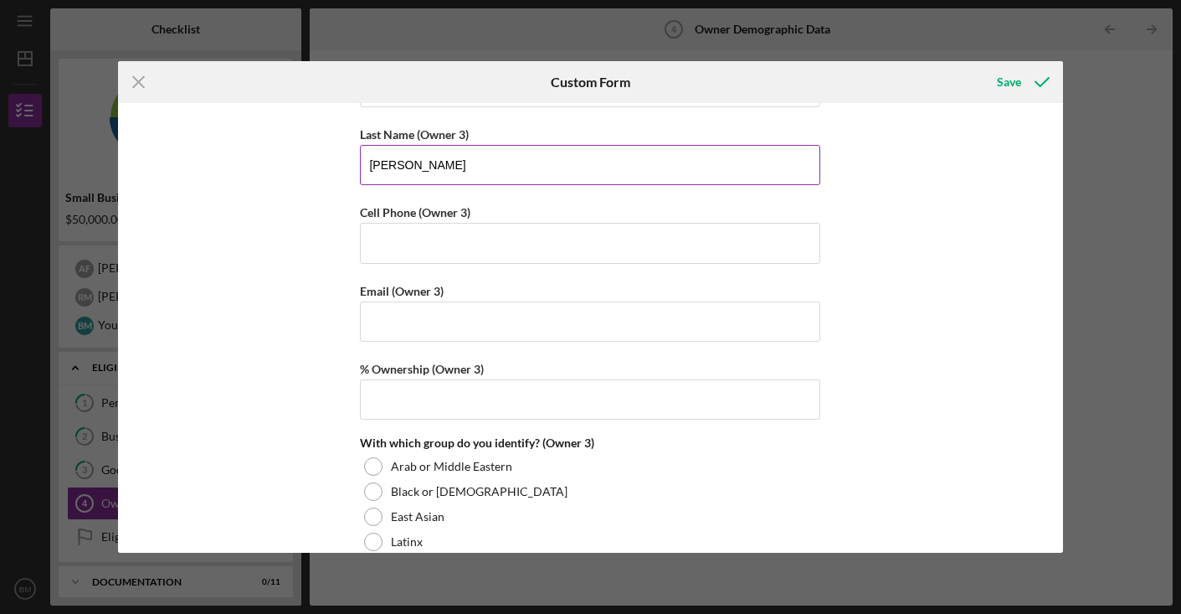
scroll to position [3200, 0]
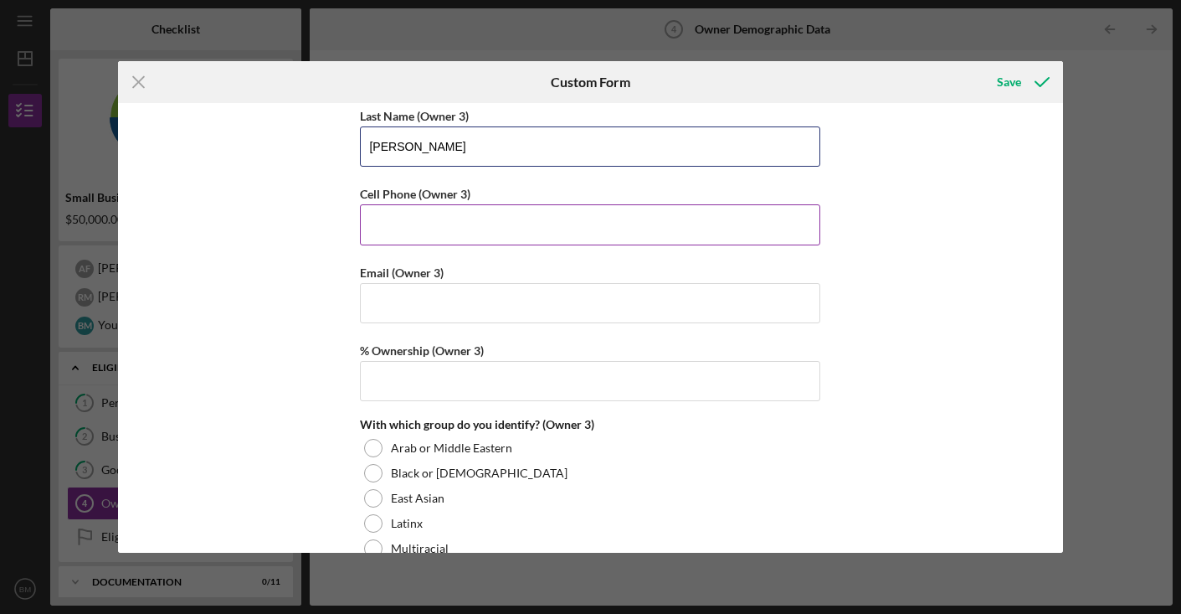
type input "[PERSON_NAME]"
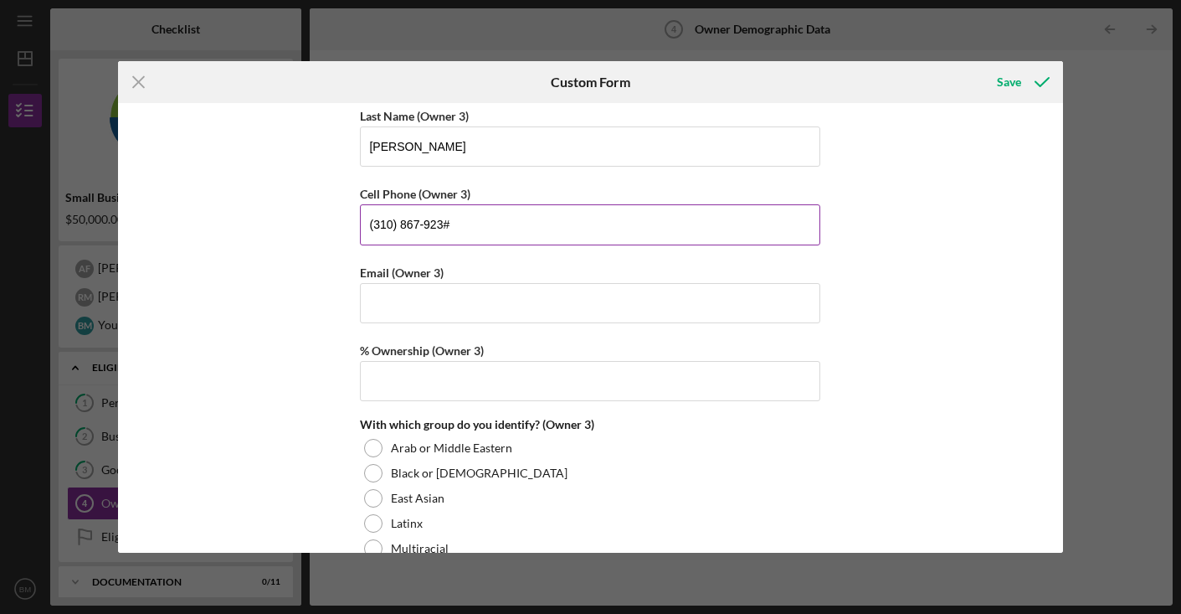
type input "[PHONE_NUMBER]"
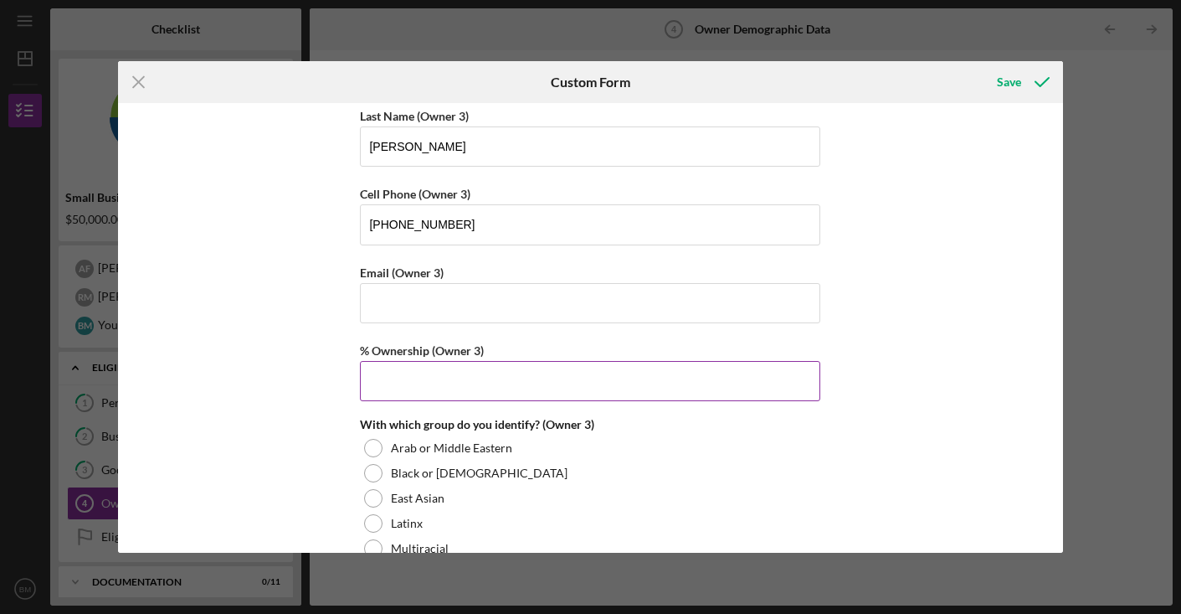
click at [466, 368] on input "% Ownership (Owner 3)" at bounding box center [590, 381] width 461 height 40
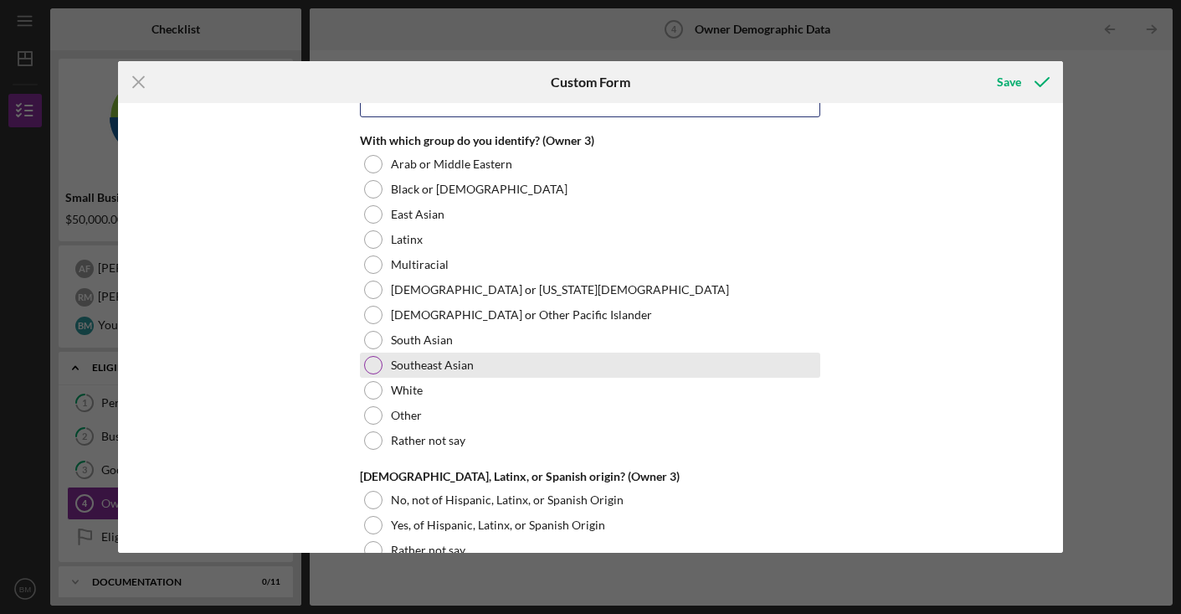
scroll to position [3496, 0]
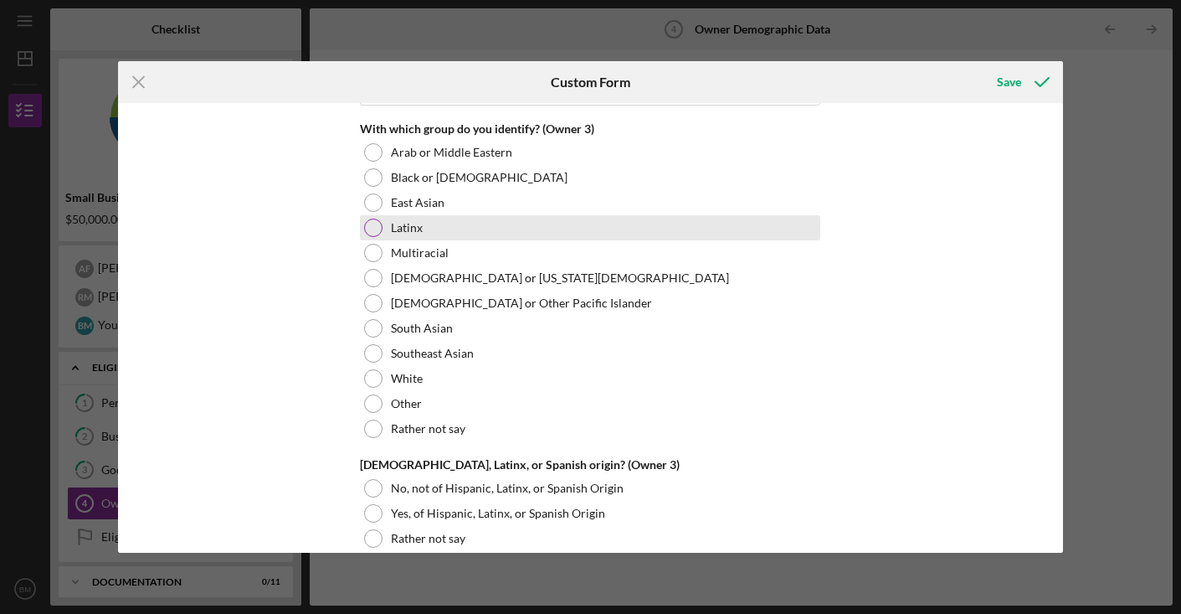
type input "33.33000%"
click at [376, 226] on div at bounding box center [373, 228] width 18 height 18
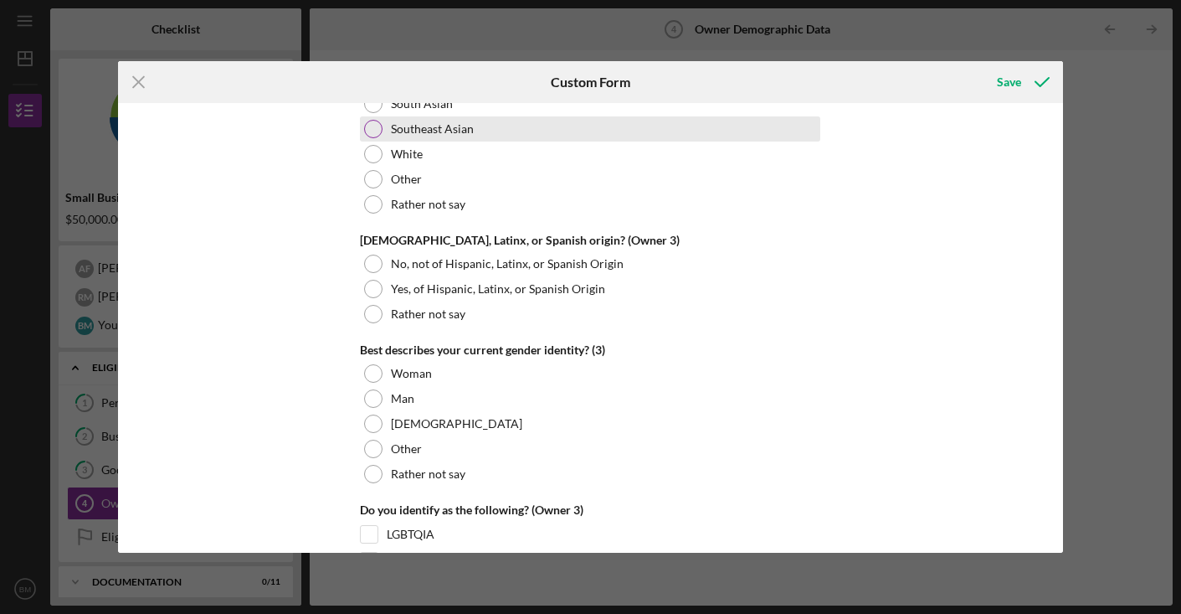
scroll to position [3729, 0]
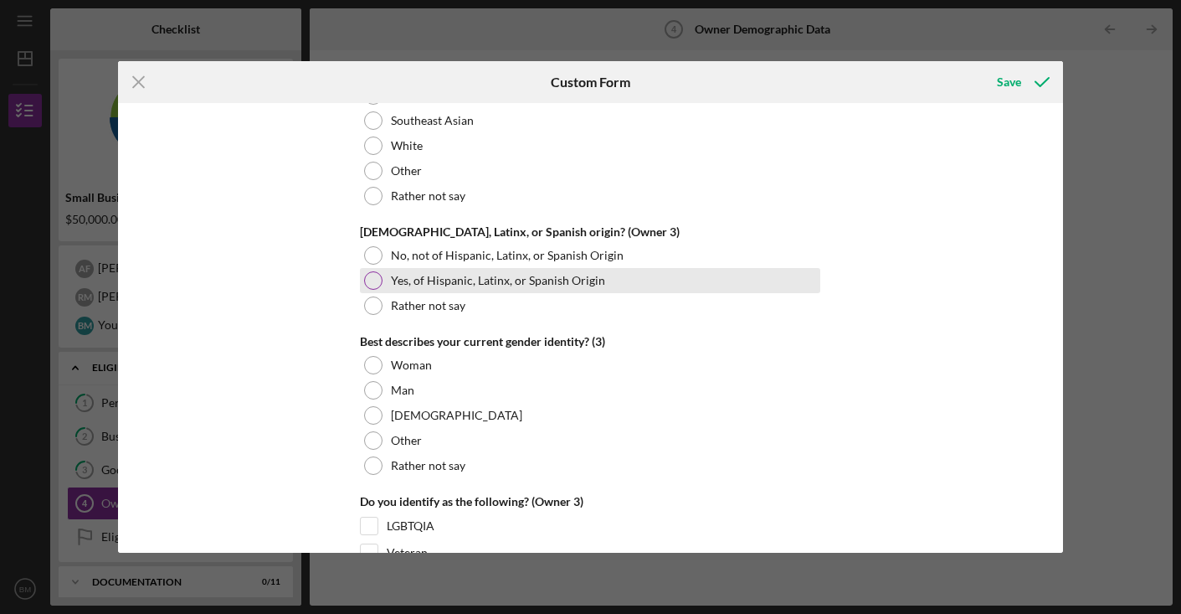
click at [374, 280] on div at bounding box center [373, 280] width 18 height 18
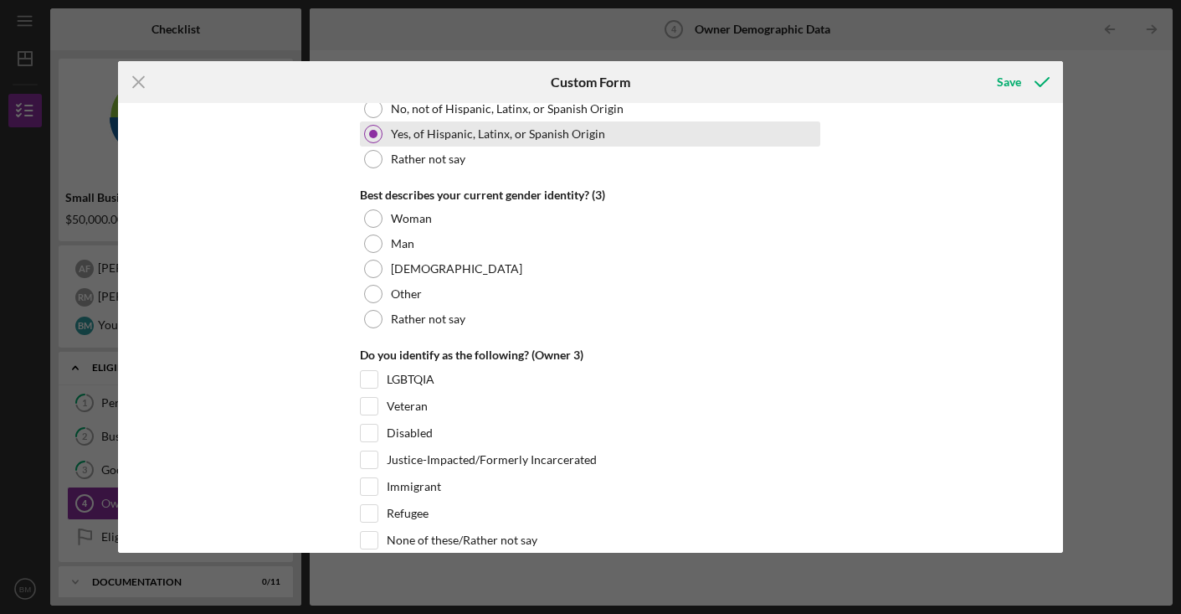
scroll to position [3878, 0]
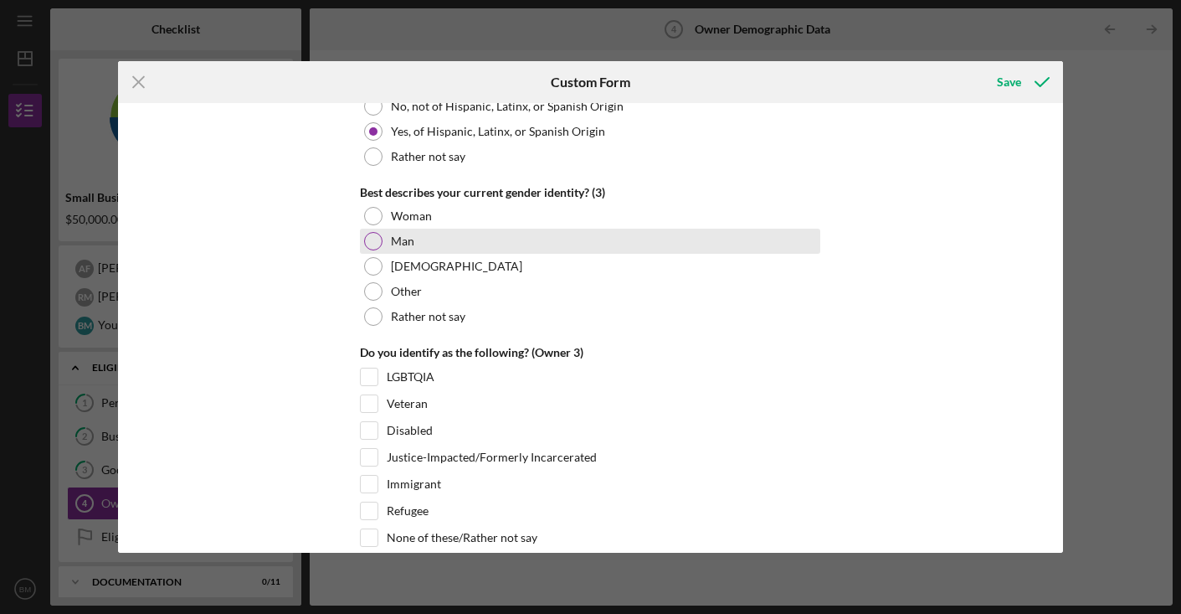
click at [373, 244] on div at bounding box center [373, 241] width 18 height 18
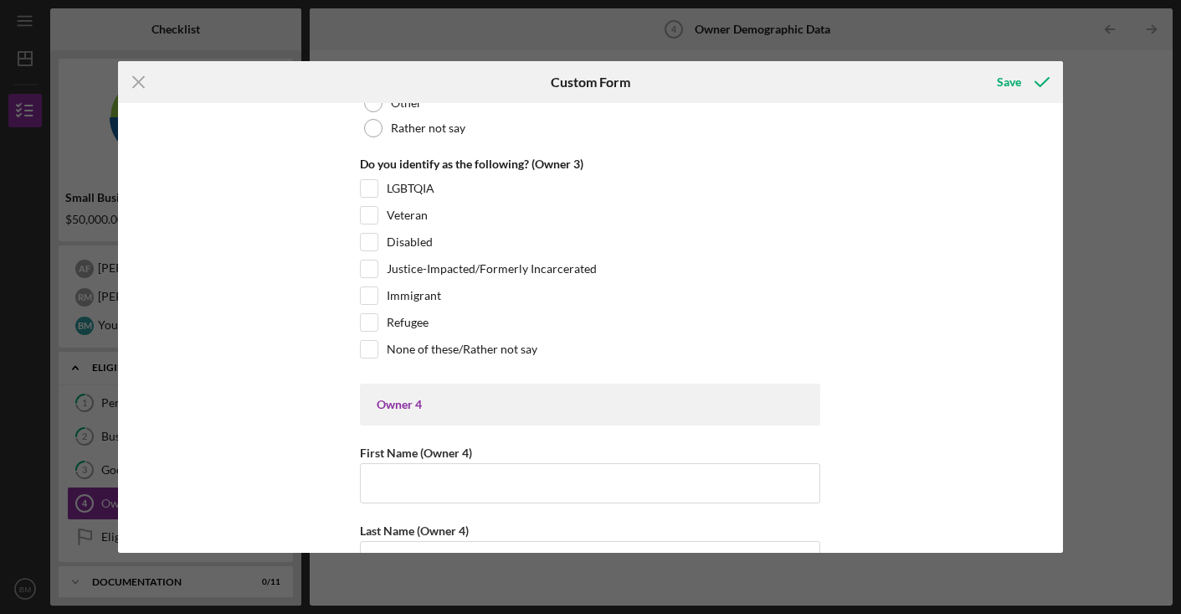
scroll to position [4067, 0]
click at [371, 293] on input "Immigrant" at bounding box center [369, 294] width 17 height 17
checkbox input "true"
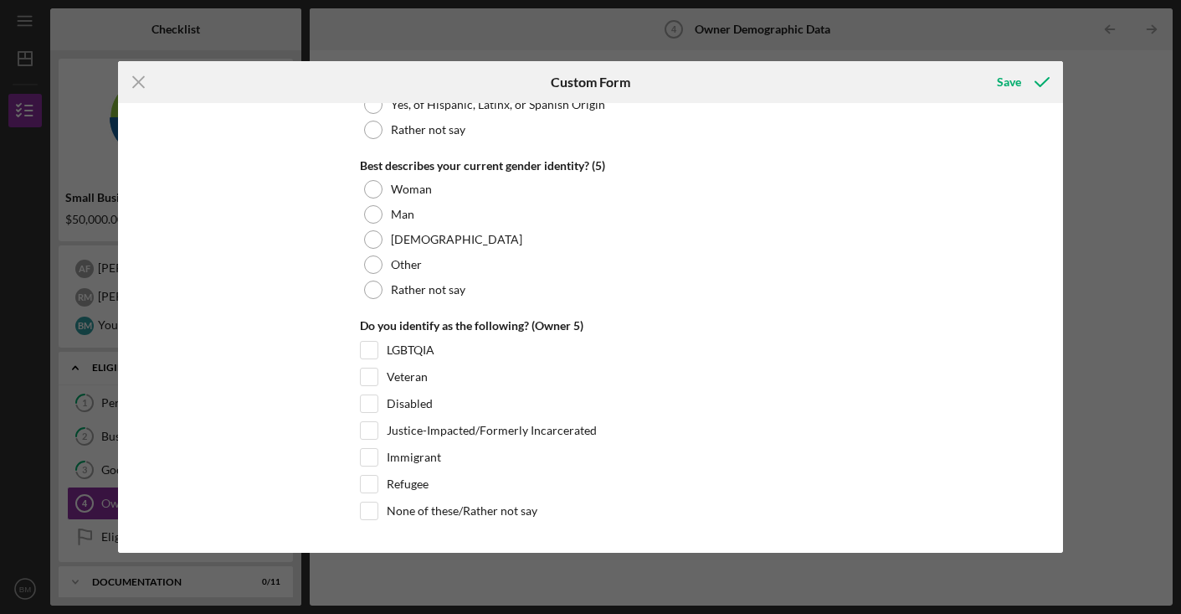
scroll to position [6464, 0]
click at [1015, 84] on div "Save" at bounding box center [1009, 81] width 24 height 33
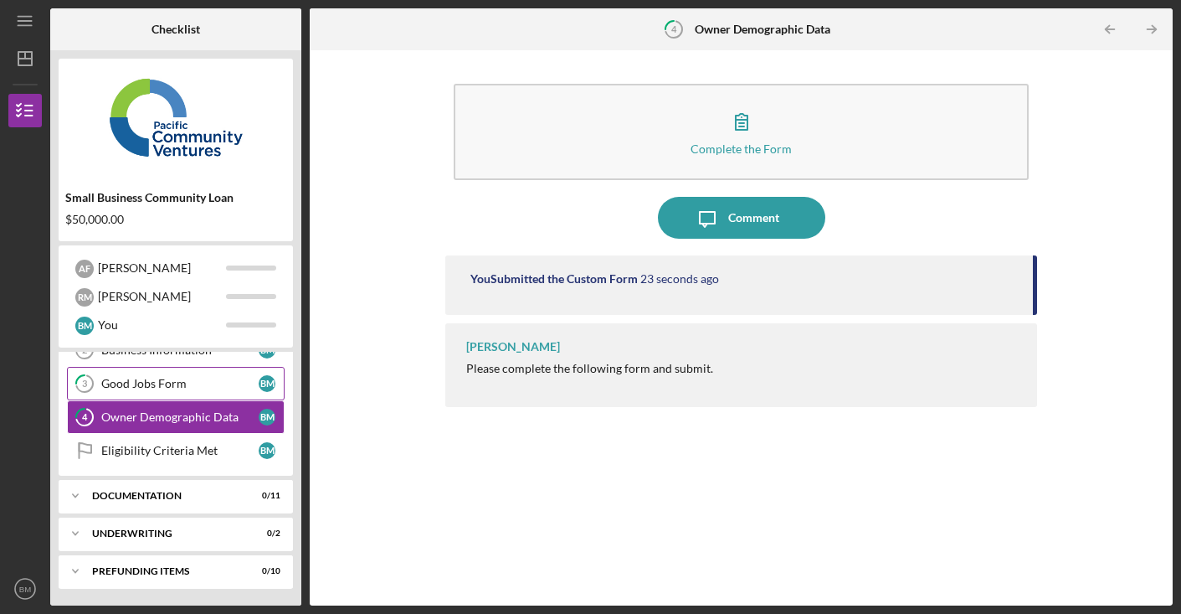
scroll to position [86, 0]
click at [189, 446] on div "Eligibility Criteria Met" at bounding box center [179, 450] width 157 height 13
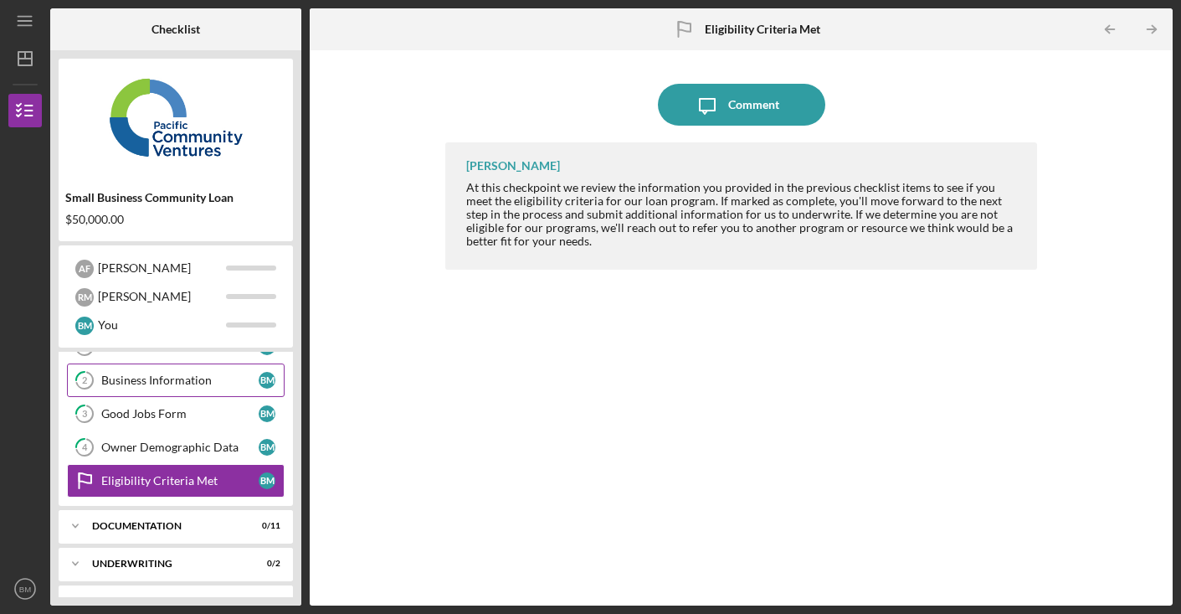
scroll to position [68, 0]
